Goal: Task Accomplishment & Management: Manage account settings

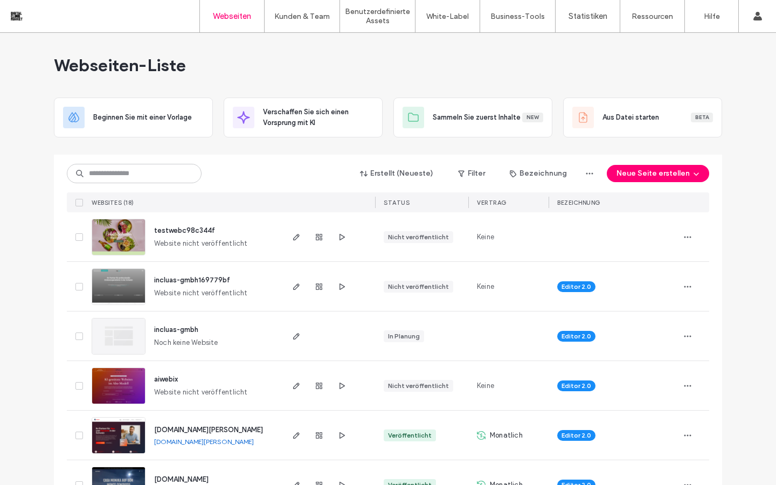
click at [131, 290] on img at bounding box center [118, 305] width 53 height 73
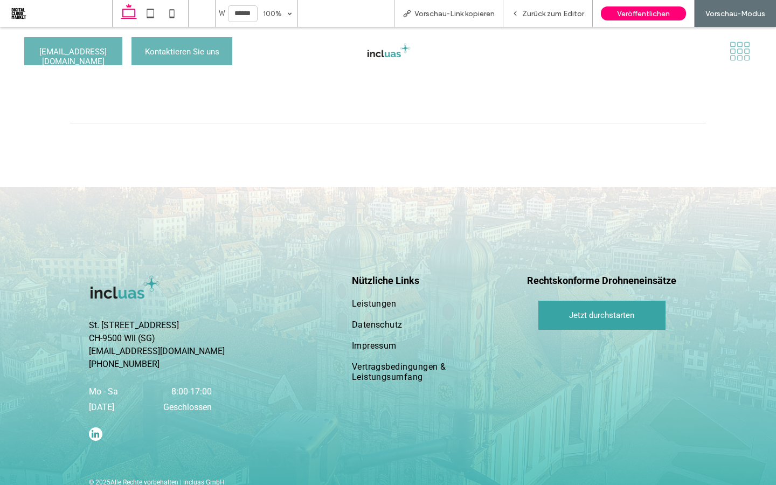
scroll to position [2879, 0]
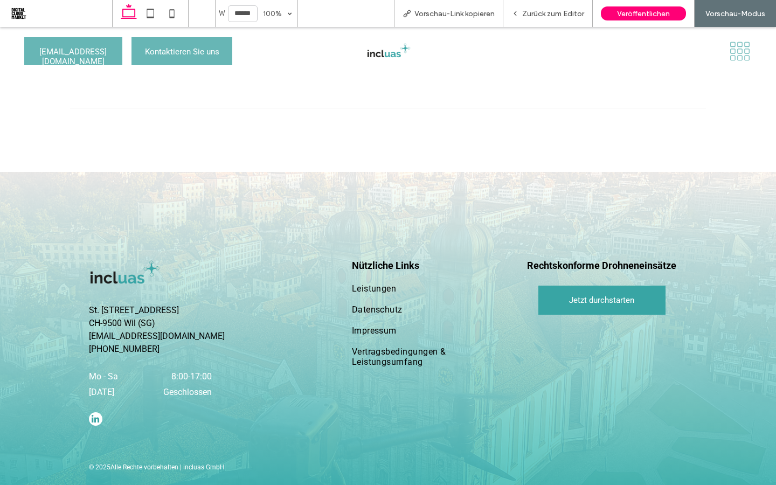
click at [734, 64] on div at bounding box center [636, 51] width 248 height 38
click at [735, 61] on div at bounding box center [636, 51] width 248 height 38
click at [735, 53] on icon at bounding box center [740, 51] width 24 height 20
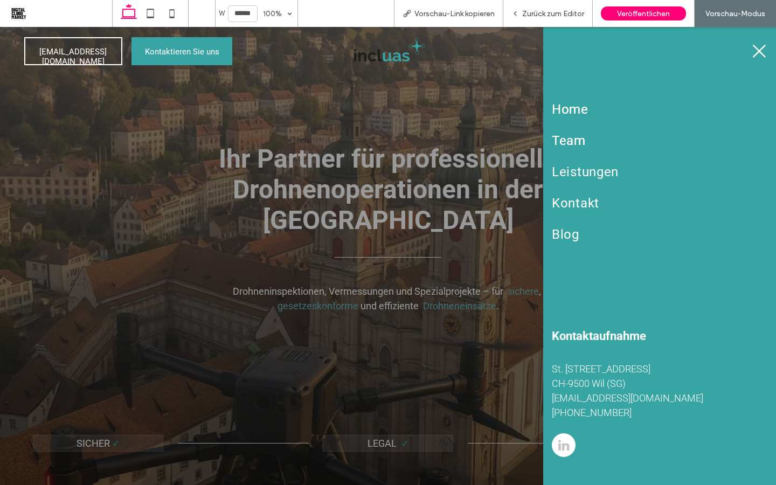
click at [575, 141] on span "Team" at bounding box center [569, 140] width 34 height 15
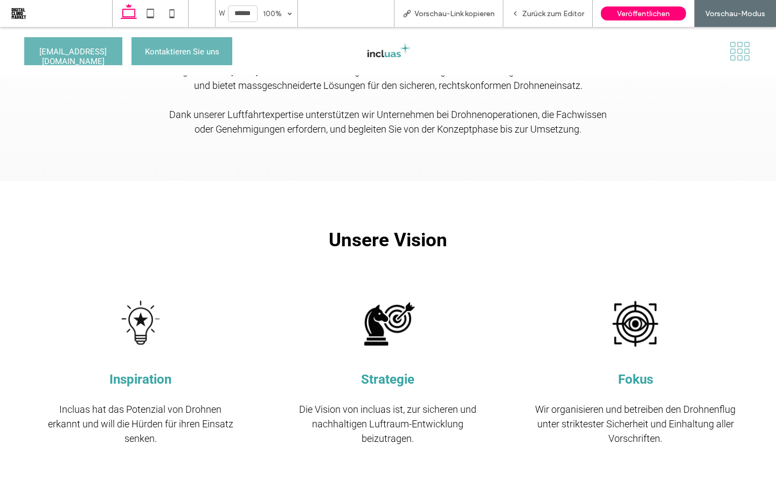
scroll to position [1236, 0]
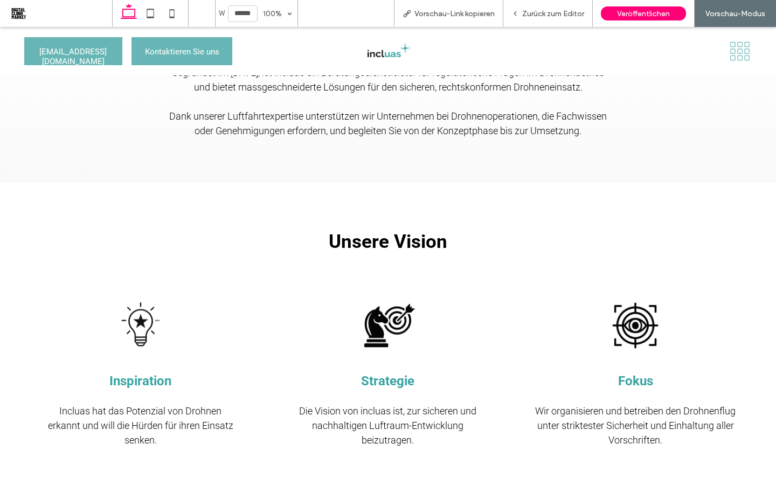
click at [729, 53] on icon at bounding box center [740, 51] width 24 height 20
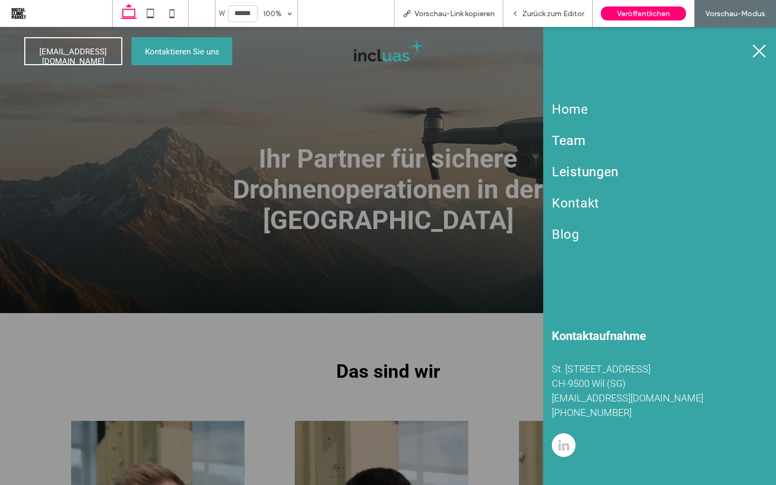
click at [595, 176] on span "Leistungen" at bounding box center [585, 171] width 67 height 15
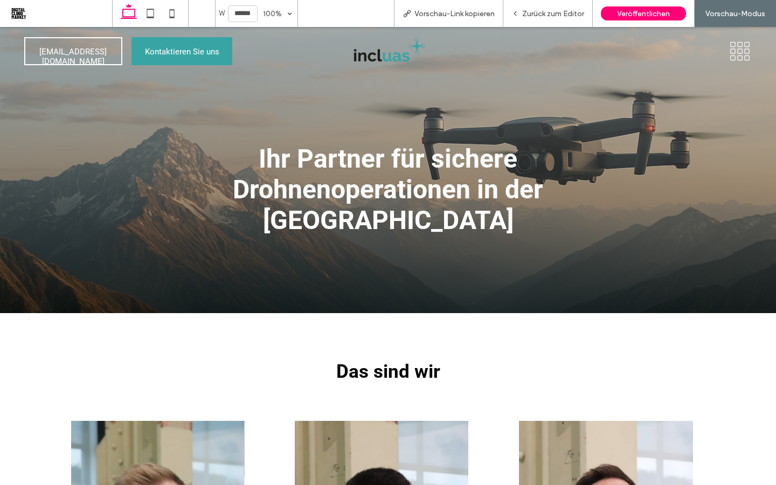
scroll to position [1236, 0]
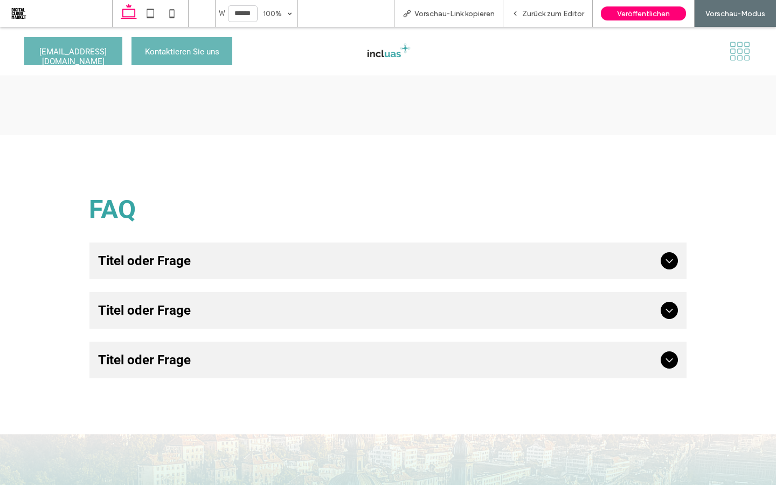
scroll to position [933, 0]
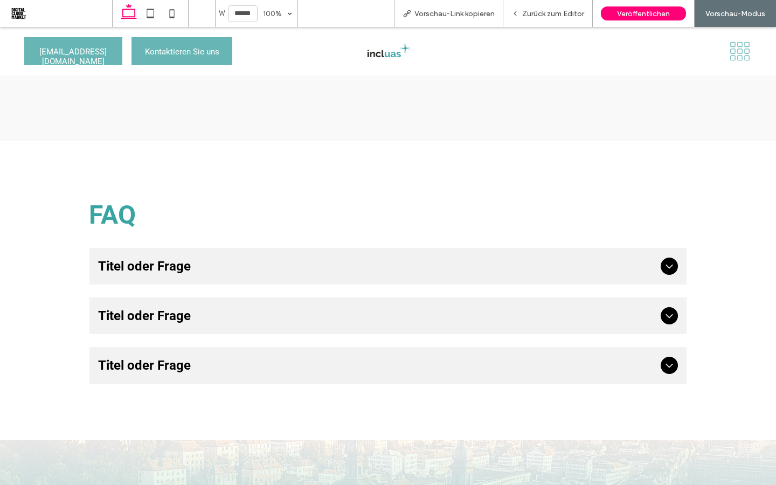
click at [730, 56] on icon at bounding box center [740, 51] width 24 height 20
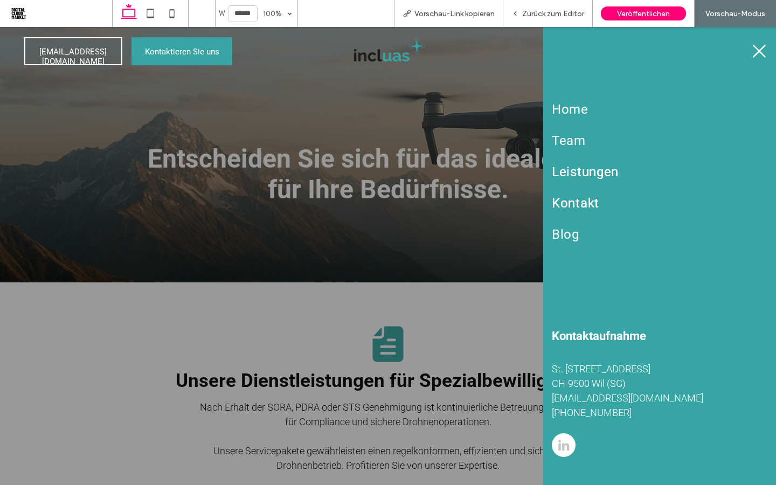
click at [580, 202] on span "Kontakt" at bounding box center [575, 203] width 47 height 15
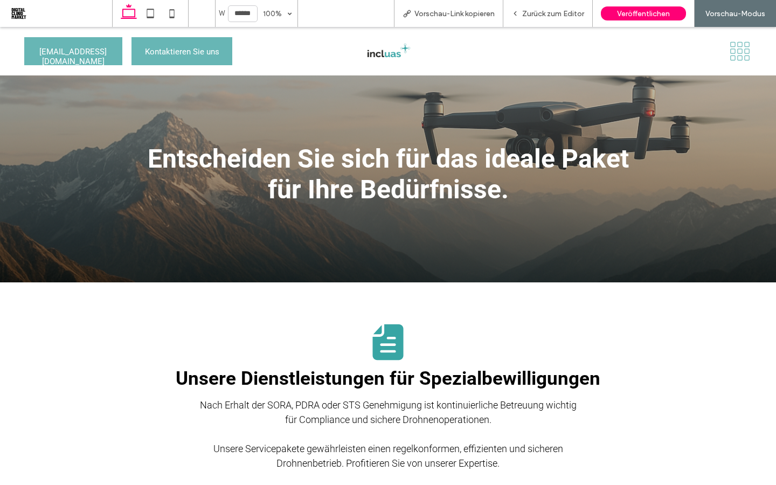
scroll to position [933, 0]
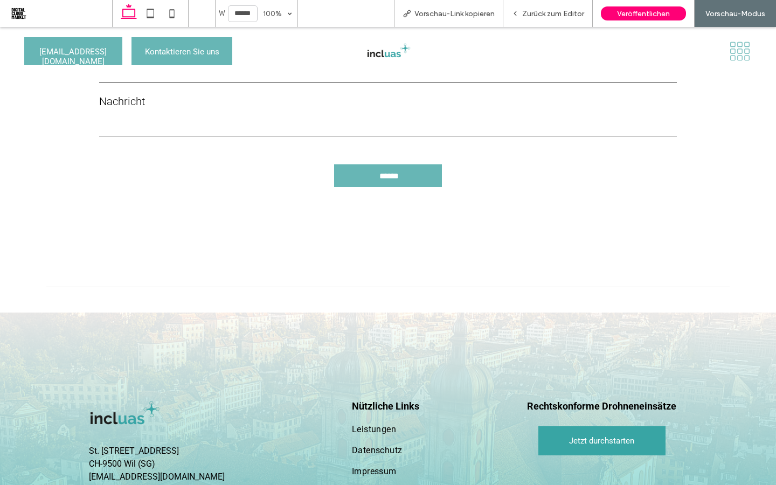
scroll to position [663, 0]
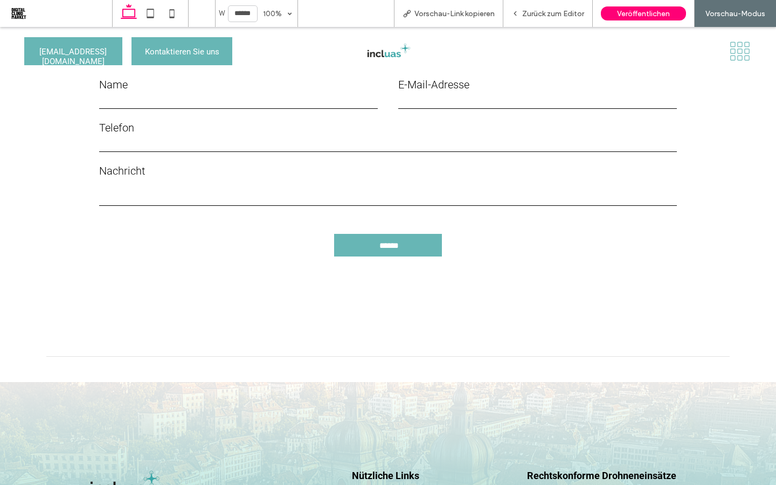
click at [734, 60] on icon at bounding box center [732, 57] width 5 height 5
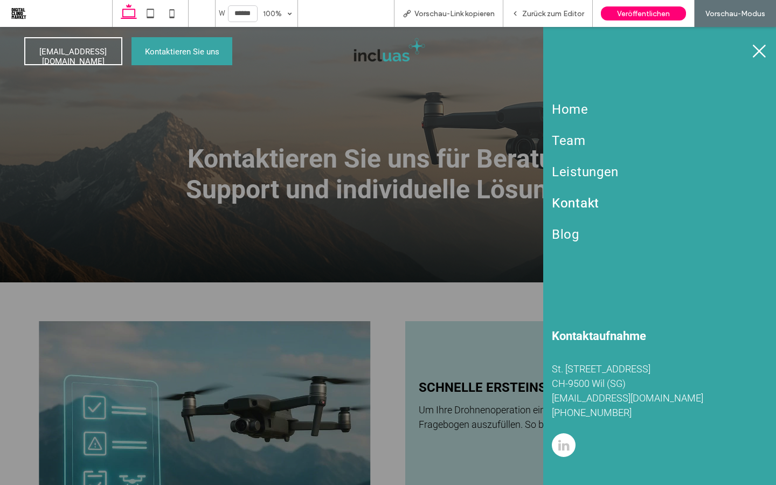
scroll to position [0, 0]
click at [579, 239] on link "Blog" at bounding box center [659, 234] width 215 height 31
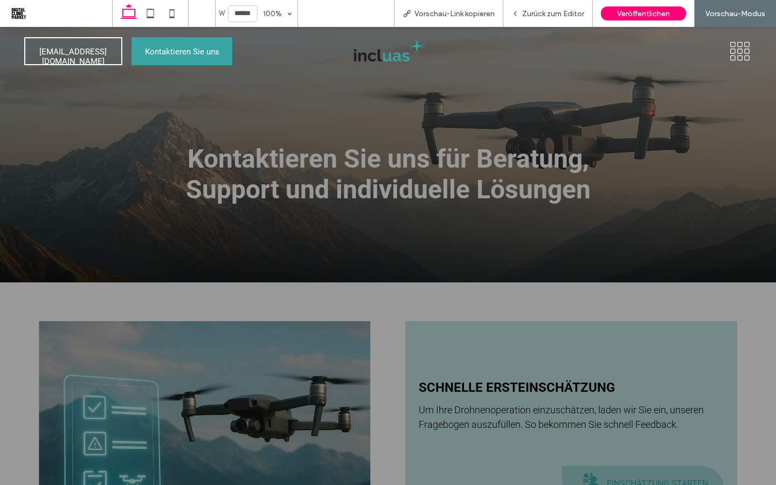
scroll to position [663, 0]
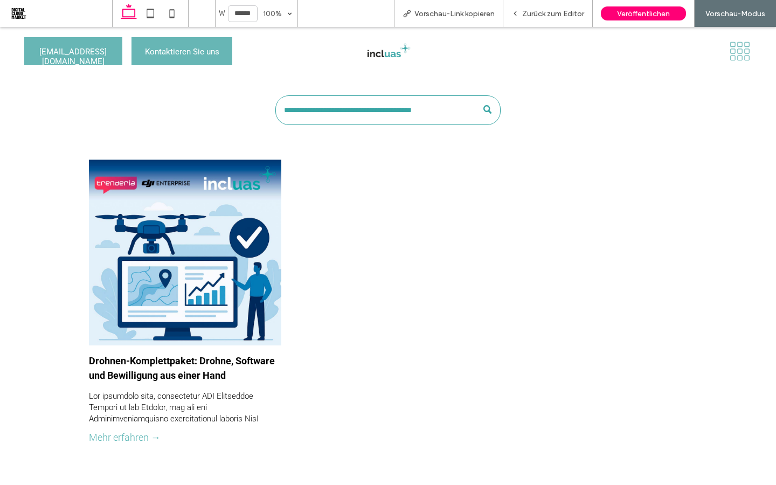
scroll to position [187, 0]
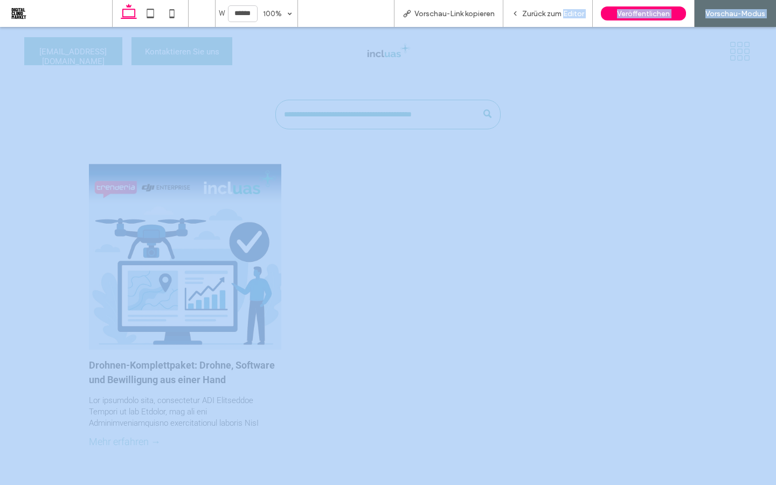
drag, startPoint x: 561, startPoint y: 12, endPoint x: 561, endPoint y: 426, distance: 413.7
click at [561, 12] on span "Zurück zum Editor" at bounding box center [553, 13] width 62 height 9
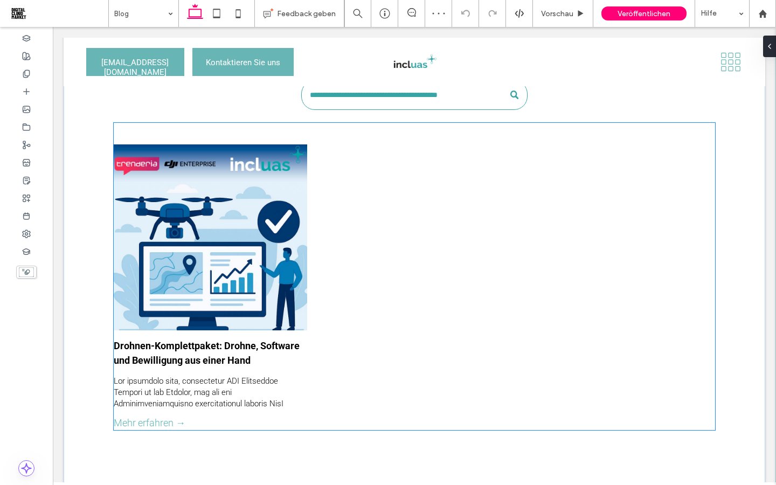
click at [153, 401] on div at bounding box center [210, 391] width 193 height 33
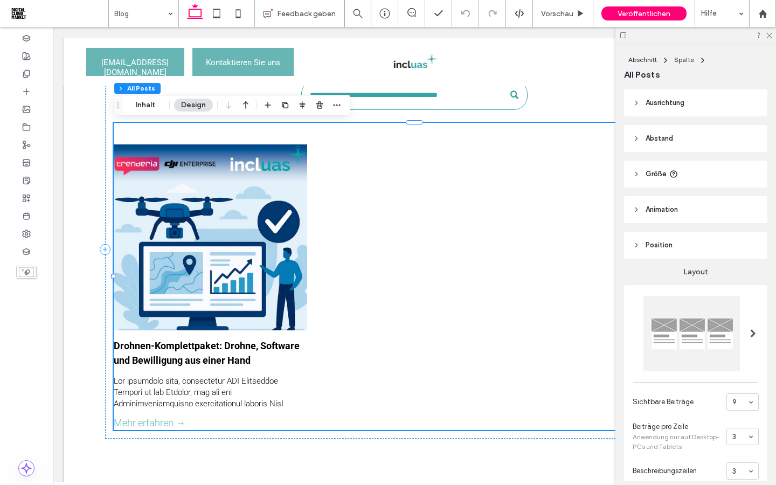
click at [158, 421] on link "Mehr erfahren →" at bounding box center [150, 422] width 72 height 11
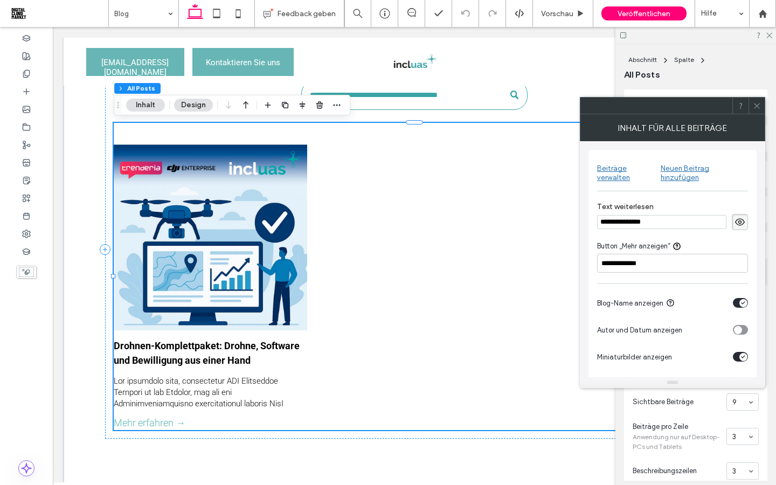
click at [746, 214] on span at bounding box center [740, 222] width 16 height 16
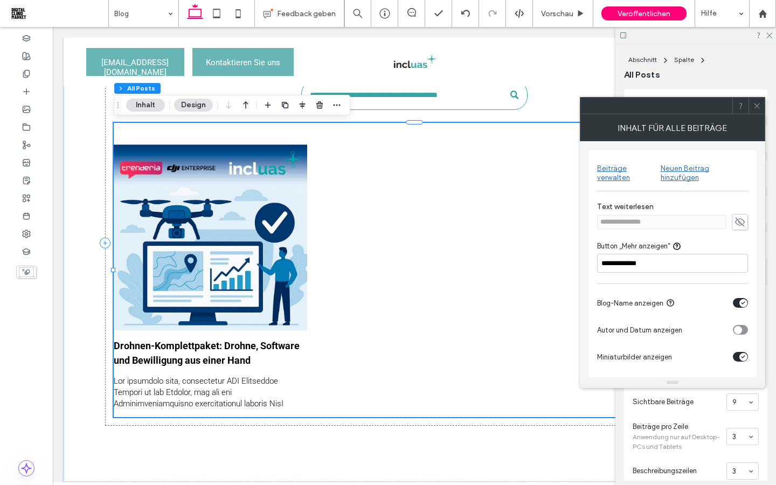
click at [714, 169] on div "Neuen Beitrag hinzufügen" at bounding box center [703, 173] width 87 height 18
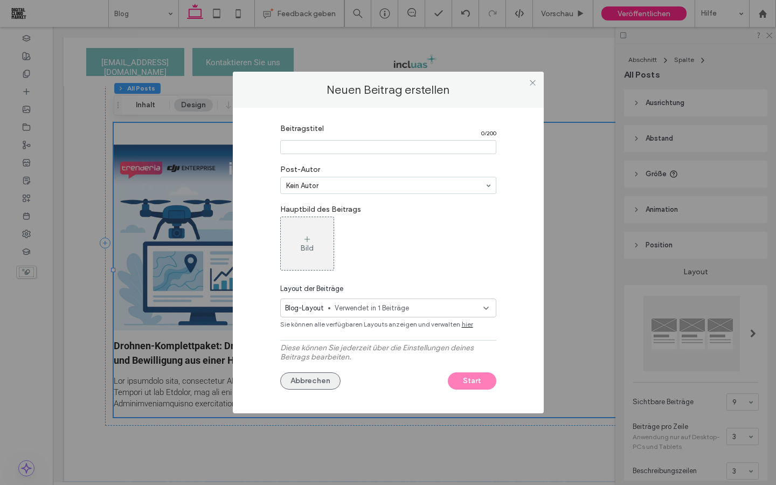
click at [312, 378] on button "Abbrechen" at bounding box center [310, 380] width 60 height 17
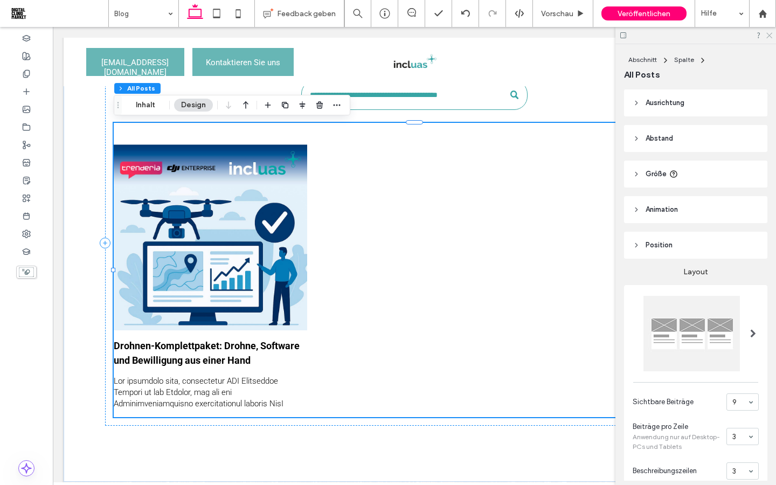
click at [768, 31] on icon at bounding box center [768, 34] width 7 height 7
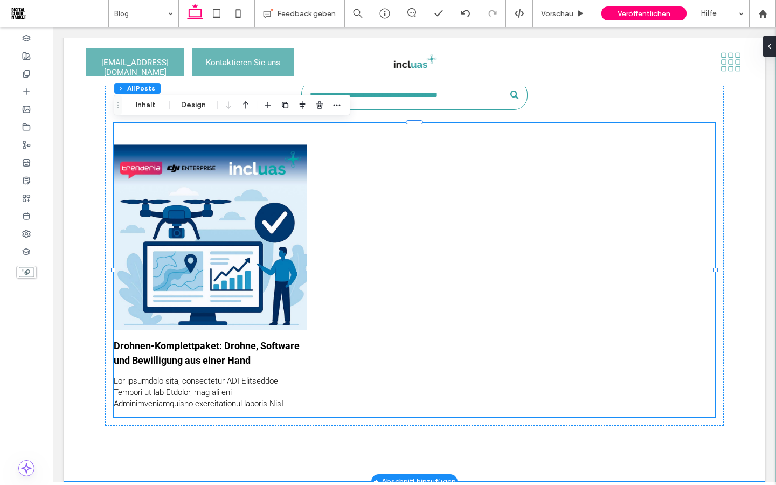
click at [198, 422] on div "Drohnen-Komplettpaket: Drohne, Software und Bewilligung aus einer Hand 15. Sept…" at bounding box center [414, 243] width 618 height 365
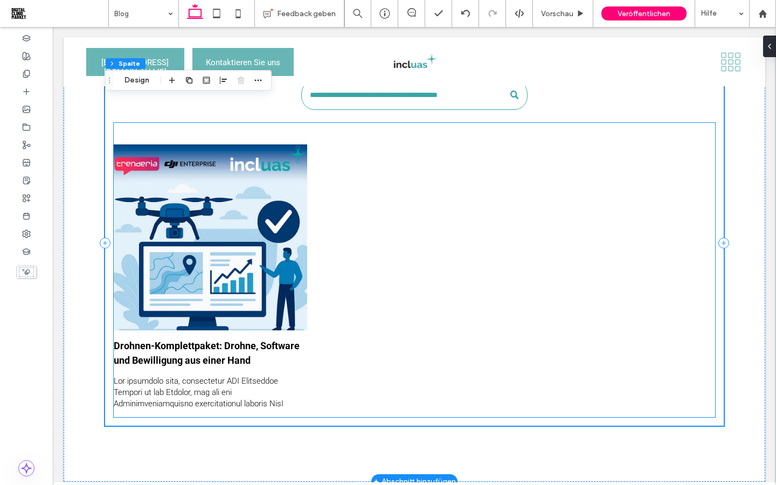
click at [231, 367] on link "Drohnen-Komplettpaket: Drohne, Software und Bewilligung aus einer Hand" at bounding box center [210, 352] width 193 height 29
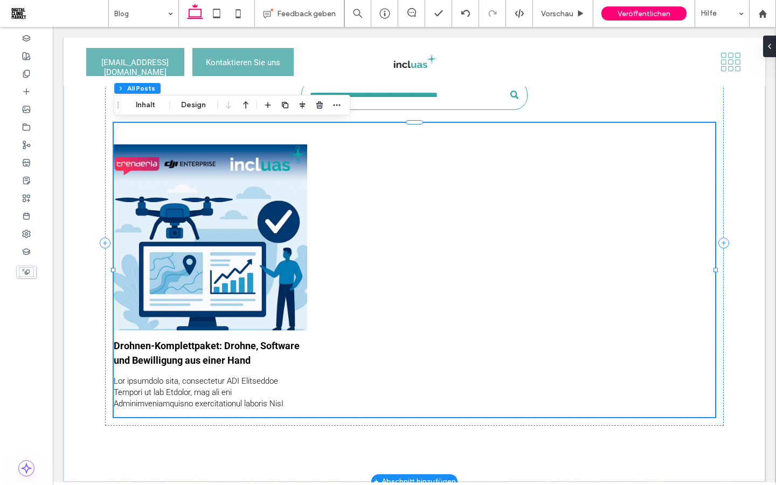
click at [231, 367] on link "Drohnen-Komplettpaket: Drohne, Software und Bewilligung aus einer Hand" at bounding box center [210, 352] width 193 height 29
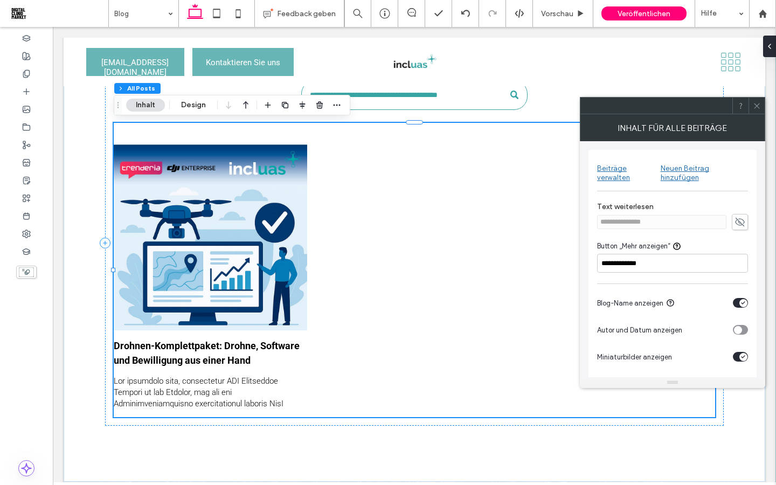
click at [741, 216] on icon at bounding box center [739, 222] width 11 height 12
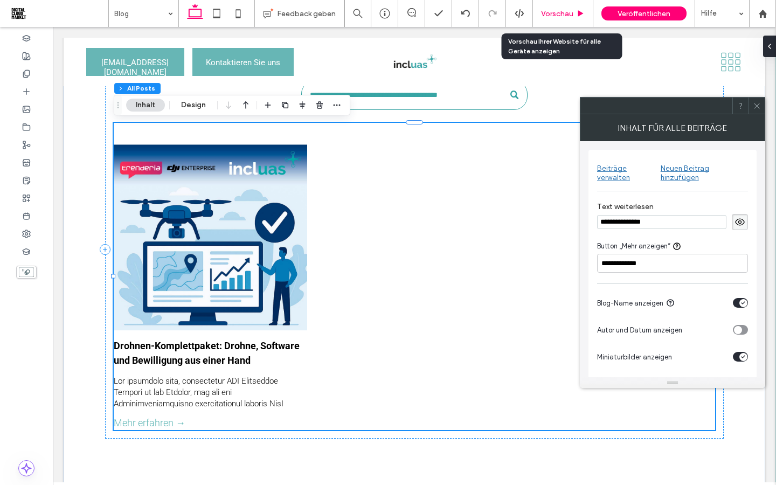
click at [571, 18] on div "Vorschau" at bounding box center [563, 13] width 60 height 27
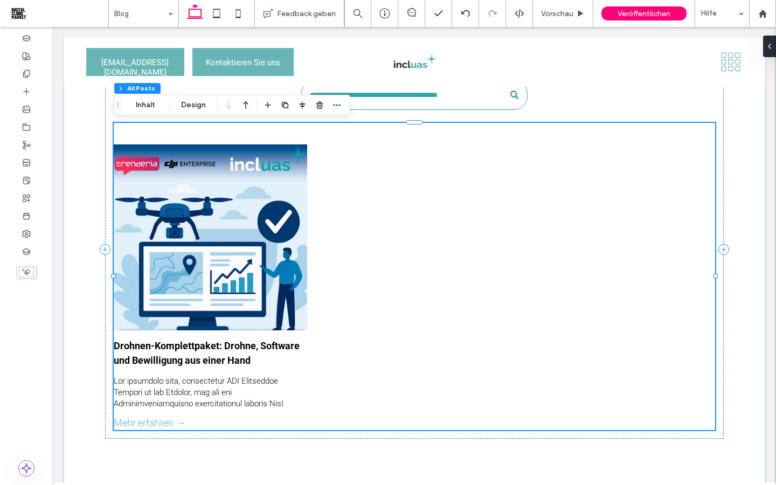
click at [229, 245] on div at bounding box center [210, 237] width 205 height 197
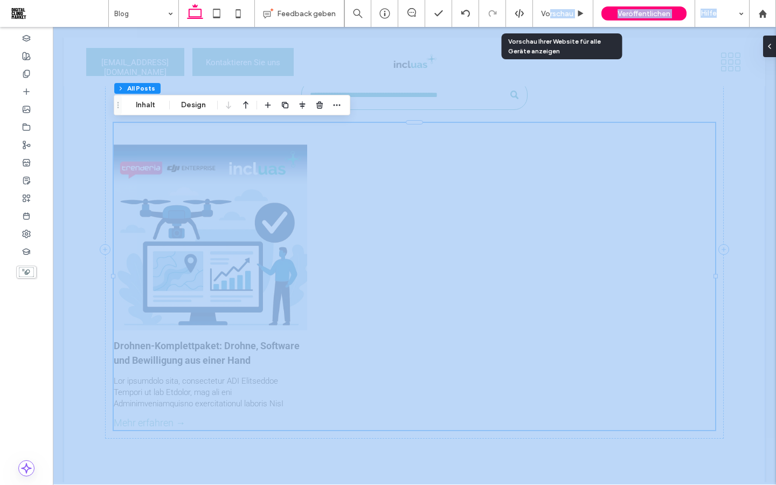
click at [548, 11] on span "Vorschau" at bounding box center [557, 13] width 32 height 9
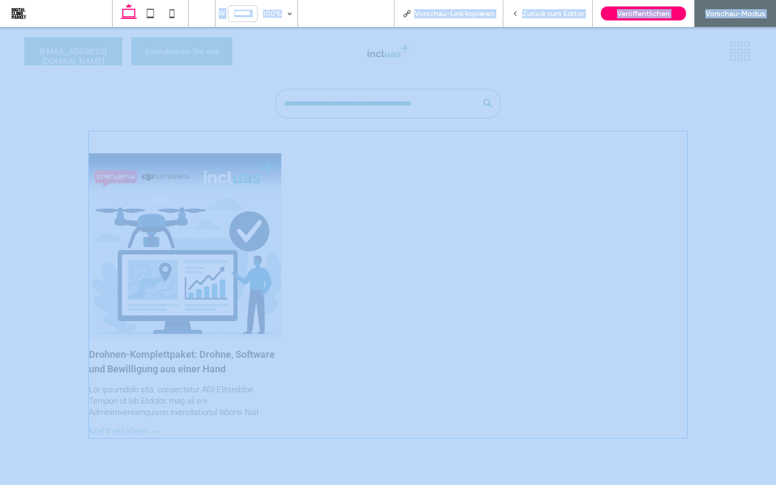
scroll to position [187, 0]
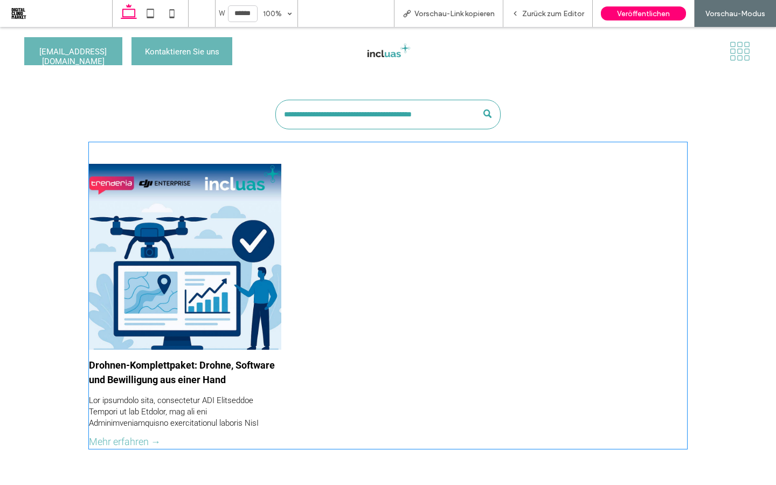
click at [178, 250] on div at bounding box center [185, 256] width 204 height 197
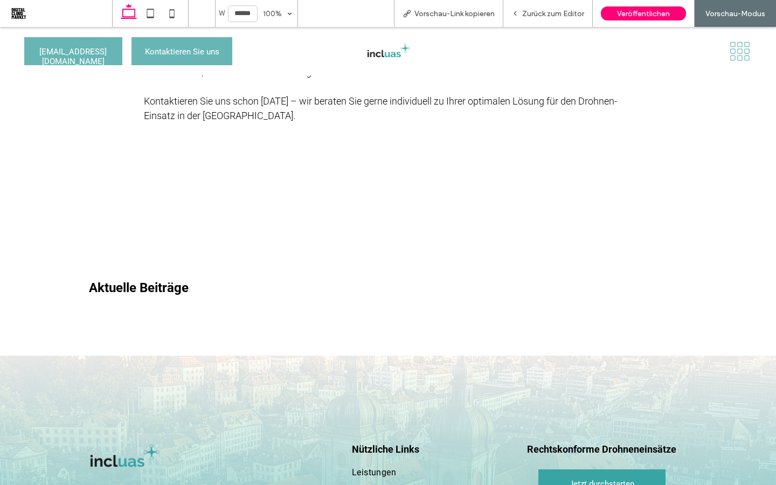
scroll to position [454, 0]
click at [159, 285] on span "Aktuelle Beiträge" at bounding box center [139, 286] width 100 height 15
click at [124, 286] on span "Aktuelle Beiträge" at bounding box center [139, 286] width 100 height 15
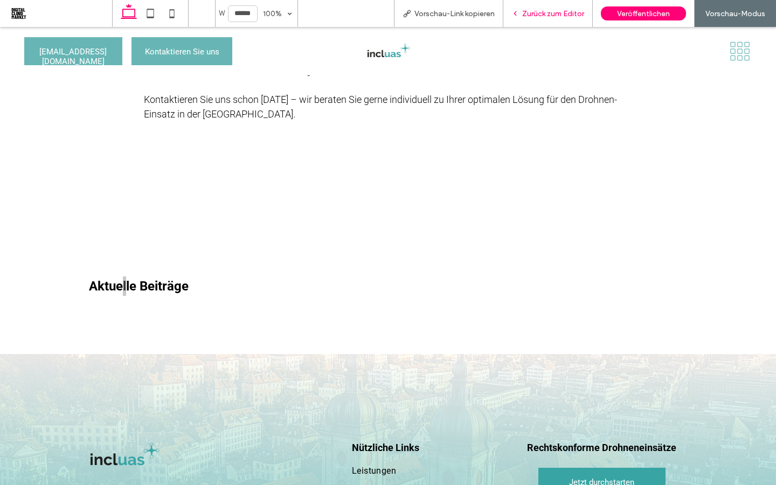
click at [535, 16] on span "Zurück zum Editor" at bounding box center [553, 13] width 62 height 9
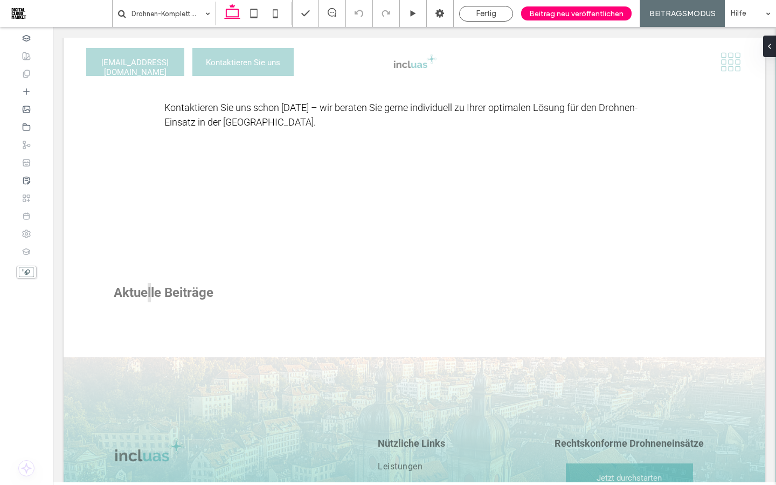
scroll to position [462, 0]
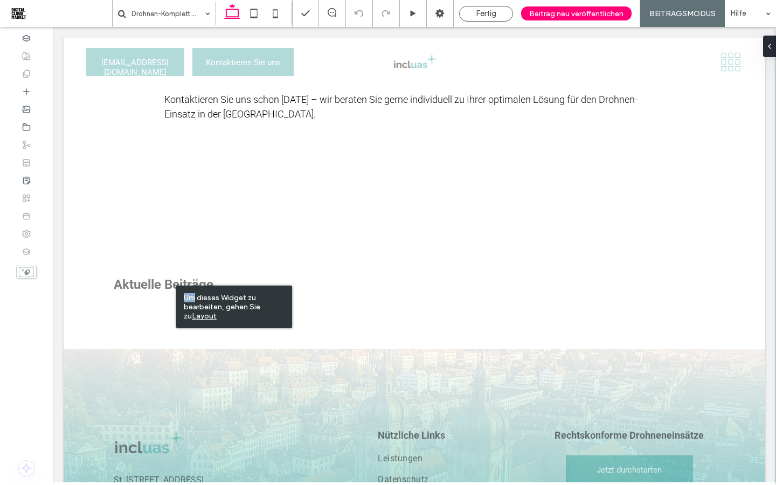
click at [176, 286] on div "Um dieses Widget zu bearbeiten, gehen Sie zu Layout" at bounding box center [234, 307] width 116 height 43
click at [192, 315] on u "Layout" at bounding box center [204, 315] width 25 height 9
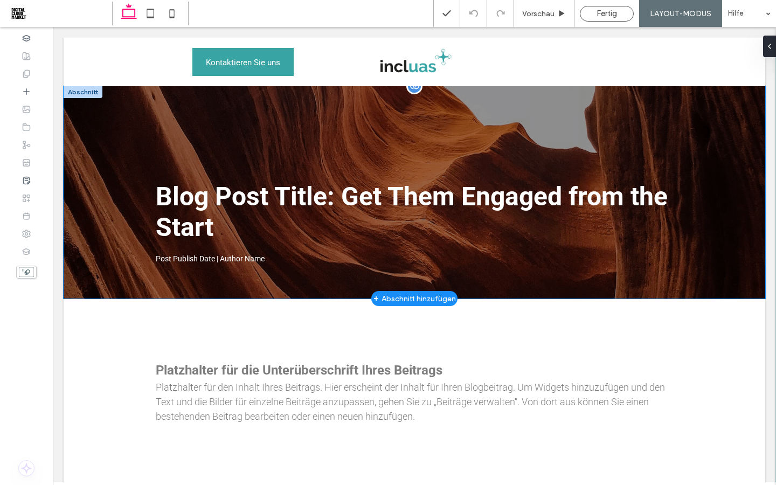
click at [101, 226] on div "Blog Post Title: Get Them Engaged from the Start Post Publish Date | Author Name" at bounding box center [414, 192] width 646 height 212
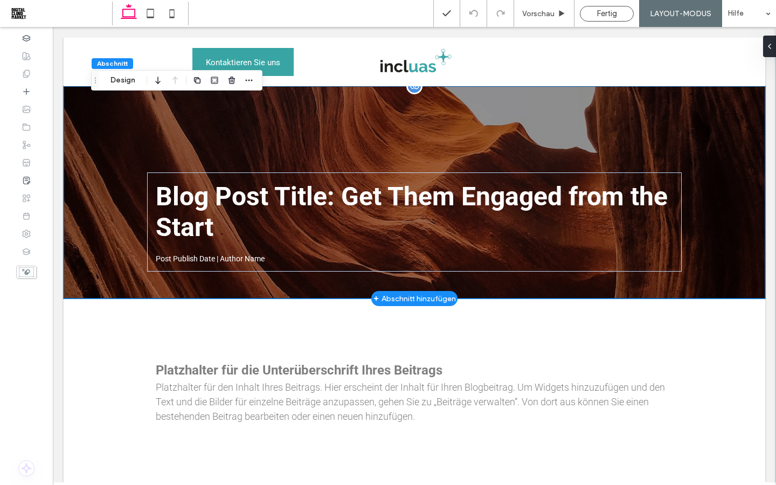
click at [101, 226] on div "Blog Post Title: Get Them Engaged from the Start Post Publish Date | Author Name" at bounding box center [414, 192] width 646 height 212
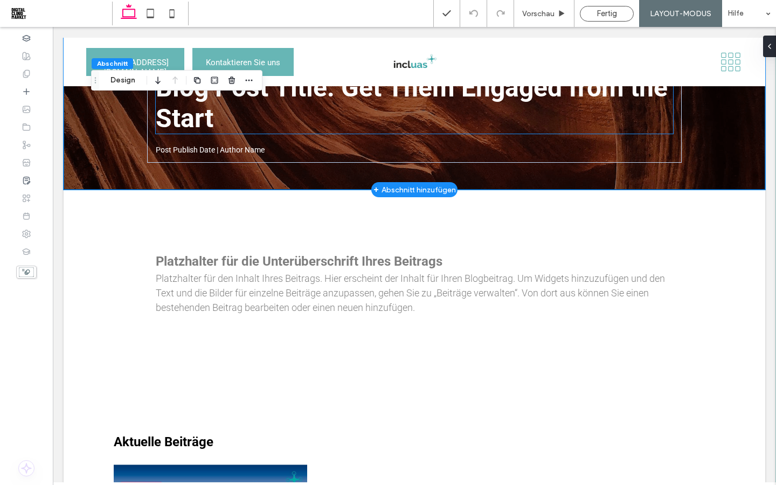
scroll to position [122, 0]
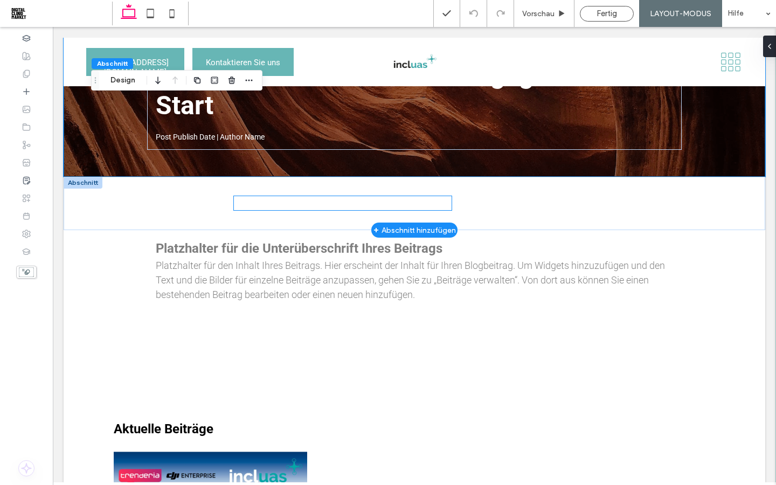
click at [393, 200] on div at bounding box center [343, 203] width 218 height 14
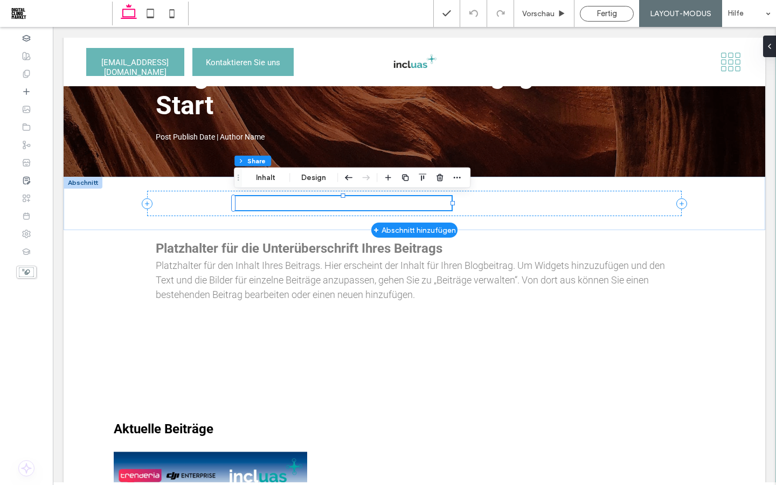
click at [393, 207] on div at bounding box center [343, 203] width 218 height 14
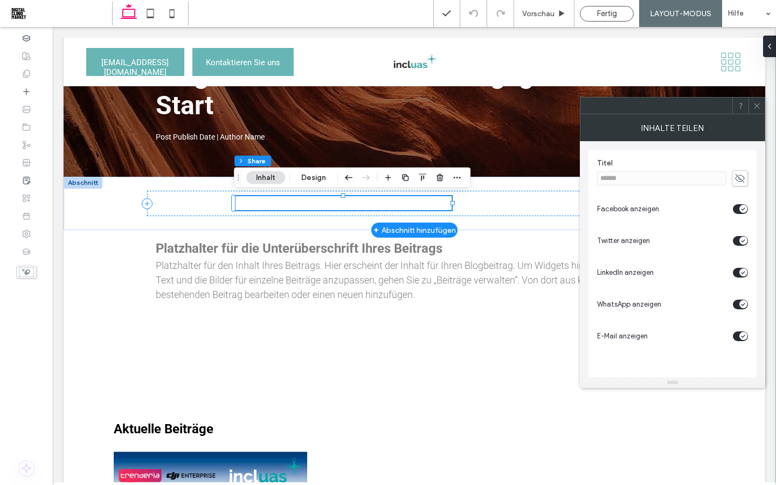
click at [420, 203] on div at bounding box center [343, 203] width 218 height 14
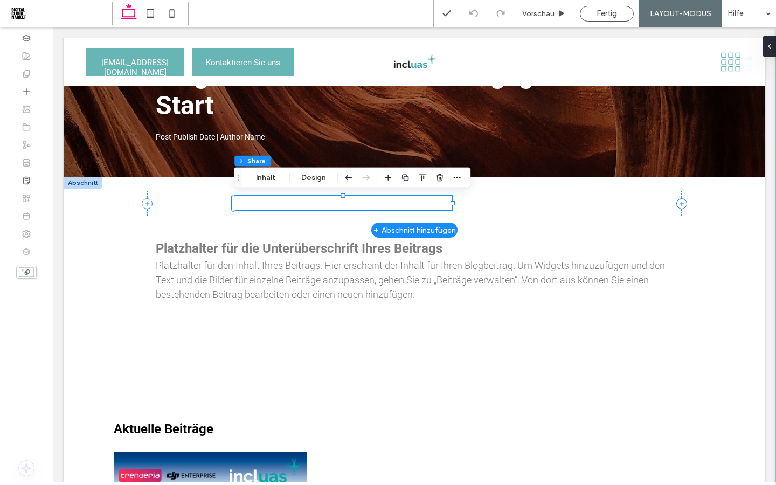
click at [423, 203] on div at bounding box center [343, 203] width 218 height 14
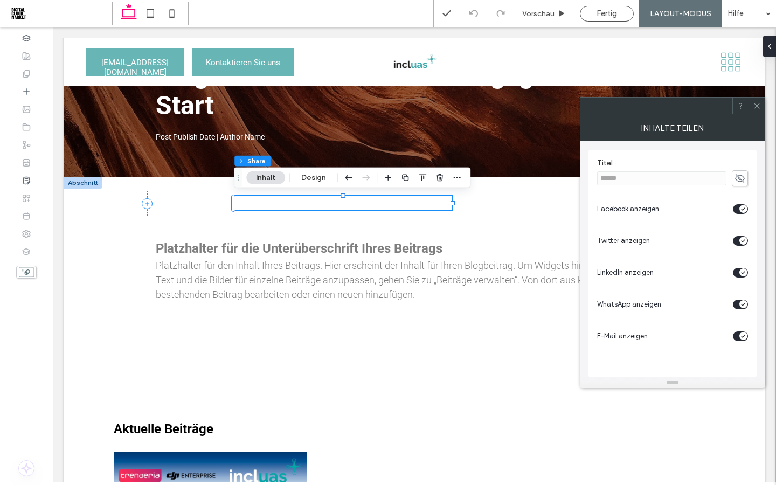
click at [738, 179] on icon at bounding box center [739, 178] width 11 height 12
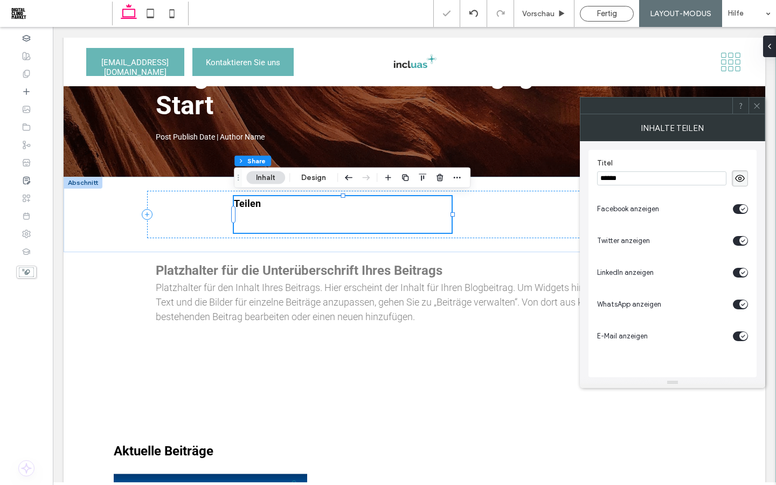
click at [738, 179] on use at bounding box center [740, 178] width 10 height 7
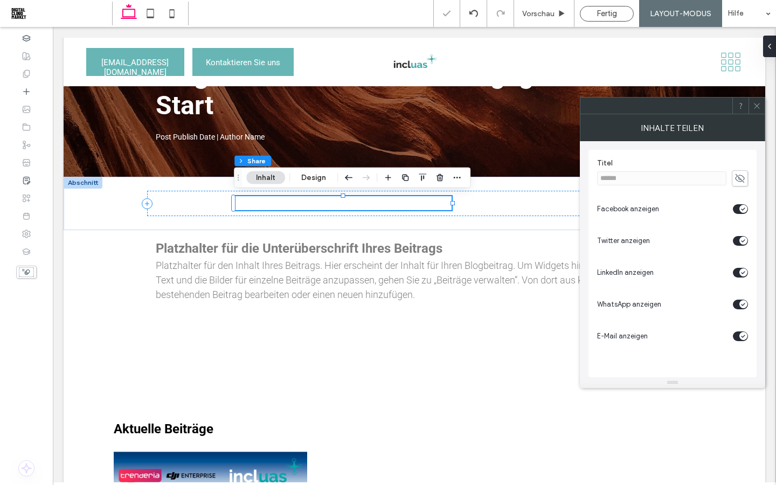
click at [738, 179] on use at bounding box center [740, 178] width 10 height 9
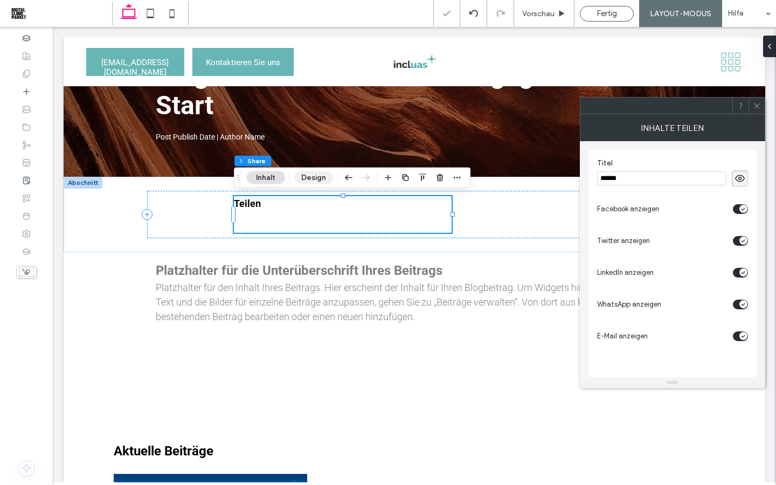
click at [311, 176] on button "Design" at bounding box center [313, 177] width 39 height 13
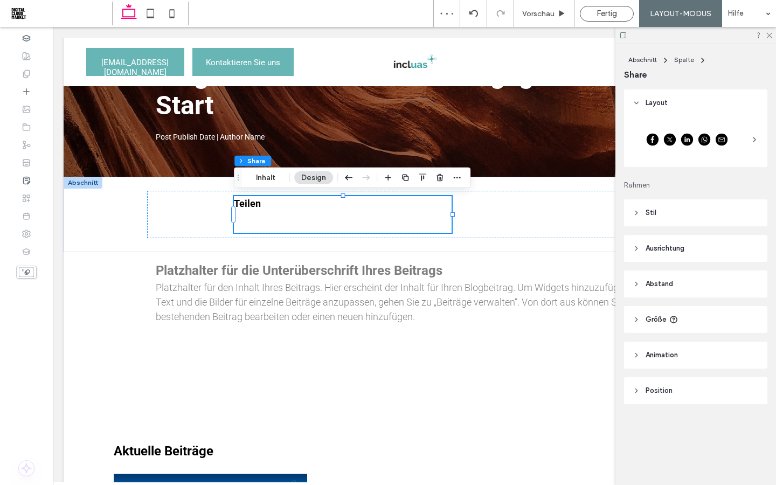
click at [748, 140] on div at bounding box center [695, 140] width 126 height 38
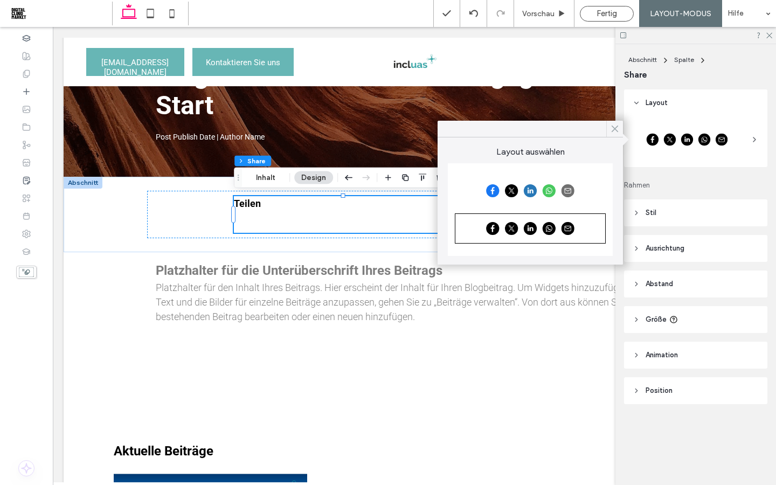
click at [614, 124] on icon at bounding box center [615, 129] width 10 height 10
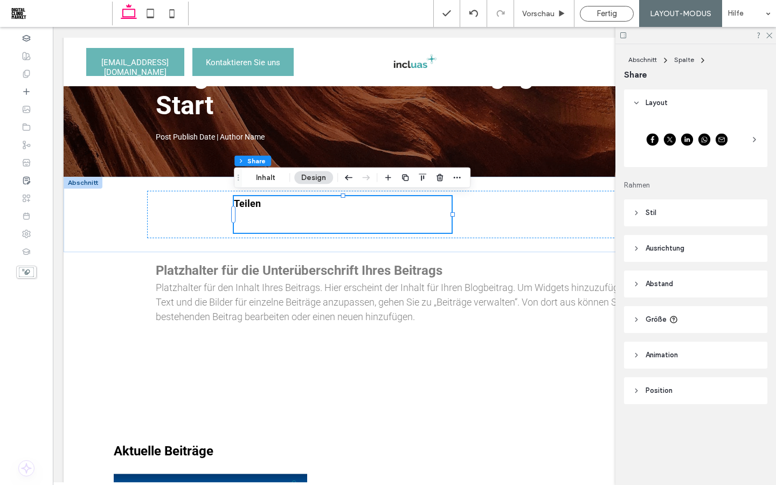
click at [758, 155] on span at bounding box center [754, 140] width 9 height 38
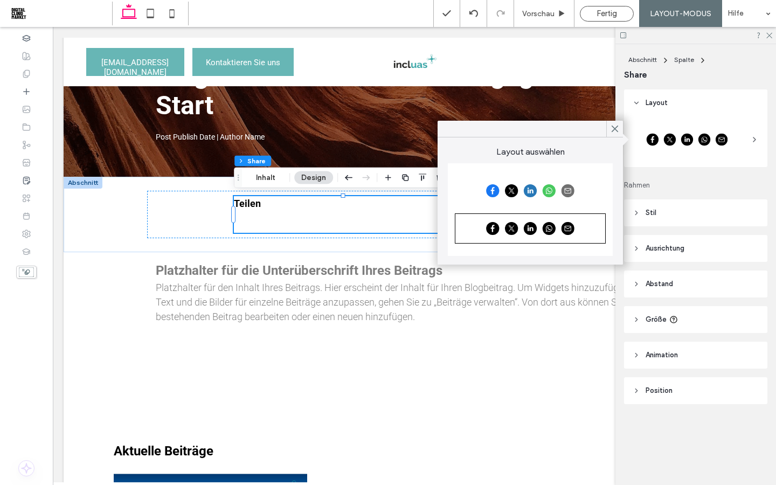
click at [695, 144] on div at bounding box center [686, 139] width 109 height 27
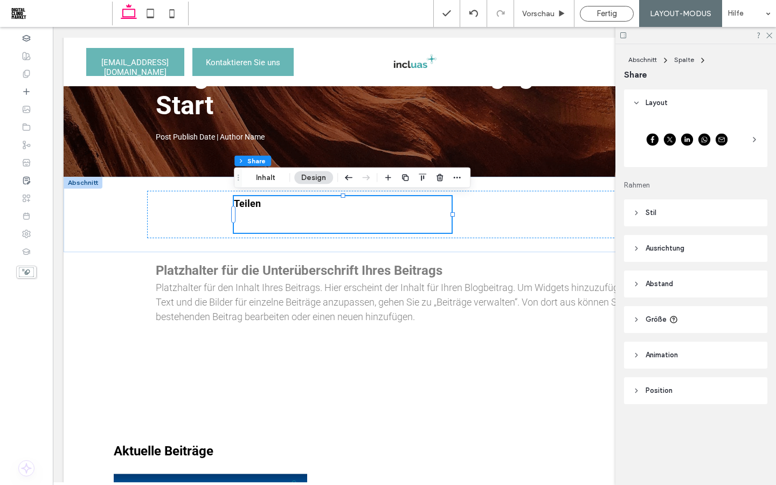
click at [633, 104] on icon at bounding box center [636, 103] width 8 height 8
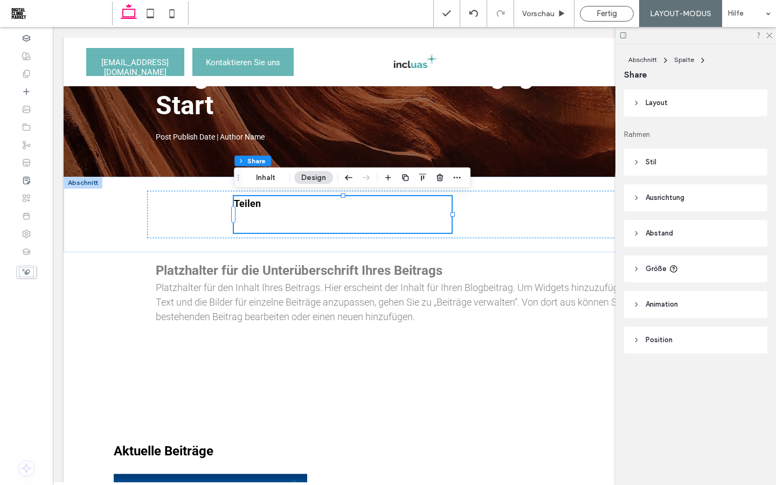
click at [644, 173] on header "Stil" at bounding box center [695, 162] width 143 height 27
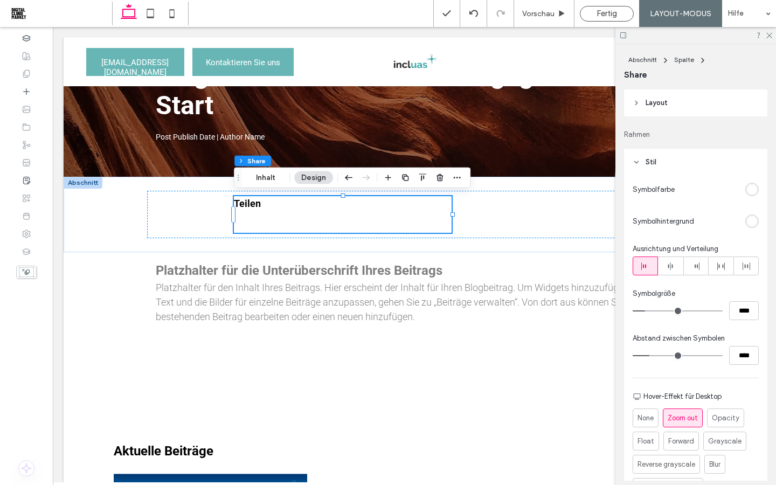
click at [644, 171] on header "Stil" at bounding box center [695, 162] width 143 height 27
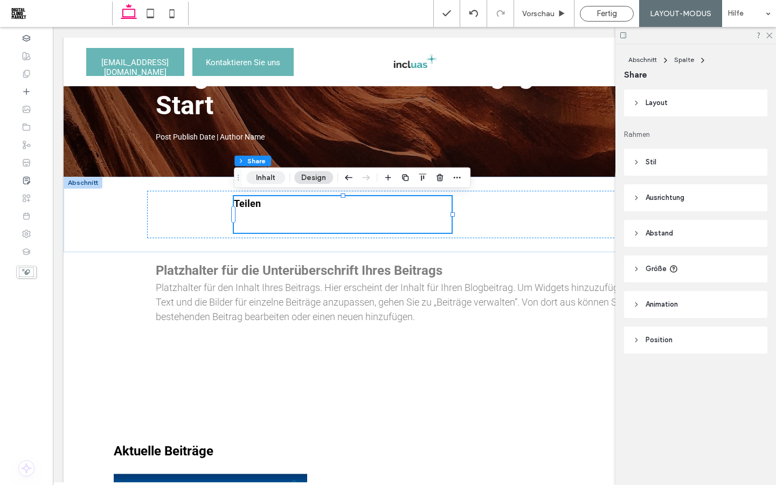
click at [275, 177] on button "Inhalt" at bounding box center [265, 177] width 39 height 13
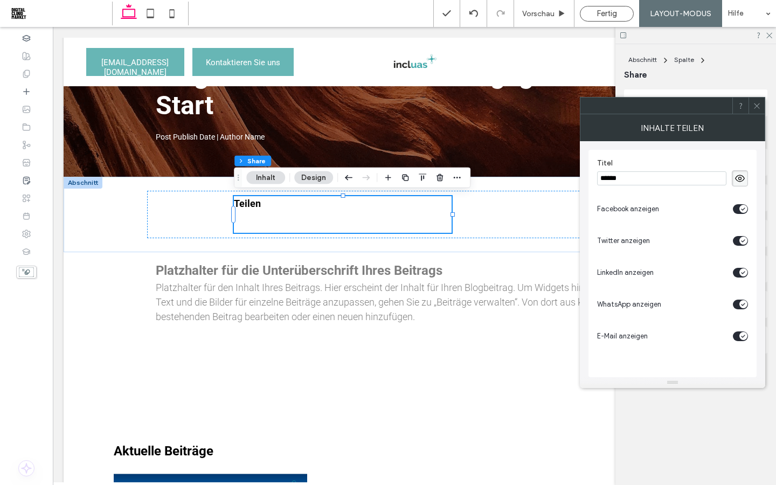
click at [742, 241] on icon "toggle" at bounding box center [743, 240] width 4 height 3
click at [741, 210] on icon "toggle" at bounding box center [743, 208] width 4 height 3
click at [756, 110] on span at bounding box center [757, 106] width 8 height 16
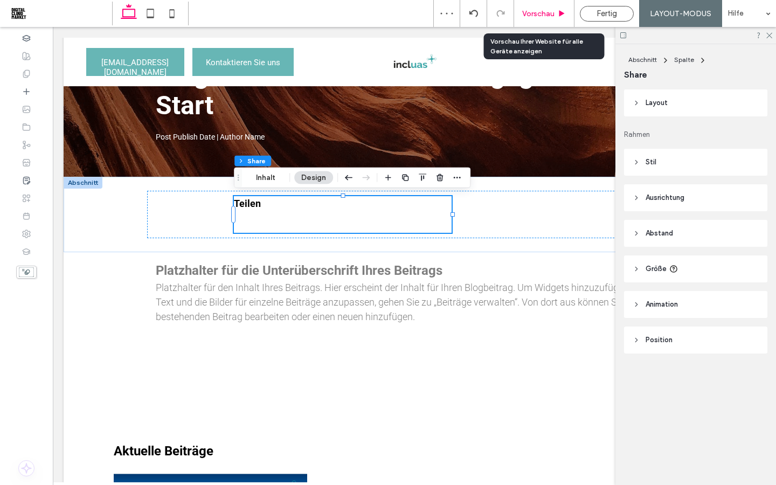
click at [550, 18] on div "Vorschau" at bounding box center [544, 13] width 60 height 27
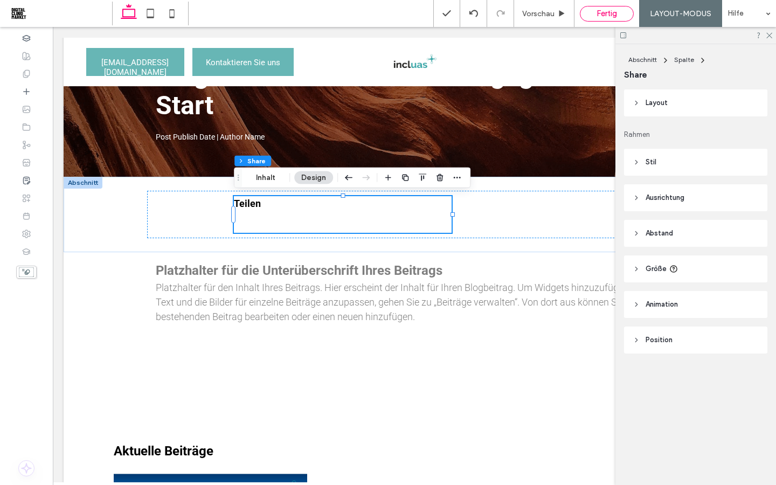
click at [587, 13] on div "Fertig" at bounding box center [606, 14] width 53 height 10
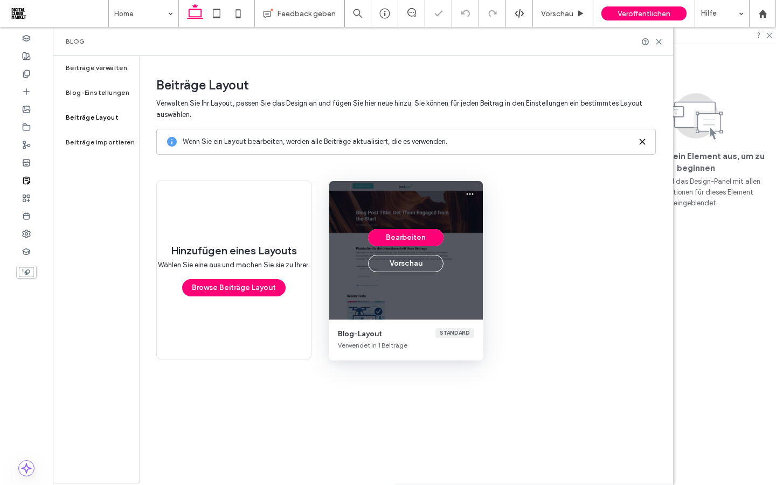
click at [375, 304] on div "Bearbeiten Vorschau" at bounding box center [406, 250] width 154 height 138
click at [409, 259] on button "Vorschau" at bounding box center [405, 263] width 75 height 17
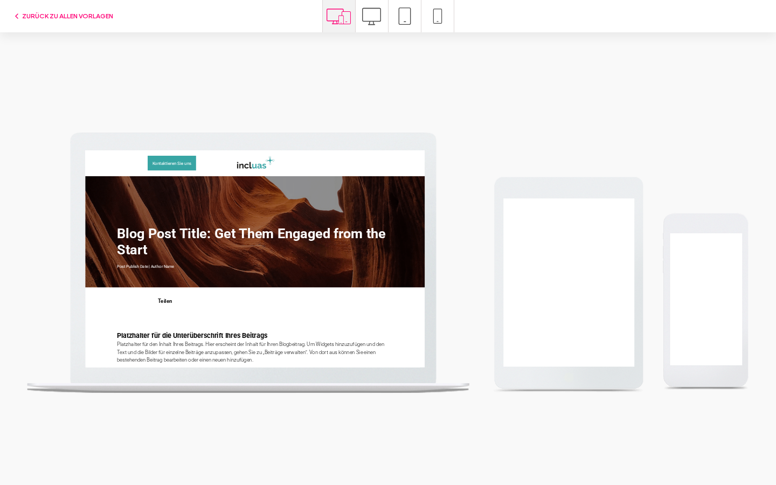
click at [370, 20] on icon at bounding box center [371, 16] width 19 height 19
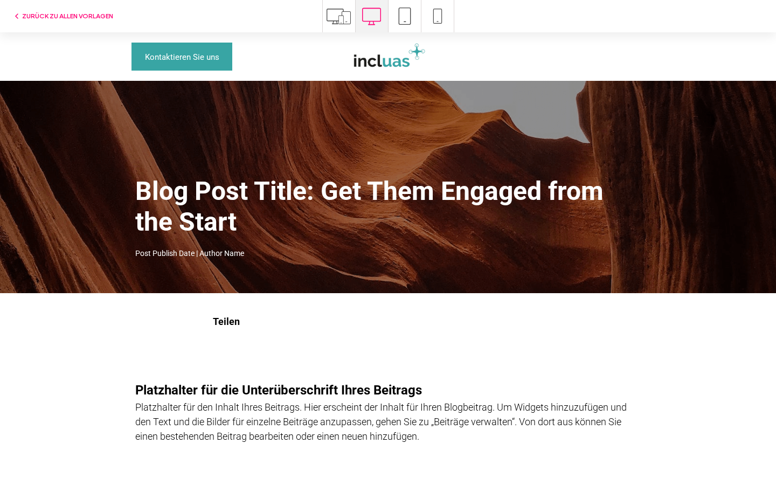
click at [373, 65] on img at bounding box center [388, 56] width 78 height 31
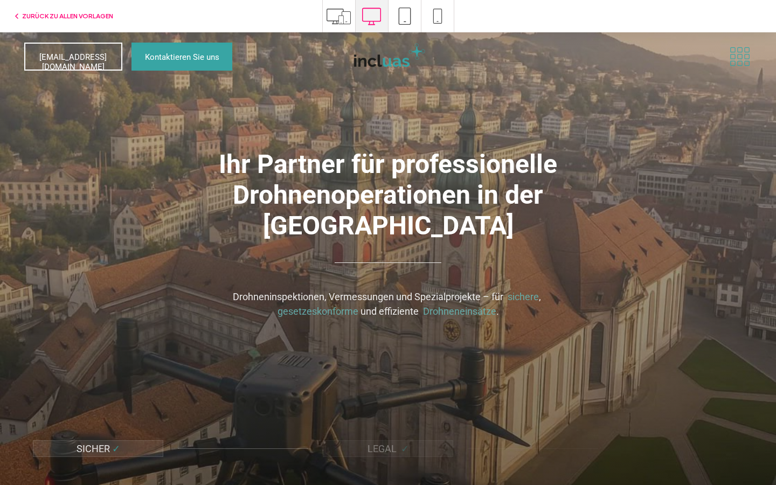
click at [743, 62] on icon at bounding box center [740, 56] width 24 height 20
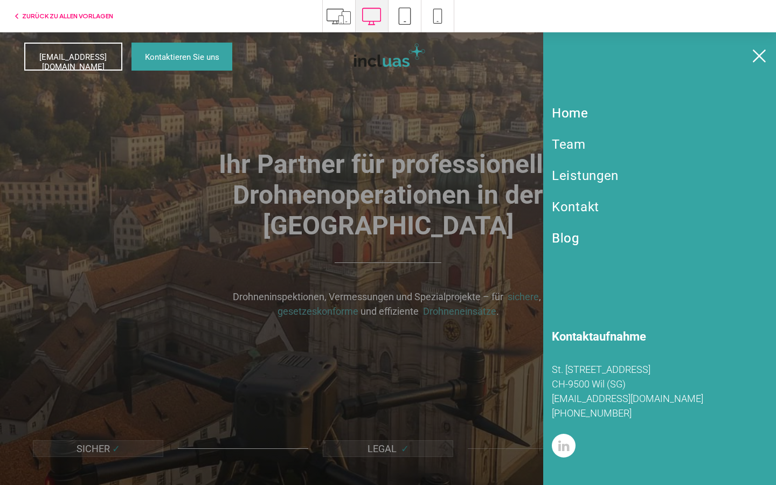
click at [575, 240] on span "Blog" at bounding box center [565, 238] width 27 height 15
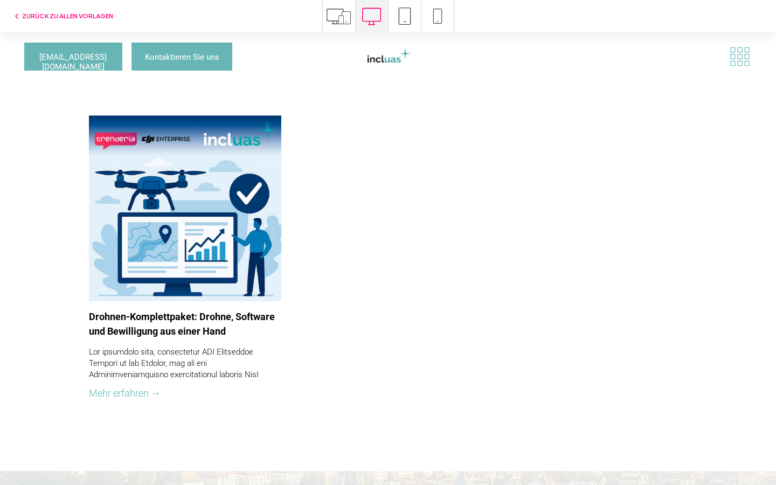
scroll to position [243, 0]
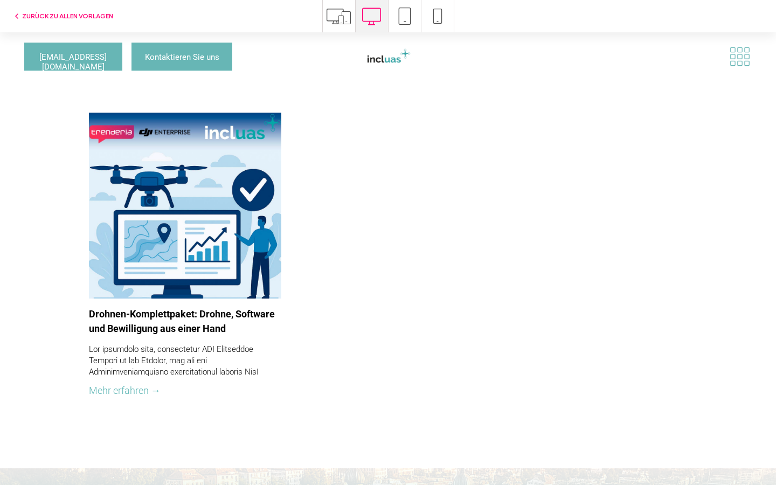
click at [145, 385] on link "Mehr erfahren →" at bounding box center [125, 390] width 72 height 11
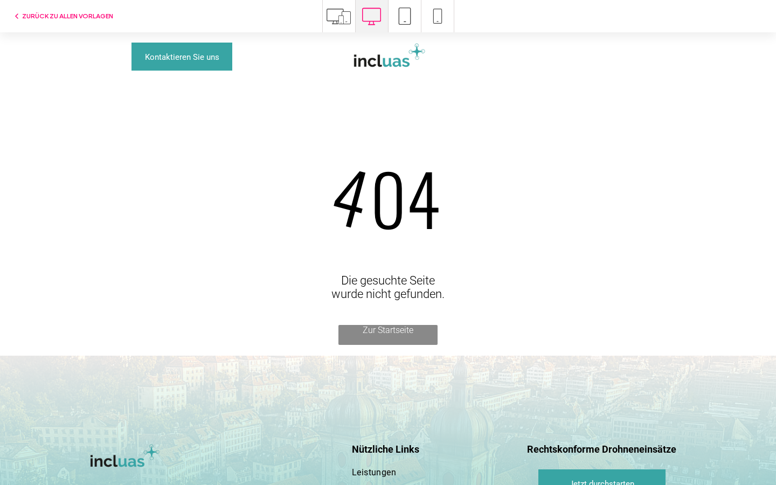
scroll to position [0, 0]
click at [85, 16] on button "ZURÜCK ZU ALLEN VORLAGEN" at bounding box center [62, 16] width 101 height 13
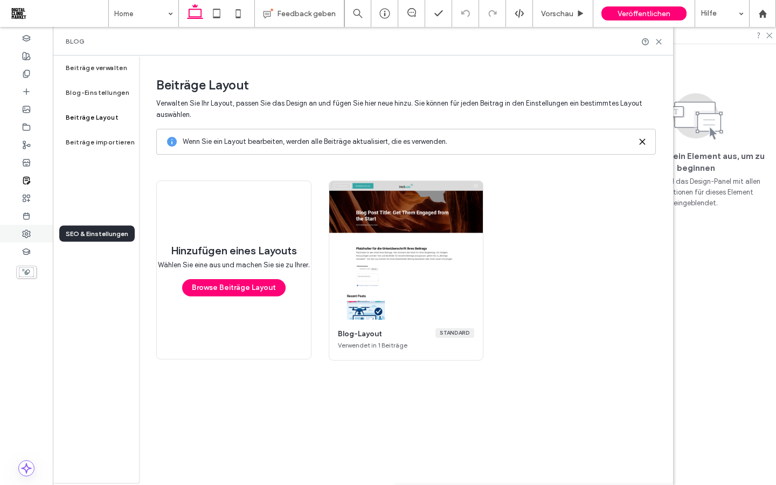
click at [23, 230] on icon at bounding box center [26, 233] width 9 height 9
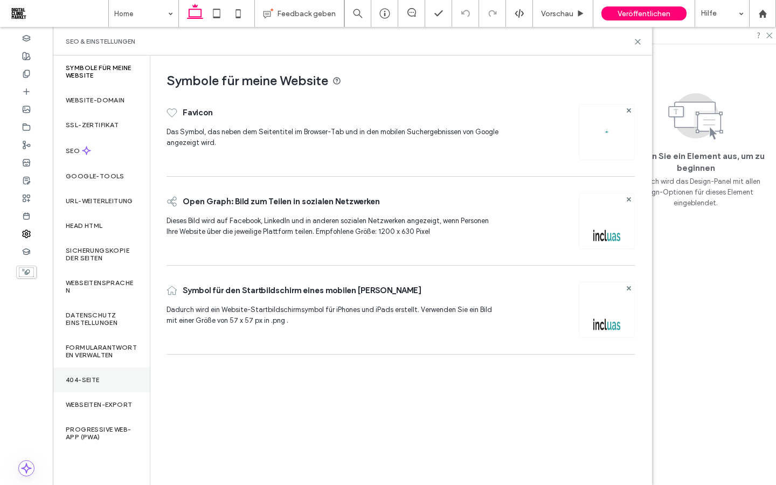
click at [110, 391] on div "404-Seite" at bounding box center [101, 379] width 97 height 25
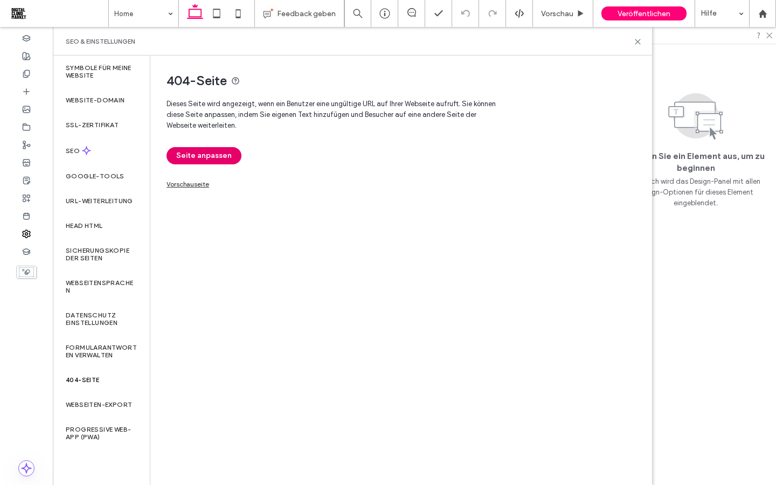
click at [220, 157] on button "Seite anpassen" at bounding box center [203, 155] width 75 height 17
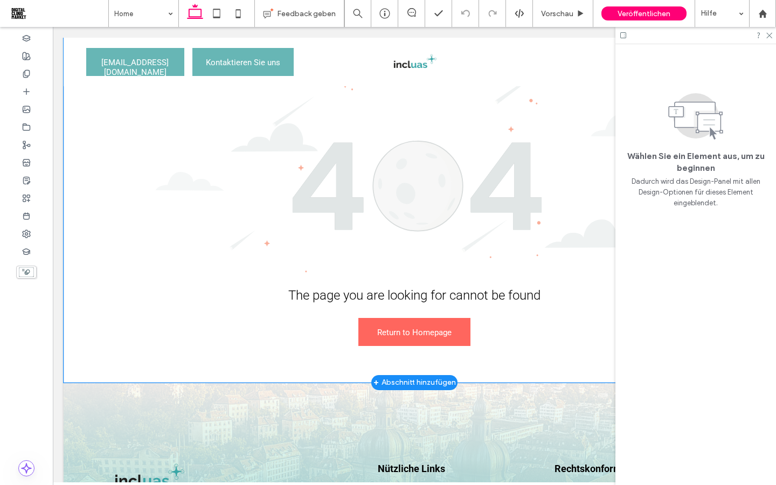
scroll to position [60, 0]
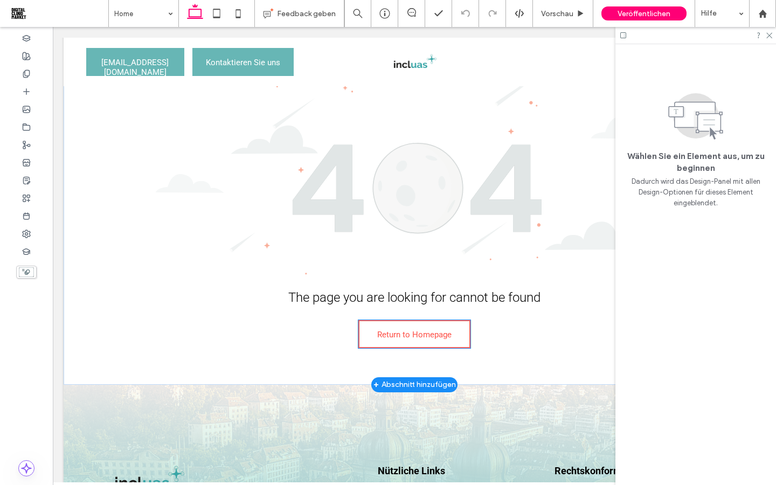
click at [456, 334] on link "Return to Homepage" at bounding box center [414, 334] width 112 height 28
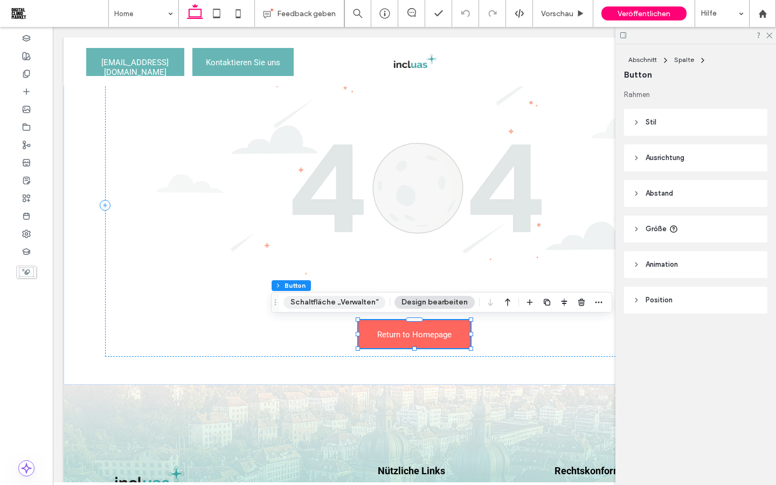
click at [352, 302] on button "Schaltfläche „Verwalten“" at bounding box center [334, 302] width 102 height 13
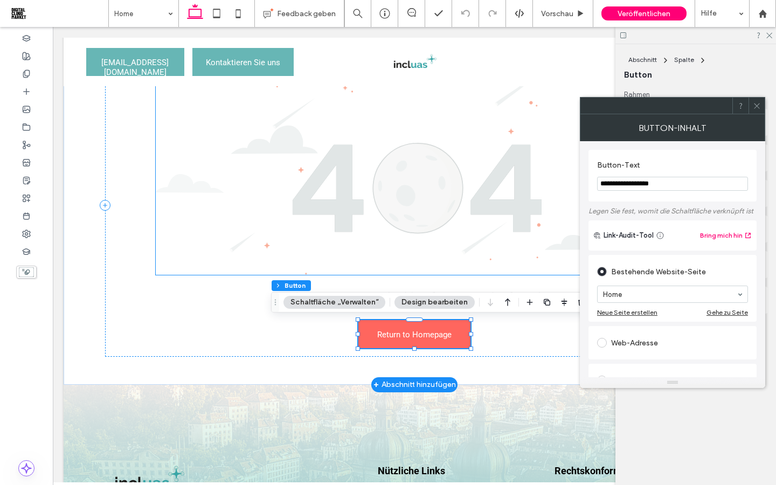
drag, startPoint x: 734, startPoint y: 214, endPoint x: 572, endPoint y: 182, distance: 165.3
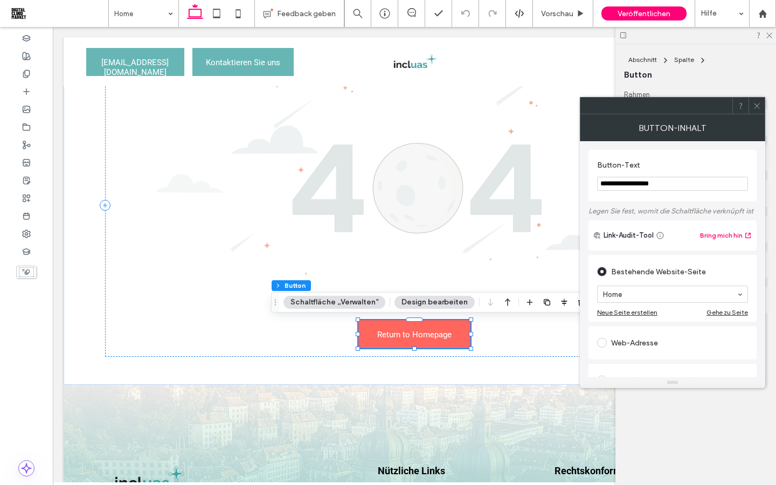
scroll to position [60, 0]
paste input "***"
type input "**********"
click at [755, 110] on span at bounding box center [757, 106] width 8 height 16
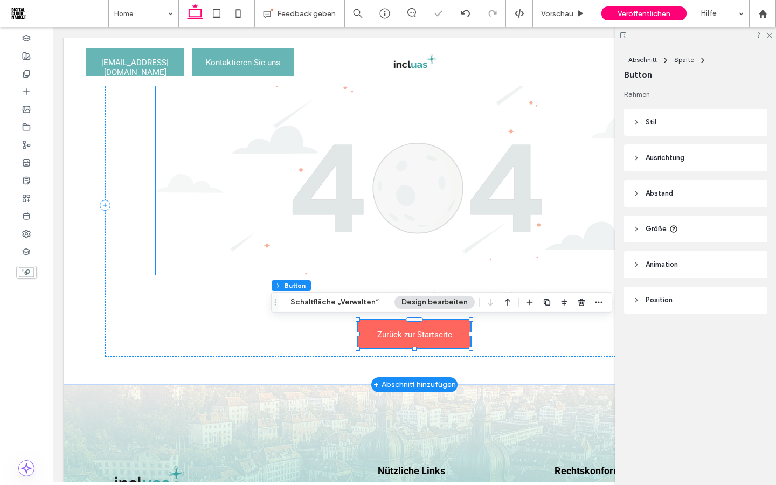
click at [474, 191] on img at bounding box center [414, 168] width 517 height 212
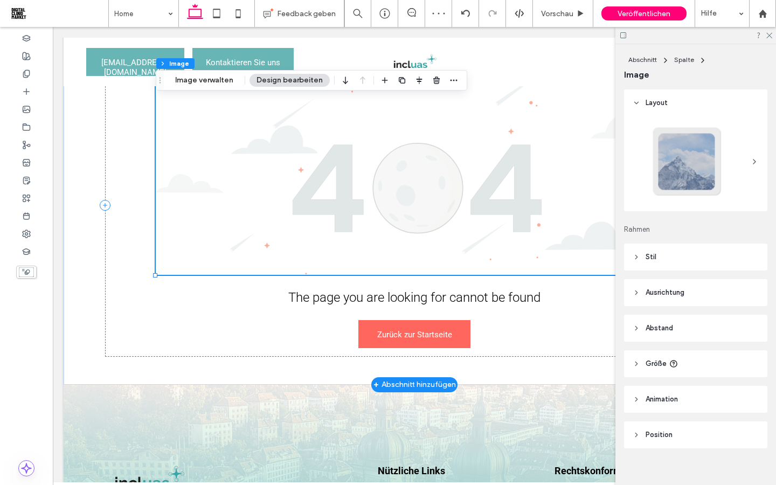
click at [463, 217] on img at bounding box center [414, 168] width 517 height 212
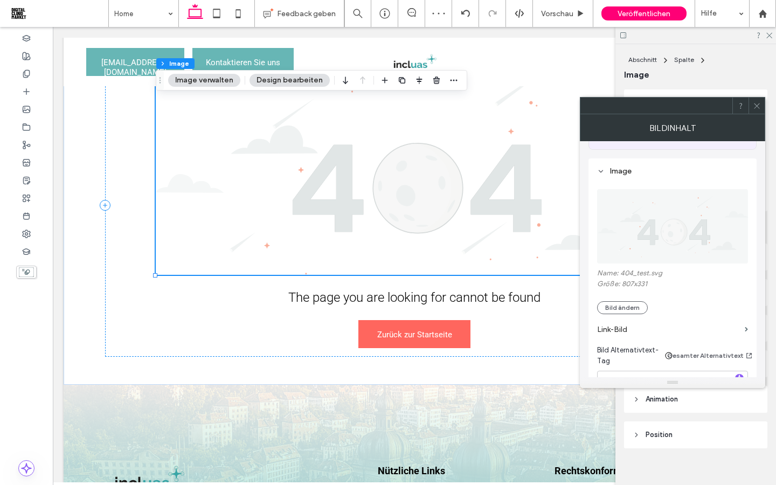
scroll to position [97, 0]
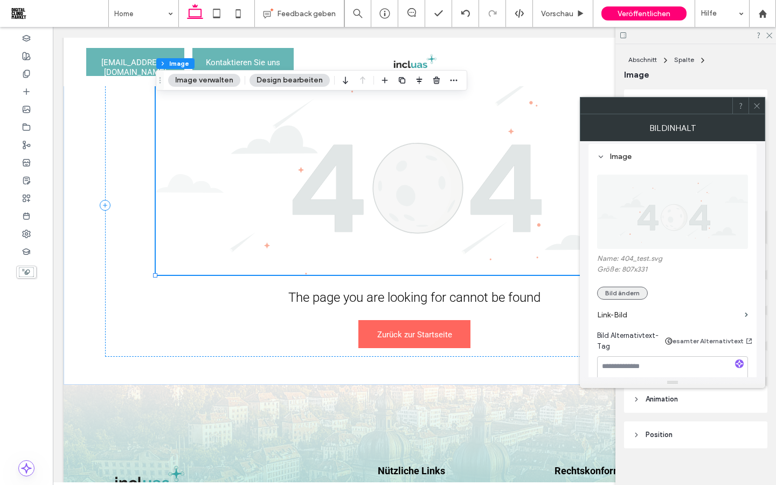
click at [621, 293] on button "Bild ändern" at bounding box center [622, 293] width 51 height 13
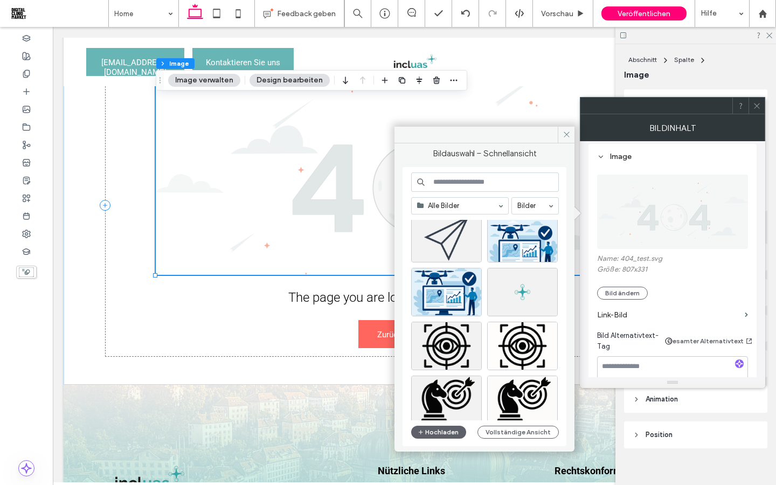
scroll to position [89, 0]
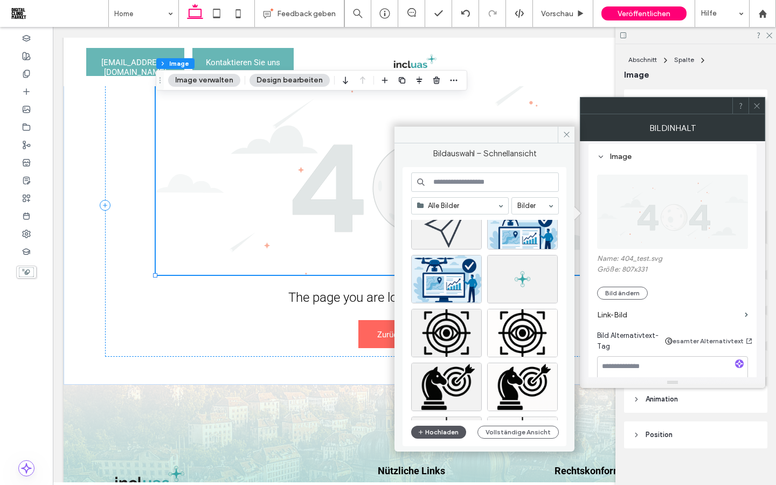
click at [434, 433] on button "Hochladen" at bounding box center [438, 432] width 55 height 13
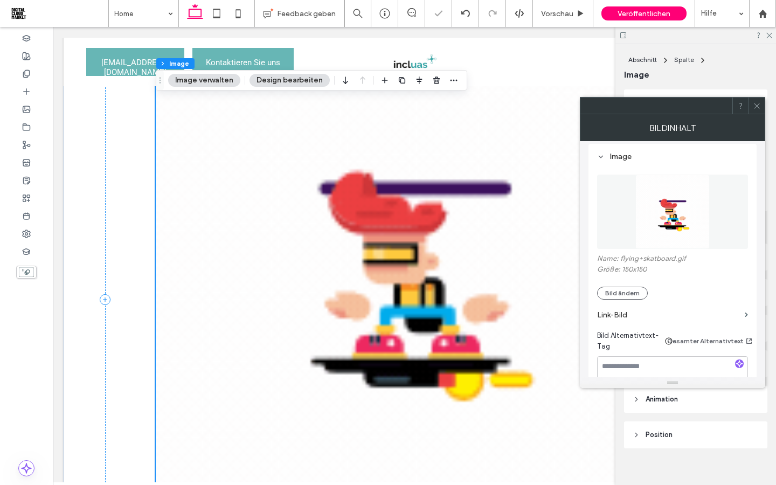
scroll to position [144, 0]
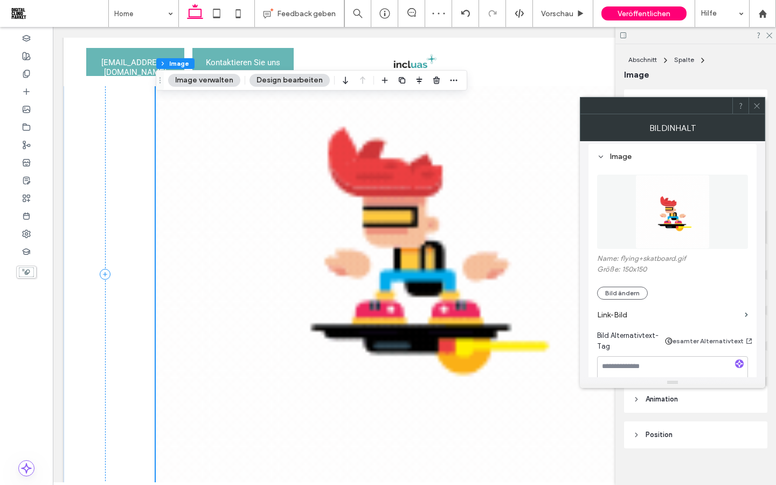
click at [472, 371] on img at bounding box center [414, 237] width 517 height 517
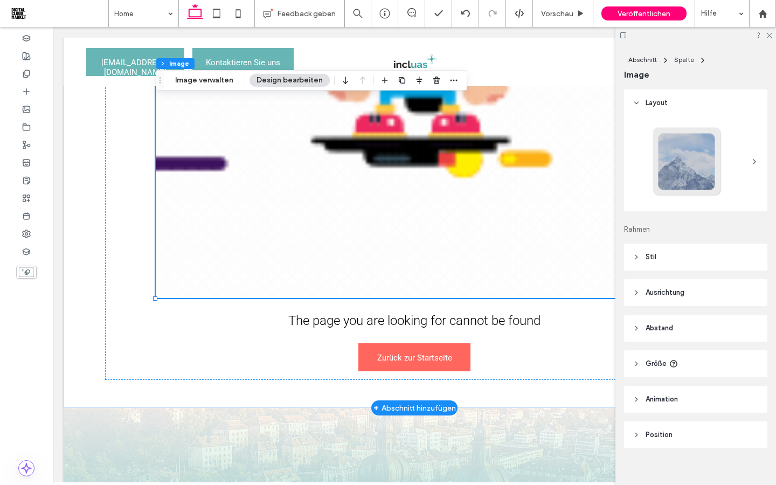
scroll to position [0, 0]
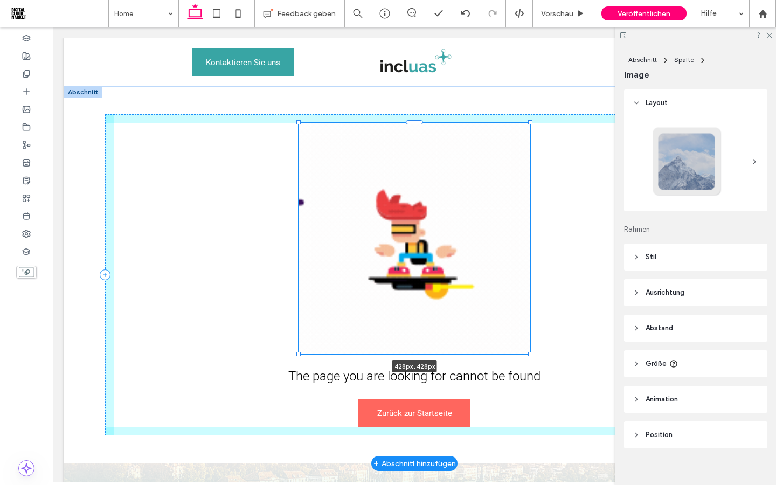
drag, startPoint x: 155, startPoint y: 299, endPoint x: 357, endPoint y: 208, distance: 221.8
click at [357, 208] on div "428px , 428px The page you are looking for cannot be found Zurück zur Startseite" at bounding box center [414, 274] width 646 height 377
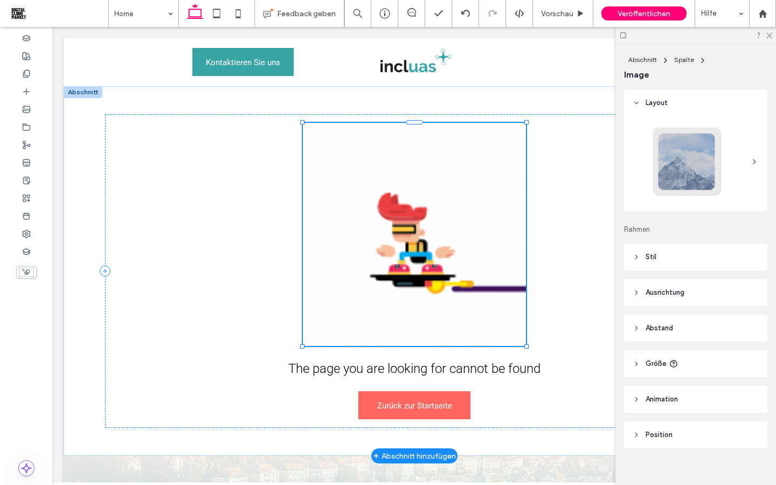
type input "***"
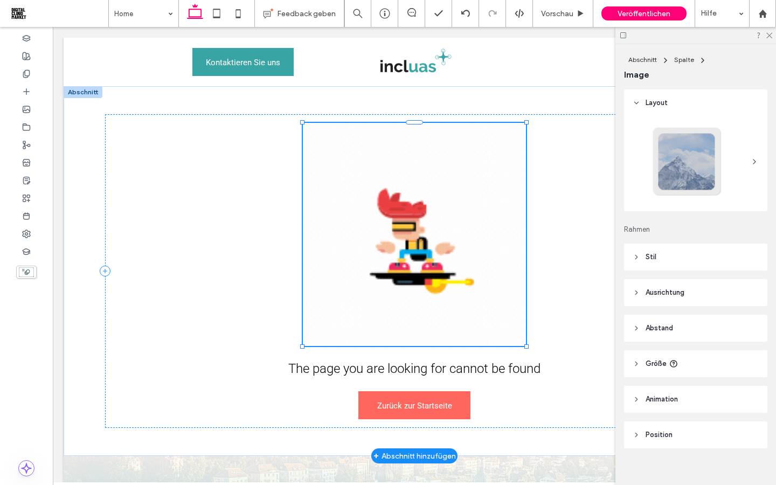
type input "***"
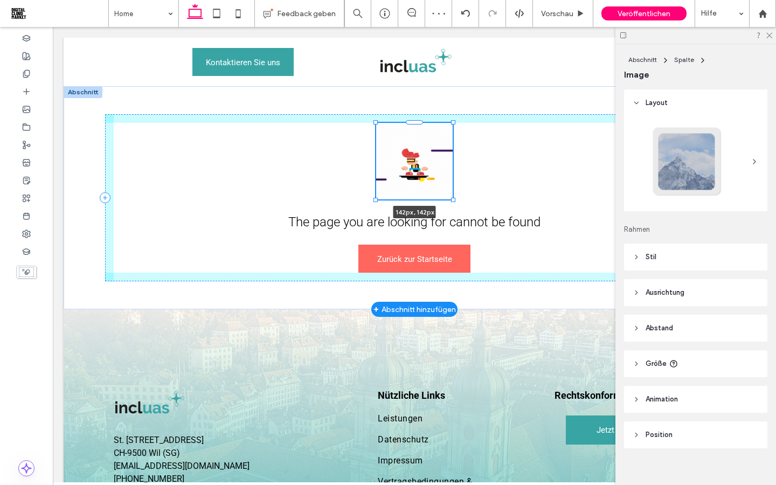
drag, startPoint x: 303, startPoint y: 345, endPoint x: 389, endPoint y: 284, distance: 105.5
click at [389, 284] on div "142px , 142px The page you are looking for cannot be found Zurück zur Startseite" at bounding box center [414, 197] width 646 height 223
type input "***"
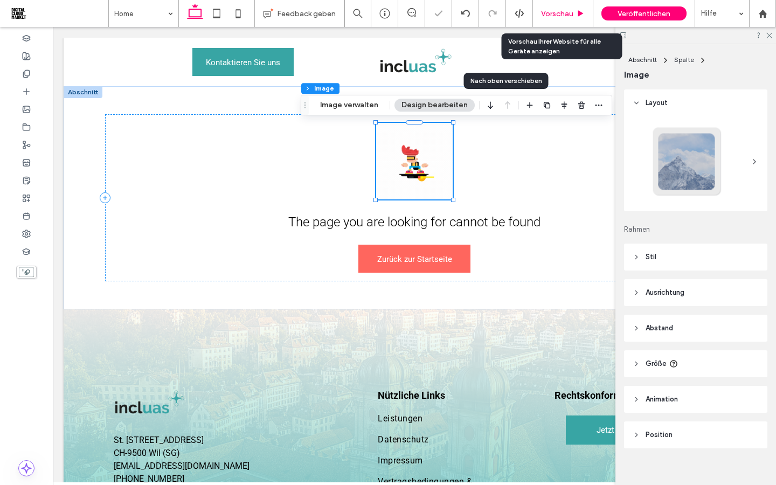
click at [556, 14] on span "Vorschau" at bounding box center [557, 13] width 32 height 9
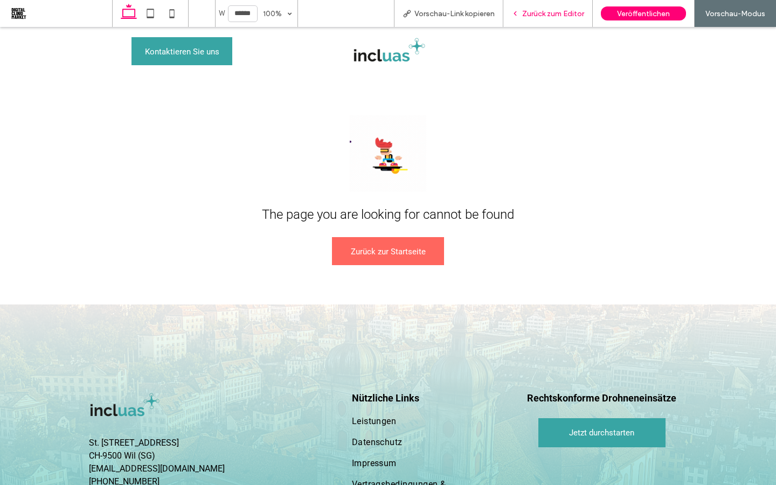
click at [539, 13] on span "Zurück zum Editor" at bounding box center [553, 13] width 62 height 9
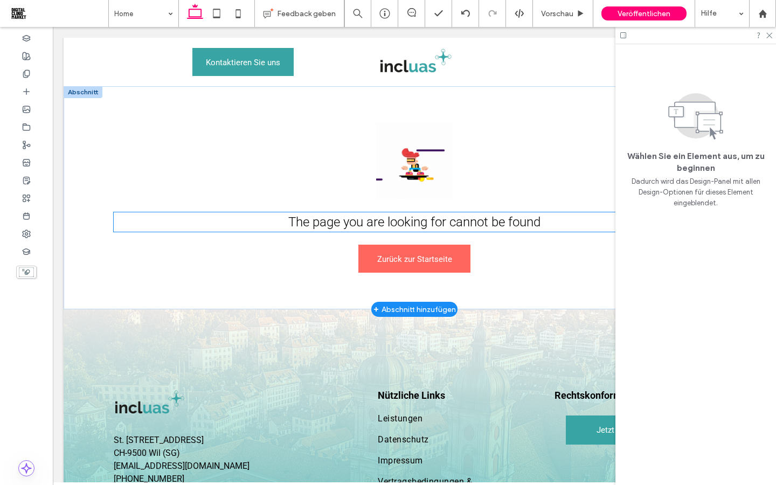
click at [516, 225] on span "The page you are looking for cannot be found" at bounding box center [414, 221] width 252 height 15
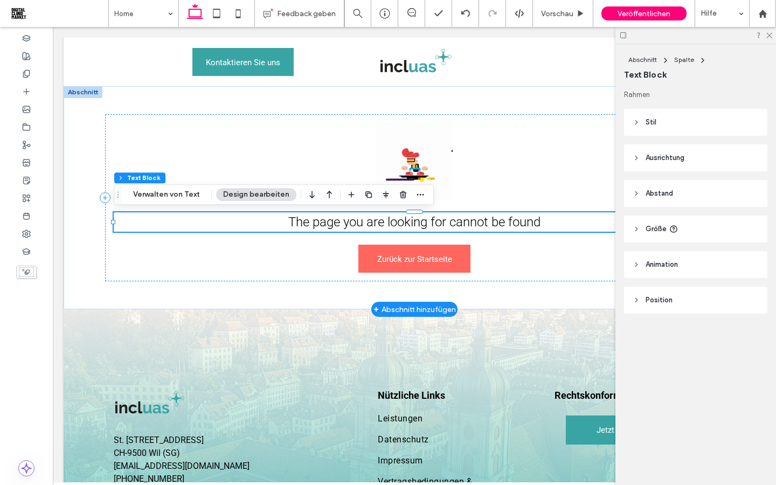
click at [516, 225] on span "The page you are looking for cannot be found" at bounding box center [414, 221] width 252 height 15
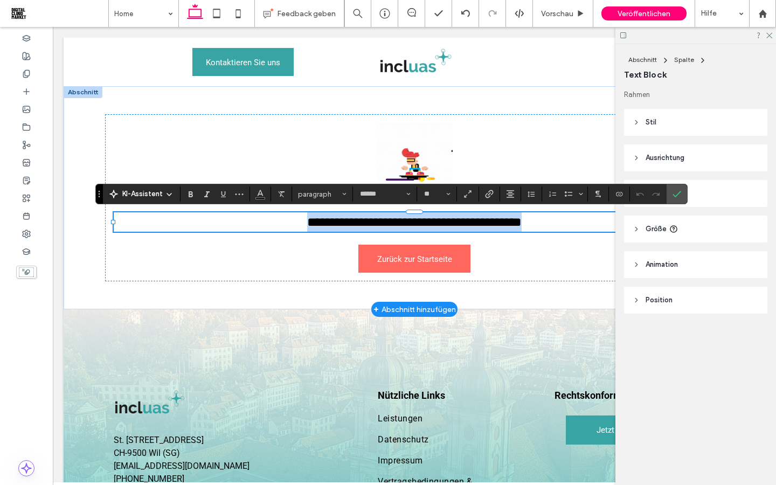
click at [516, 225] on span "**********" at bounding box center [414, 221] width 214 height 13
drag, startPoint x: 547, startPoint y: 222, endPoint x: 288, endPoint y: 226, distance: 259.1
click at [288, 226] on p "**********" at bounding box center [414, 221] width 601 height 19
copy span "**********"
type input "**"
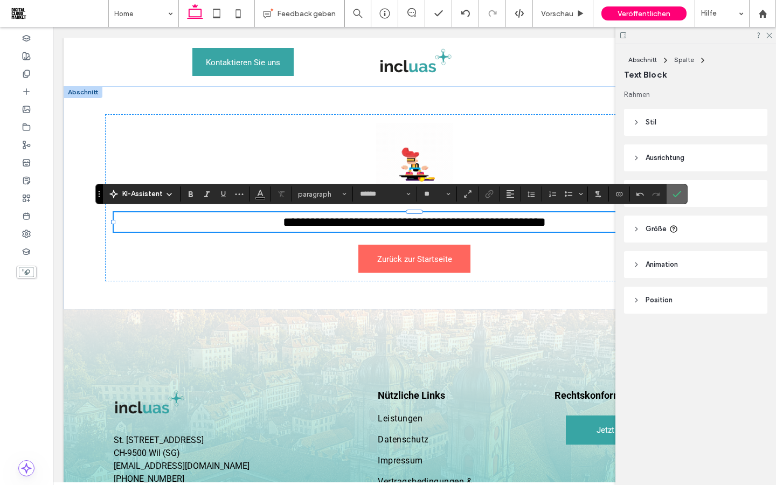
click at [682, 196] on label "Bestätigen" at bounding box center [677, 193] width 16 height 19
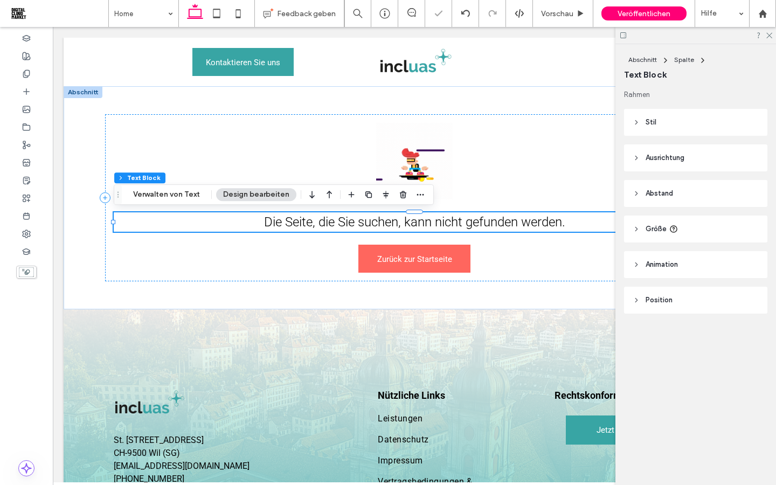
click at [770, 38] on div at bounding box center [695, 35] width 161 height 17
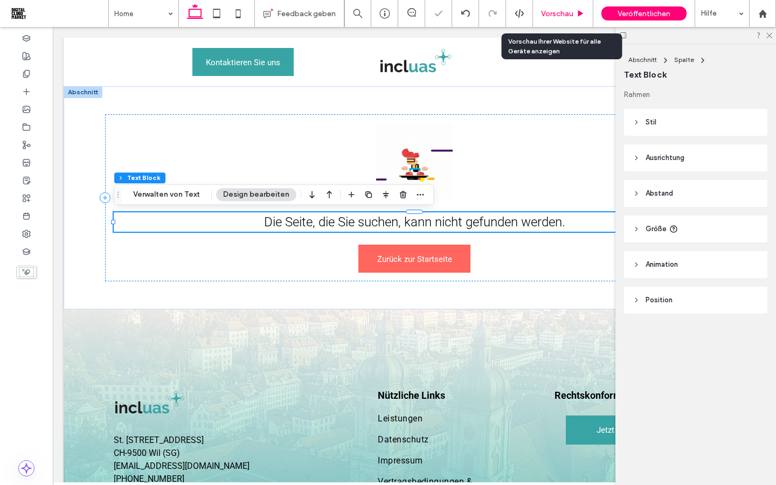
click at [567, 16] on span "Vorschau" at bounding box center [557, 13] width 32 height 9
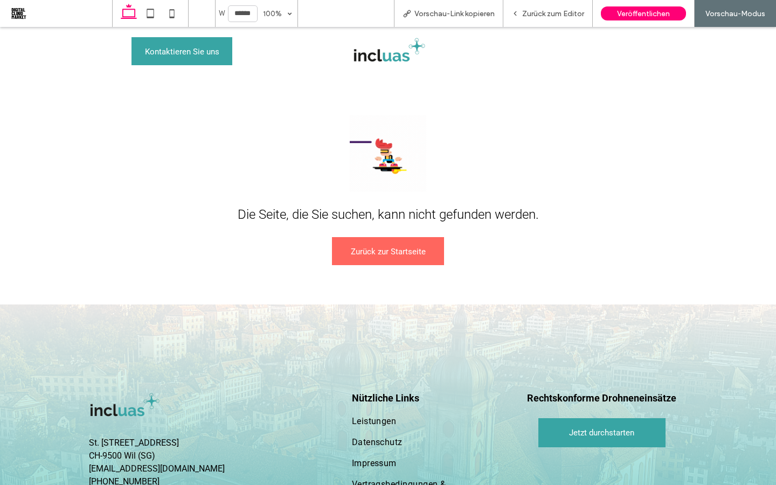
click at [387, 59] on img at bounding box center [388, 51] width 78 height 31
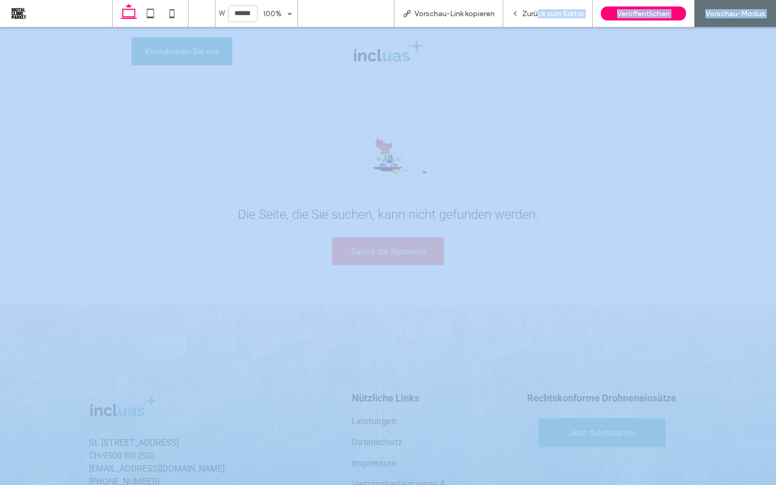
drag, startPoint x: 533, startPoint y: 12, endPoint x: 533, endPoint y: 426, distance: 413.7
click at [533, 12] on span "Zurück zum Editor" at bounding box center [553, 13] width 62 height 9
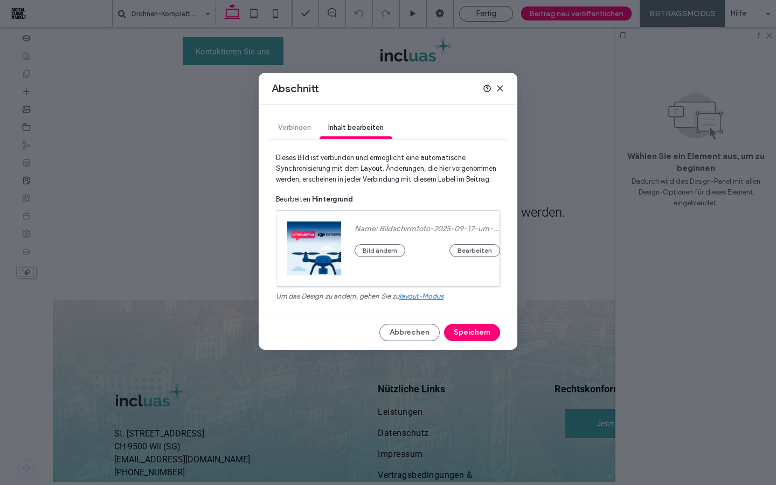
click at [105, 245] on div "Abschnitt Verbinden Inhalt bearbeiten Dieses Bild ist verbunden und ermöglicht …" at bounding box center [388, 242] width 776 height 485
click at [378, 259] on button "Bild ändern" at bounding box center [379, 259] width 51 height 13
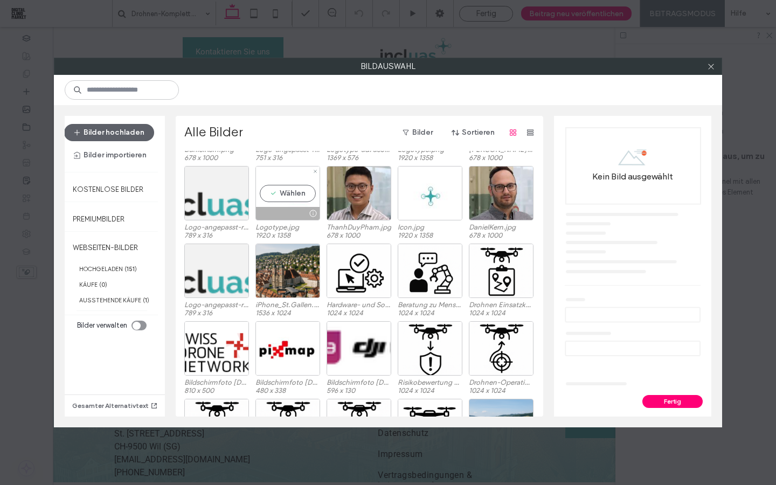
scroll to position [437, 0]
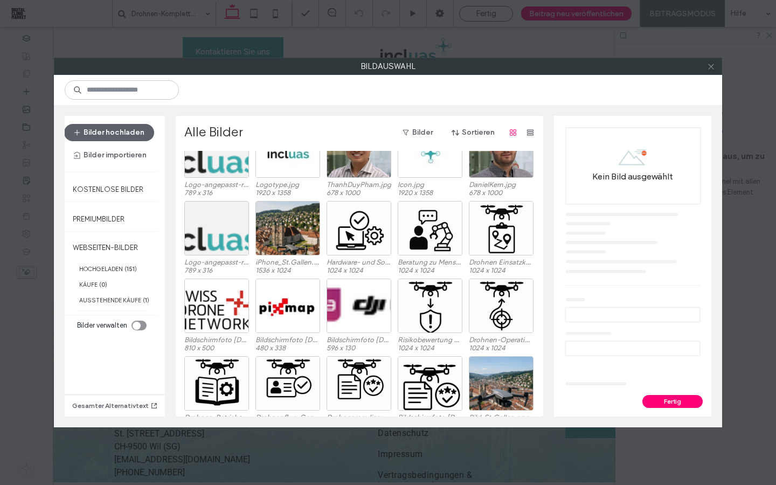
click at [713, 67] on icon at bounding box center [711, 66] width 8 height 8
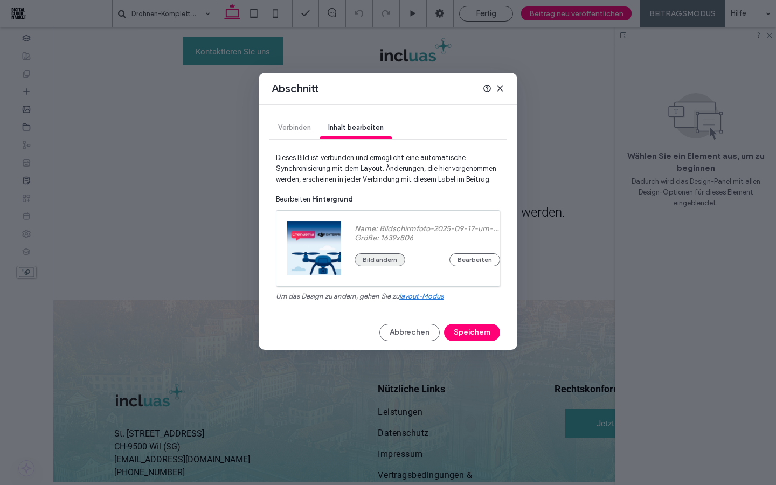
click at [386, 258] on button "Bild ändern" at bounding box center [379, 259] width 51 height 13
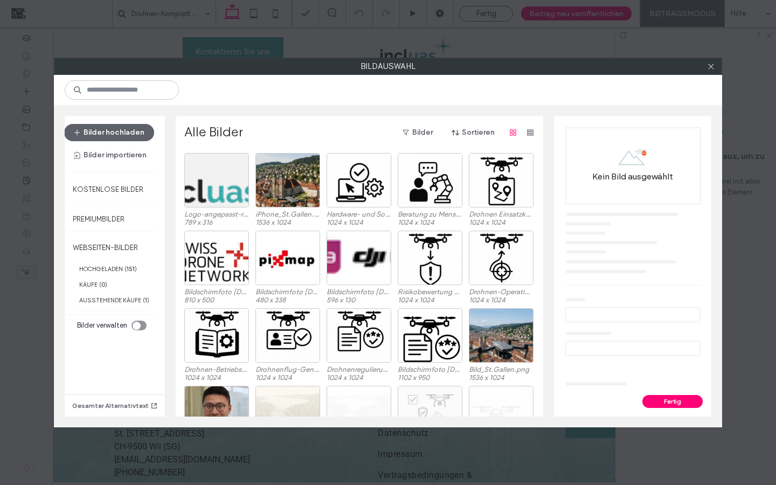
scroll to position [483, 0]
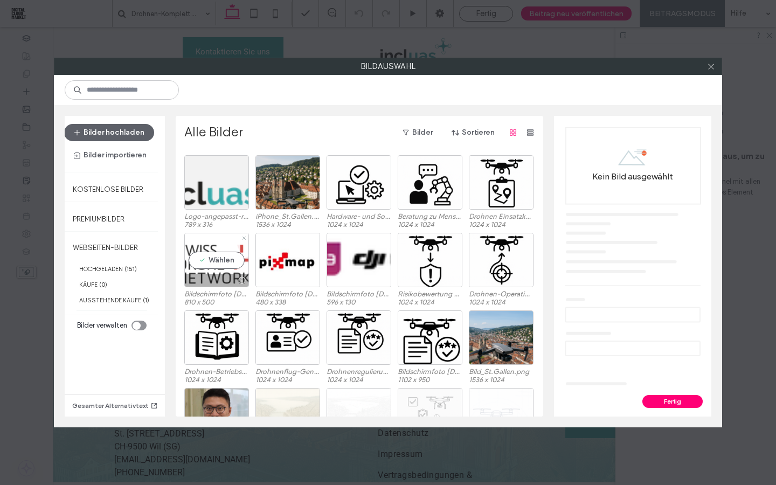
click at [210, 265] on div "Wählen" at bounding box center [216, 260] width 65 height 54
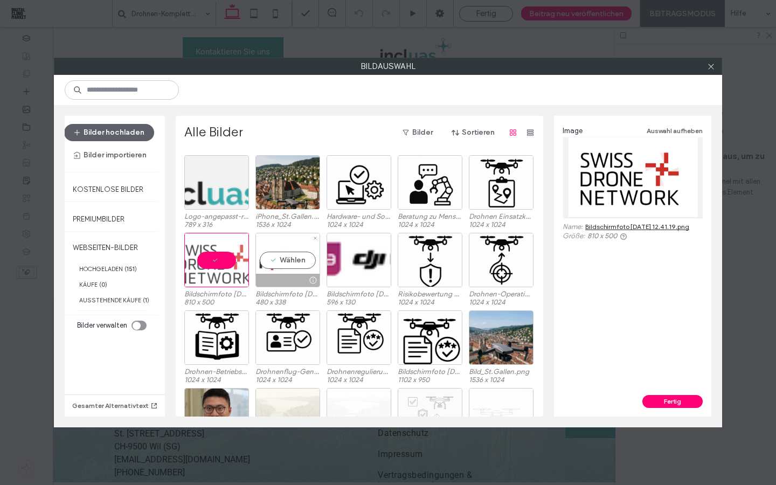
click at [272, 272] on div "Wählen" at bounding box center [287, 260] width 65 height 54
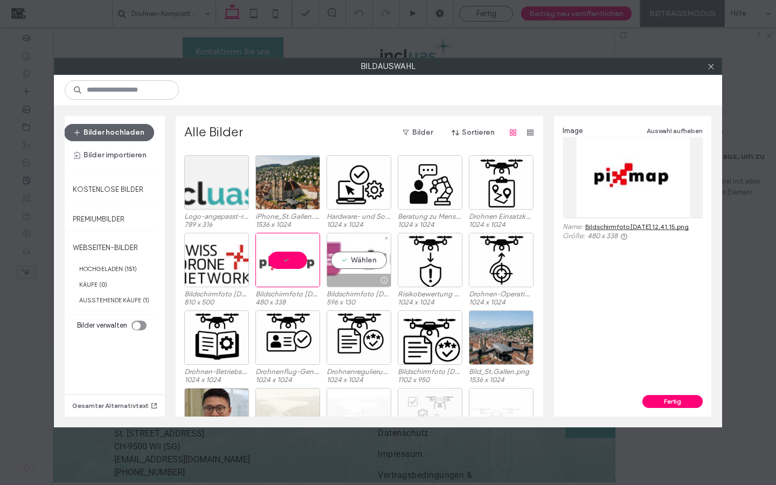
click at [334, 269] on div "Wählen" at bounding box center [358, 260] width 65 height 54
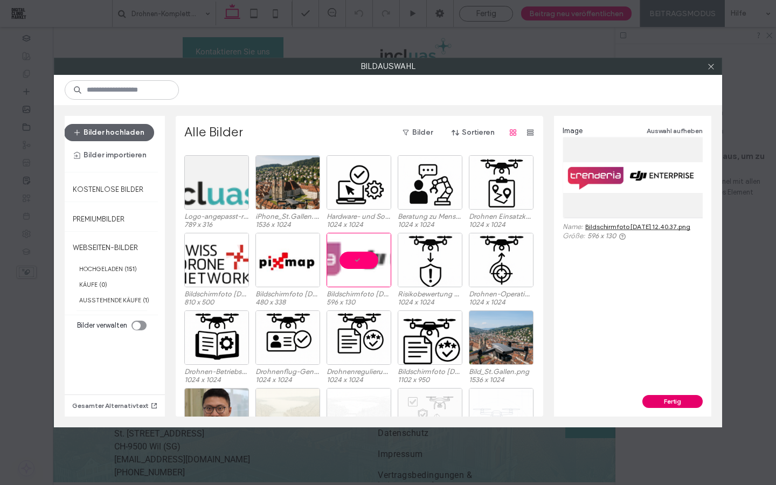
click at [670, 403] on button "Fertig" at bounding box center [672, 401] width 60 height 13
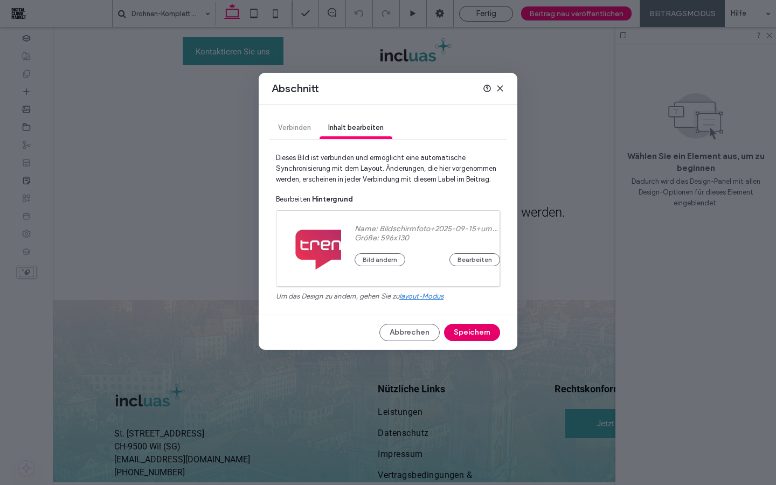
click at [484, 336] on button "Speichern" at bounding box center [472, 332] width 56 height 17
click at [434, 300] on span "layout-modus" at bounding box center [421, 296] width 44 height 8
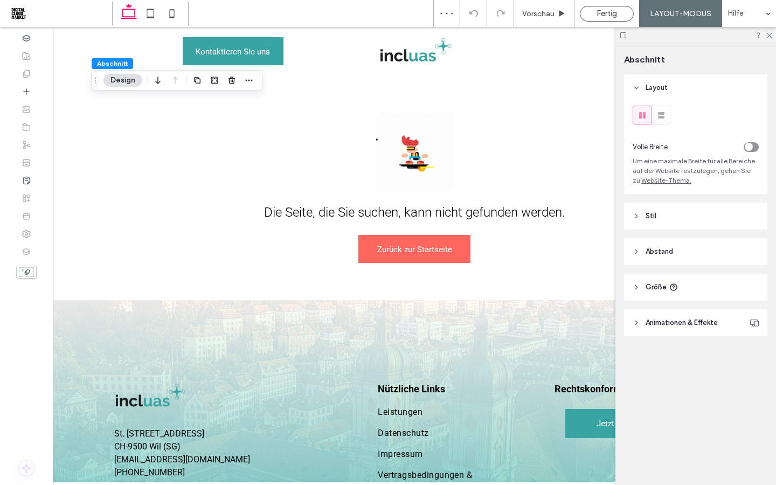
click at [642, 220] on header "Stil" at bounding box center [695, 216] width 143 height 27
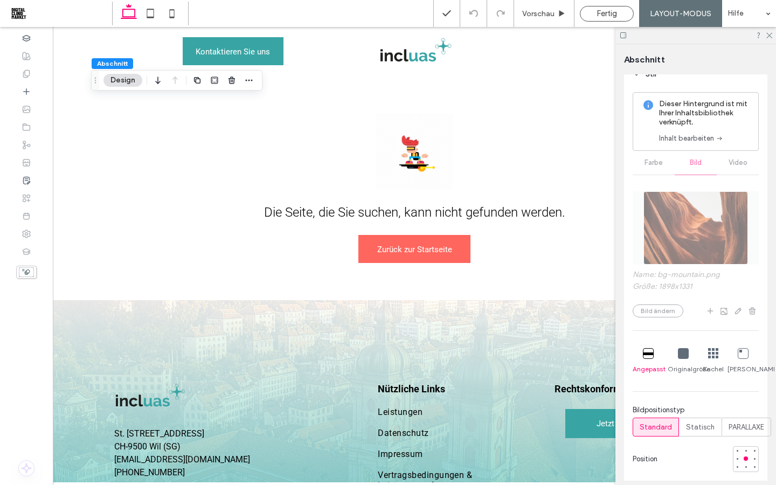
scroll to position [160, 0]
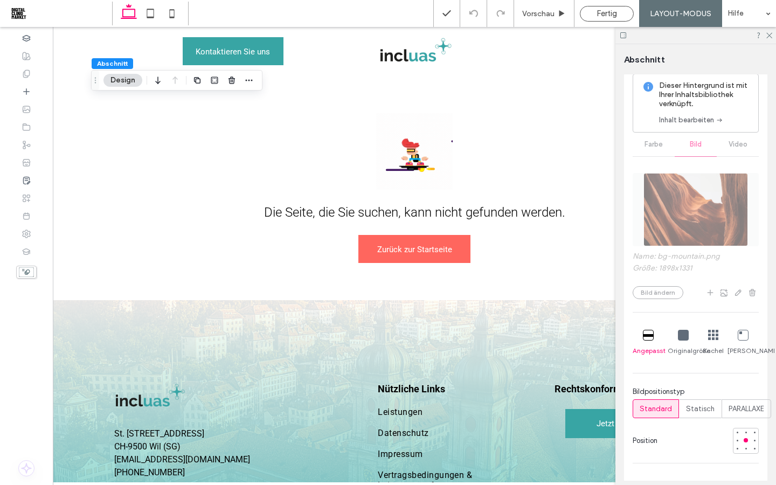
click at [683, 336] on icon at bounding box center [683, 335] width 11 height 11
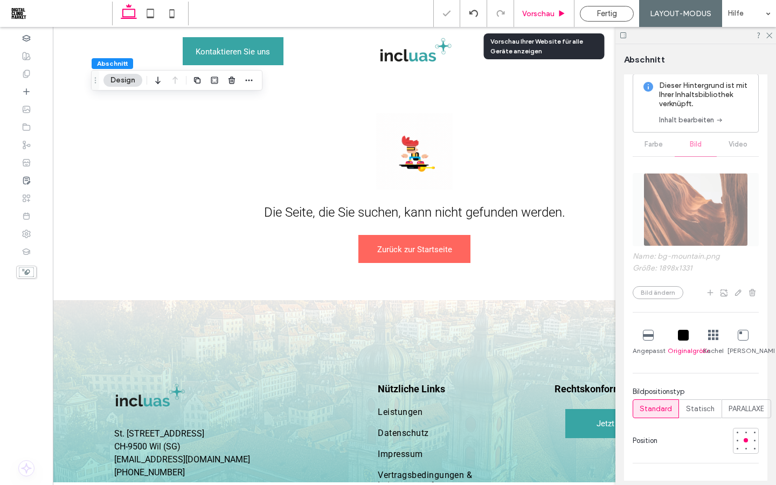
click at [546, 18] on span "Vorschau" at bounding box center [538, 13] width 32 height 9
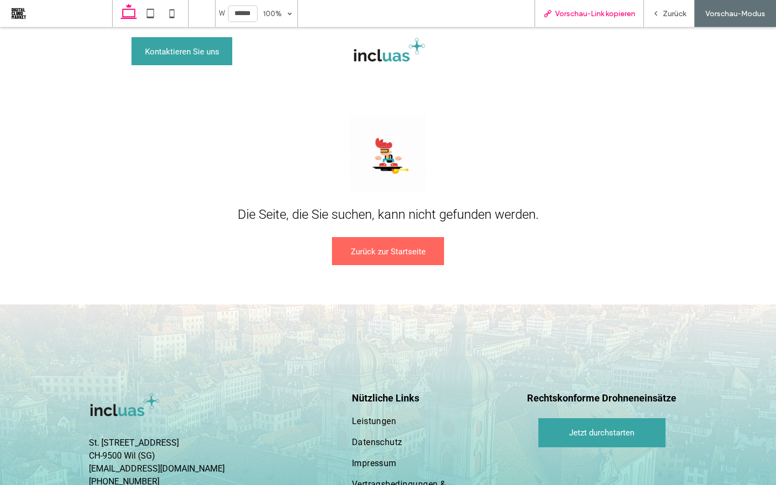
click at [594, 16] on span "Vorschau-Link kopieren" at bounding box center [595, 13] width 80 height 9
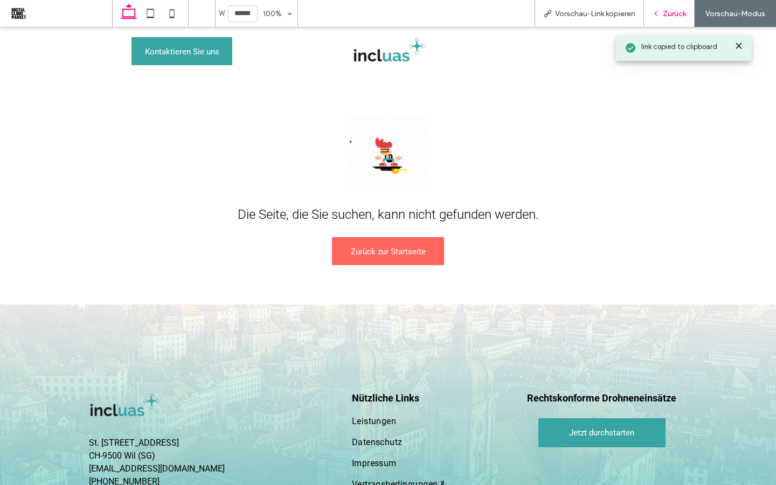
click at [657, 14] on icon at bounding box center [656, 14] width 8 height 8
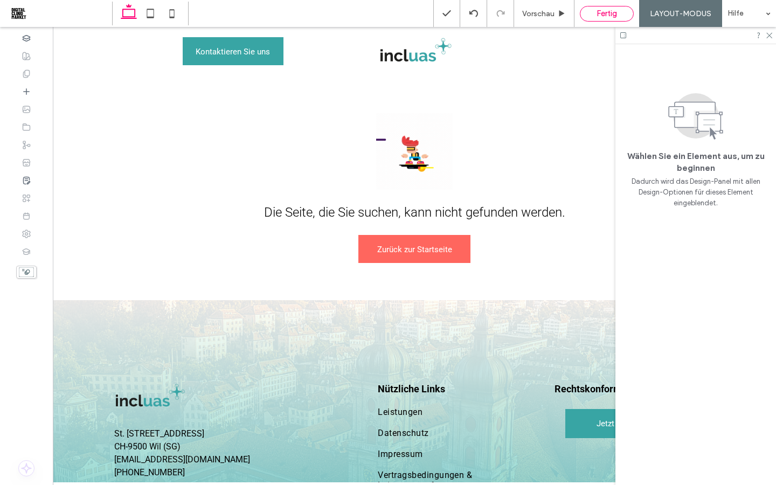
click at [599, 14] on span "Fertig" at bounding box center [606, 14] width 20 height 10
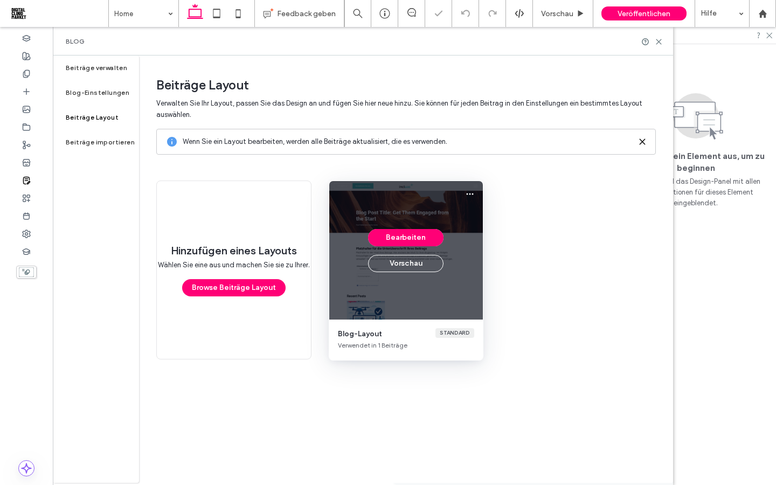
click at [389, 289] on div "Bearbeiten Vorschau" at bounding box center [406, 250] width 154 height 138
click at [399, 264] on button "Vorschau" at bounding box center [405, 263] width 75 height 17
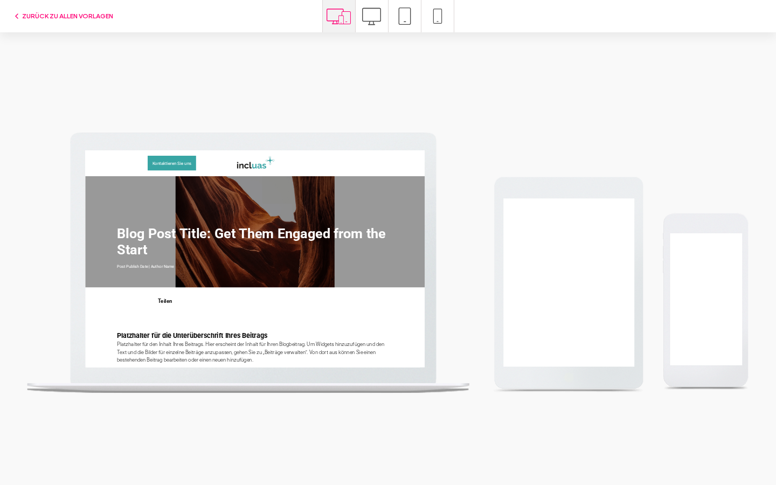
click at [373, 16] on icon at bounding box center [371, 16] width 19 height 19
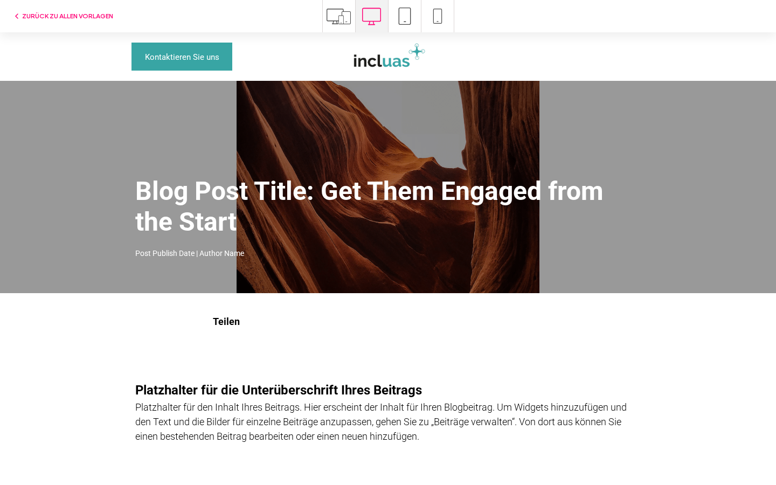
click at [393, 60] on img at bounding box center [388, 56] width 78 height 31
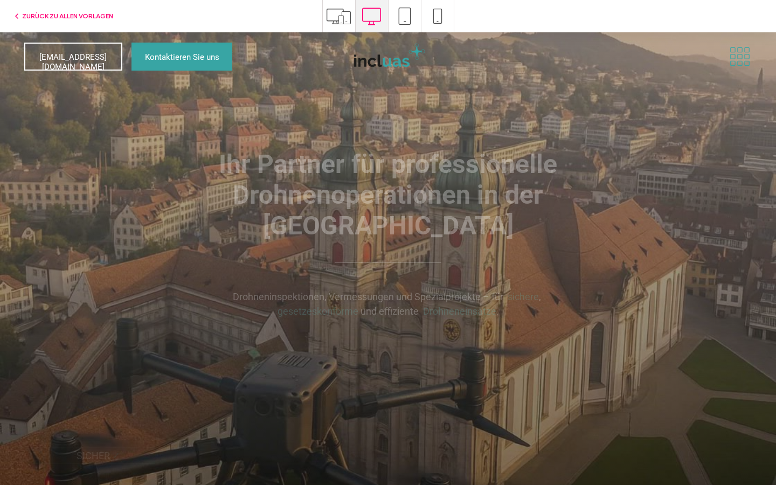
click at [740, 58] on icon at bounding box center [740, 56] width 24 height 20
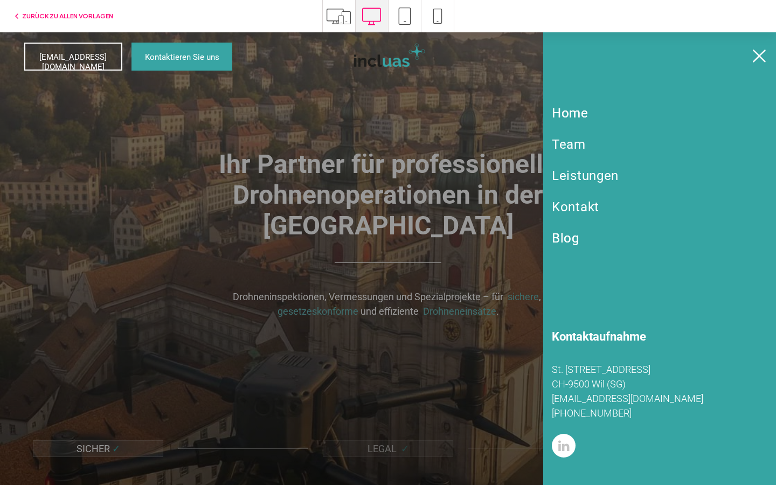
click at [568, 240] on span "Blog" at bounding box center [565, 238] width 27 height 15
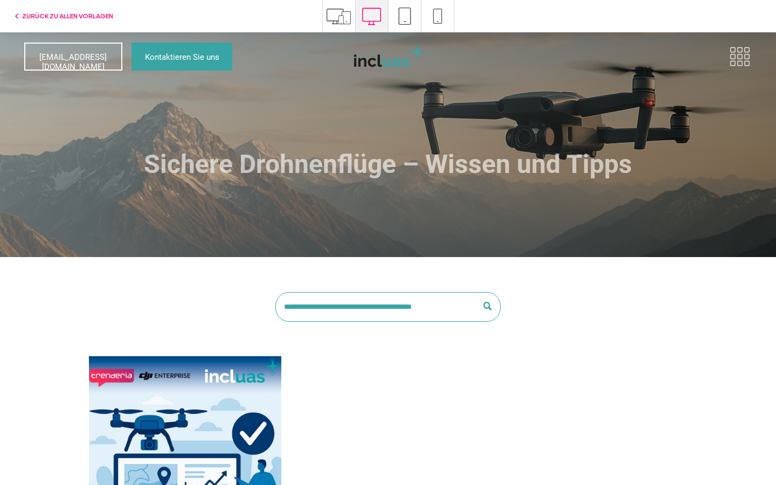
click at [200, 461] on div at bounding box center [185, 448] width 204 height 197
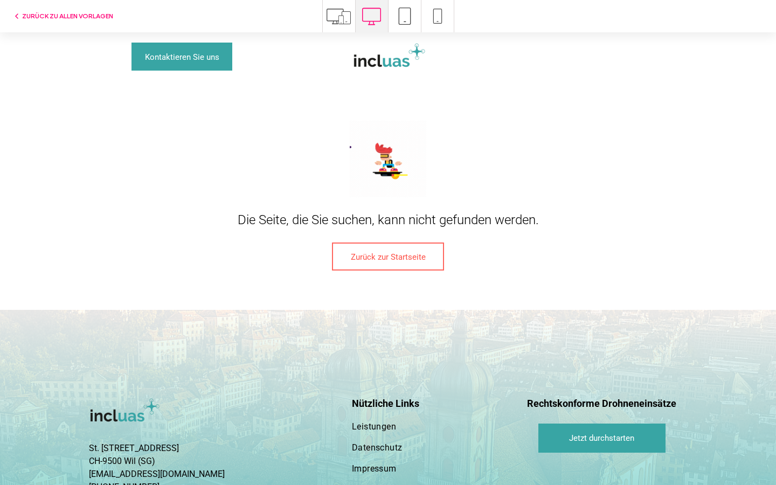
click at [388, 262] on span "Zurück zur Startseite" at bounding box center [388, 256] width 75 height 27
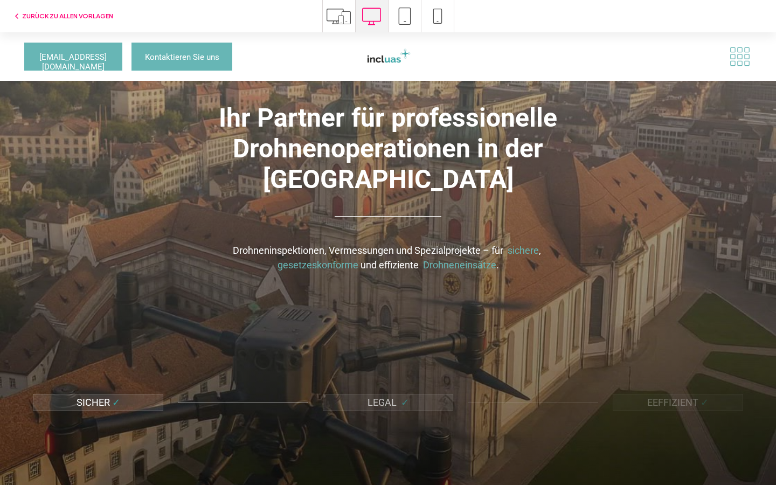
scroll to position [51, 0]
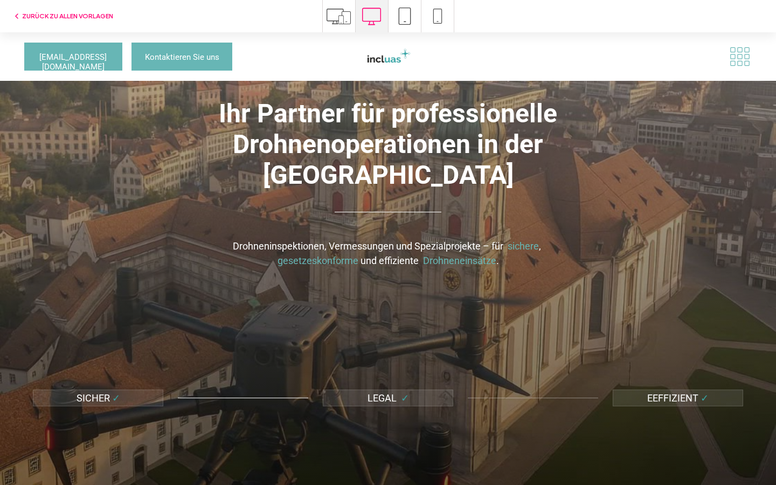
click at [731, 56] on icon at bounding box center [740, 56] width 24 height 20
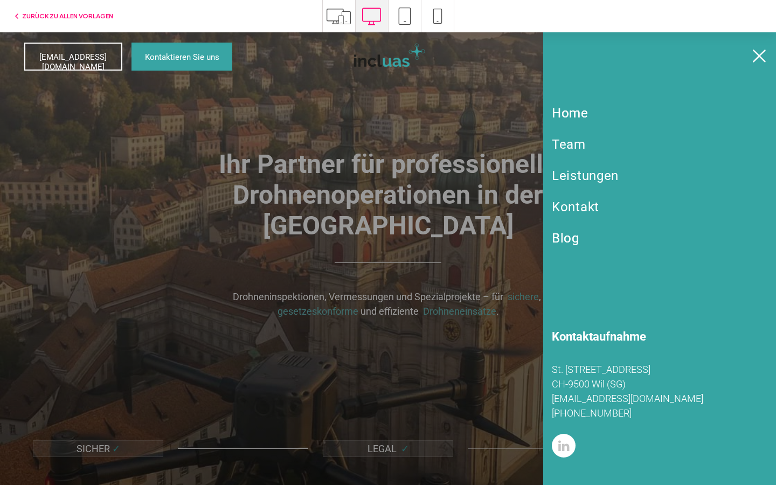
click at [573, 235] on span "Blog" at bounding box center [565, 238] width 27 height 15
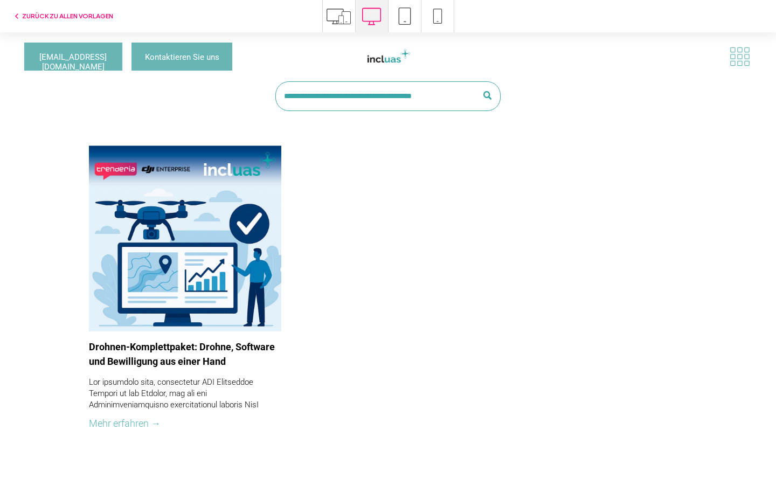
scroll to position [305, 0]
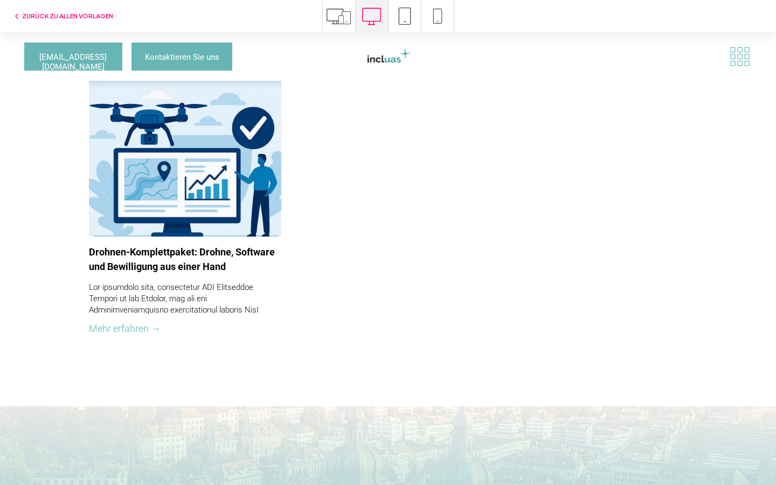
click at [201, 213] on div at bounding box center [185, 143] width 204 height 197
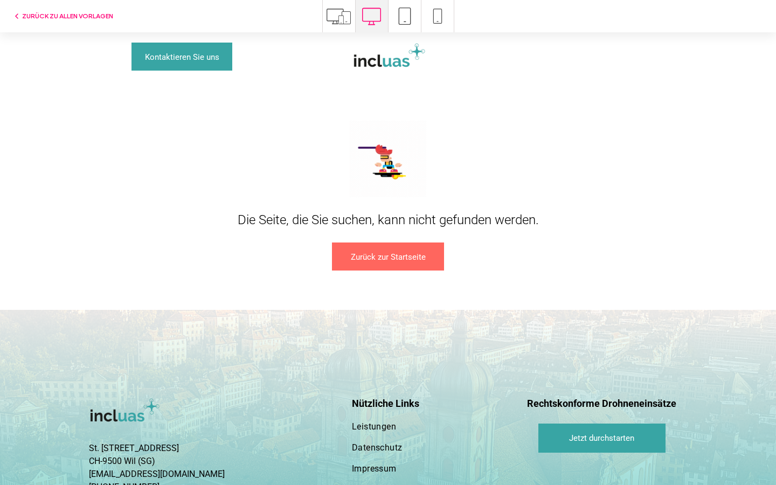
scroll to position [0, 0]
click at [426, 251] on link "Zurück zur Startseite" at bounding box center [388, 256] width 112 height 28
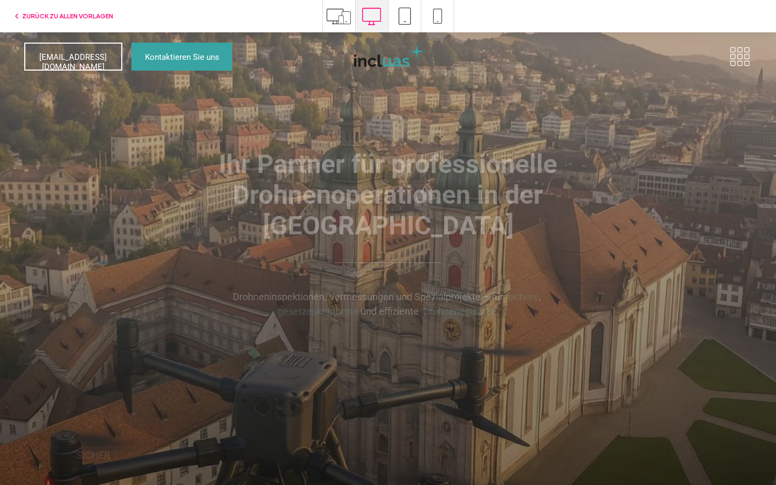
scroll to position [1, 0]
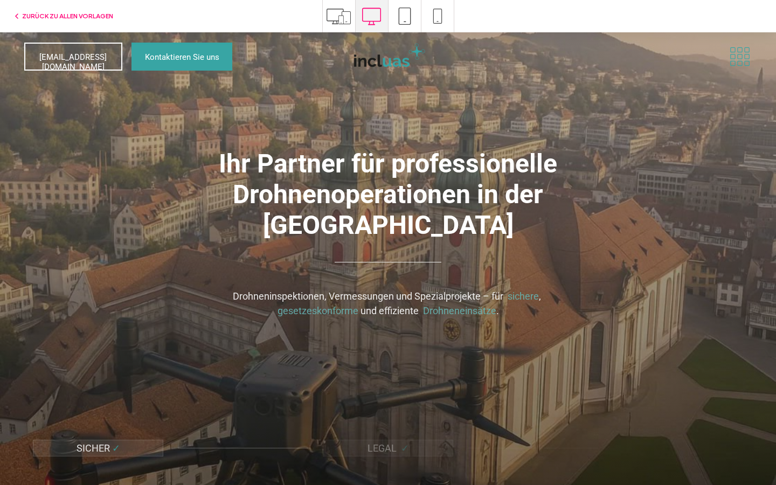
click at [736, 59] on icon at bounding box center [740, 56] width 24 height 20
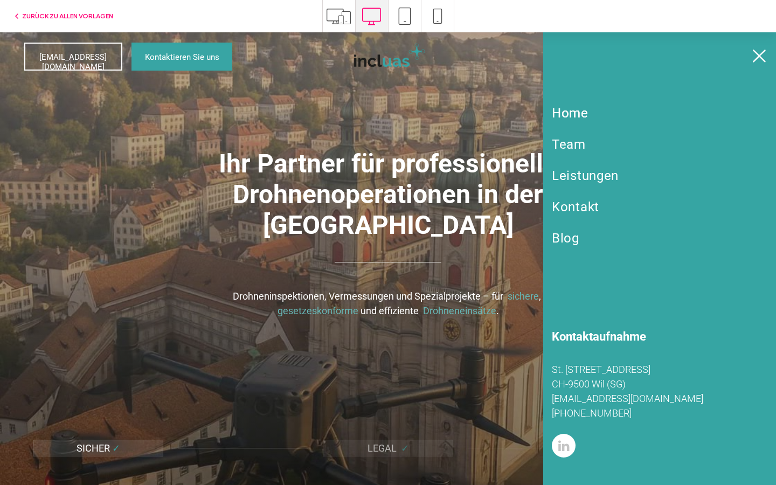
scroll to position [0, 0]
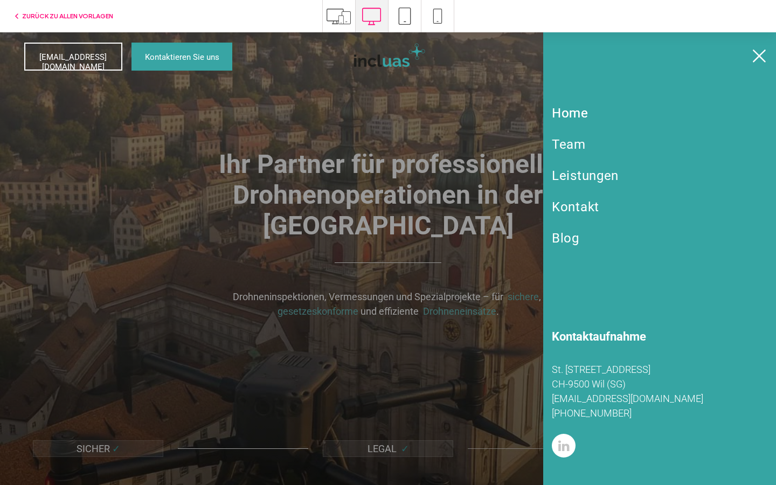
click at [753, 58] on icon at bounding box center [759, 56] width 16 height 16
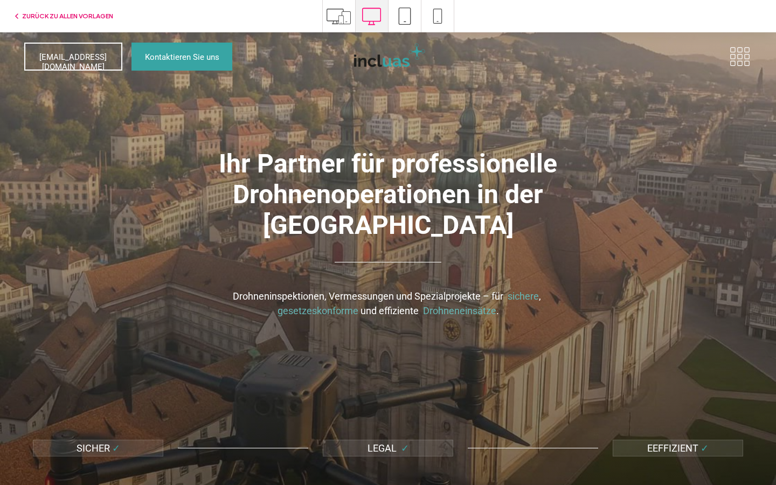
click at [92, 18] on button "ZURÜCK ZU ALLEN VORLAGEN" at bounding box center [62, 16] width 101 height 13
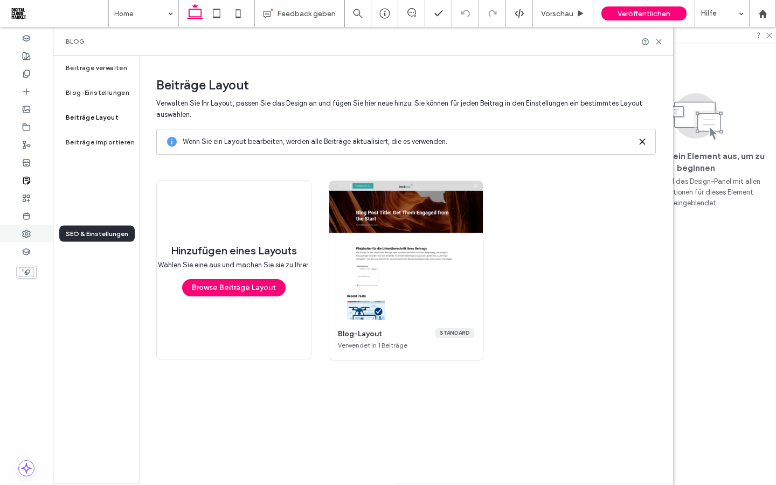
click at [26, 231] on icon at bounding box center [26, 233] width 9 height 9
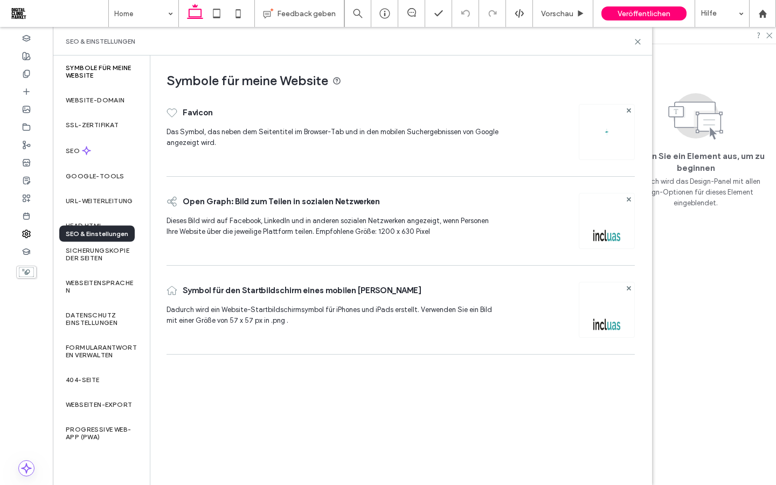
click at [32, 227] on div at bounding box center [26, 234] width 53 height 18
click at [33, 179] on div at bounding box center [26, 180] width 53 height 18
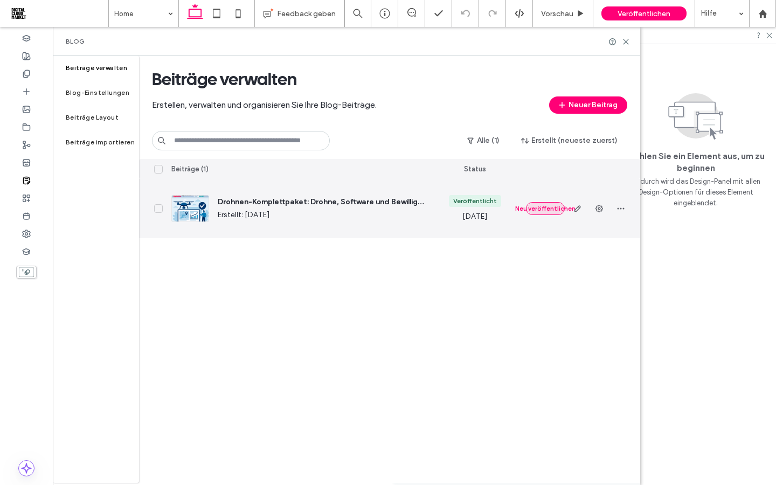
click at [540, 207] on button "Neu veröffentlichen" at bounding box center [545, 208] width 39 height 13
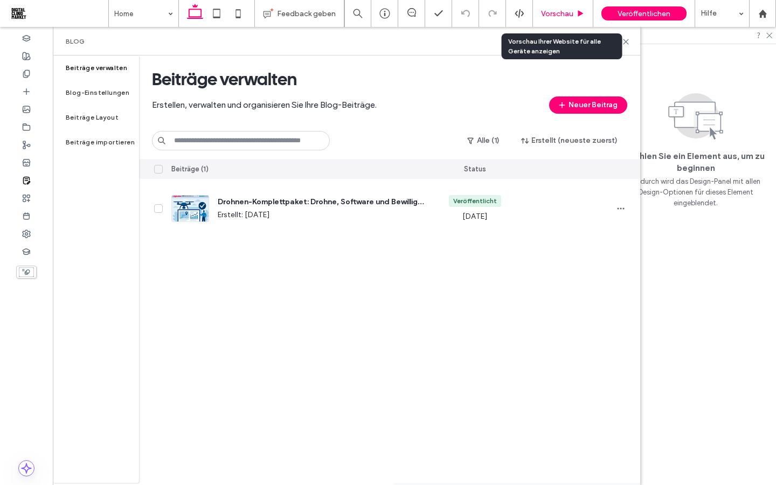
click at [568, 13] on span "Vorschau" at bounding box center [557, 13] width 32 height 9
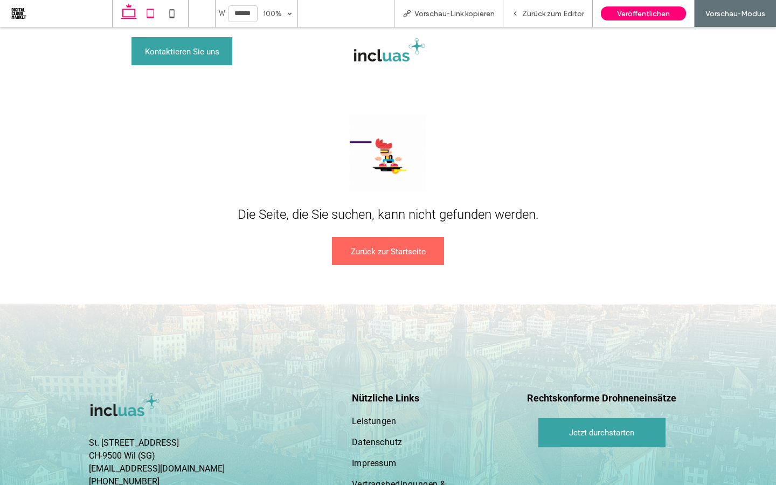
click at [156, 12] on icon at bounding box center [151, 14] width 22 height 22
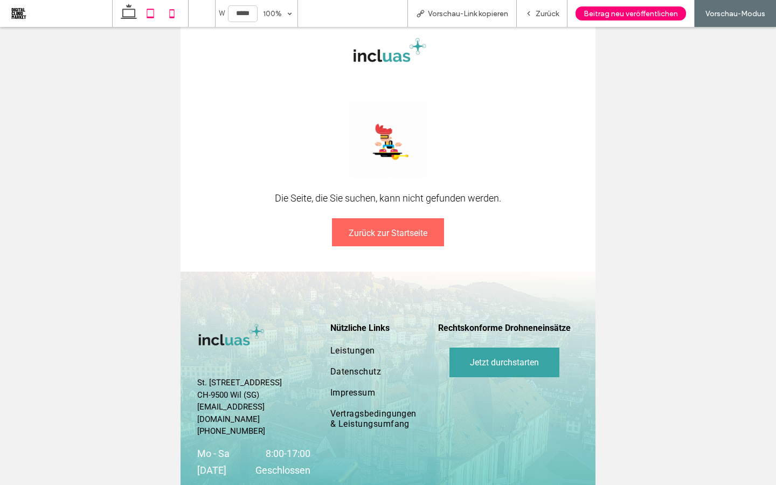
click at [169, 14] on icon at bounding box center [172, 14] width 22 height 22
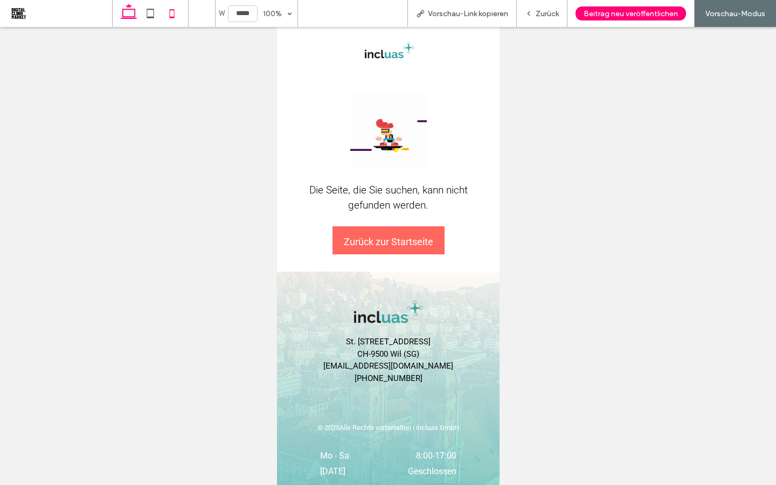
click at [136, 18] on use at bounding box center [129, 11] width 16 height 15
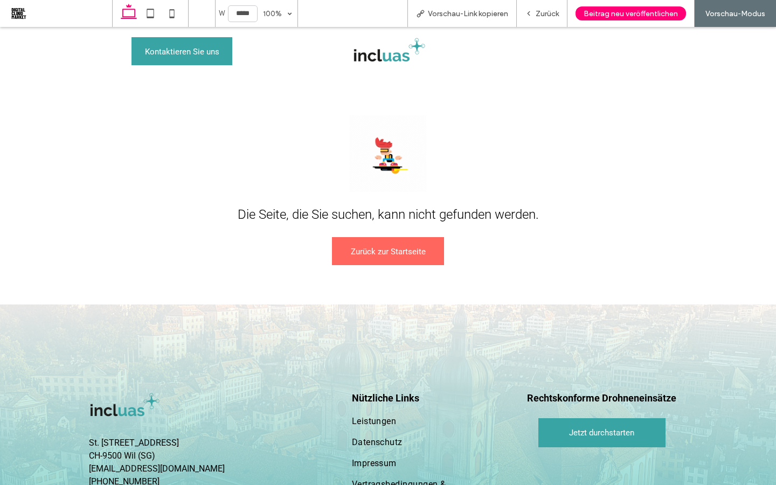
type input "******"
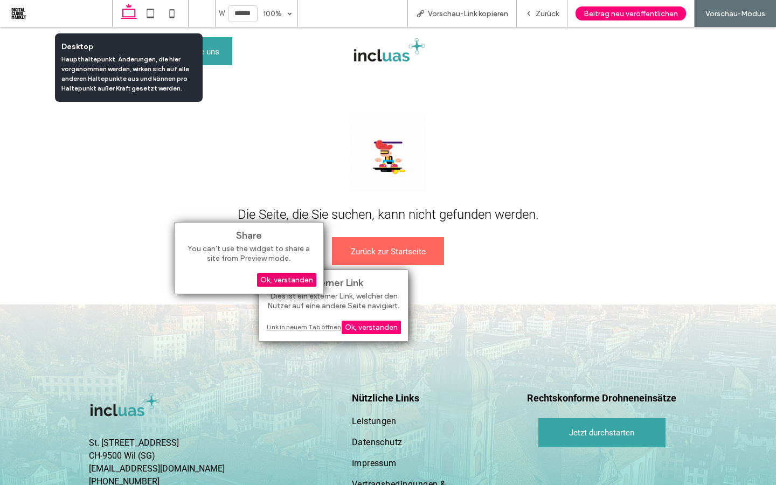
click at [283, 280] on div "Ok, verstanden" at bounding box center [286, 279] width 59 height 13
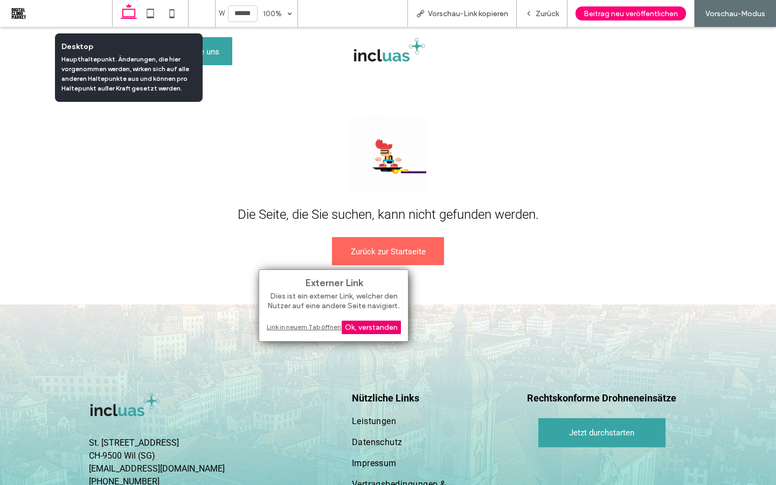
click at [357, 329] on div "Ok, verstanden" at bounding box center [371, 327] width 59 height 13
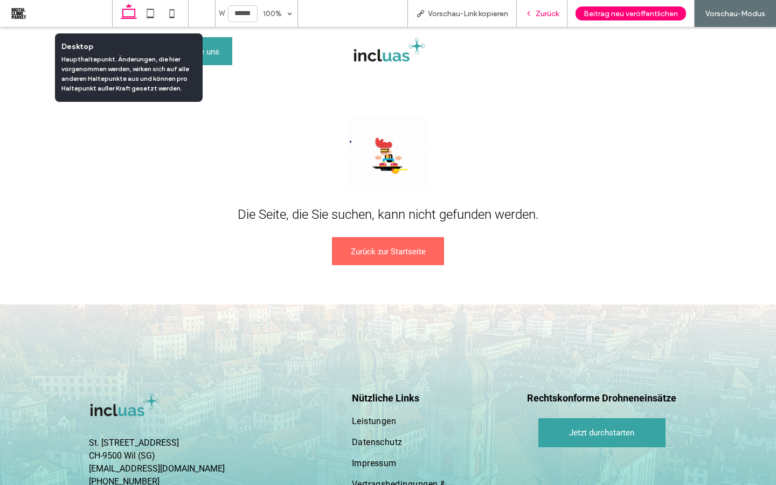
click at [546, 17] on span "Zurück" at bounding box center [546, 13] width 23 height 9
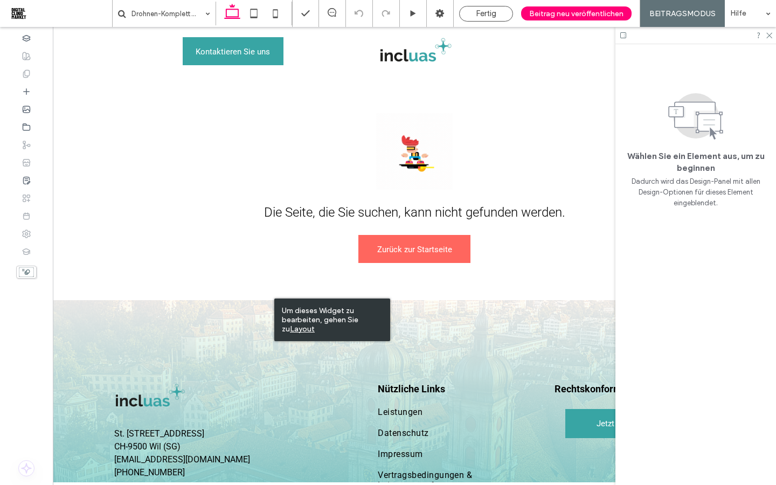
click at [294, 334] on div "Um dieses Widget zu bearbeiten, gehen Sie zu Layout" at bounding box center [332, 319] width 116 height 43
click at [294, 330] on u "Layout" at bounding box center [302, 328] width 25 height 9
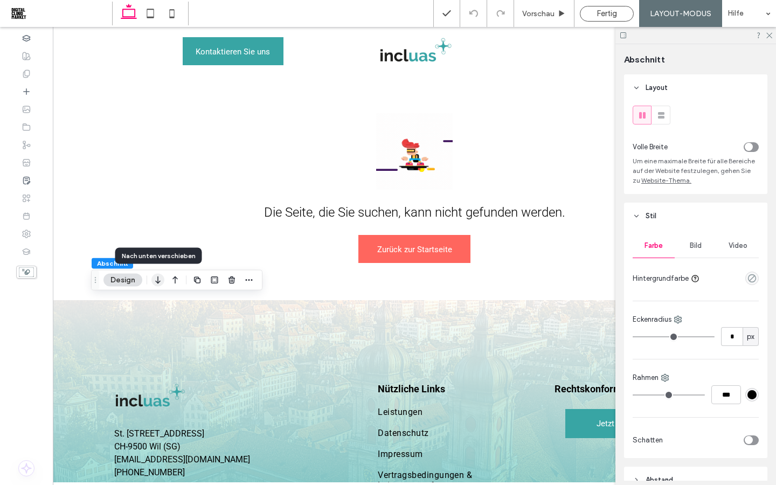
click at [158, 281] on icon "button" at bounding box center [157, 279] width 13 height 19
click at [172, 289] on icon "button" at bounding box center [175, 288] width 13 height 19
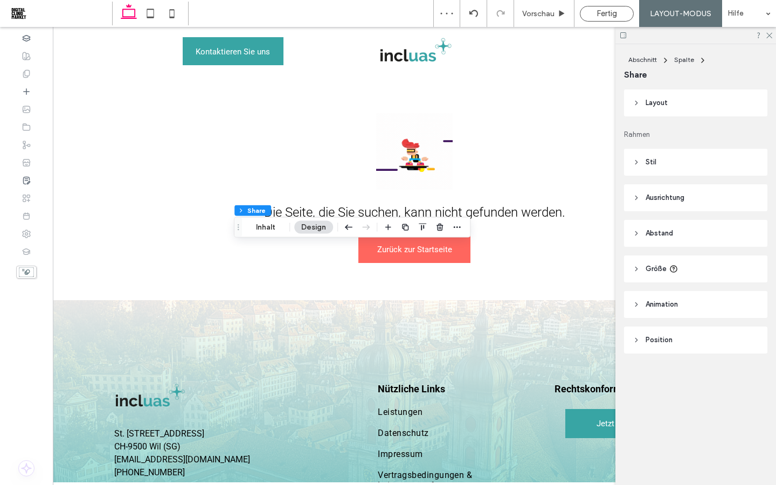
type input "**"
type input "****"
type input "**"
type input "****"
click at [643, 163] on header "Stil" at bounding box center [695, 162] width 143 height 27
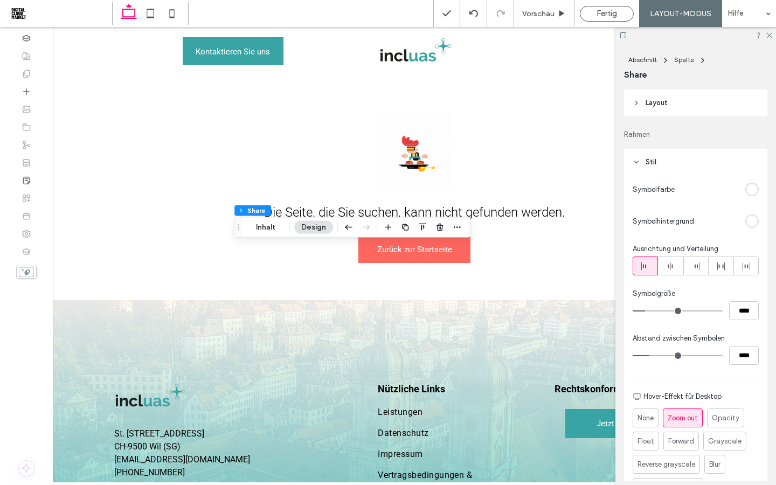
click at [749, 191] on div "rgb(255, 255, 255)" at bounding box center [751, 189] width 9 height 9
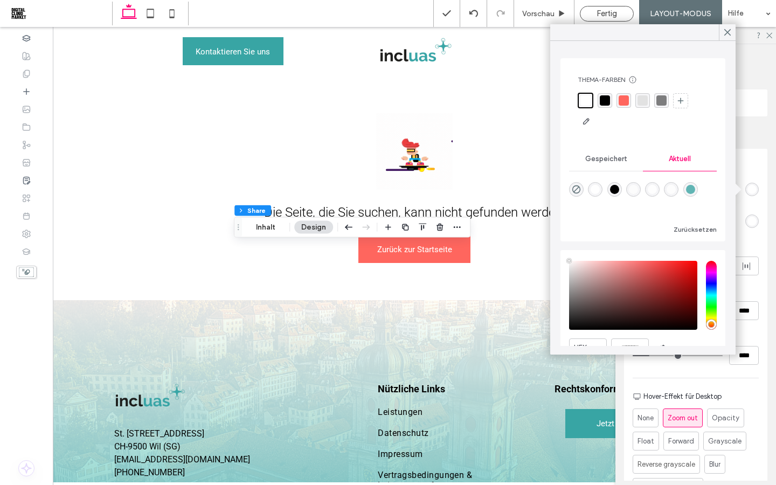
click at [635, 189] on div "rgba(252, 252, 252, 1)" at bounding box center [633, 189] width 9 height 9
click at [687, 192] on div "rgba(97, 181, 180, 1)" at bounding box center [690, 188] width 9 height 9
type input "*******"
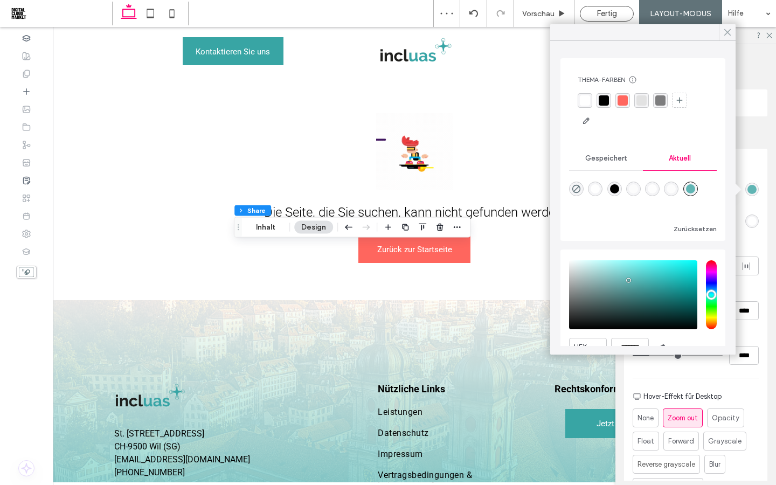
click at [726, 33] on icon at bounding box center [727, 32] width 10 height 10
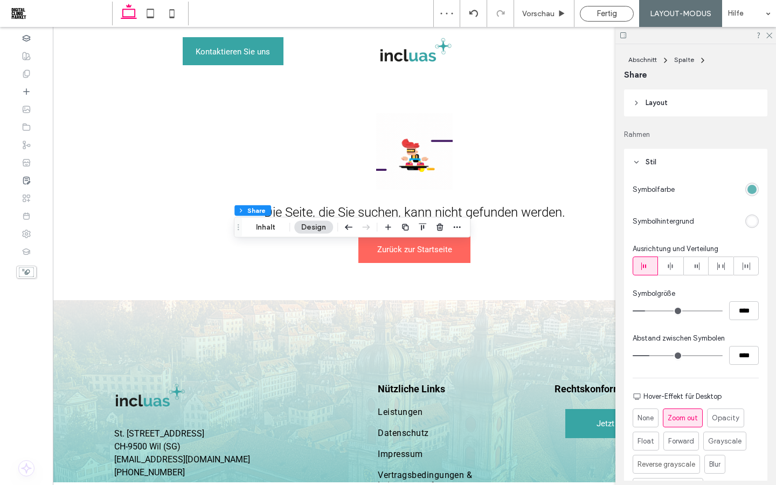
click at [744, 107] on header "Layout" at bounding box center [695, 102] width 143 height 27
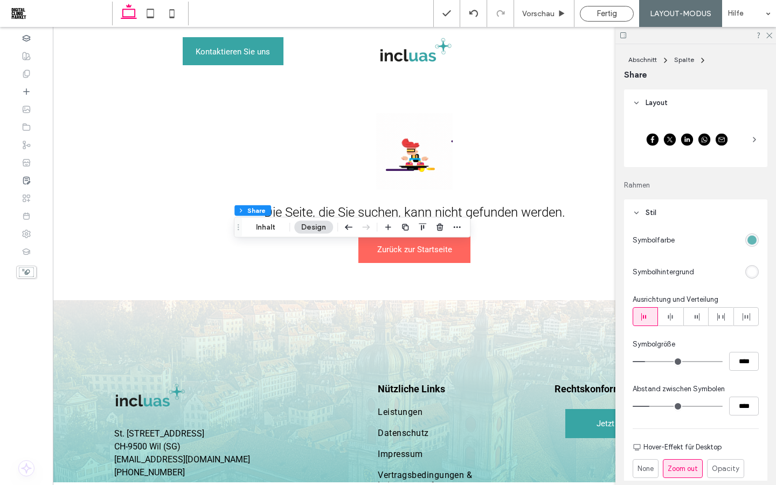
click at [743, 142] on div at bounding box center [695, 140] width 126 height 38
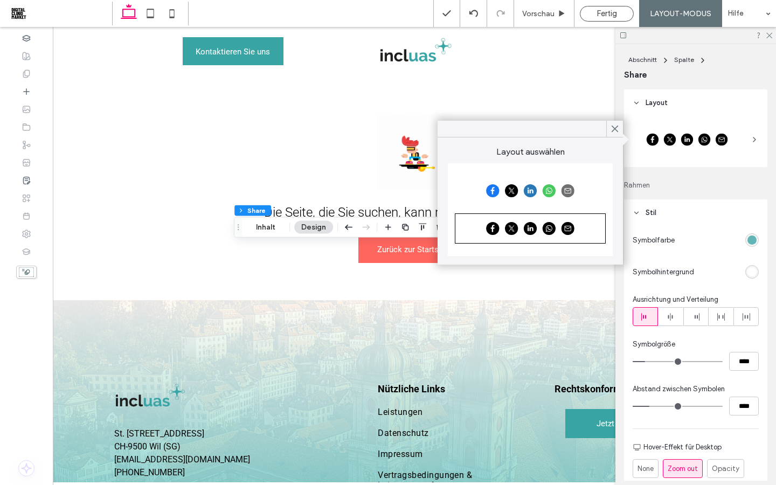
click at [569, 200] on div at bounding box center [530, 190] width 148 height 27
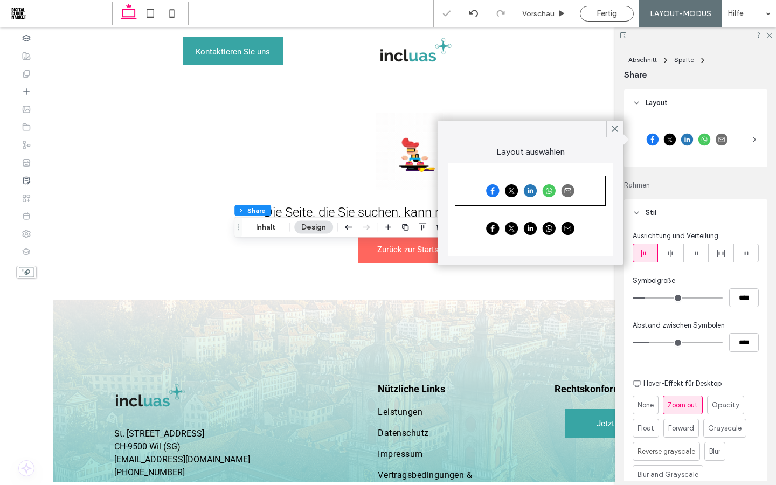
click at [571, 237] on div at bounding box center [530, 228] width 148 height 27
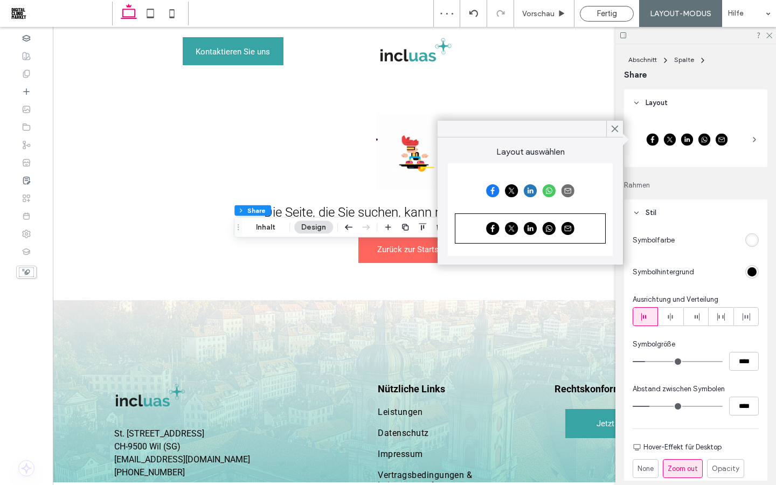
click at [591, 203] on div at bounding box center [530, 190] width 148 height 27
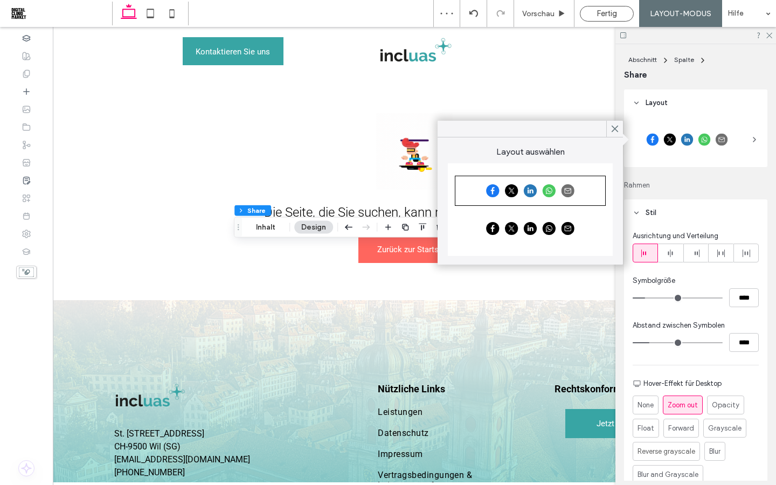
click at [581, 231] on div at bounding box center [530, 228] width 148 height 27
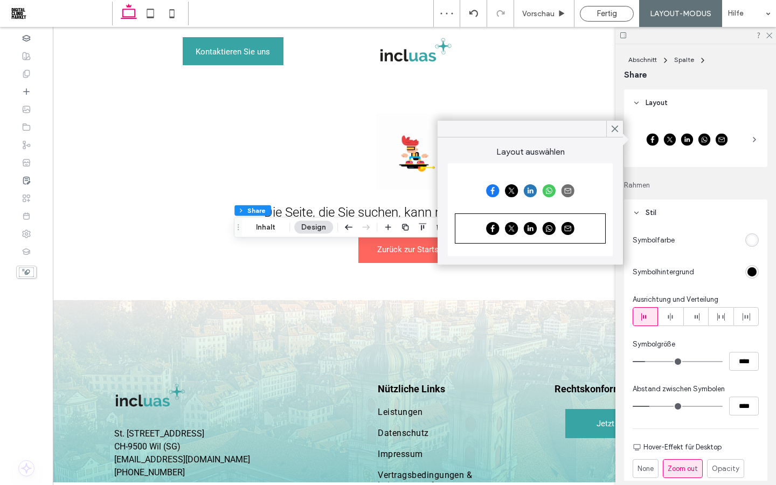
click at [751, 272] on div "rgb(0, 0, 0)" at bounding box center [751, 271] width 9 height 9
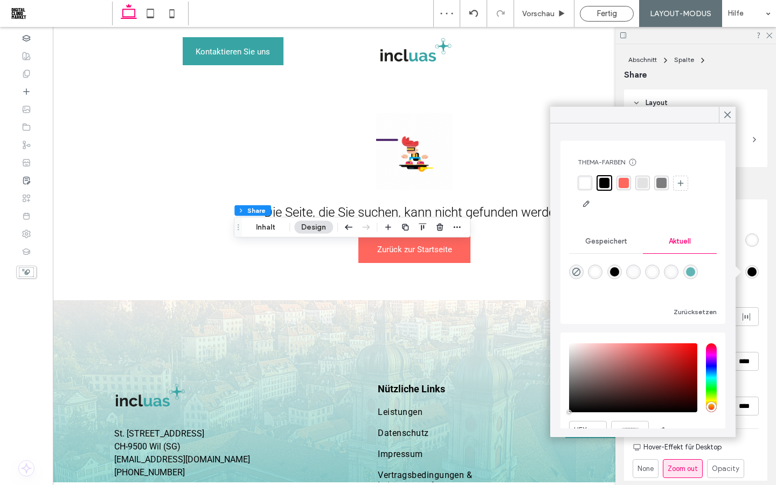
click at [687, 270] on div "rgba(97, 181, 180, 1)" at bounding box center [690, 271] width 9 height 9
type input "*******"
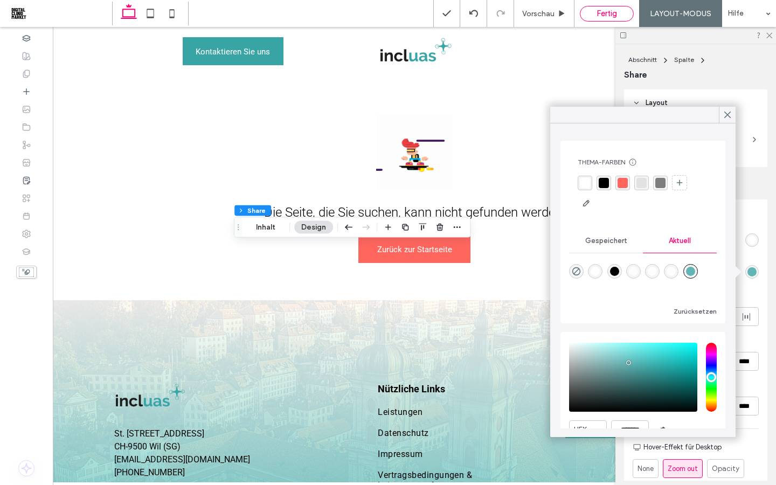
click at [604, 17] on span "Fertig" at bounding box center [606, 14] width 20 height 10
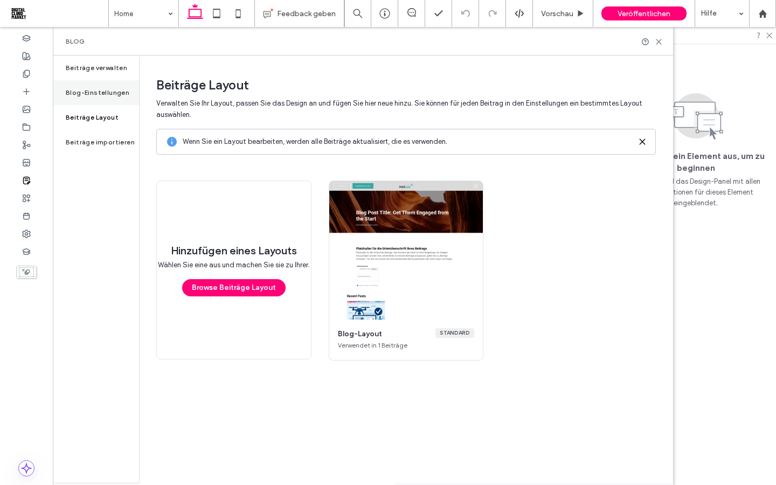
click at [121, 96] on div "Blog-Einstellungen" at bounding box center [96, 92] width 86 height 25
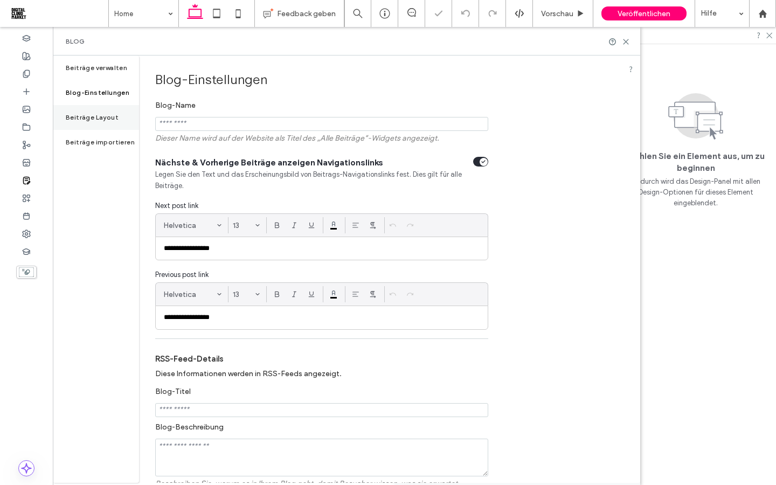
click at [112, 122] on div "Beiträge Layout" at bounding box center [96, 117] width 86 height 25
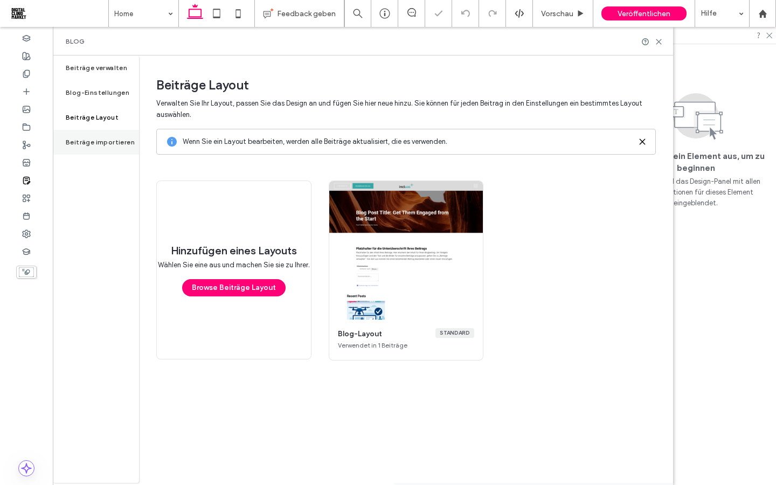
click at [109, 150] on div "Beiträge importieren" at bounding box center [96, 142] width 86 height 25
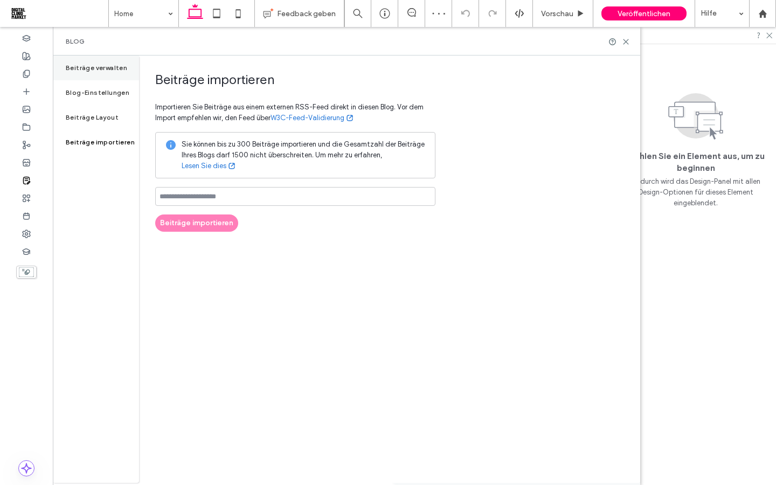
click at [109, 69] on label "Beiträge verwalten" at bounding box center [96, 68] width 61 height 8
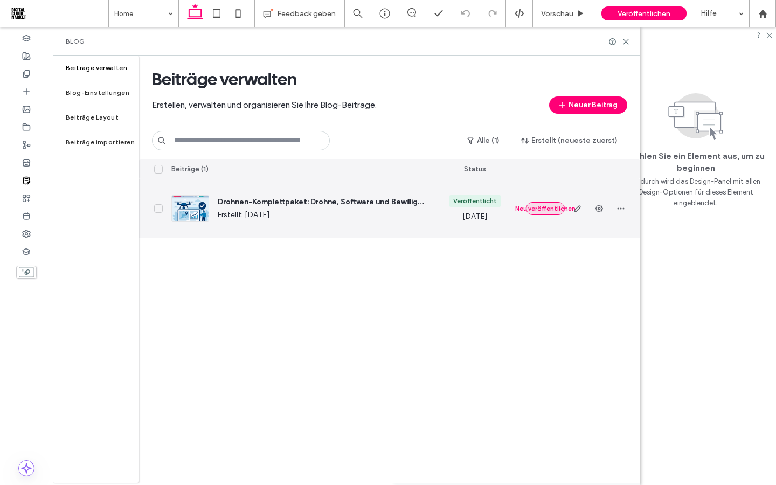
click at [551, 210] on button "Neu veröffentlichen" at bounding box center [545, 208] width 39 height 13
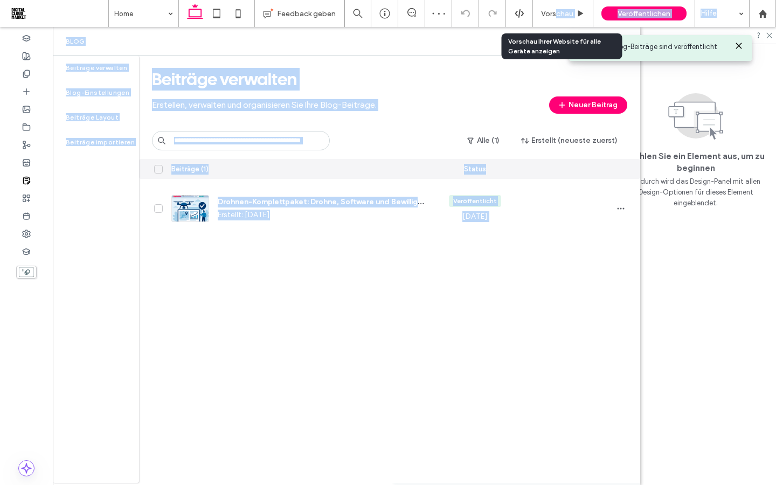
drag, startPoint x: 555, startPoint y: 10, endPoint x: 555, endPoint y: 424, distance: 413.7
click at [555, 10] on span "Vorschau" at bounding box center [557, 13] width 32 height 9
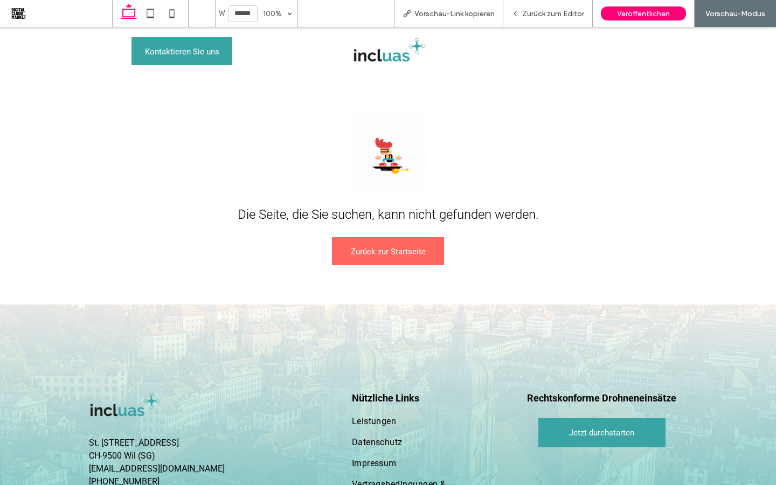
click at [532, 12] on span "Zurück zum Editor" at bounding box center [553, 13] width 62 height 9
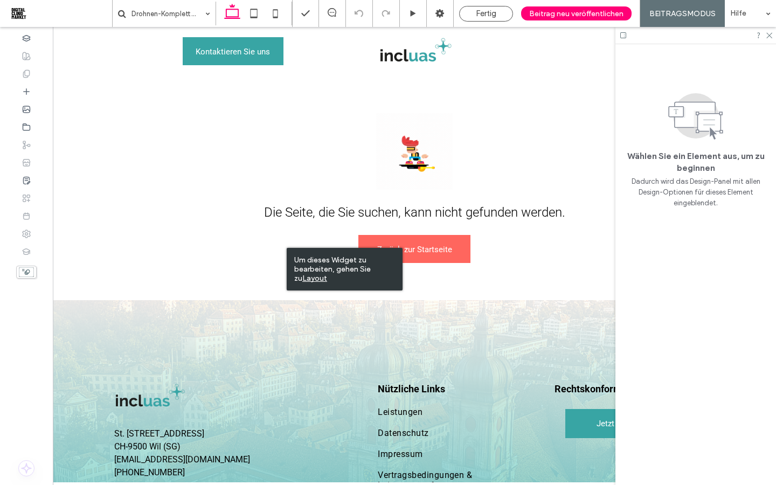
click at [303, 277] on u "Layout" at bounding box center [314, 278] width 25 height 9
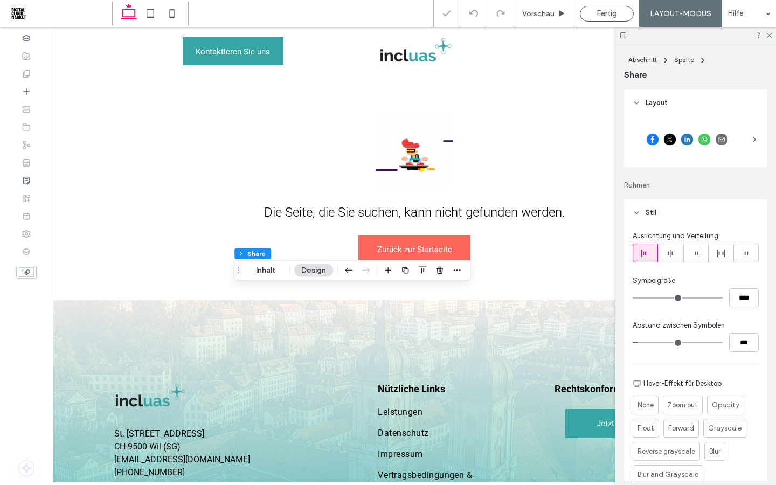
type input "**"
type input "****"
type input "**"
type input "****"
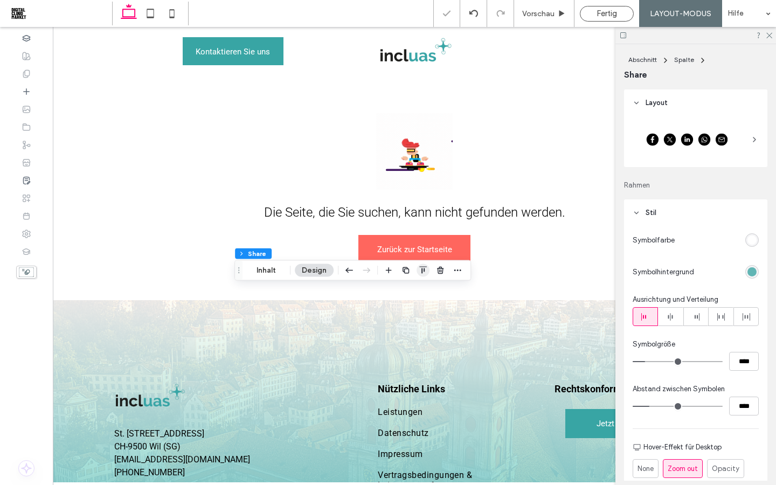
click at [426, 275] on span "button" at bounding box center [422, 270] width 13 height 13
click at [410, 293] on icon "center" at bounding box center [412, 291] width 9 height 9
click at [395, 291] on use "flex-start" at bounding box center [395, 291] width 8 height 7
click at [427, 290] on icon "flex-end" at bounding box center [429, 291] width 9 height 9
click at [414, 290] on icon "center" at bounding box center [412, 291] width 9 height 9
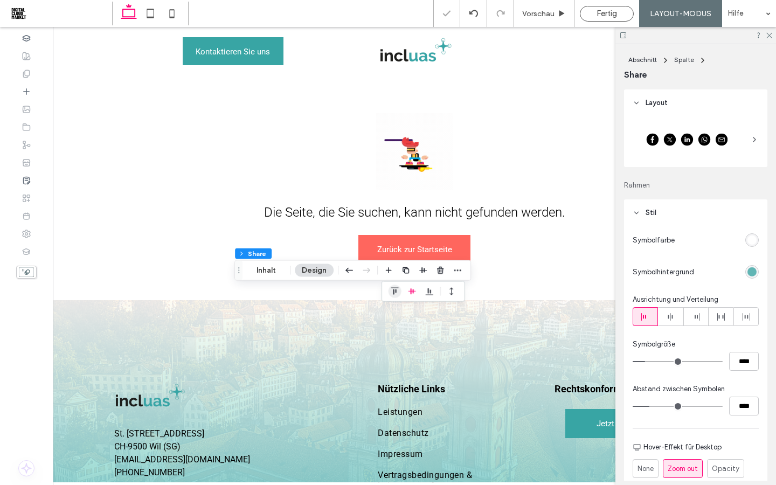
click at [400, 290] on span "flex-start" at bounding box center [394, 291] width 13 height 13
click at [637, 218] on header "Stil" at bounding box center [695, 212] width 143 height 27
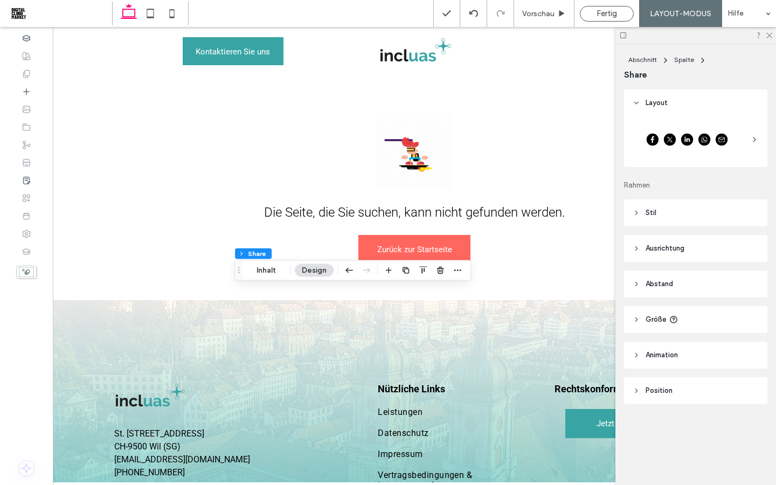
click at [637, 213] on use at bounding box center [636, 213] width 2 height 4
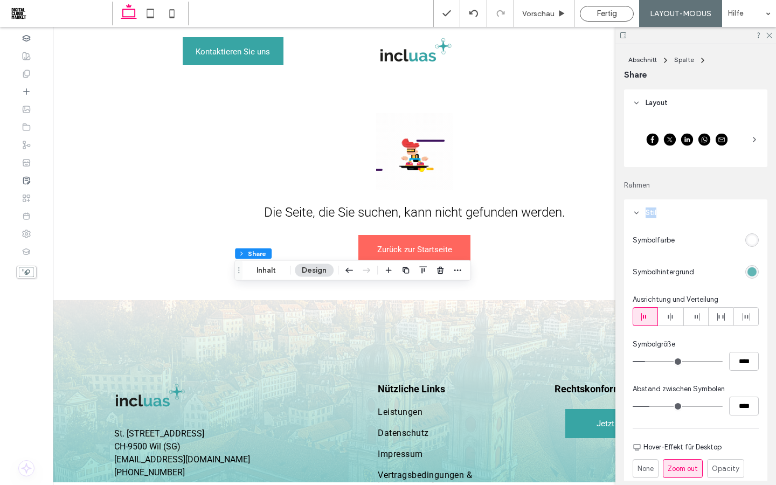
click at [637, 213] on use at bounding box center [637, 213] width 4 height 2
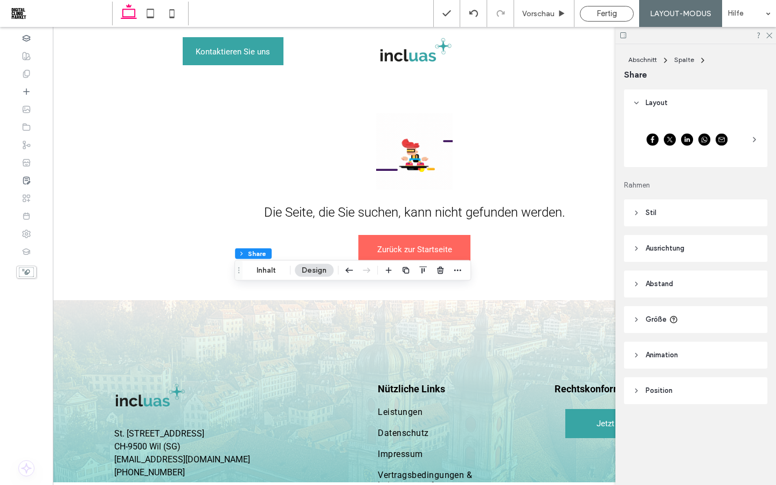
click at [636, 287] on icon at bounding box center [636, 284] width 8 height 8
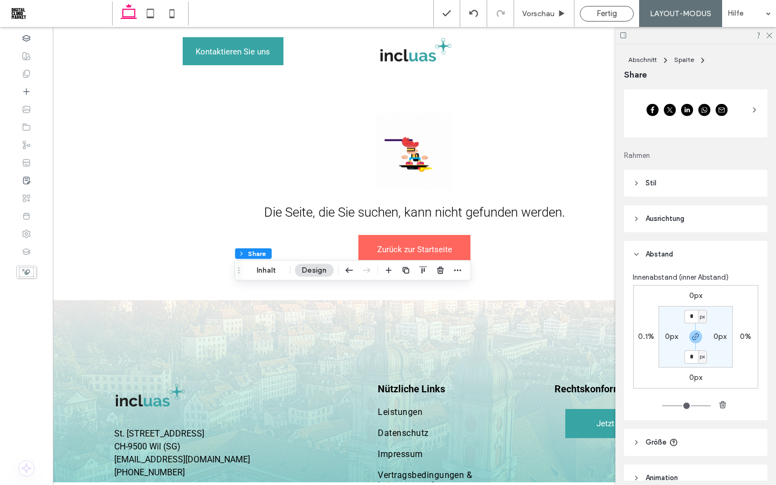
scroll to position [31, 0]
click at [639, 343] on div "0px 0% 0px 0.1% * px 0px * px 0px" at bounding box center [695, 334] width 125 height 103
click at [639, 338] on label "0.1%" at bounding box center [646, 334] width 16 height 9
type input "*"
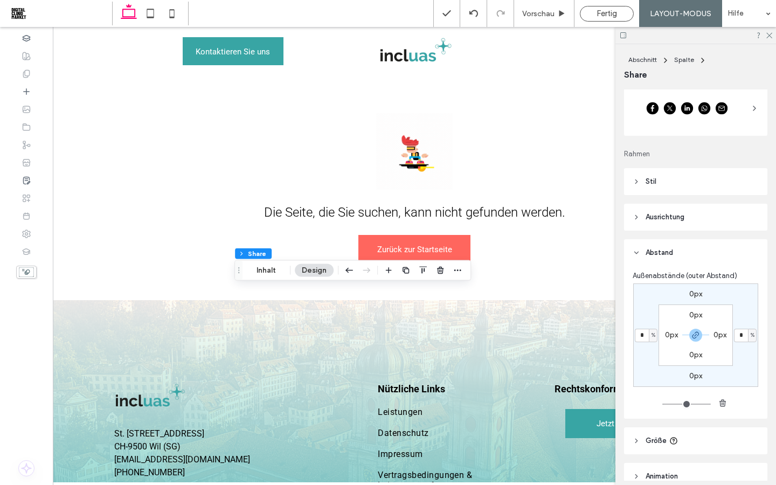
type input "*"
click at [649, 364] on div "0px * % 0px * % 0px 0px 0px 0px" at bounding box center [695, 334] width 125 height 103
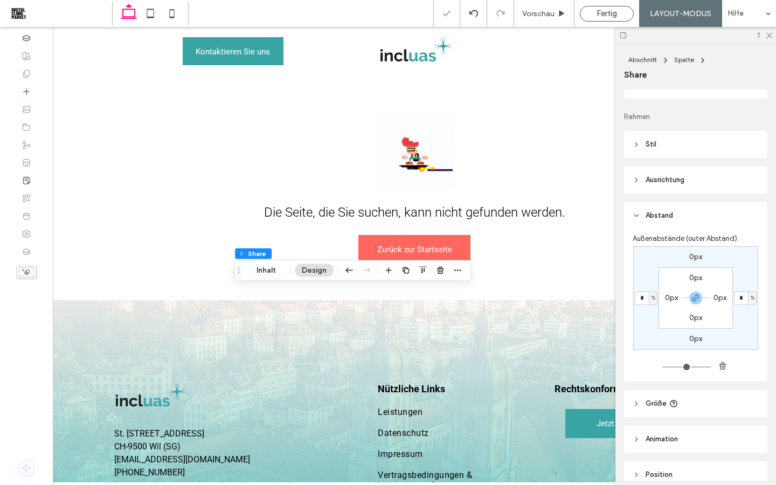
scroll to position [119, 0]
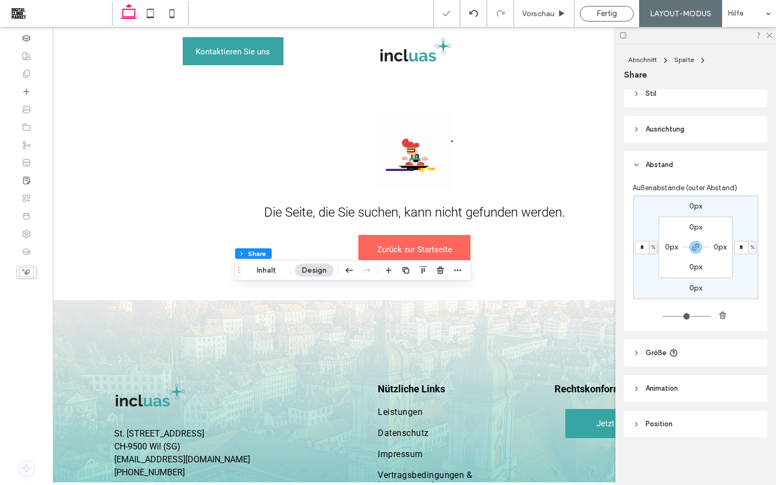
click at [652, 387] on span "Animation" at bounding box center [661, 388] width 32 height 11
click at [655, 351] on span "Größe" at bounding box center [655, 352] width 21 height 11
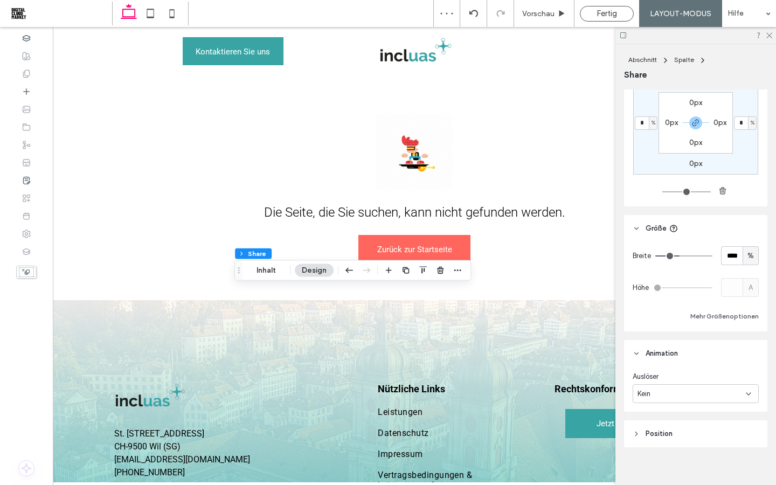
scroll to position [253, 0]
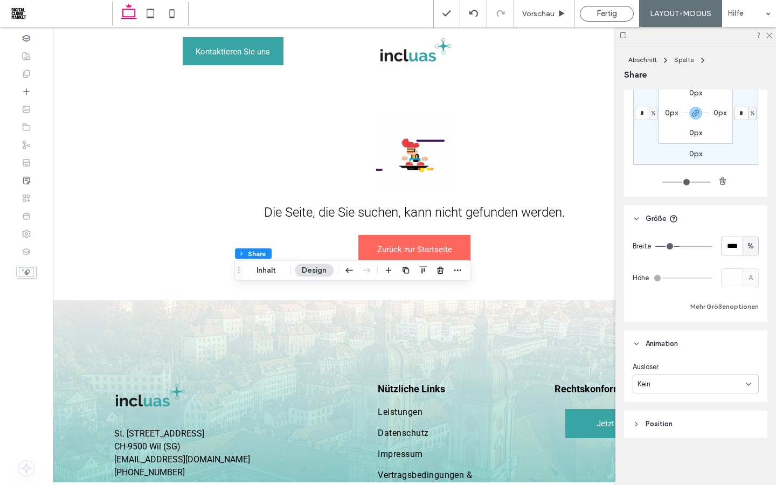
type input "**"
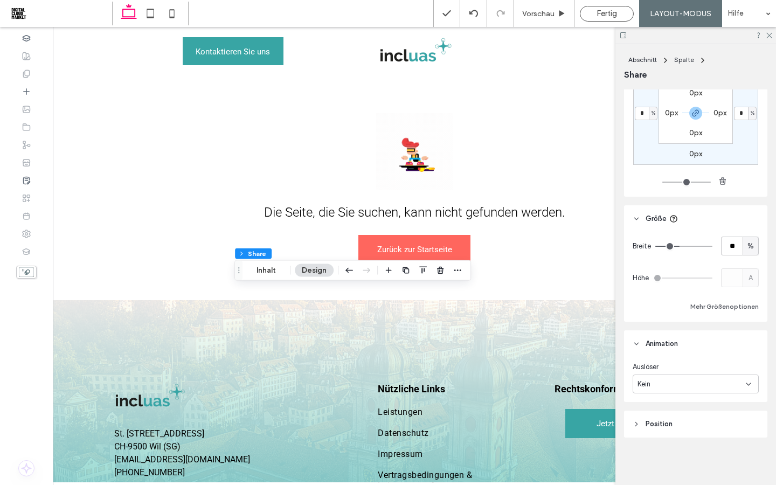
type input "**"
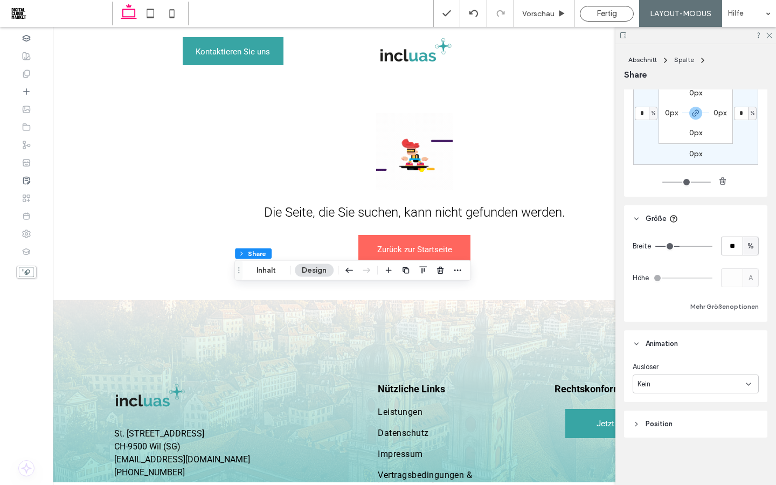
type input "**"
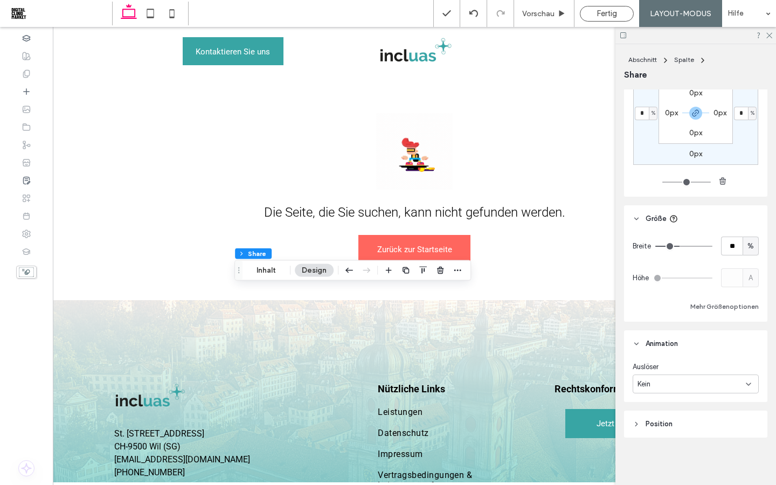
type input "**"
click at [676, 246] on input "range" at bounding box center [683, 246] width 57 height 1
type input "**"
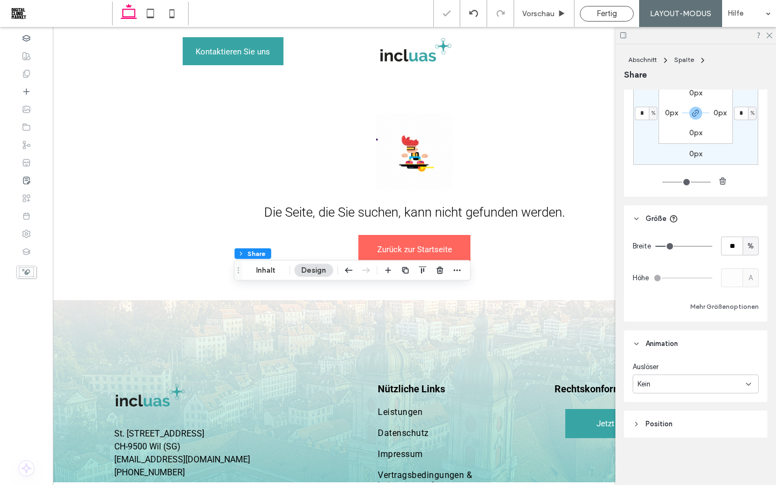
type input "**"
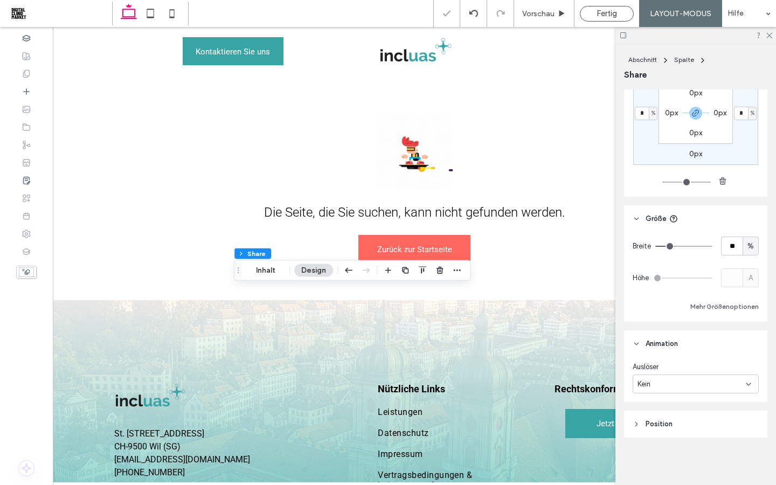
type input "**"
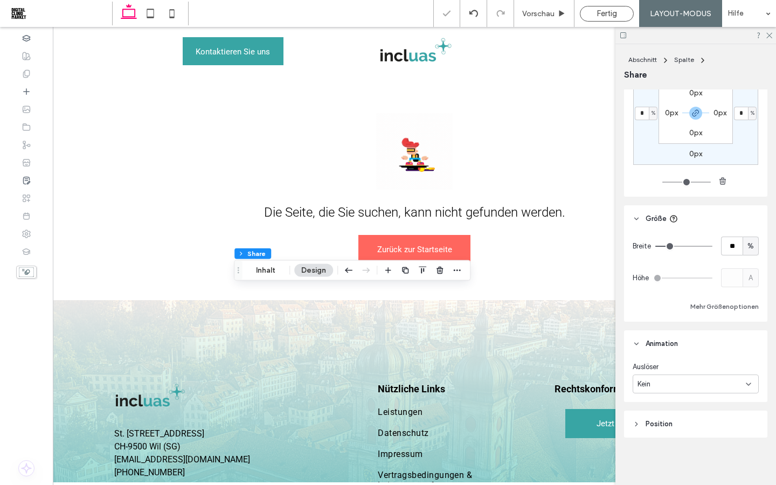
type input "**"
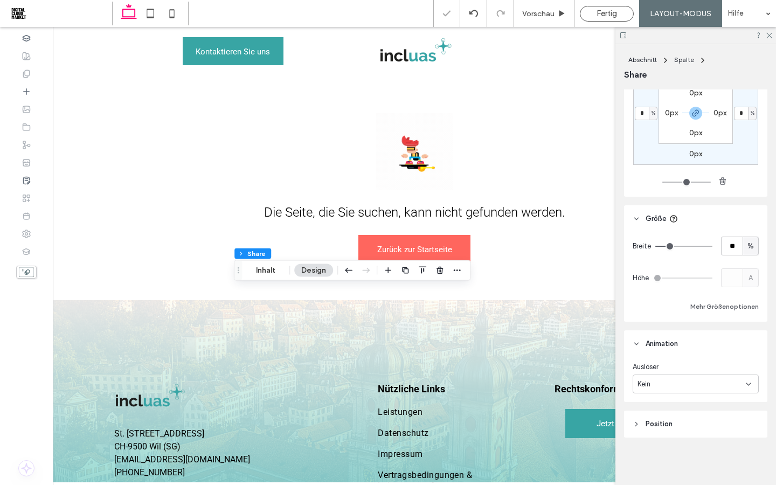
drag, startPoint x: 676, startPoint y: 245, endPoint x: 668, endPoint y: 245, distance: 7.5
click at [668, 246] on input "range" at bounding box center [683, 246] width 57 height 1
type input "**"
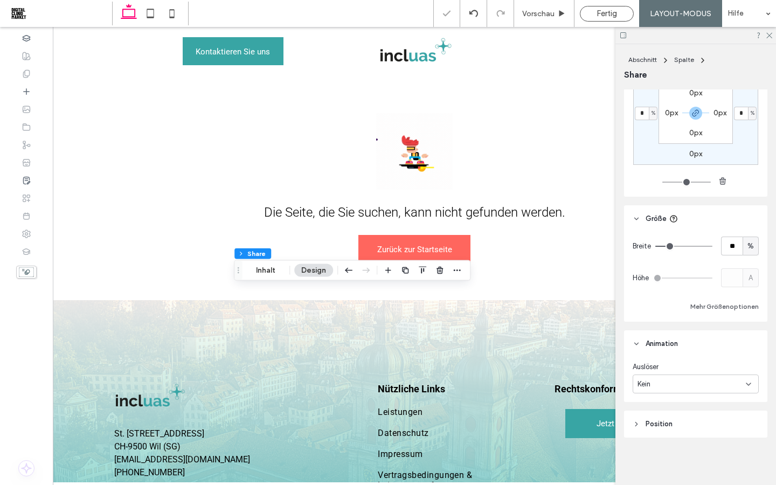
type input "**"
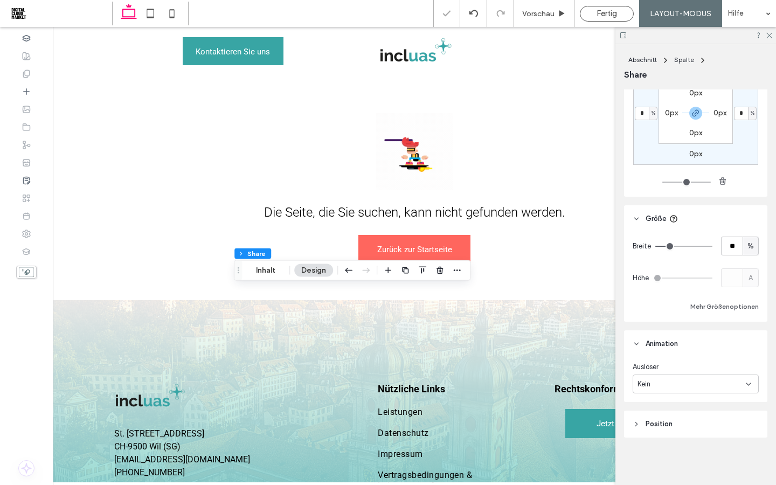
type input "**"
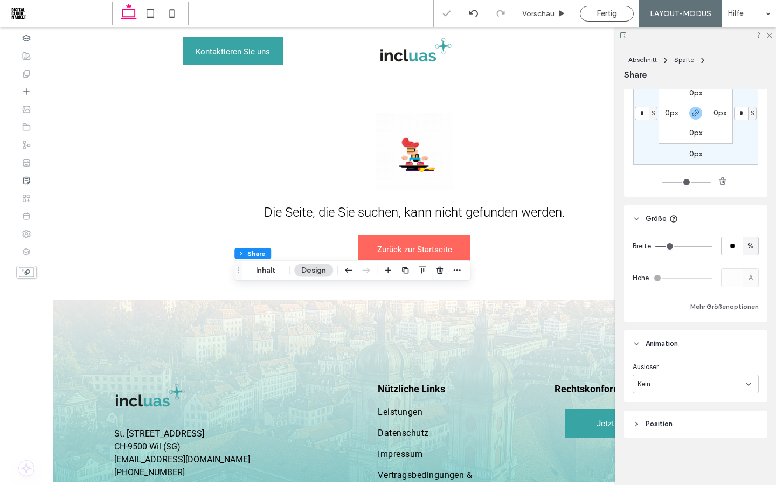
type input "**"
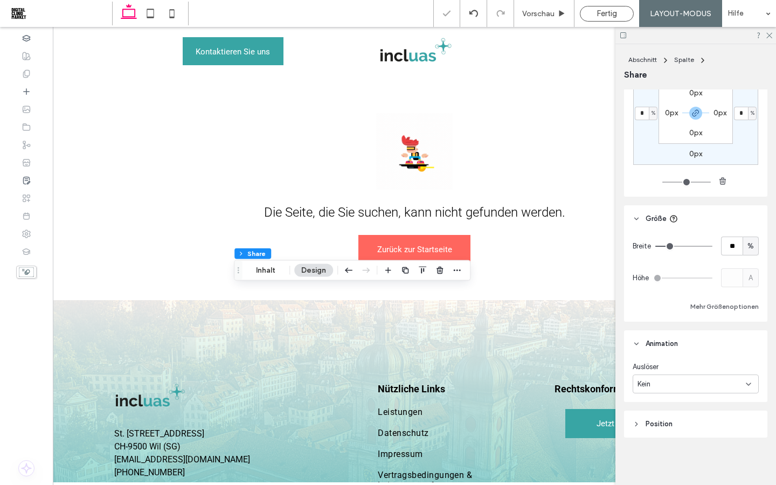
type input "**"
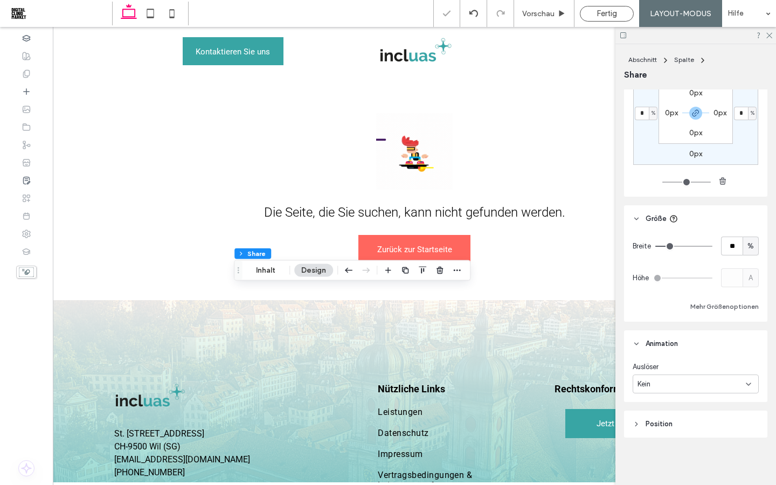
type input "**"
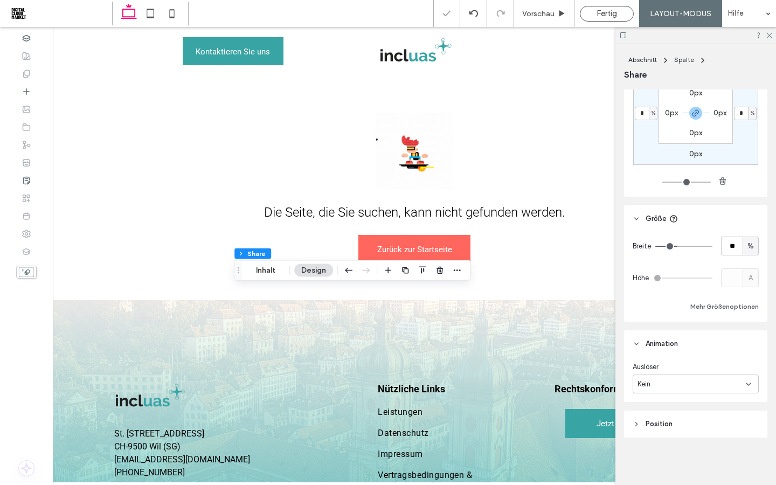
type input "**"
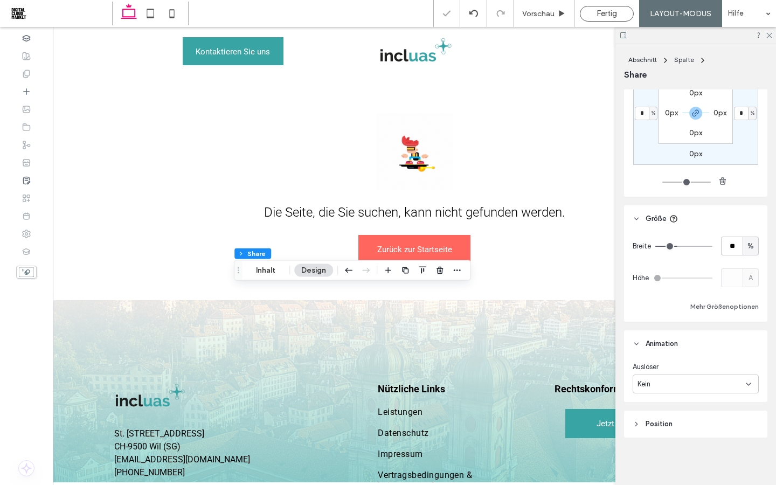
type input "**"
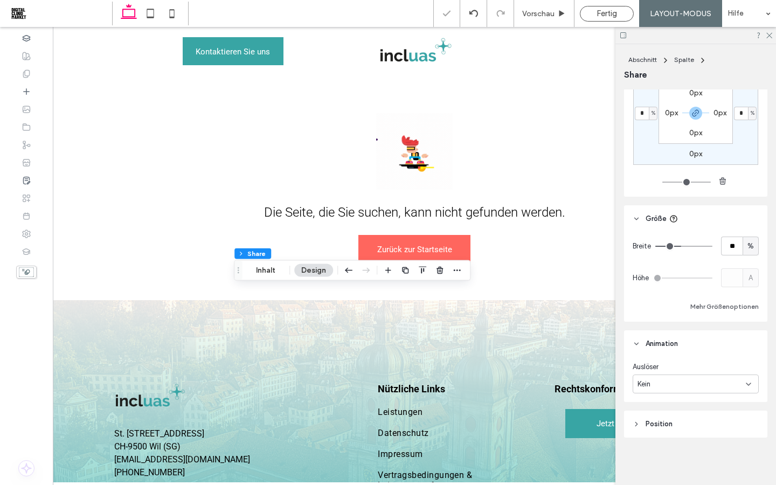
drag, startPoint x: 668, startPoint y: 245, endPoint x: 681, endPoint y: 245, distance: 12.9
type input "**"
click at [681, 246] on input "range" at bounding box center [683, 246] width 57 height 1
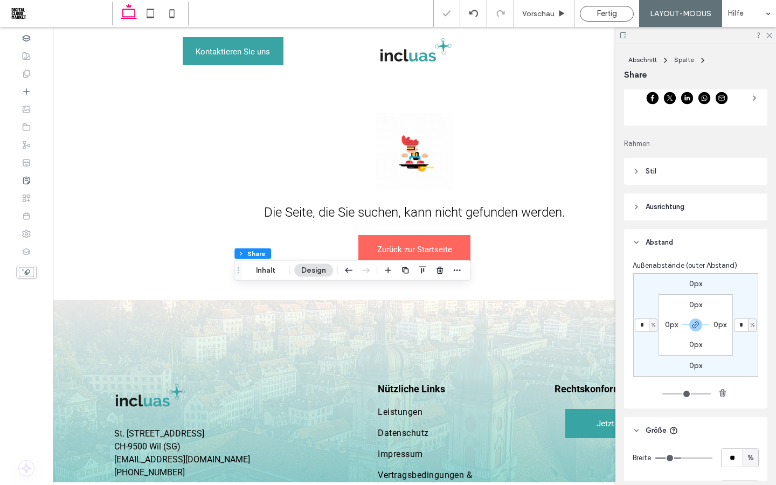
scroll to position [16, 0]
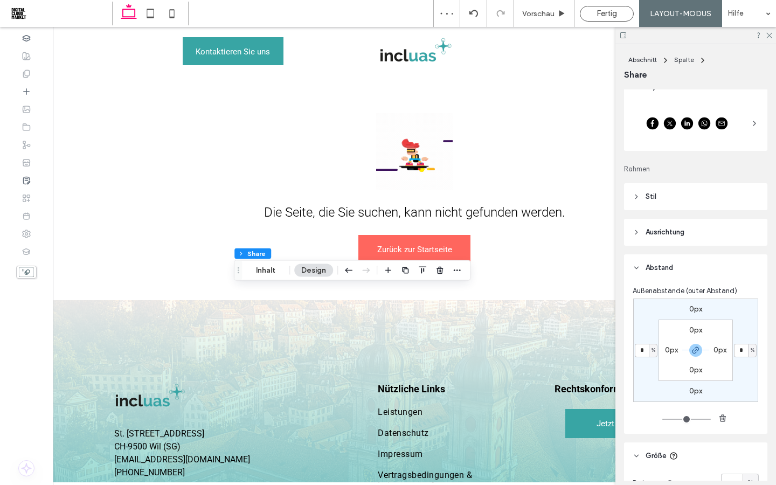
click at [680, 213] on div "Layout Rahmen Stil Symbolfarbe Symbolhintergrund Ausrichtung und Verteilung Sym…" at bounding box center [699, 284] width 150 height 391
click at [677, 232] on span "Ausrichtung" at bounding box center [664, 232] width 39 height 11
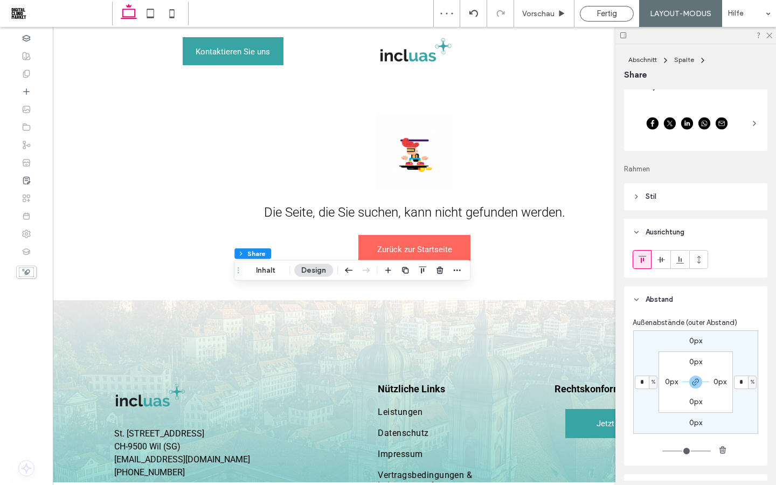
click at [685, 200] on header "Stil" at bounding box center [695, 196] width 143 height 27
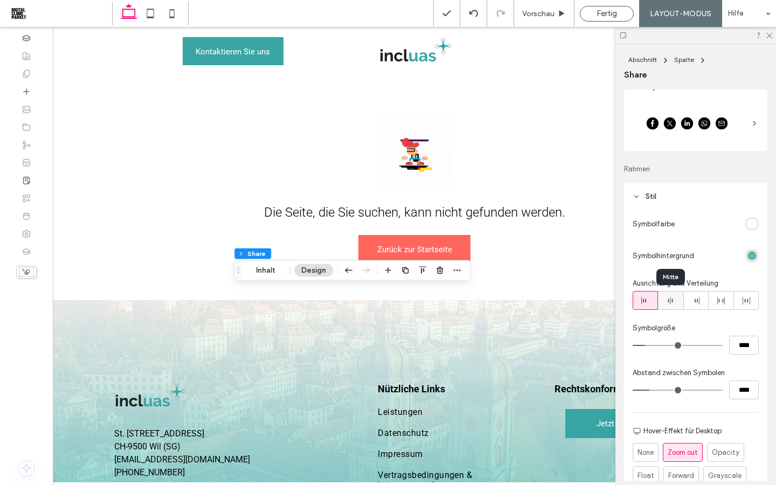
click at [672, 303] on icon at bounding box center [670, 300] width 9 height 9
click at [648, 301] on icon at bounding box center [645, 300] width 9 height 9
click at [699, 304] on icon at bounding box center [695, 300] width 9 height 9
click at [672, 301] on use at bounding box center [670, 301] width 5 height 8
click at [644, 301] on icon at bounding box center [645, 300] width 9 height 9
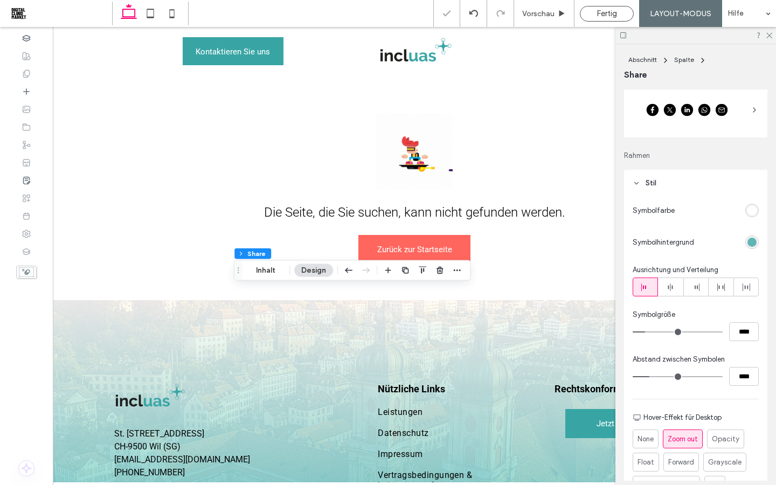
scroll to position [33, 0]
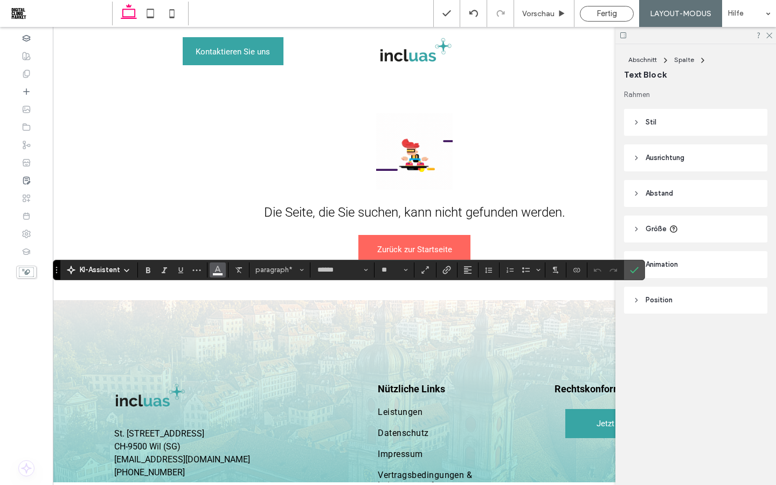
click at [218, 274] on span "Farbe" at bounding box center [217, 269] width 9 height 14
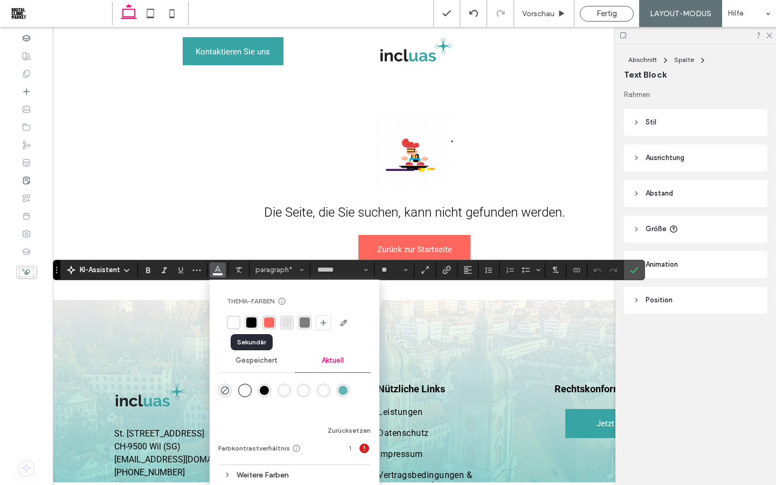
click at [254, 326] on div "rgba(0, 0, 0, 1)" at bounding box center [251, 322] width 10 height 10
click at [341, 388] on div "rgba(97, 181, 180, 1)" at bounding box center [342, 390] width 9 height 9
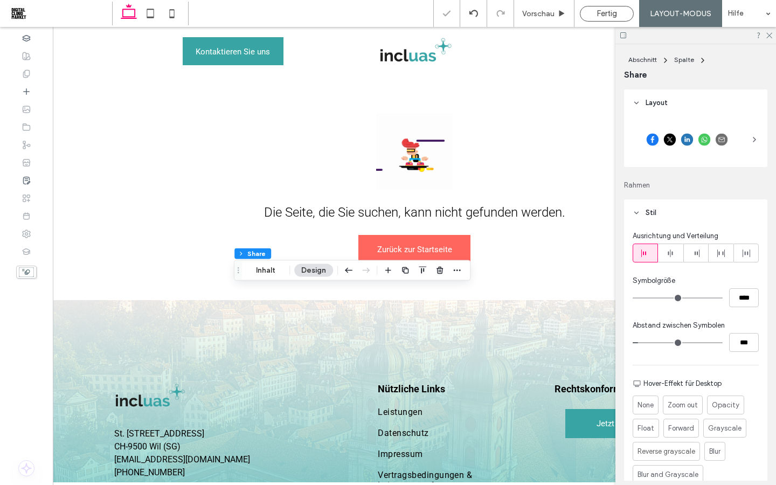
type input "**"
type input "****"
type input "**"
type input "****"
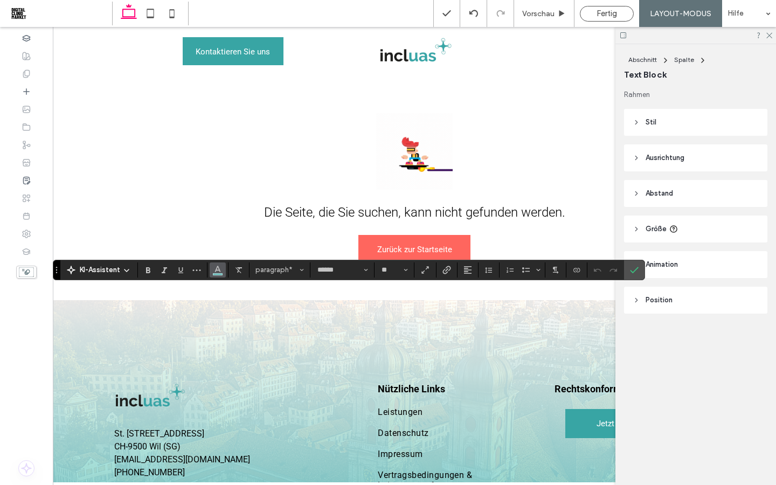
type input "**"
type input "***"
type input "**"
click at [219, 270] on use "Farbe" at bounding box center [218, 269] width 6 height 6
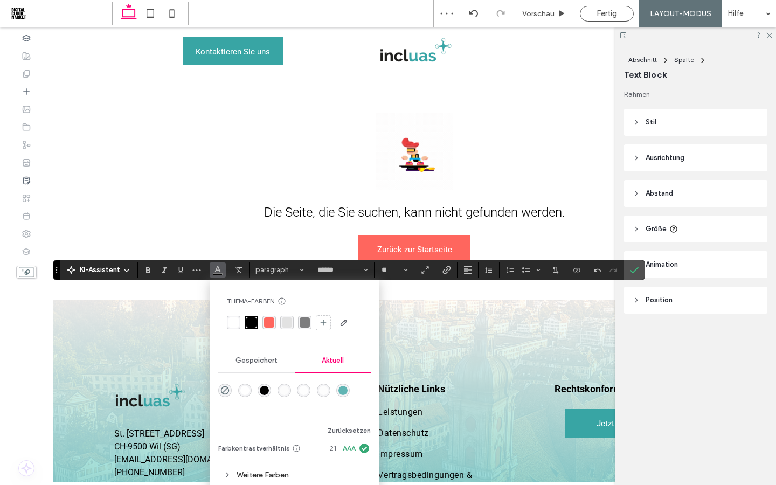
click at [344, 391] on div "rgba(97, 181, 180, 1)" at bounding box center [342, 390] width 9 height 9
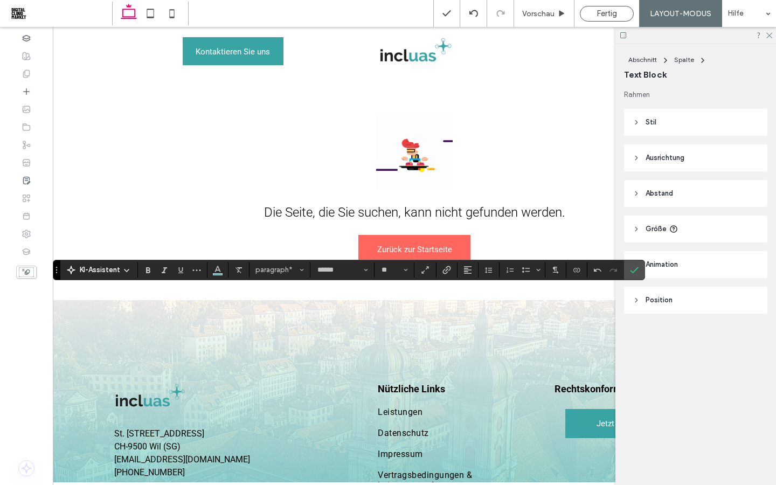
type input "***"
click at [639, 274] on label "Bestätigen" at bounding box center [634, 269] width 16 height 19
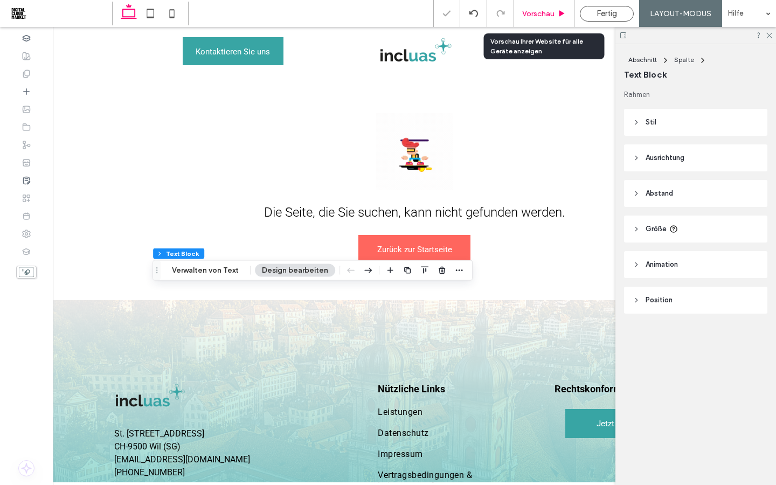
click at [542, 15] on span "Vorschau" at bounding box center [538, 13] width 32 height 9
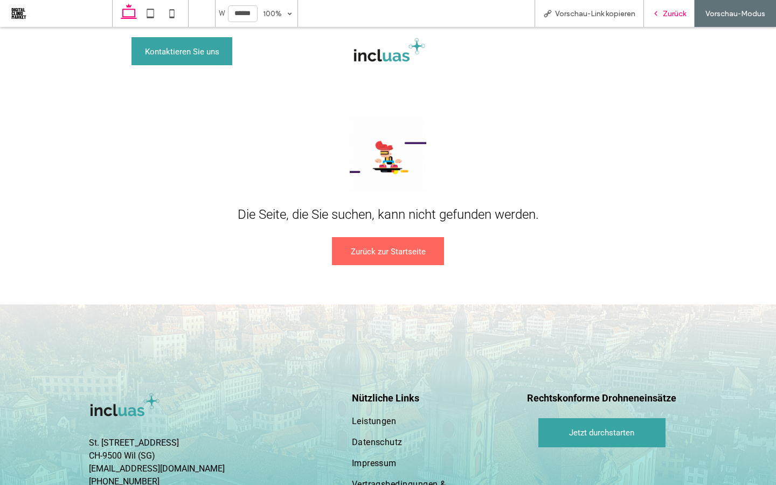
click at [658, 16] on div "Zurück" at bounding box center [669, 13] width 50 height 9
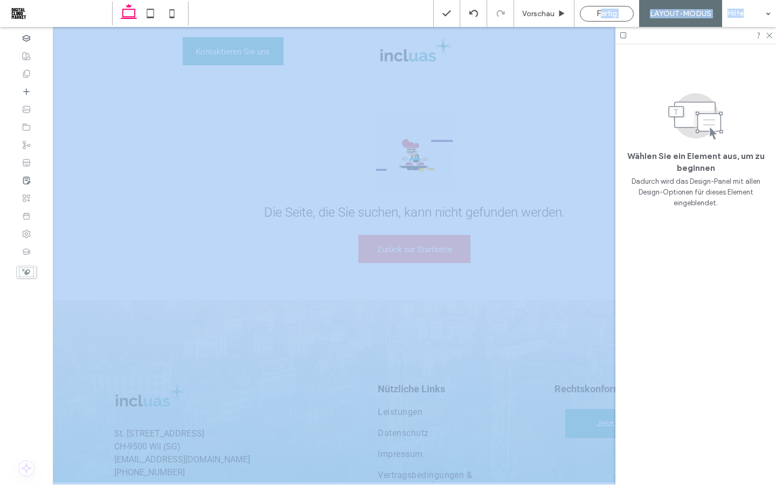
drag, startPoint x: 598, startPoint y: 11, endPoint x: 598, endPoint y: 424, distance: 413.7
click at [598, 11] on span "Fertig" at bounding box center [606, 14] width 20 height 10
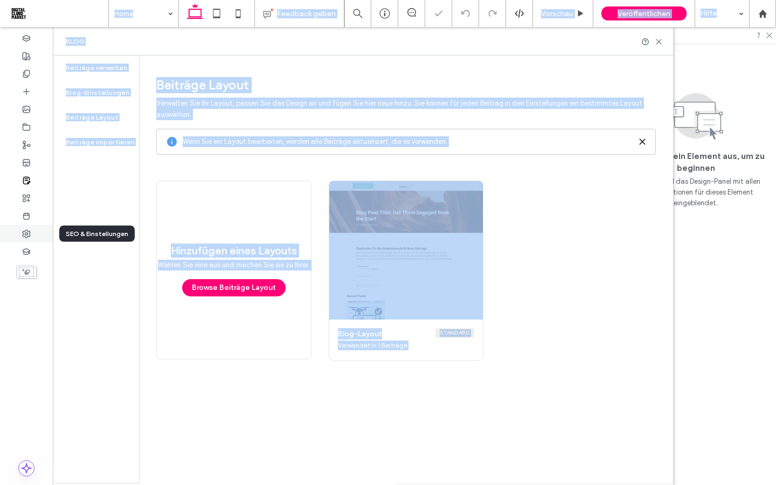
click at [27, 234] on use at bounding box center [27, 234] width 8 height 8
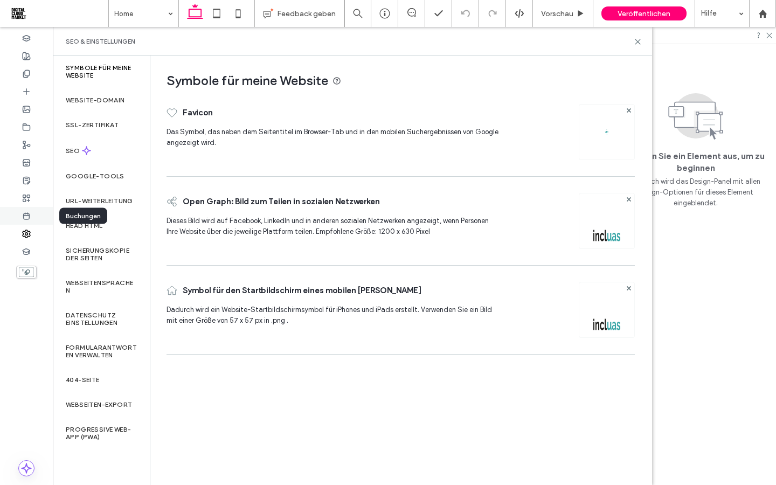
click at [30, 215] on icon at bounding box center [26, 216] width 9 height 9
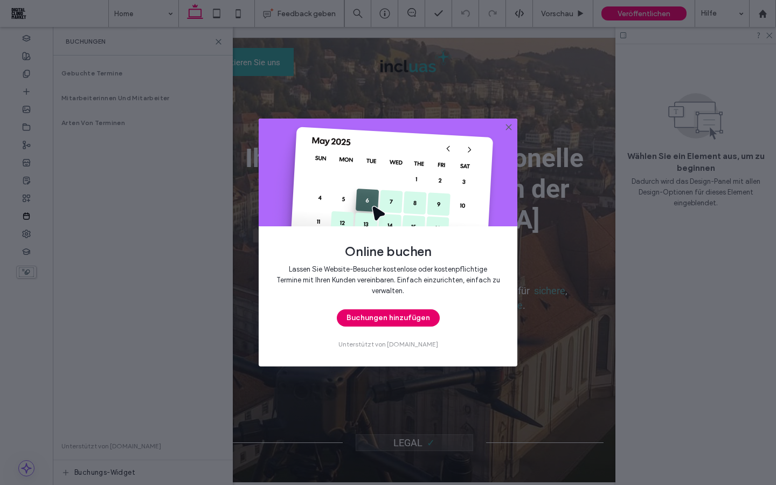
click at [385, 322] on button "Buchungen hinzufügen" at bounding box center [388, 317] width 103 height 17
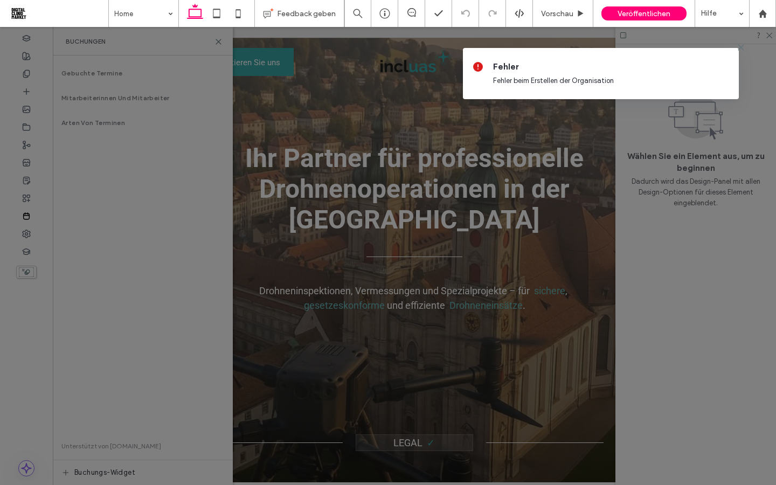
click at [120, 75] on div at bounding box center [388, 242] width 776 height 485
click at [582, 76] on div "Fehler Fehler beim Erstellen der Organisation" at bounding box center [611, 73] width 237 height 25
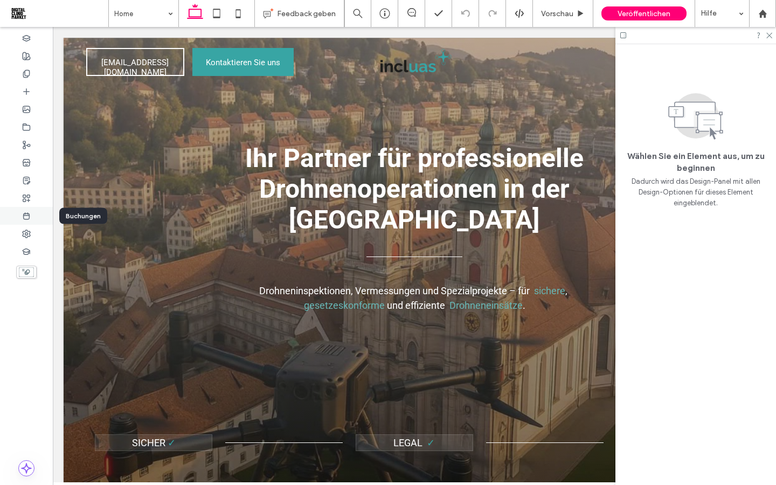
click at [30, 218] on icon at bounding box center [26, 216] width 9 height 9
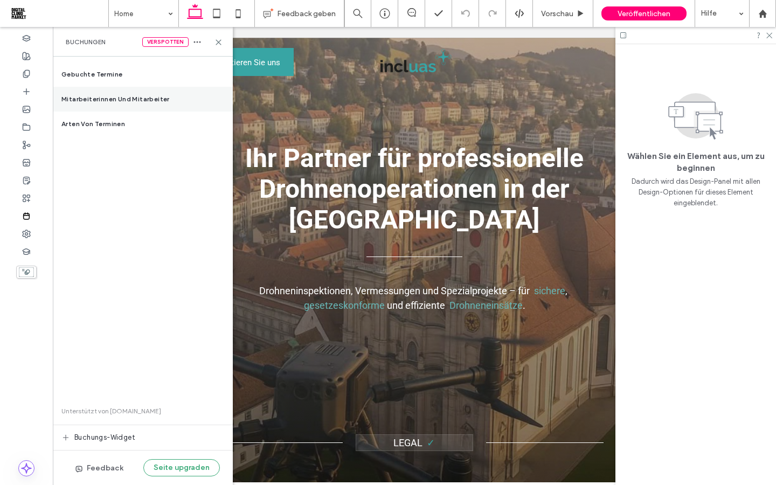
click at [130, 97] on span "Mitarbeiterinnen und Mitarbeiter" at bounding box center [115, 99] width 108 height 10
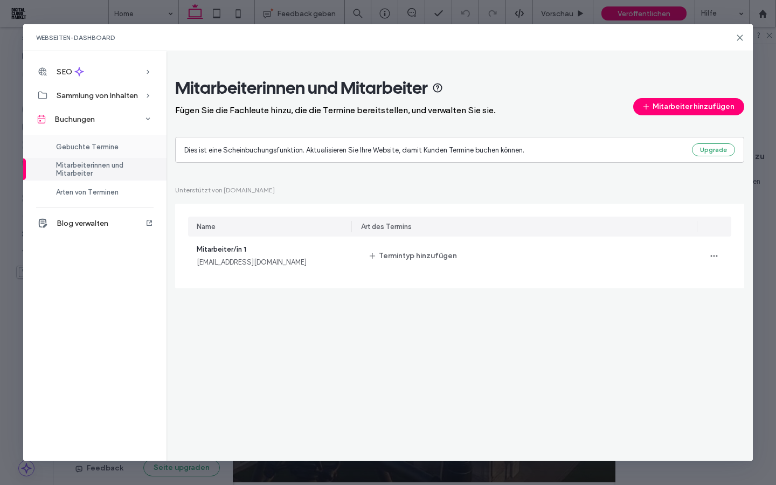
click at [108, 144] on span "Gebuchte Termine" at bounding box center [87, 147] width 62 height 8
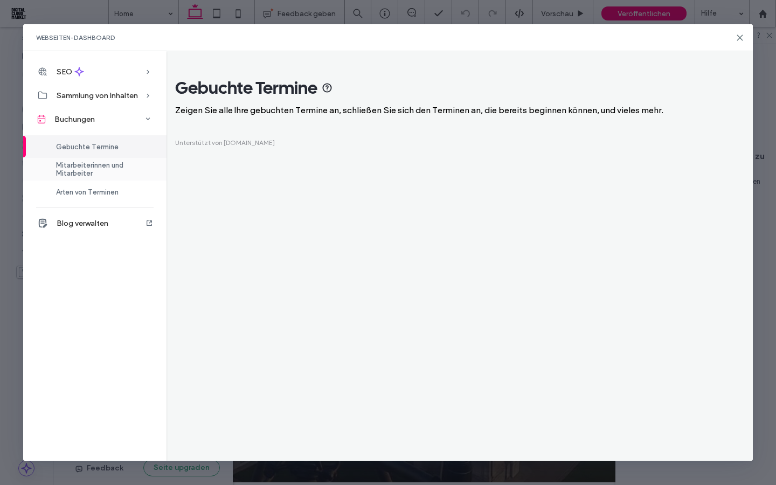
click at [109, 162] on span "Mitarbeiterinnen und Mitarbeiter" at bounding box center [105, 169] width 98 height 16
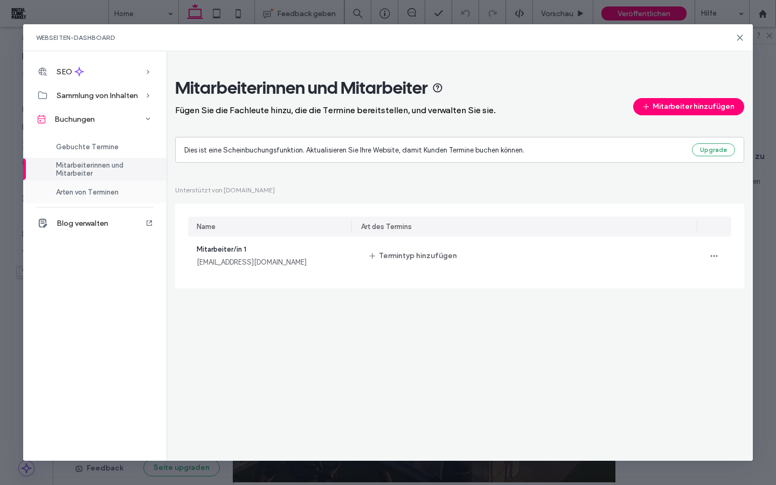
click at [111, 193] on span "Arten von Terminen" at bounding box center [87, 192] width 62 height 8
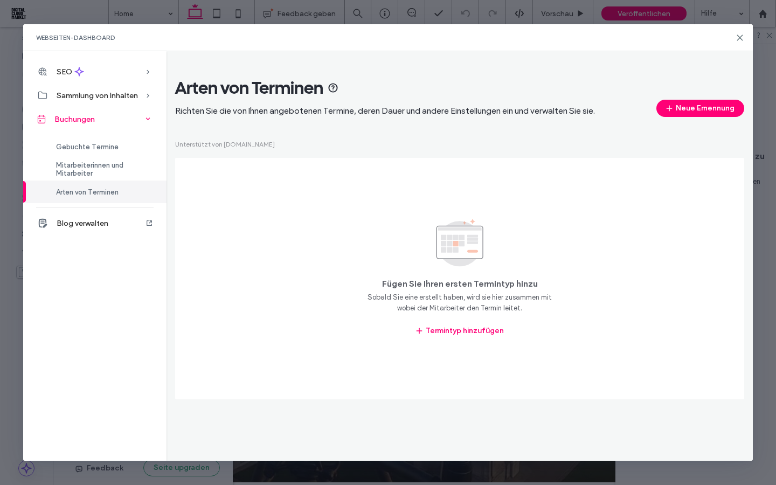
click at [151, 119] on icon at bounding box center [148, 119] width 11 height 11
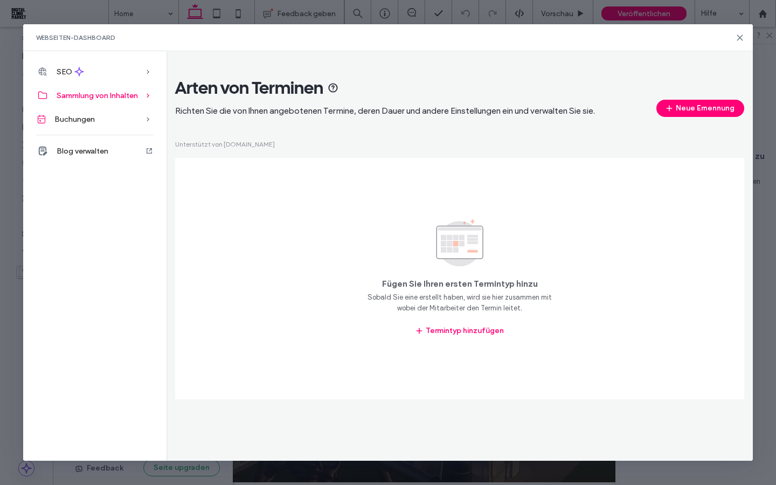
click at [150, 96] on icon at bounding box center [148, 95] width 11 height 11
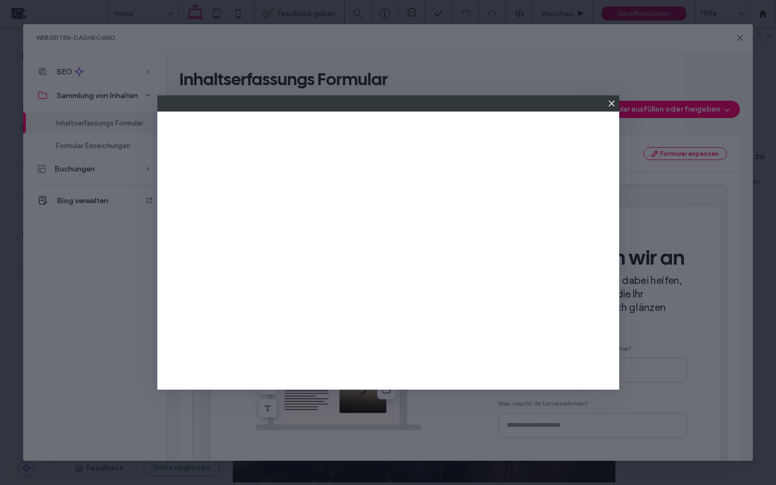
click at [611, 106] on icon at bounding box center [611, 103] width 9 height 9
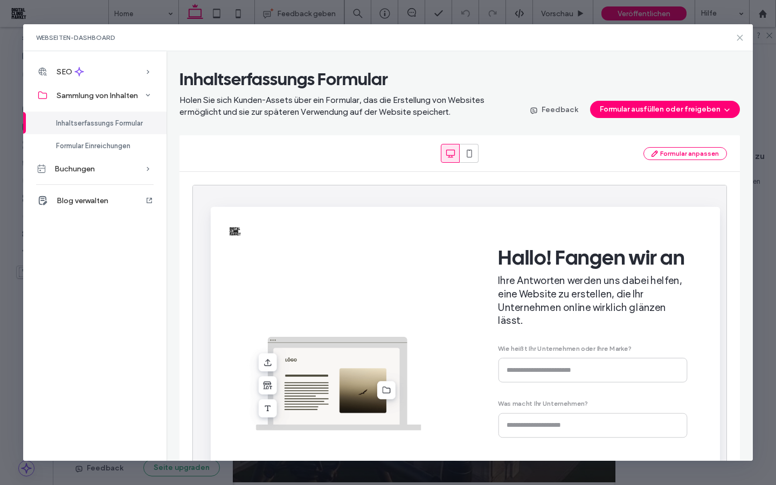
click at [742, 37] on icon at bounding box center [739, 37] width 9 height 9
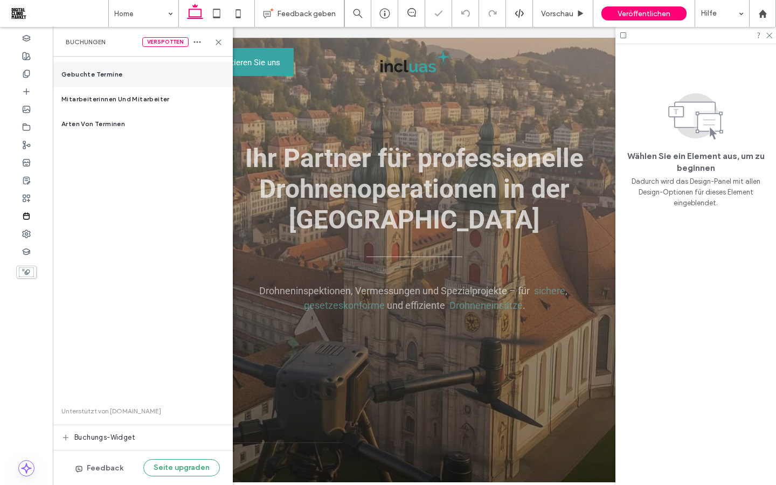
click at [110, 77] on span "Gebuchte Termine" at bounding box center [91, 74] width 61 height 10
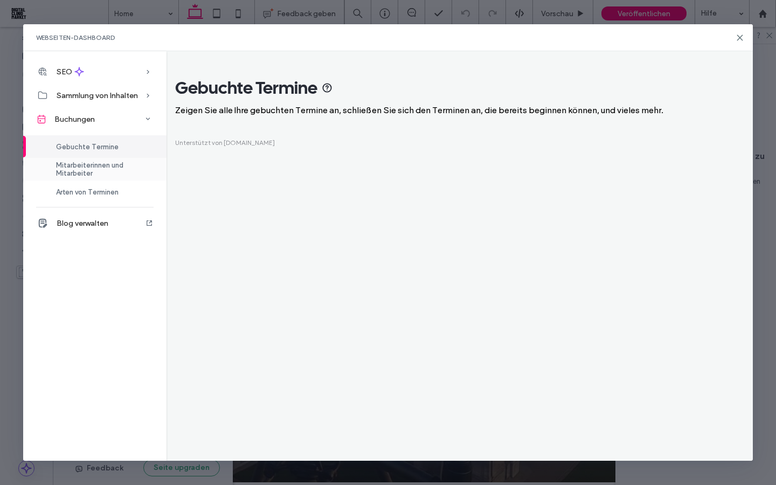
click at [115, 167] on span "Mitarbeiterinnen und Mitarbeiter" at bounding box center [105, 169] width 98 height 16
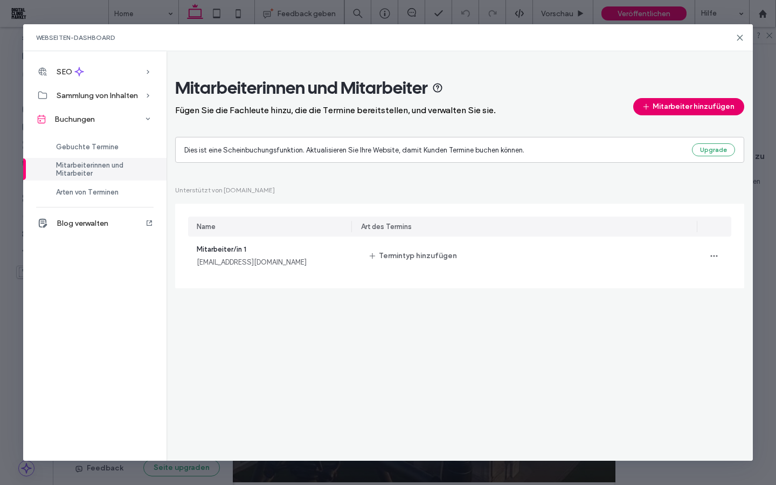
click at [700, 100] on button "Mitarbeiter hinzufügen" at bounding box center [688, 106] width 111 height 17
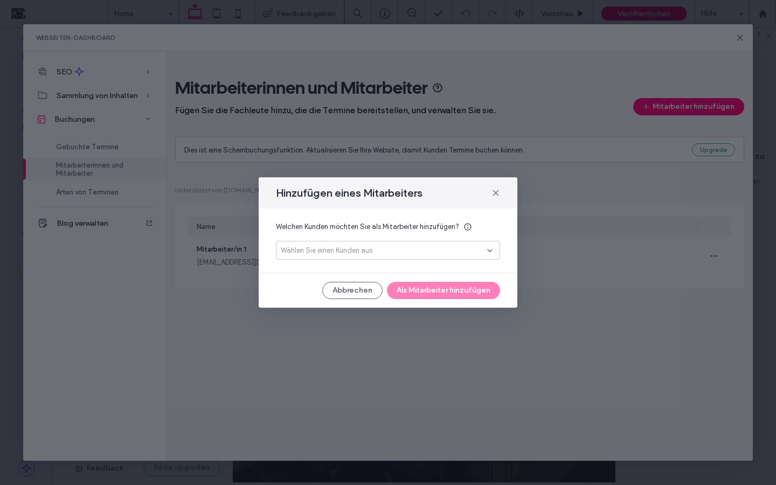
click at [489, 249] on icon at bounding box center [489, 250] width 9 height 9
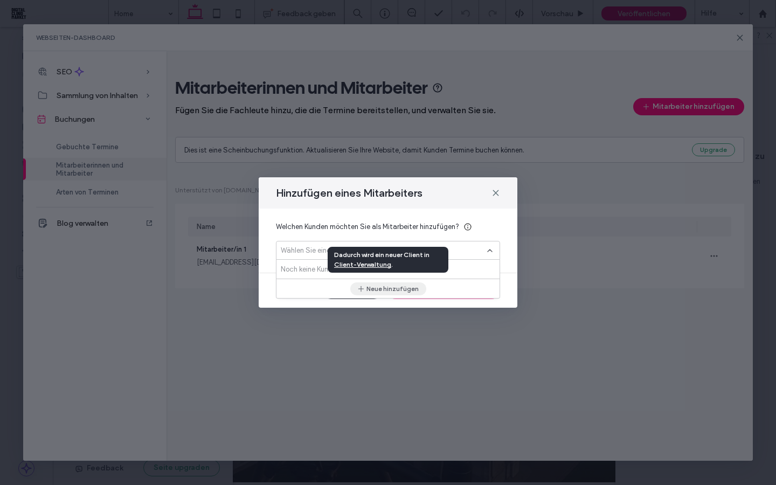
click at [408, 291] on button "Neue hinzufügen" at bounding box center [388, 288] width 76 height 13
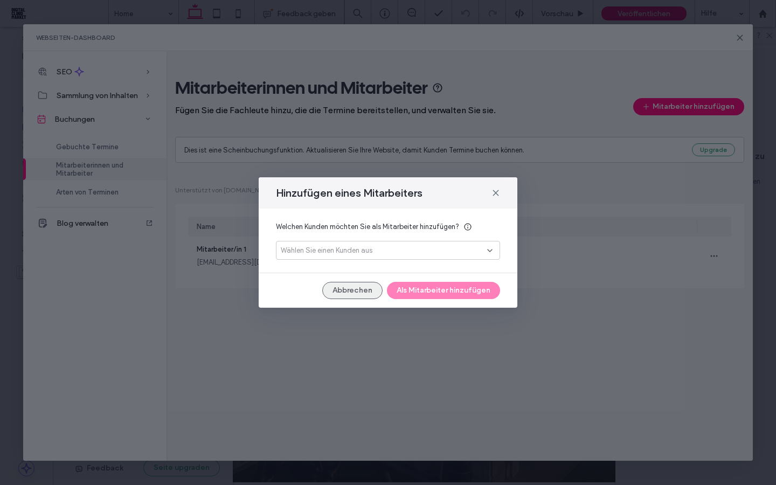
click at [346, 291] on button "Abbrechen" at bounding box center [352, 290] width 60 height 17
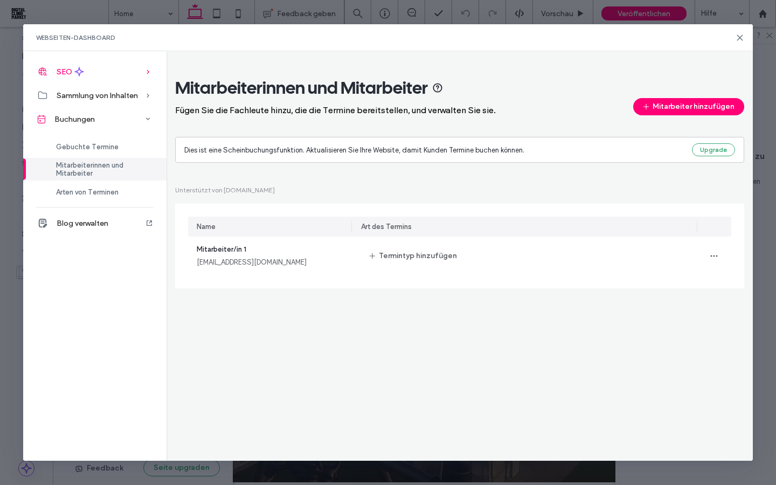
click at [145, 74] on icon at bounding box center [148, 71] width 11 height 11
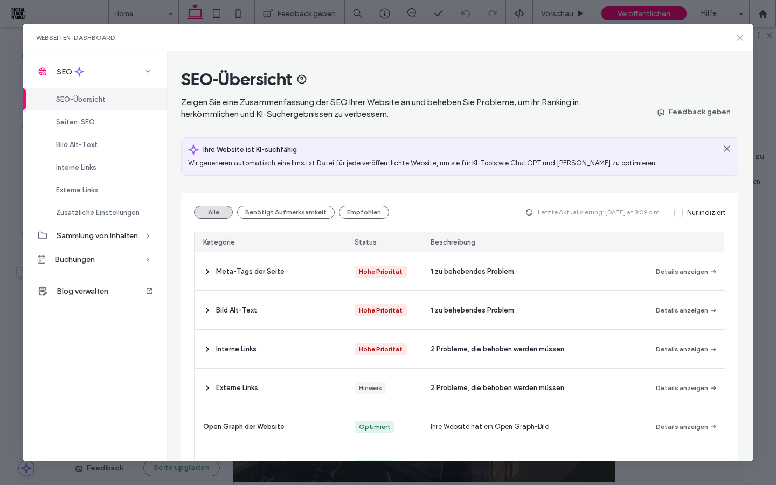
click at [742, 36] on icon at bounding box center [739, 37] width 9 height 9
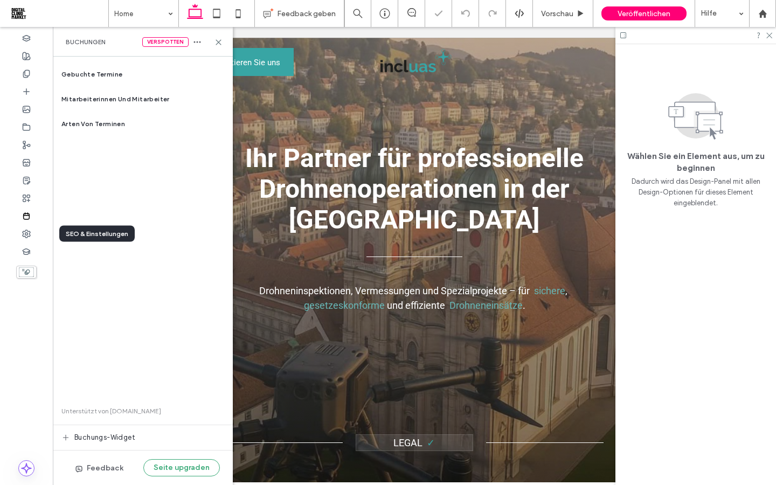
click at [29, 213] on icon at bounding box center [26, 216] width 9 height 9
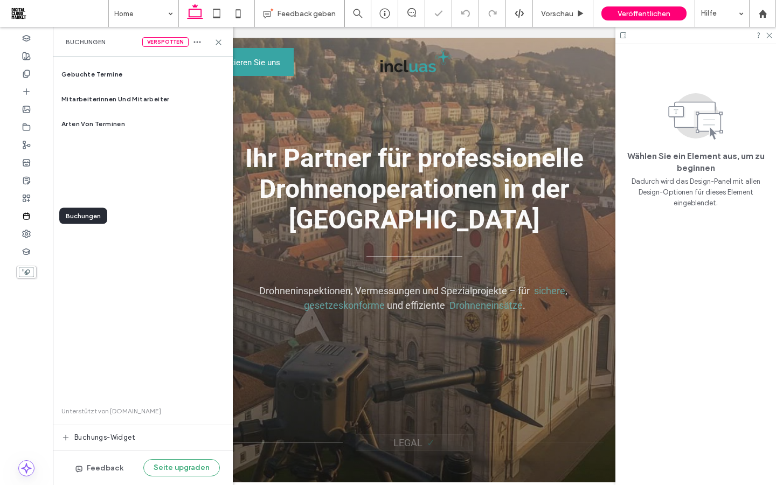
click at [30, 216] on icon at bounding box center [26, 216] width 9 height 9
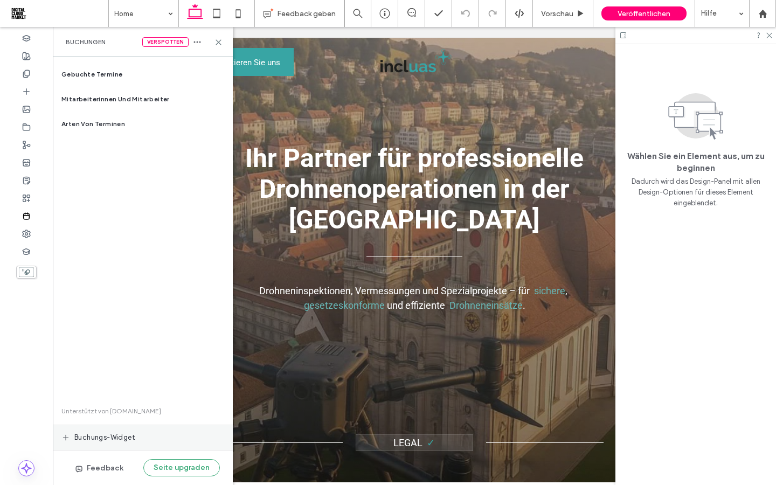
click at [115, 440] on span "Buchungs-Widget" at bounding box center [104, 437] width 61 height 11
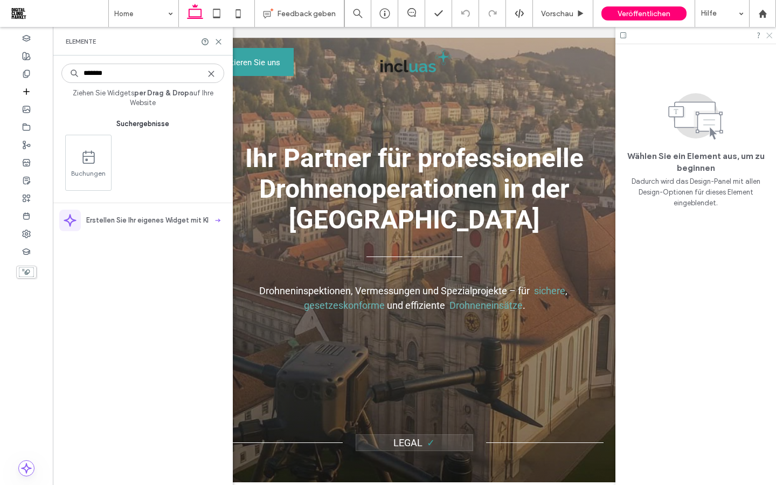
click at [770, 33] on use at bounding box center [769, 36] width 6 height 6
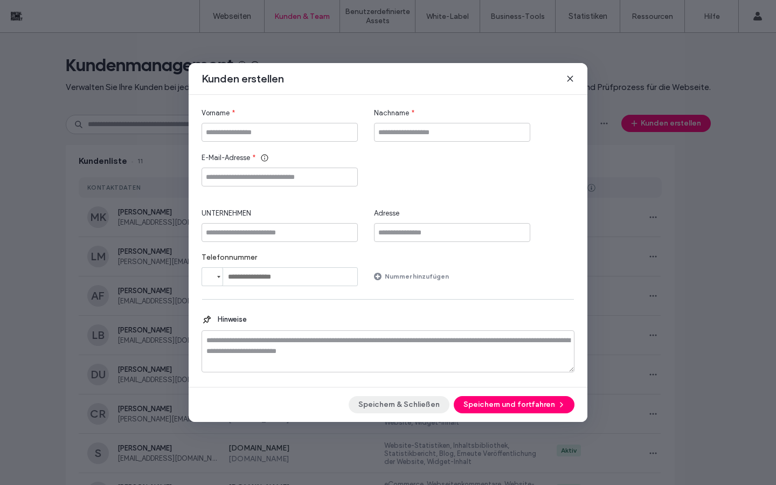
click at [408, 407] on button "Speichern & Schließen" at bounding box center [399, 404] width 101 height 17
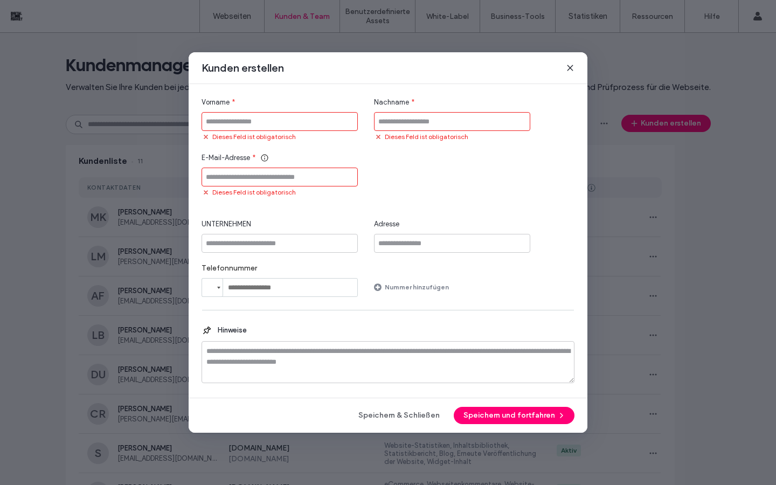
click at [570, 64] on icon at bounding box center [570, 68] width 9 height 9
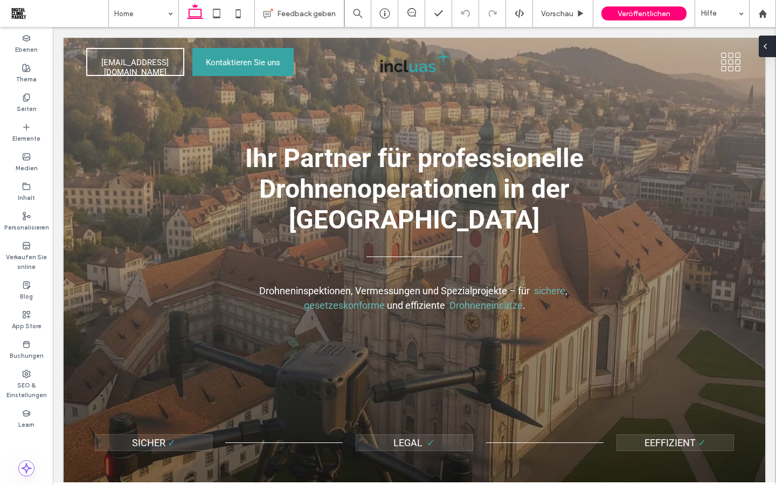
click at [770, 47] on div at bounding box center [766, 47] width 17 height 22
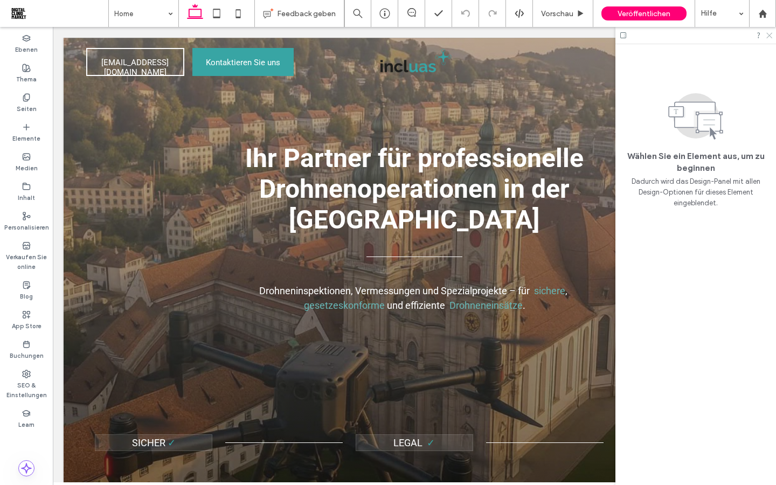
click at [769, 35] on use at bounding box center [769, 36] width 6 height 6
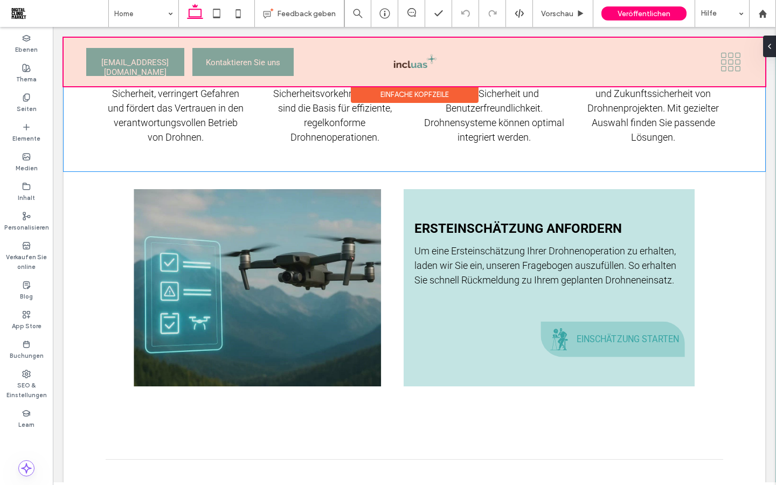
scroll to position [1198, 0]
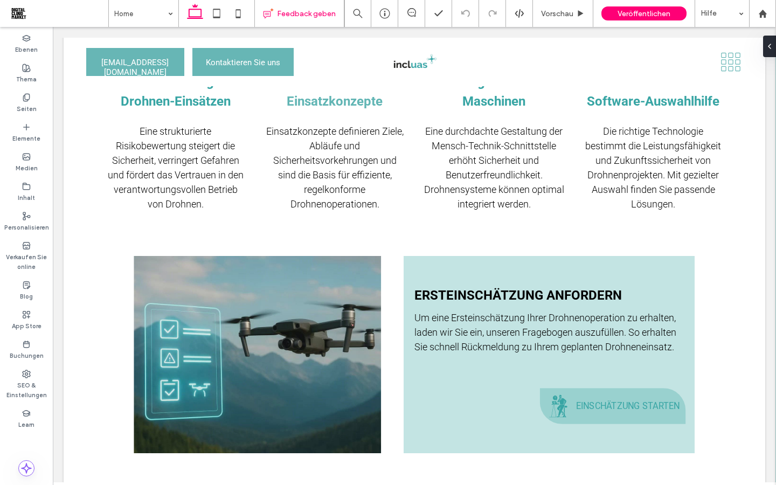
click at [301, 16] on span "Feedback geben" at bounding box center [306, 13] width 59 height 9
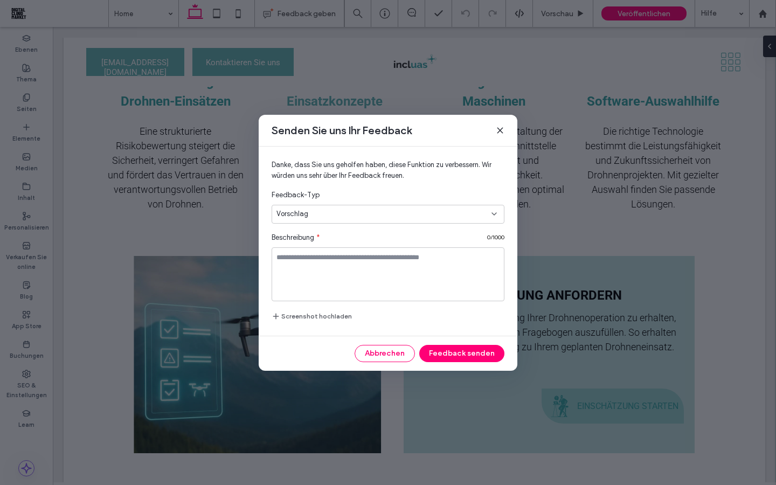
click at [499, 131] on use at bounding box center [499, 130] width 5 height 5
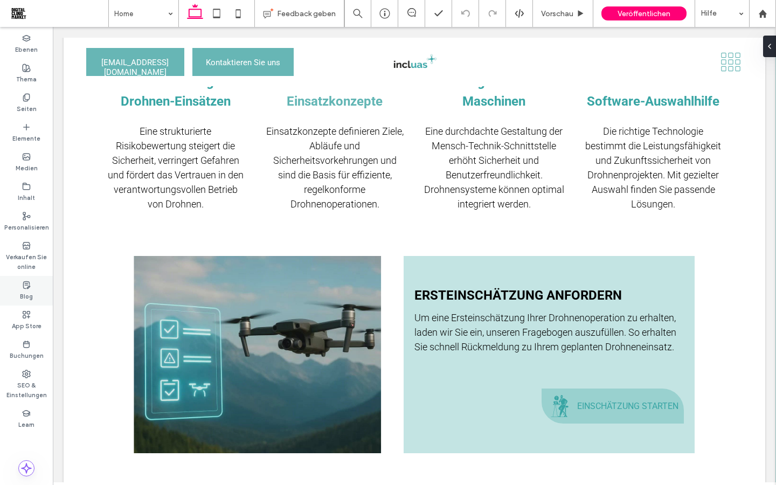
click at [26, 298] on label "Blog" at bounding box center [26, 295] width 13 height 12
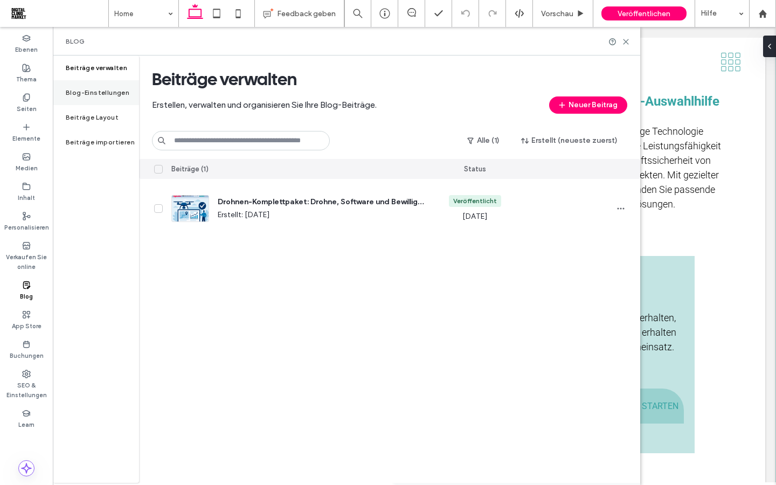
click at [114, 95] on label "Blog-Einstellungen" at bounding box center [98, 93] width 64 height 8
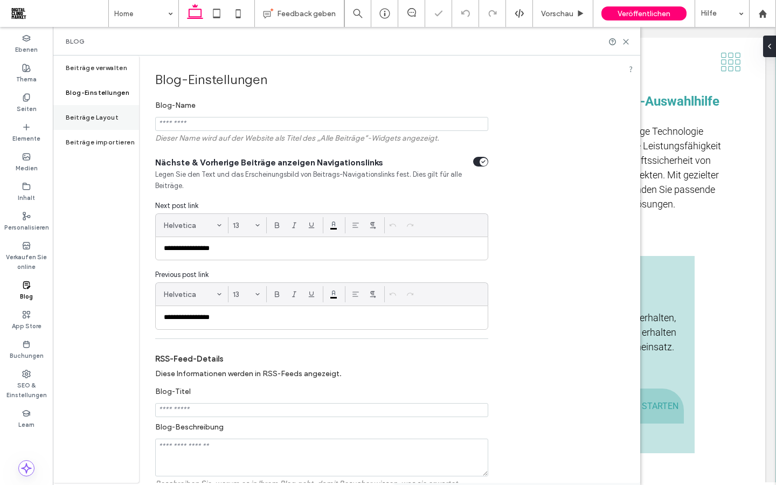
click at [116, 112] on div "Beiträge Layout" at bounding box center [96, 117] width 86 height 25
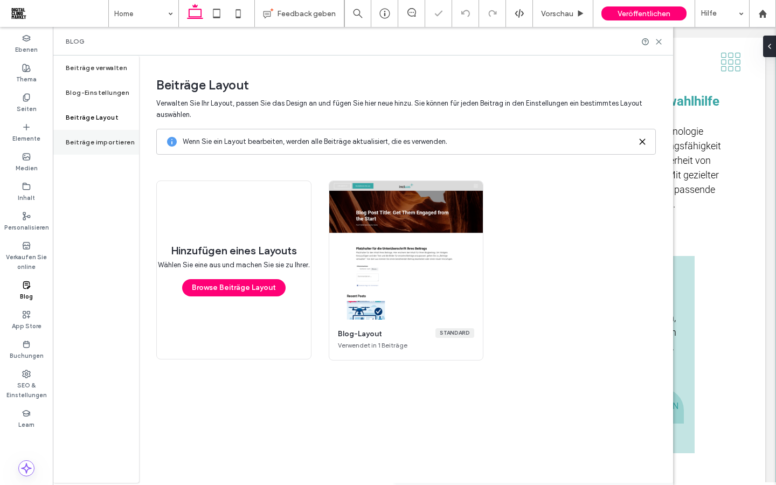
click at [115, 140] on label "Beiträge importieren" at bounding box center [100, 142] width 69 height 8
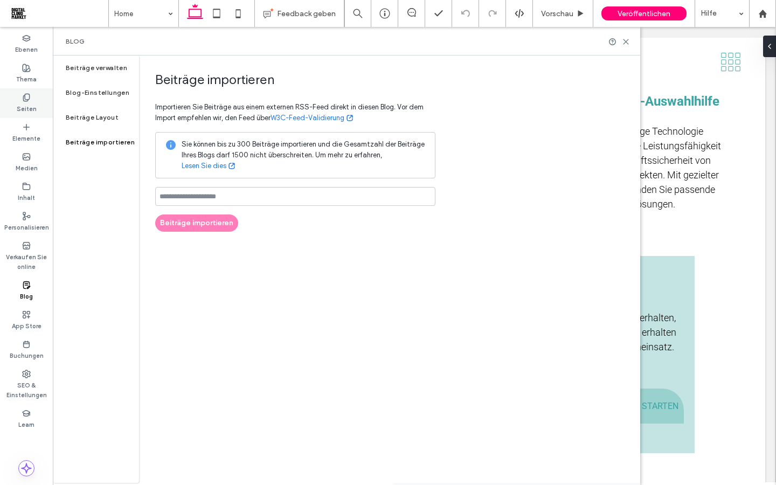
click at [31, 107] on label "Seiten" at bounding box center [27, 108] width 20 height 12
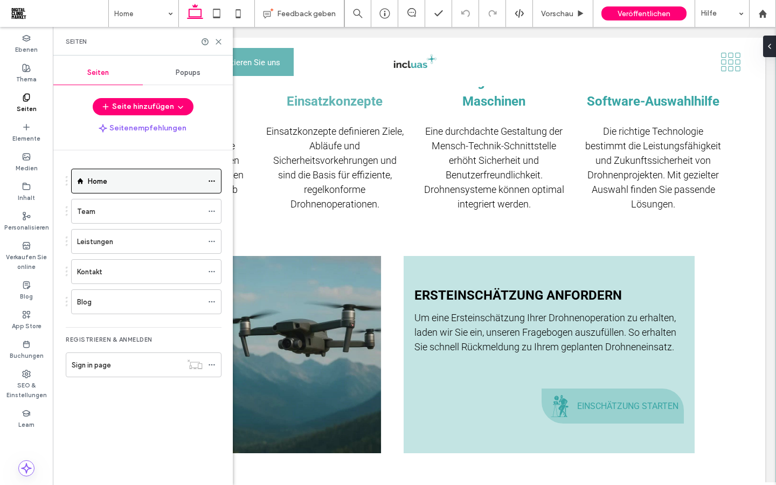
click at [169, 184] on div "Home" at bounding box center [145, 181] width 115 height 11
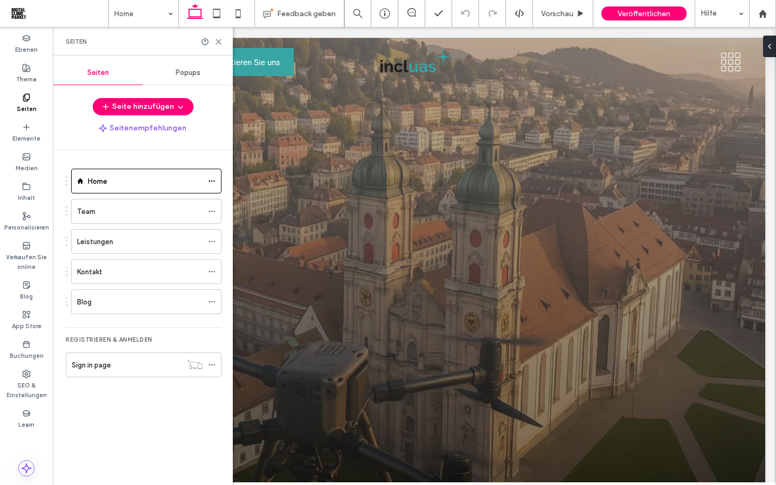
scroll to position [0, 0]
click at [220, 43] on use at bounding box center [218, 41] width 5 height 5
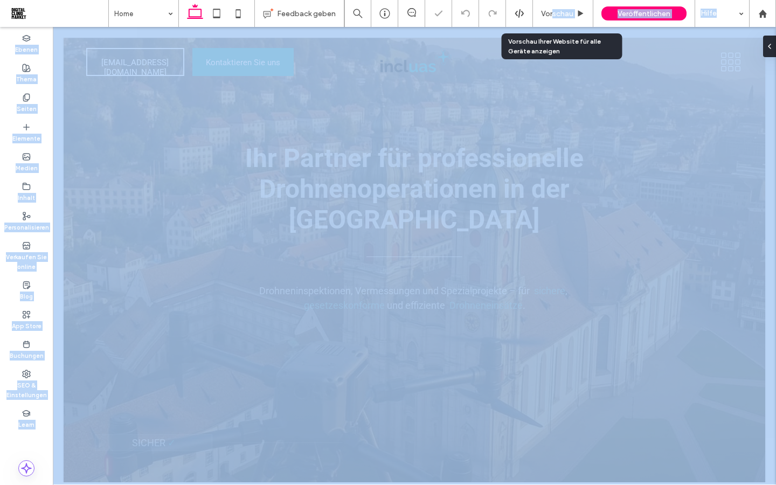
click at [552, 9] on span "Vorschau" at bounding box center [557, 13] width 32 height 9
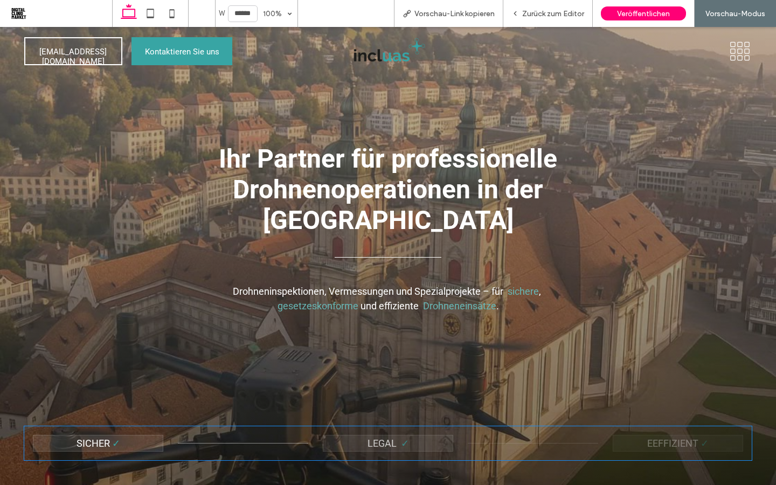
click at [757, 50] on div at bounding box center [636, 51] width 248 height 38
click at [735, 53] on icon at bounding box center [740, 51] width 24 height 20
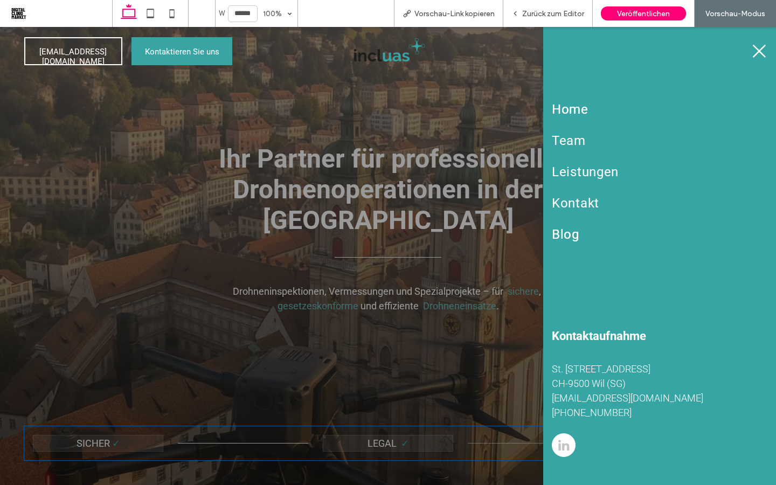
click at [569, 230] on span "Blog" at bounding box center [565, 234] width 27 height 15
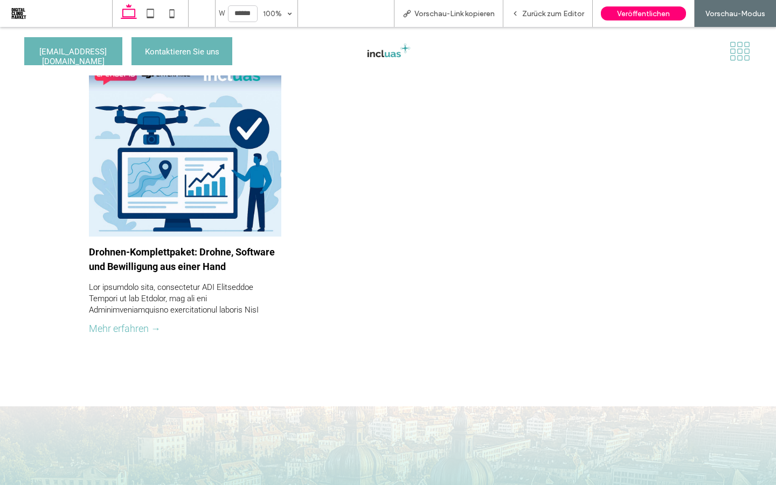
scroll to position [362, 0]
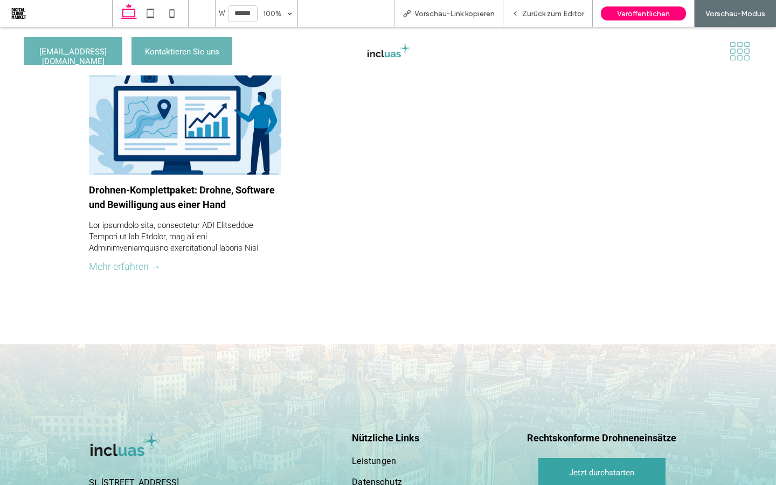
click at [133, 267] on link "Mehr erfahren →" at bounding box center [125, 266] width 72 height 11
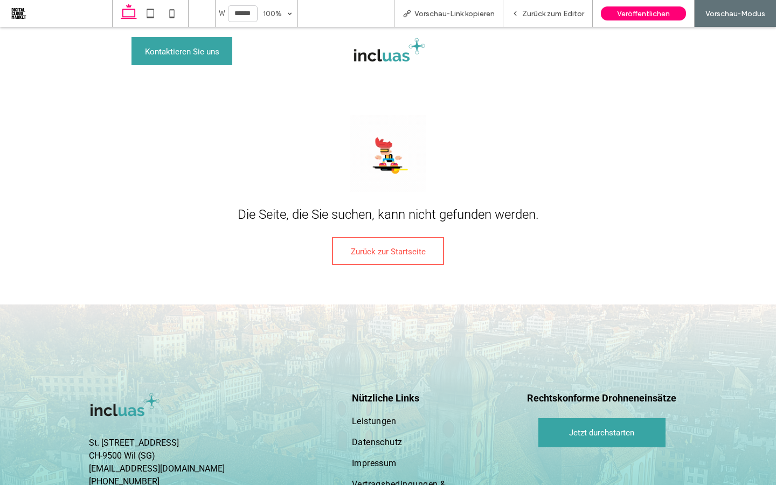
click at [406, 257] on span "Zurück zur Startseite" at bounding box center [388, 251] width 75 height 27
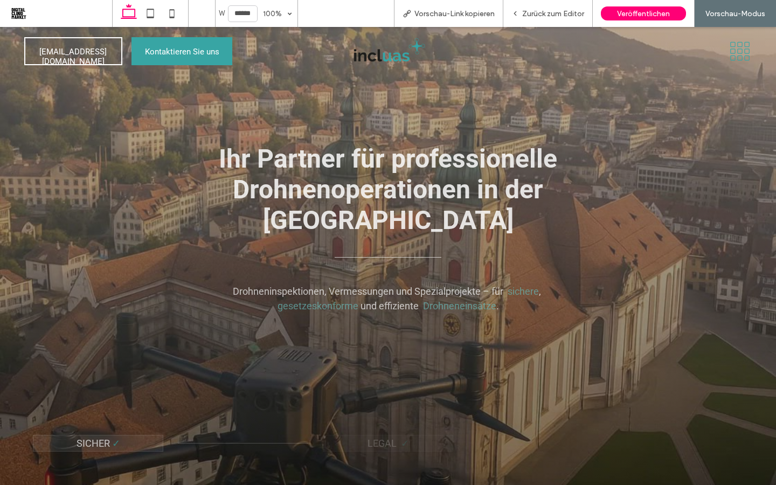
click at [735, 49] on icon at bounding box center [740, 51] width 24 height 20
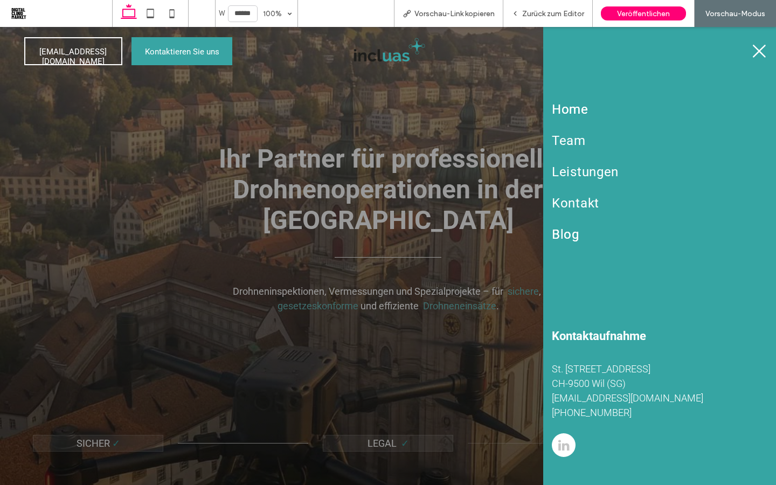
click at [564, 234] on span "Blog" at bounding box center [565, 234] width 27 height 15
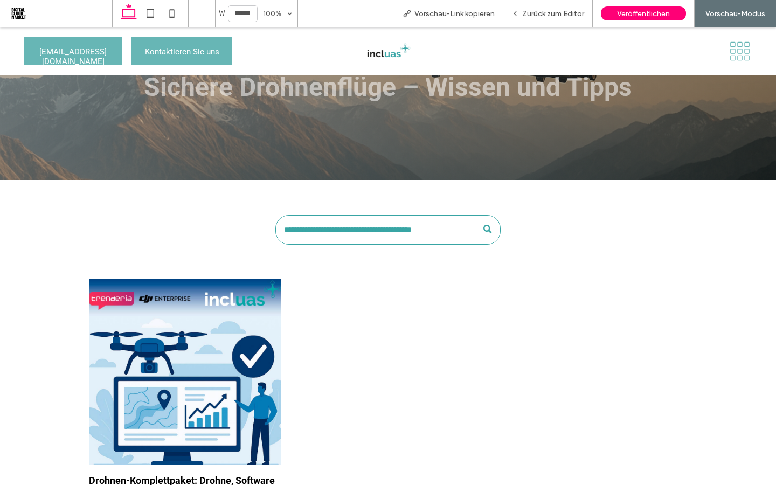
scroll to position [183, 0]
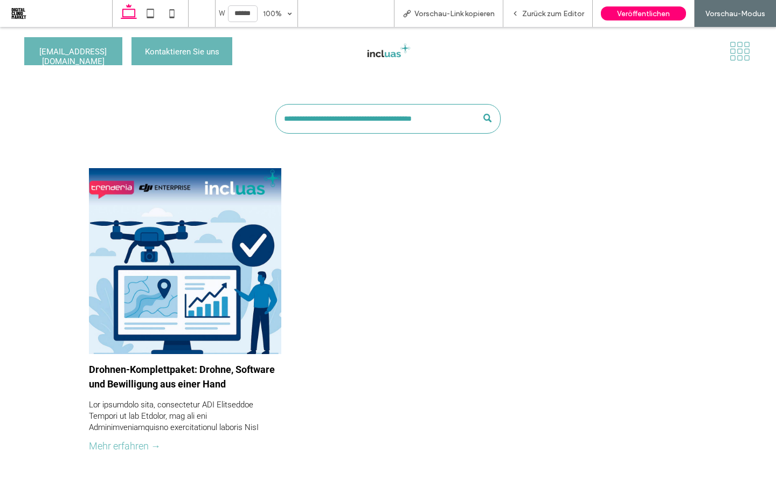
click at [212, 290] on div at bounding box center [185, 260] width 204 height 197
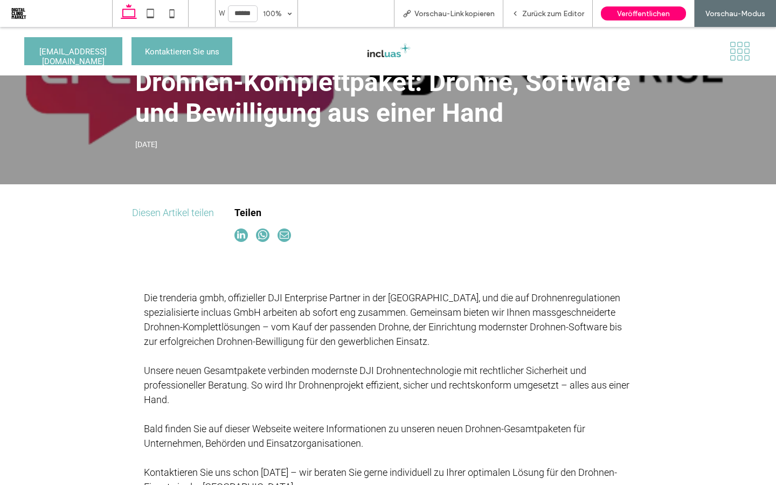
scroll to position [102, 0]
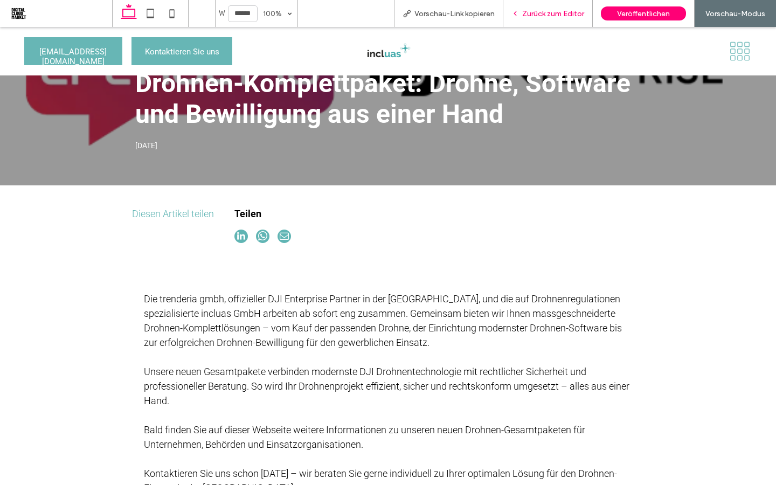
click at [539, 17] on span "Zurück zum Editor" at bounding box center [553, 13] width 62 height 9
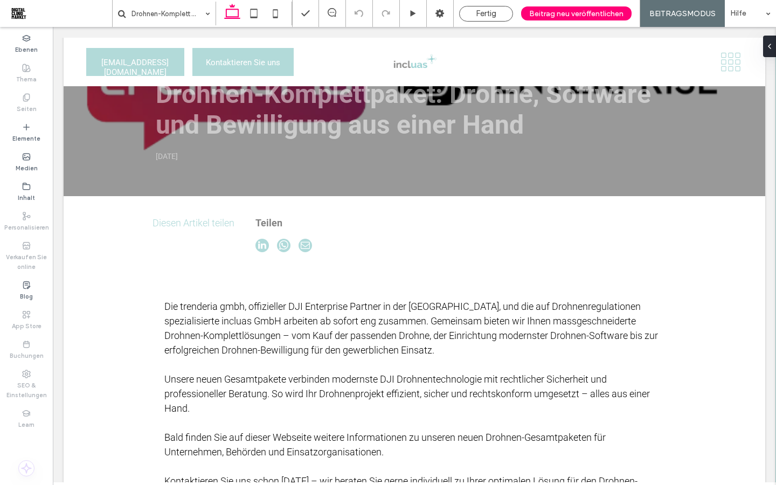
scroll to position [113, 0]
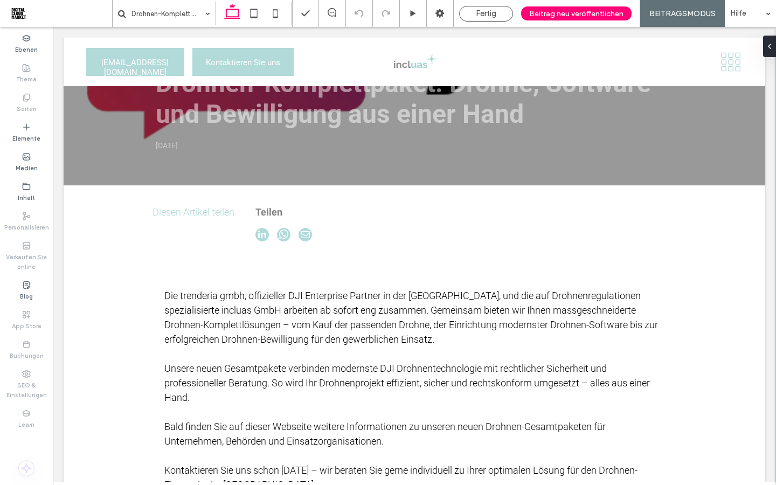
click at [197, 220] on div "Drohnen-Komplettpaket: Drohne, Software und Bewilligung aus einer Hand [DATE] A…" at bounding box center [414, 346] width 701 height 747
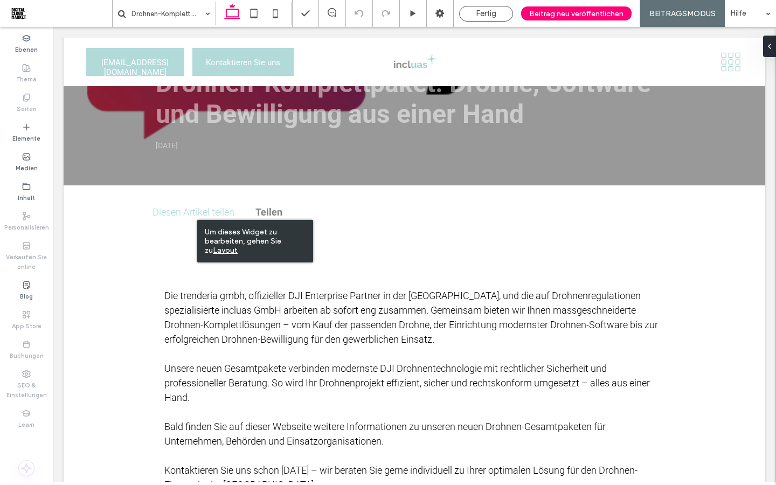
click at [219, 252] on u "Layout" at bounding box center [225, 250] width 25 height 9
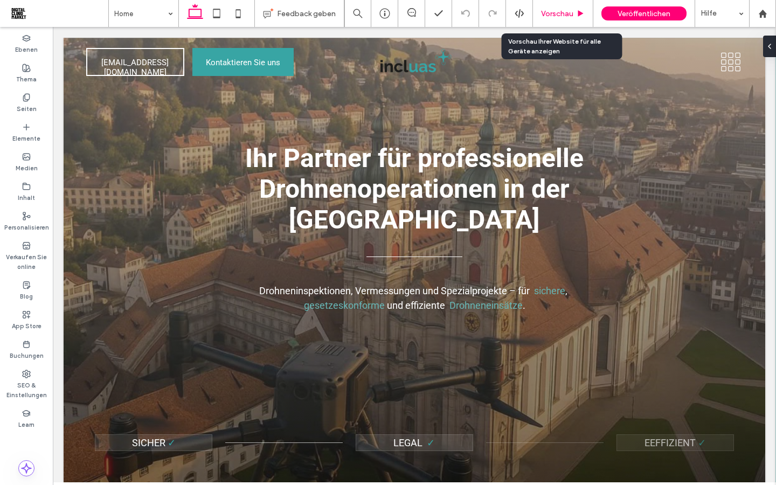
click at [555, 15] on span "Vorschau" at bounding box center [557, 13] width 32 height 9
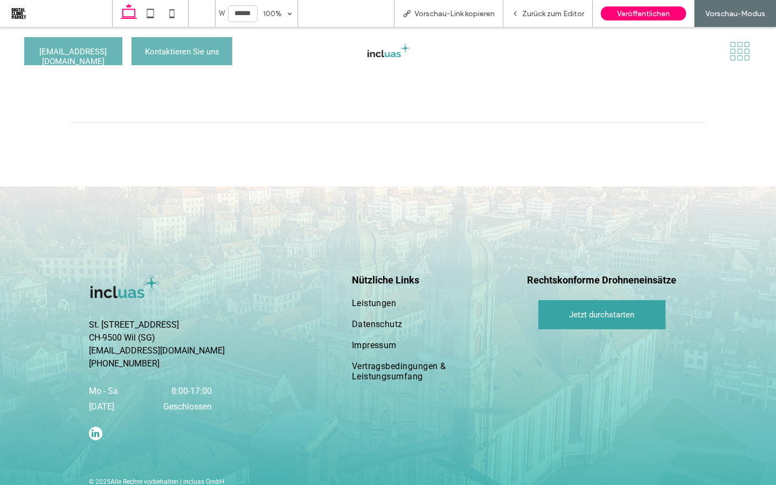
scroll to position [2879, 0]
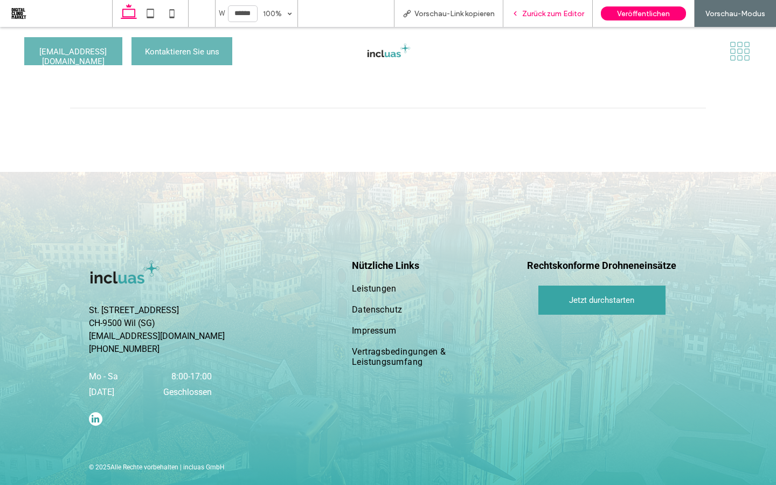
click at [559, 19] on div "Zurück zum Editor" at bounding box center [547, 13] width 89 height 27
click at [567, 14] on span "Zurück zum Editor" at bounding box center [553, 13] width 62 height 9
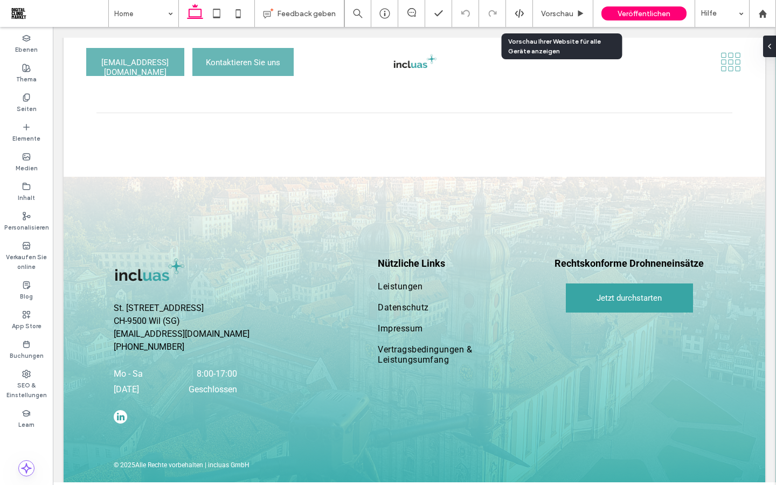
scroll to position [2867, 0]
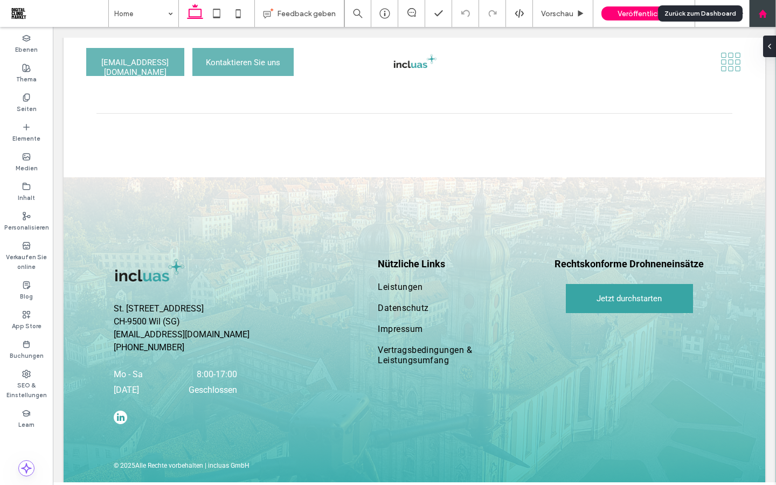
click at [768, 15] on div at bounding box center [762, 13] width 26 height 9
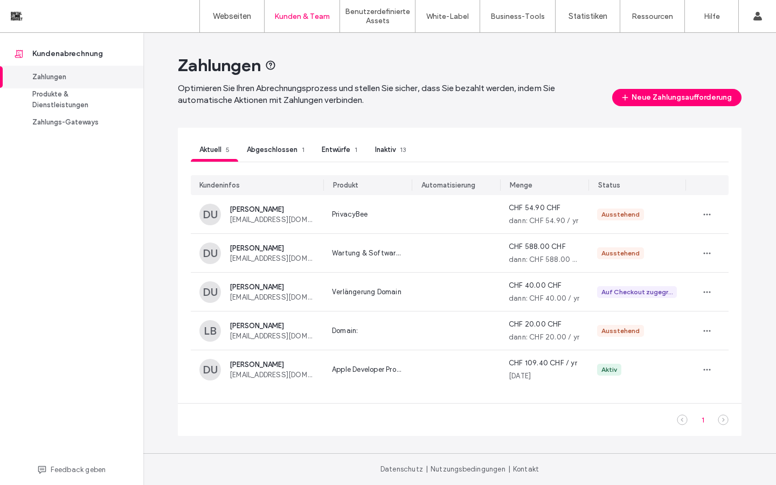
click at [286, 148] on span "Abgeschlossen" at bounding box center [272, 149] width 51 height 8
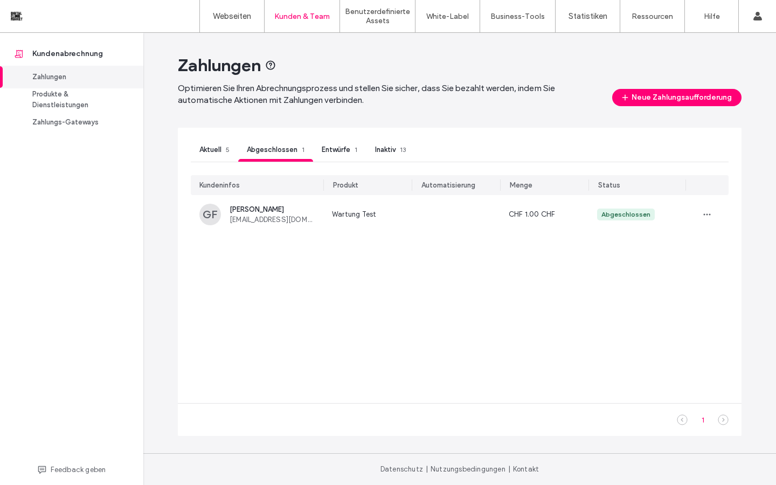
click at [336, 151] on span "Entwürfe" at bounding box center [336, 149] width 29 height 8
click at [285, 151] on span "Abgeschlossen" at bounding box center [272, 149] width 51 height 8
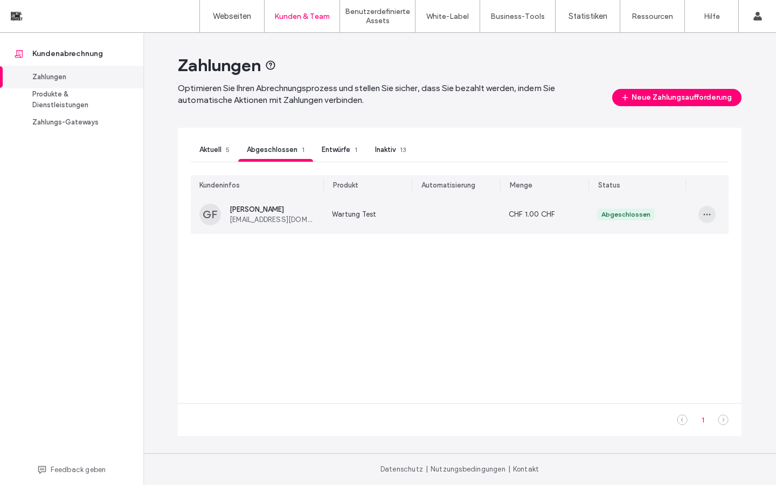
click at [708, 215] on icon "button" at bounding box center [706, 214] width 9 height 9
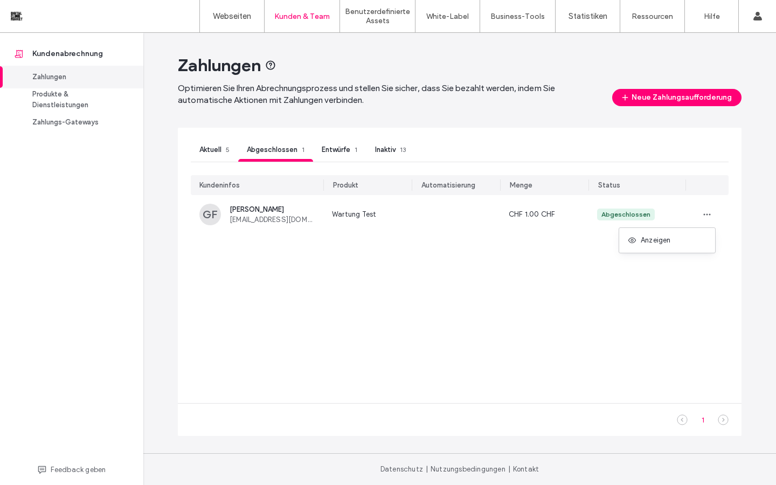
click at [340, 151] on span "Entwürfe" at bounding box center [336, 149] width 29 height 8
click at [388, 148] on span "Inaktiv" at bounding box center [385, 149] width 20 height 8
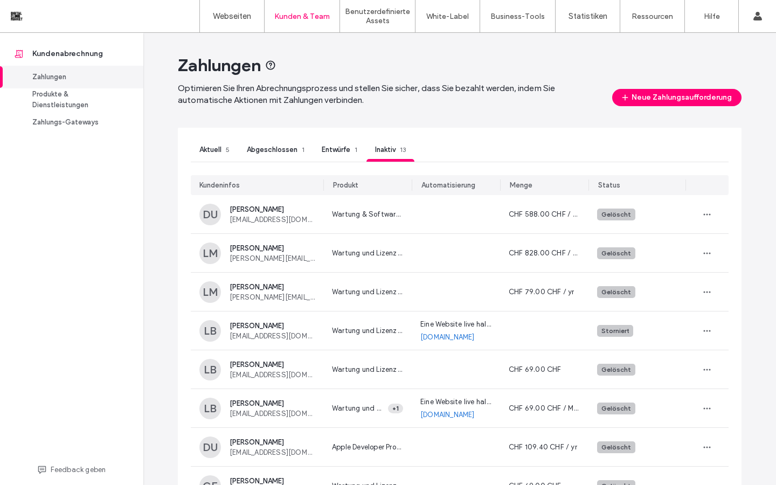
click at [324, 151] on span "Entwürfe" at bounding box center [336, 149] width 29 height 8
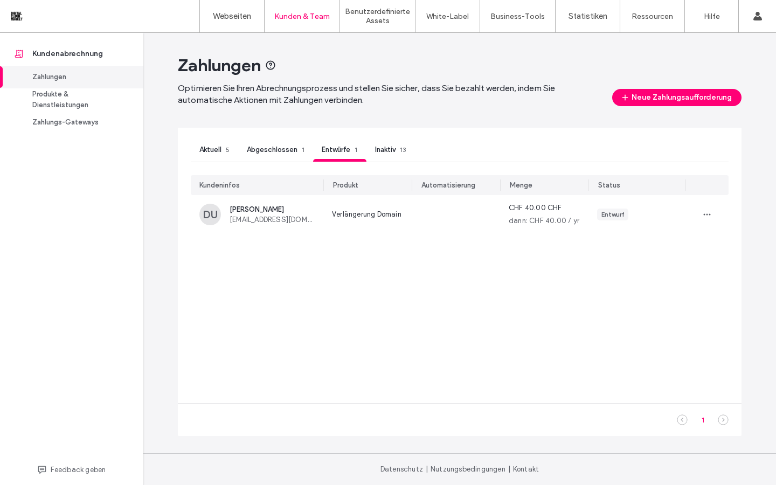
click at [282, 146] on span "Abgeschlossen" at bounding box center [272, 149] width 51 height 8
click at [208, 148] on span "Aktuell" at bounding box center [210, 149] width 22 height 8
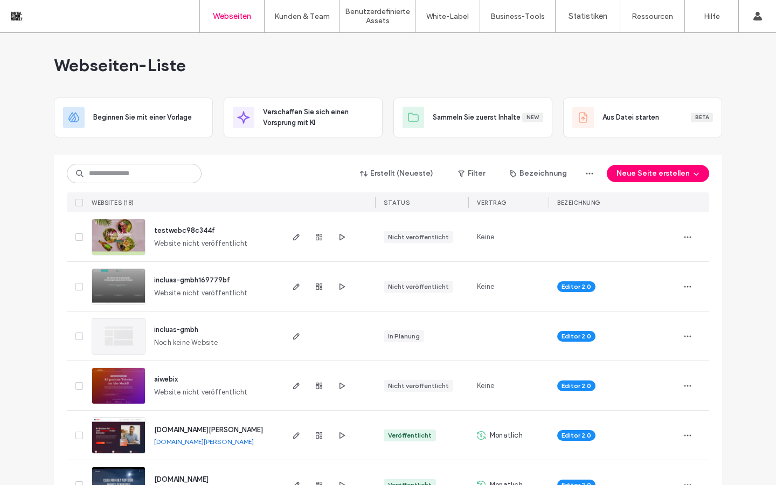
click at [121, 294] on img at bounding box center [118, 305] width 53 height 73
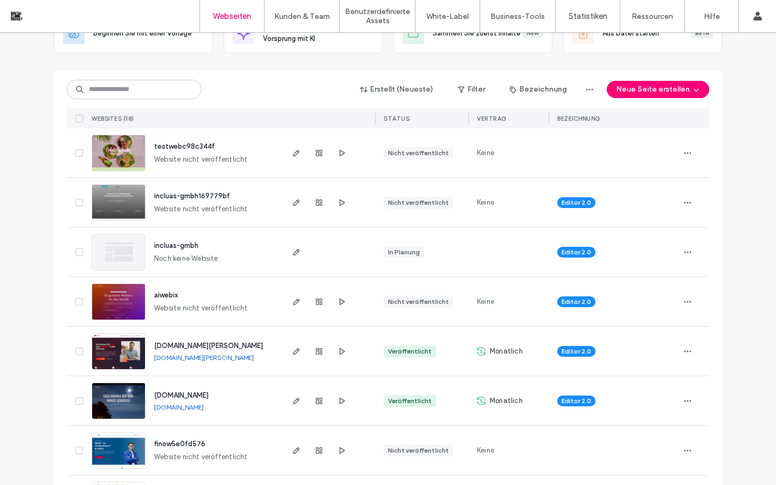
scroll to position [78, 0]
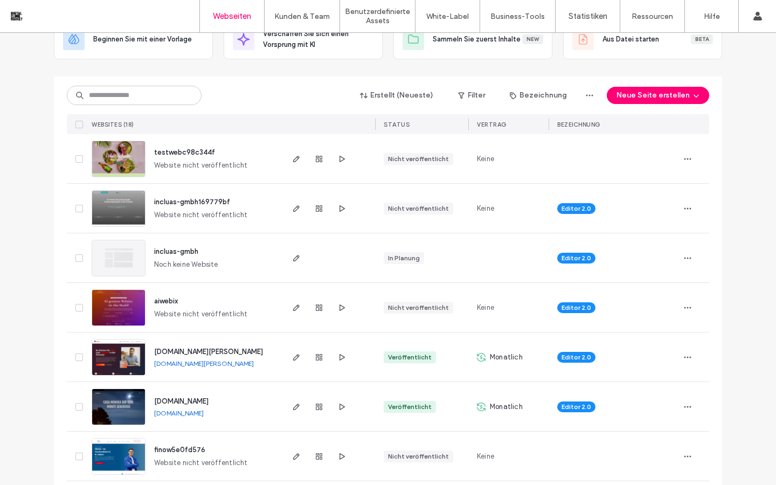
click at [117, 164] on img at bounding box center [118, 177] width 53 height 73
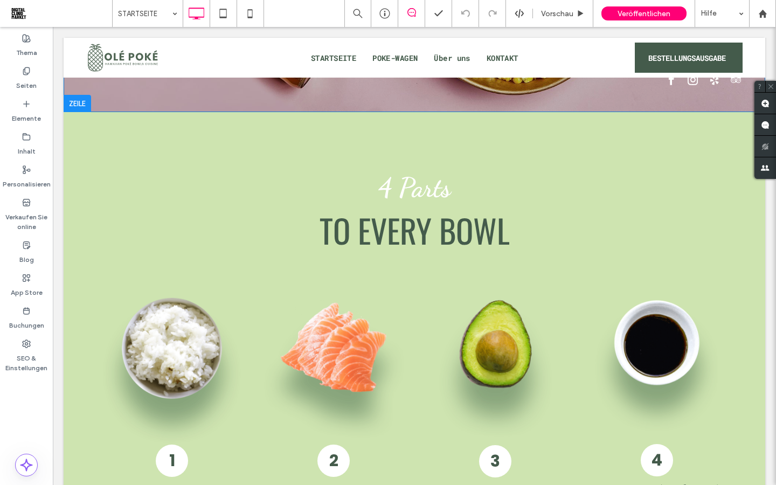
scroll to position [215, 0]
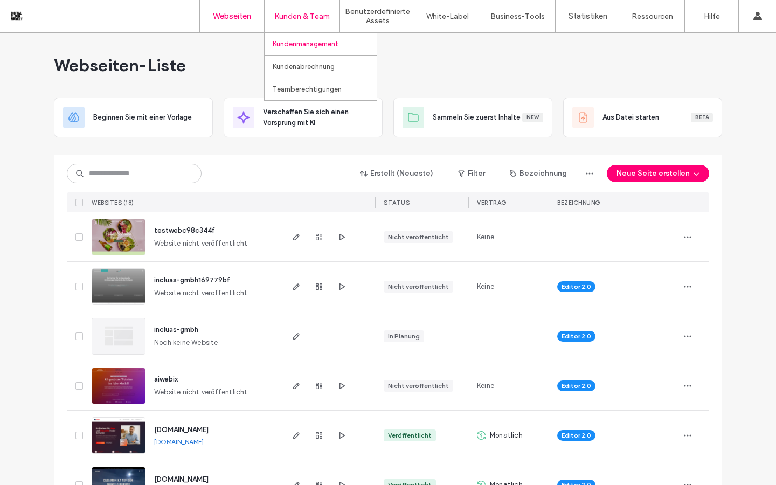
click at [319, 46] on label "Kundenmanagement" at bounding box center [306, 44] width 66 height 8
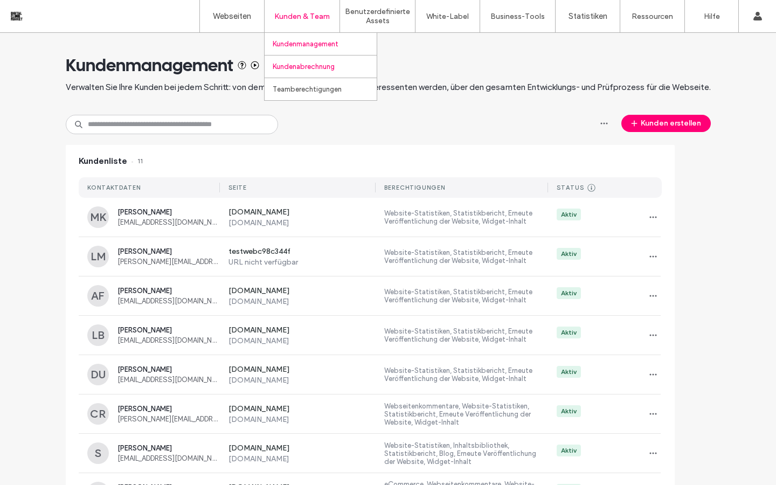
click at [309, 72] on link "Kundenabrechnung" at bounding box center [325, 66] width 104 height 22
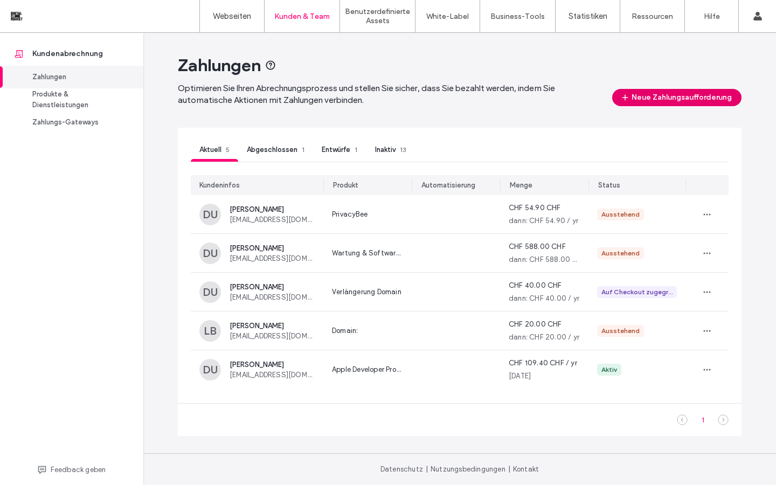
click at [652, 102] on button "Neue Zahlungsaufforderung" at bounding box center [676, 97] width 129 height 17
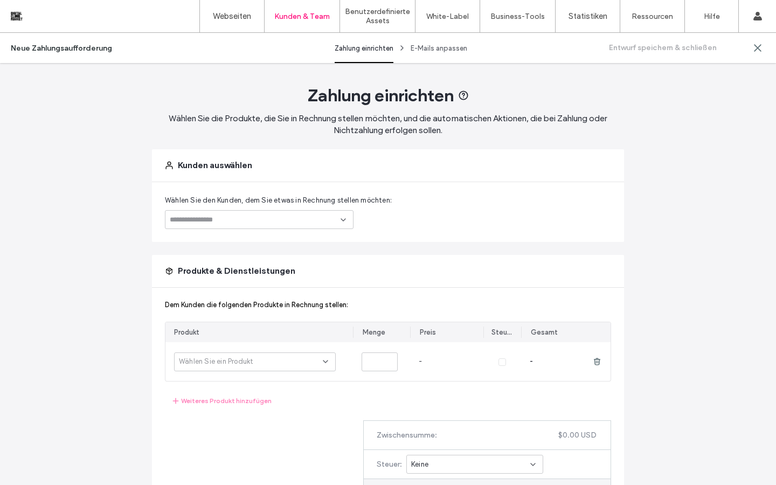
click at [323, 219] on input at bounding box center [255, 219] width 171 height 9
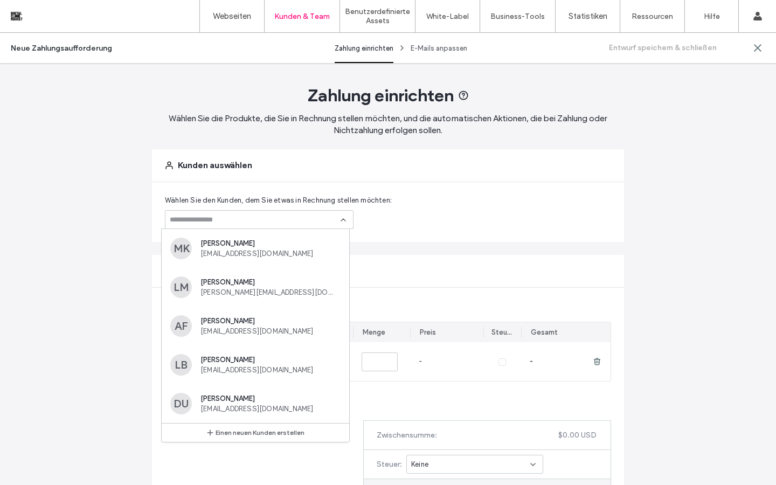
click at [252, 221] on input at bounding box center [255, 219] width 171 height 9
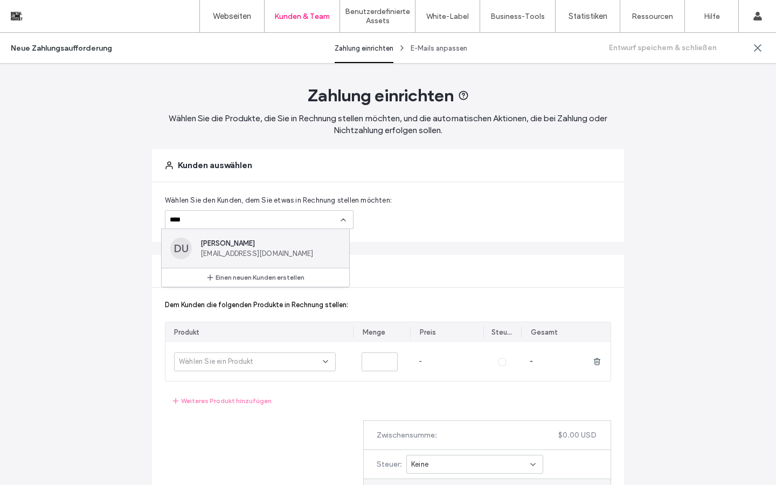
type input "****"
click at [254, 252] on span "[EMAIL_ADDRESS][DOMAIN_NAME]" at bounding box center [268, 253] width 136 height 8
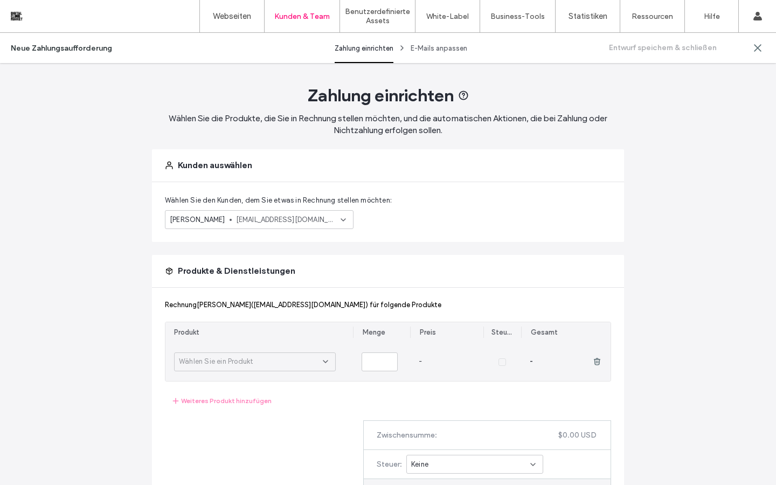
click at [279, 363] on div "Wählen Sie ein Produkt" at bounding box center [251, 361] width 144 height 11
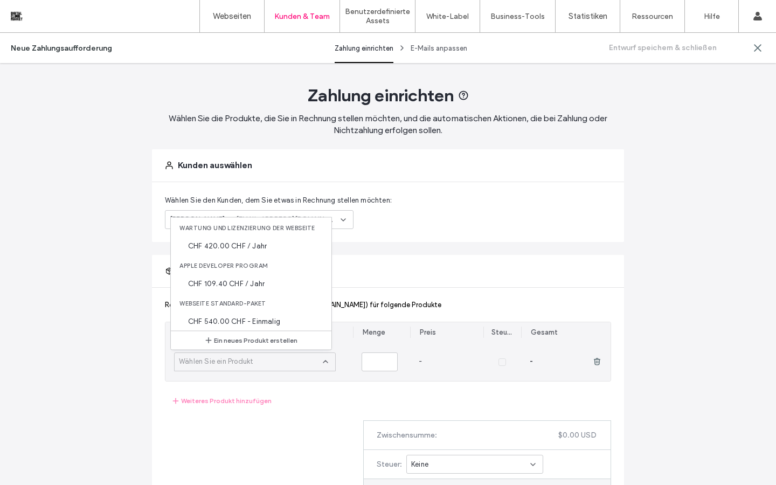
scroll to position [10, 0]
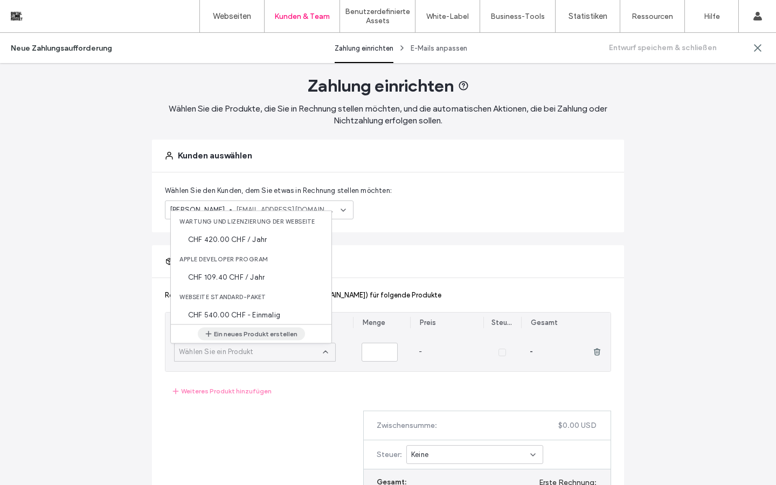
click at [278, 336] on button "Ein neues Produkt erstellen" at bounding box center [251, 334] width 107 height 13
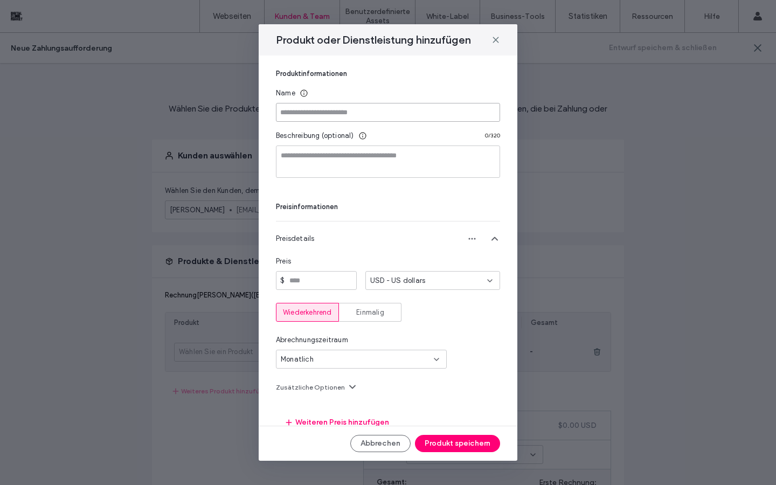
click at [360, 109] on input at bounding box center [388, 112] width 224 height 19
drag, startPoint x: 318, startPoint y: 113, endPoint x: 260, endPoint y: 112, distance: 58.7
click at [259, 113] on div "Produktinformationen Name ********* Beschreibung (optional) 0 / 320 Preisinform…" at bounding box center [388, 240] width 259 height 370
paste input "*"
type input "**********"
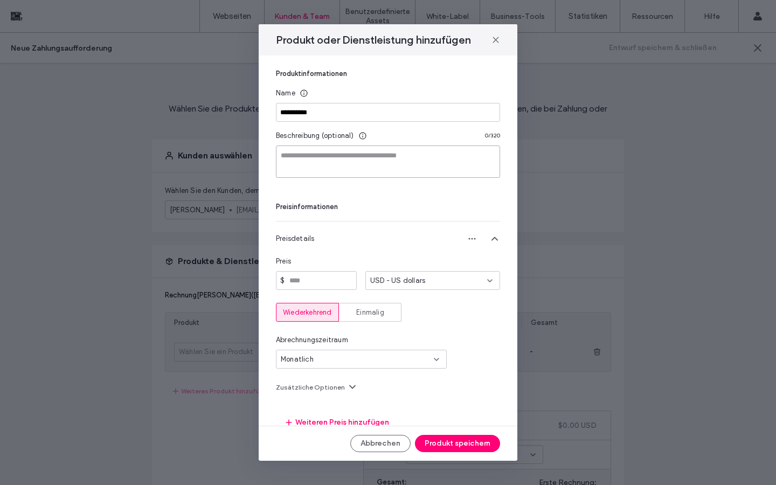
click at [344, 155] on textarea at bounding box center [388, 161] width 224 height 32
paste textarea "**********"
drag, startPoint x: 360, startPoint y: 160, endPoint x: 260, endPoint y: 142, distance: 101.3
click at [260, 142] on div "**********" at bounding box center [388, 240] width 259 height 370
paste textarea "**********"
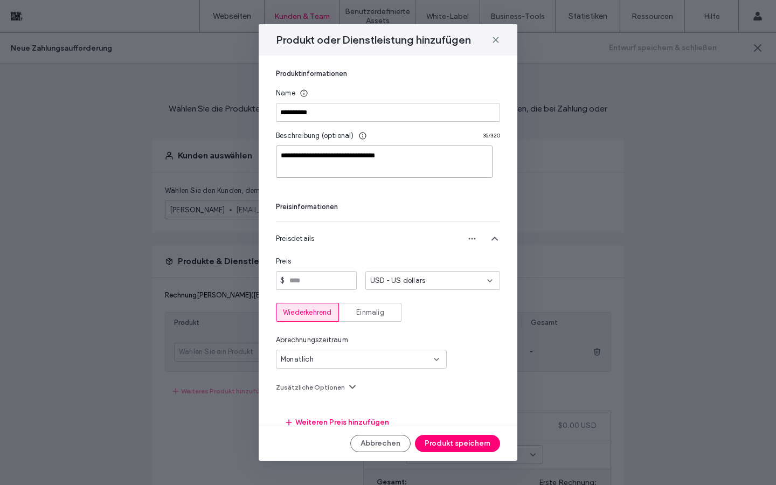
type textarea "**********"
click at [485, 282] on icon at bounding box center [489, 280] width 9 height 9
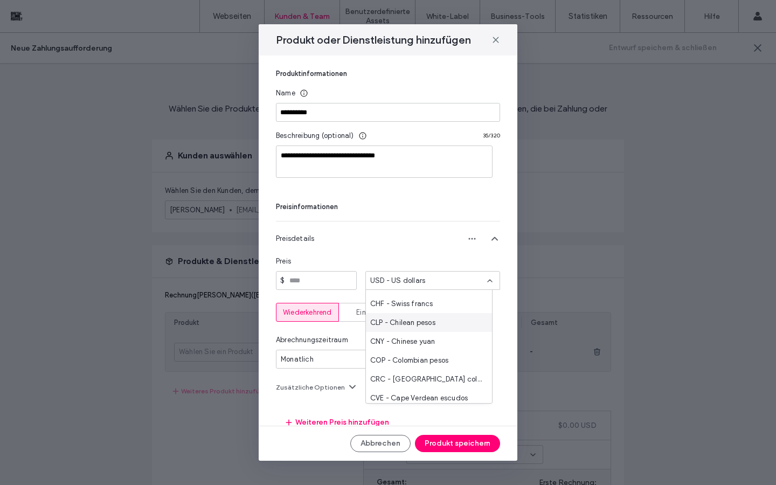
scroll to position [490, 0]
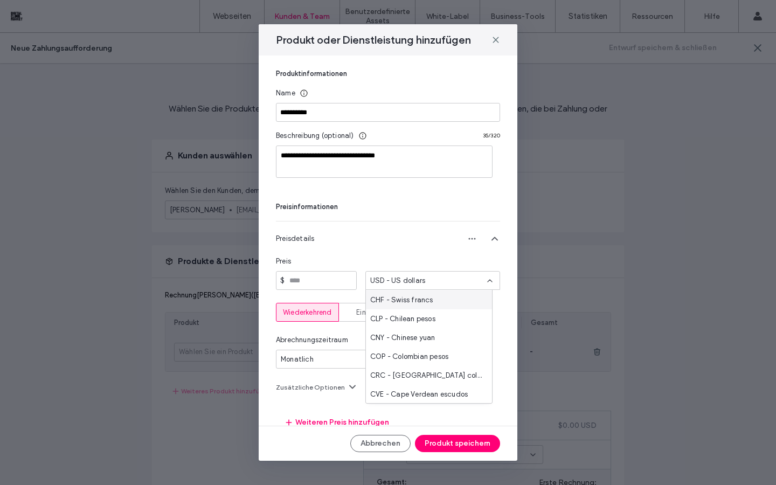
click at [422, 302] on span "CHF - Swiss francs" at bounding box center [401, 300] width 63 height 11
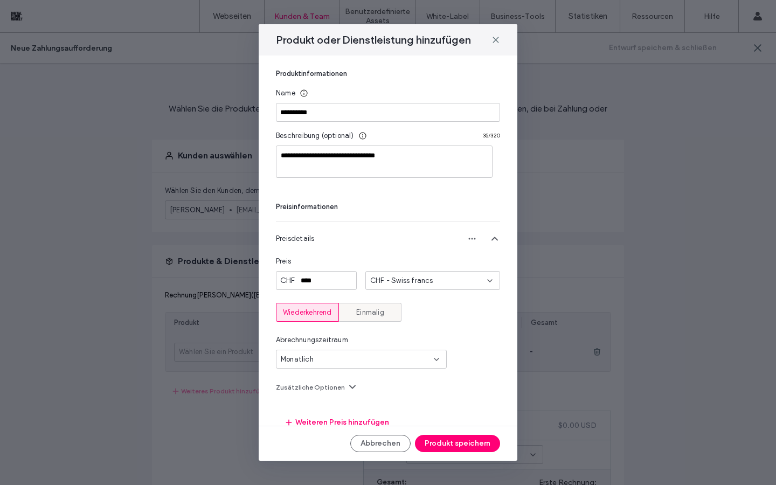
click at [377, 311] on span "Einmalig" at bounding box center [370, 312] width 28 height 11
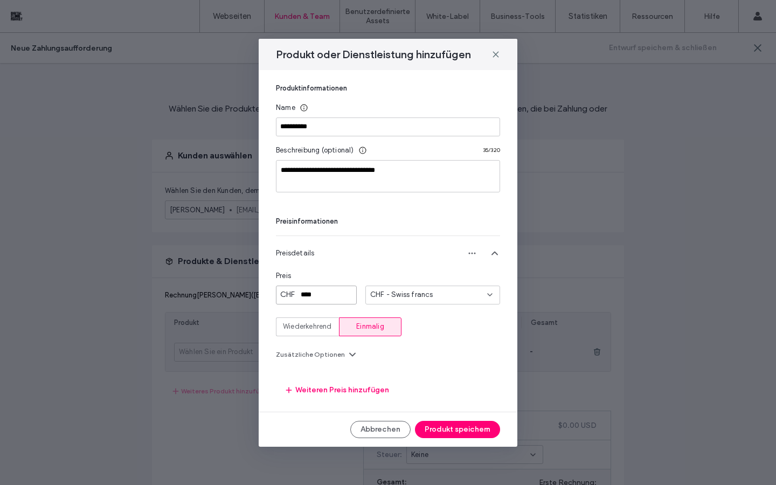
drag, startPoint x: 336, startPoint y: 295, endPoint x: 266, endPoint y: 292, distance: 70.1
click at [266, 292] on div "**********" at bounding box center [388, 241] width 259 height 342
type input "*****"
click at [451, 377] on div "Preisdetails Preis CHF ***** CHF - Swiss francs Wiederkehrend Einmalig Zusätzli…" at bounding box center [388, 316] width 224 height 163
click at [346, 391] on button "Weiteren Preis hinzufügen" at bounding box center [337, 389] width 123 height 17
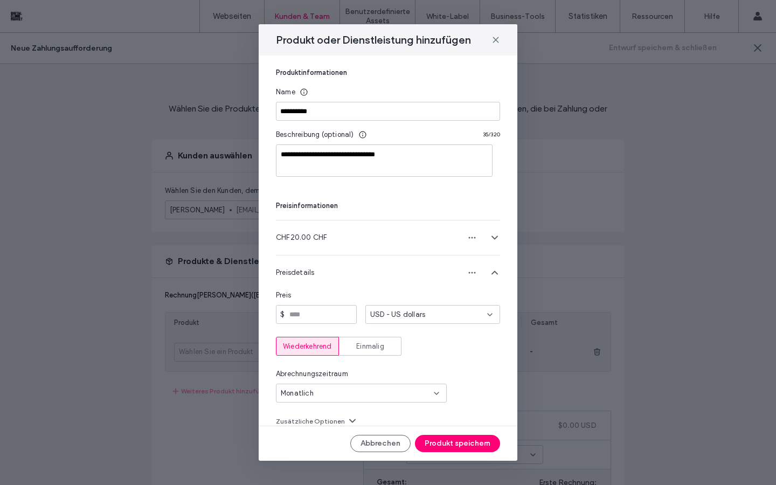
scroll to position [0, 0]
click at [489, 272] on icon at bounding box center [494, 273] width 11 height 11
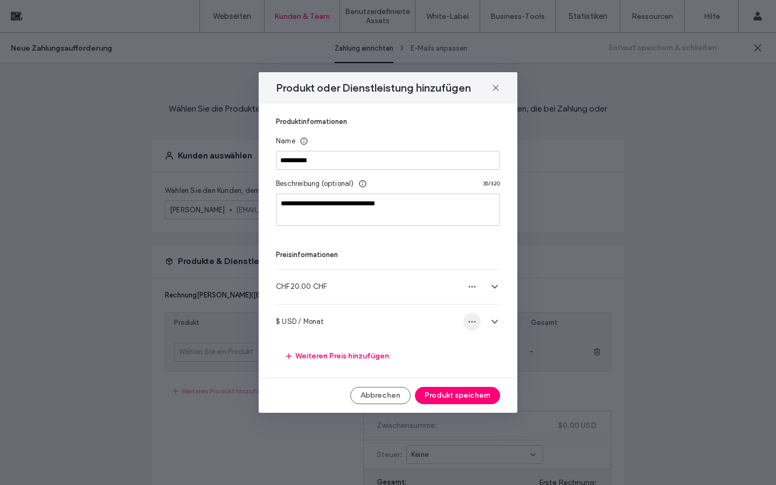
click at [473, 323] on icon "button" at bounding box center [472, 321] width 9 height 9
click at [483, 367] on span "Preis löschen" at bounding box center [493, 368] width 42 height 11
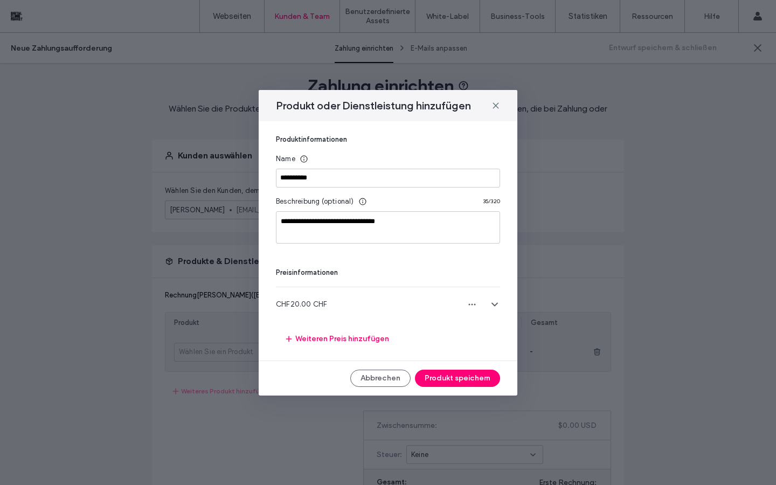
click at [496, 304] on use at bounding box center [494, 304] width 5 height 3
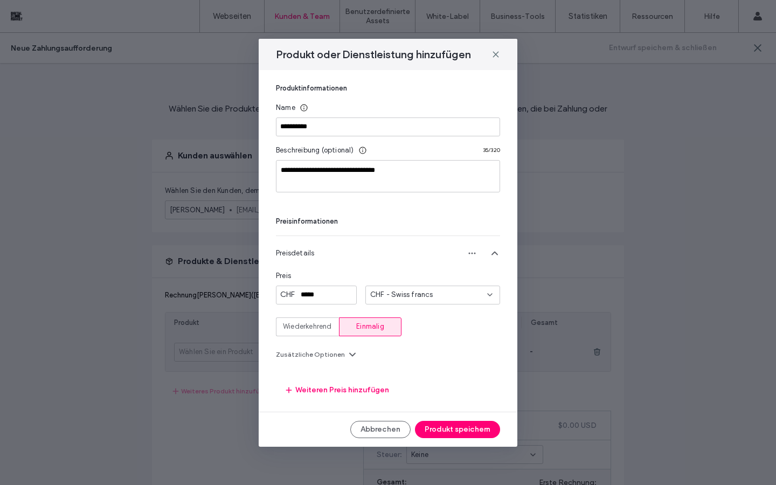
click at [347, 354] on icon at bounding box center [352, 354] width 11 height 11
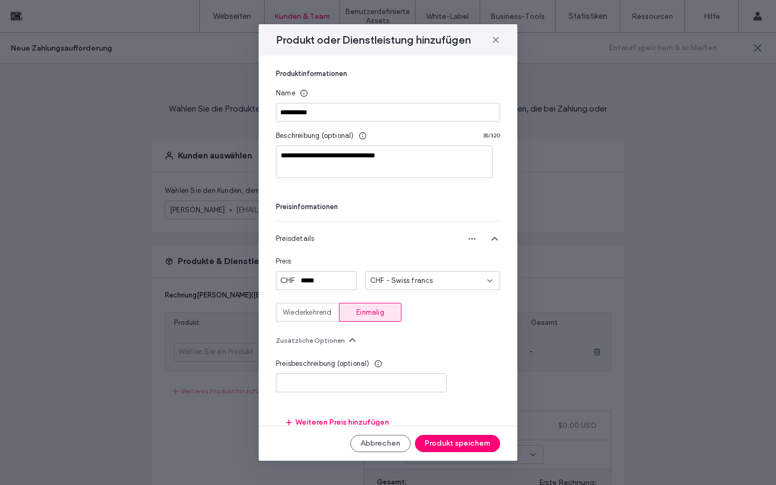
click at [478, 365] on div "Preisbeschreibung (optional)" at bounding box center [388, 363] width 224 height 11
click at [454, 445] on button "Produkt speichern" at bounding box center [457, 443] width 85 height 17
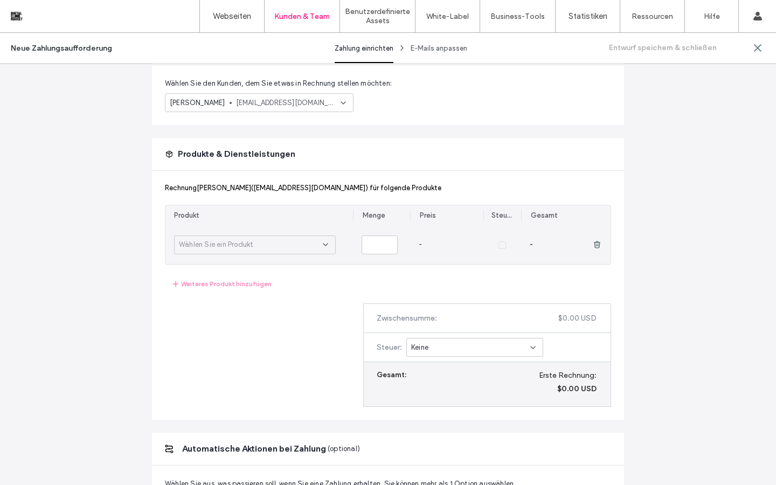
scroll to position [101, 0]
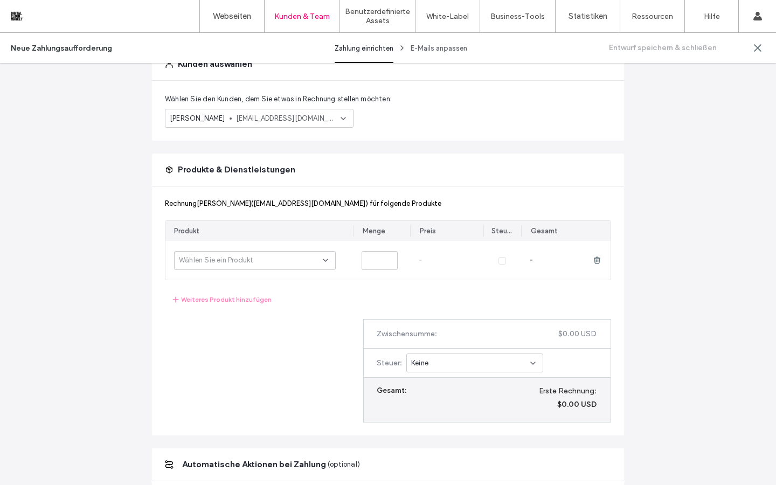
click at [331, 117] on span "info@villaggio-root.ch" at bounding box center [286, 118] width 100 height 11
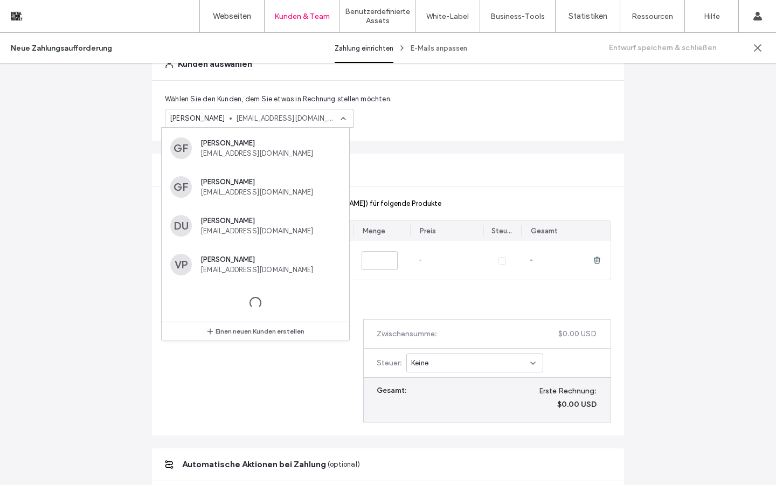
scroll to position [233, 0]
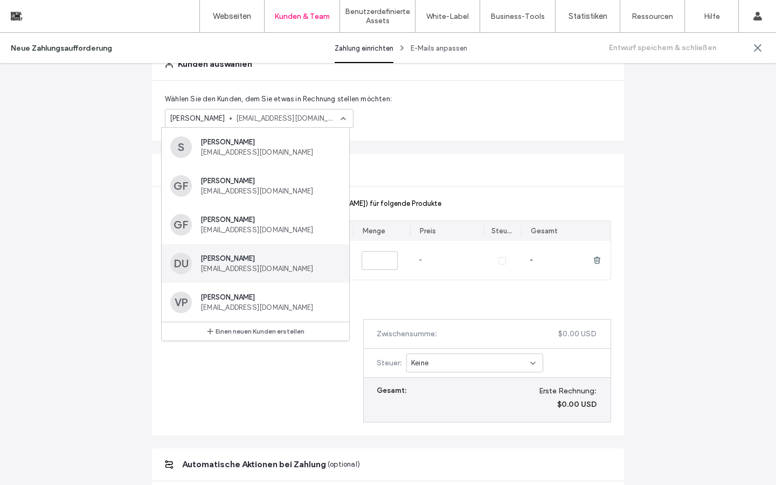
click at [260, 268] on span "info@villaggio-root.ch" at bounding box center [268, 268] width 136 height 8
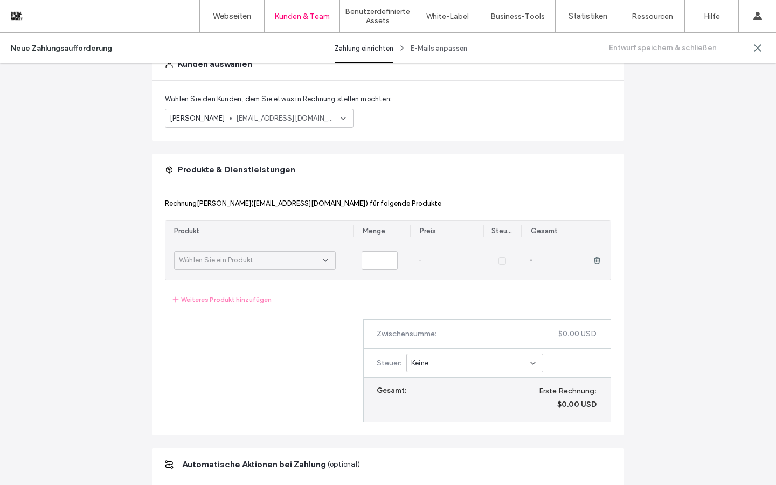
click at [310, 263] on div "Wählen Sie ein Produkt" at bounding box center [251, 260] width 144 height 11
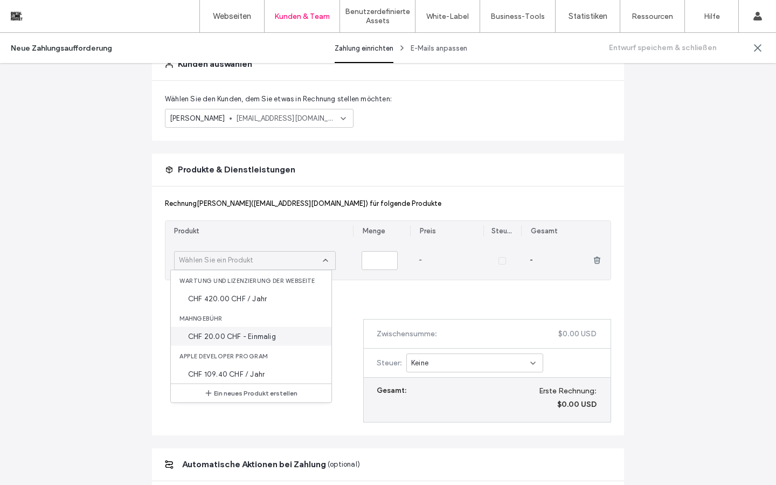
click at [277, 332] on div "CHF 20.00 CHF - Einmalig" at bounding box center [251, 336] width 161 height 19
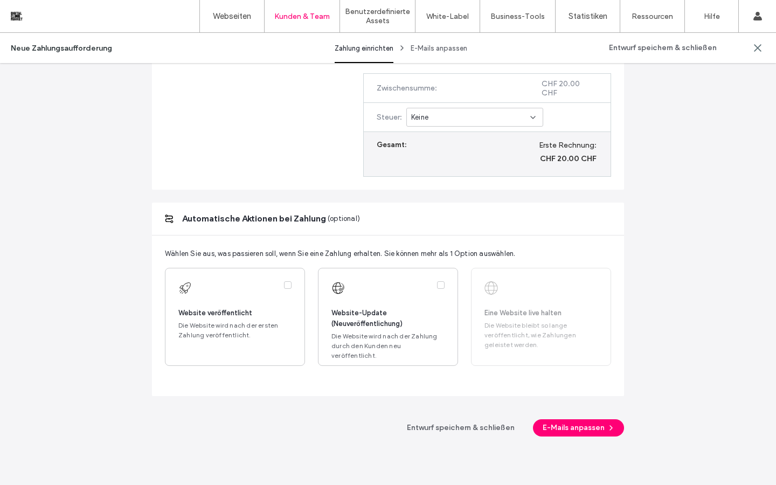
scroll to position [359, 0]
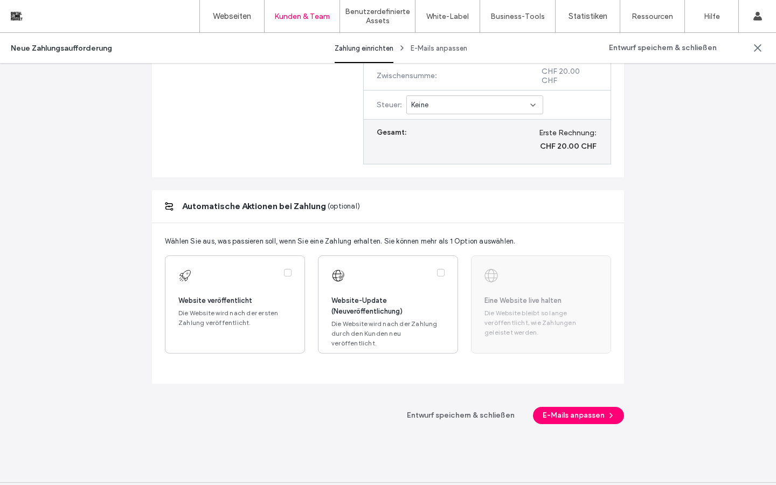
click at [535, 311] on span "Die Website bleibt so lange veröffentlicht, wie Zahlungen geleistet werden." at bounding box center [540, 322] width 113 height 29
click at [496, 273] on div at bounding box center [540, 275] width 113 height 13
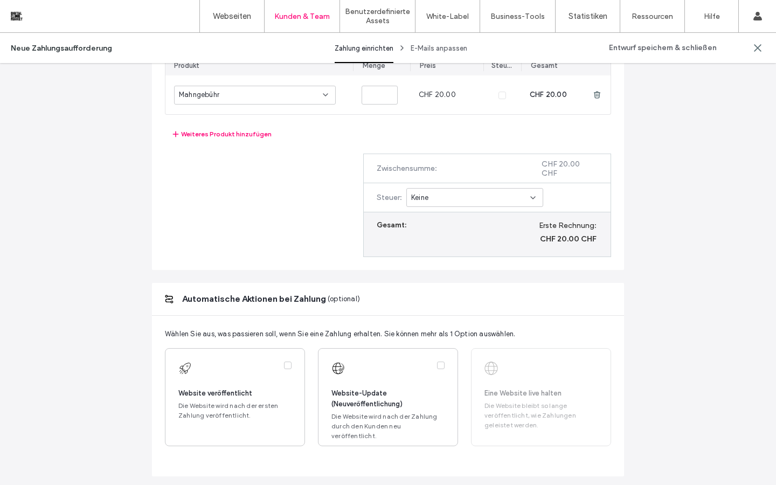
scroll to position [389, 0]
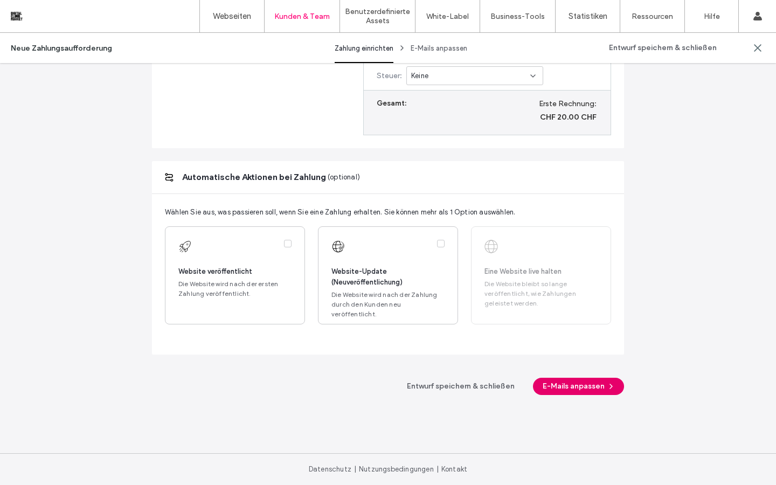
click at [558, 389] on button "E-Mails anpassen" at bounding box center [578, 386] width 91 height 17
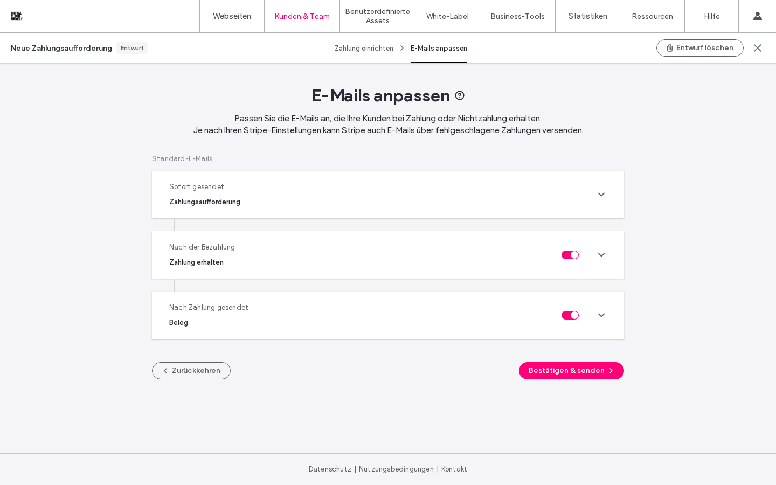
click at [602, 194] on use at bounding box center [600, 194] width 5 height 3
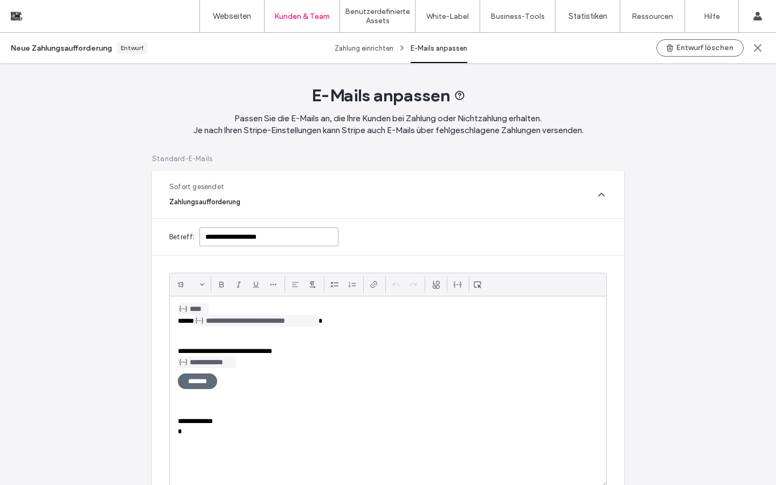
drag, startPoint x: 301, startPoint y: 235, endPoint x: 175, endPoint y: 234, distance: 125.5
click at [175, 234] on div "**********" at bounding box center [388, 237] width 472 height 36
paste input "*****"
type input "**********"
click at [191, 319] on span "**********" at bounding box center [250, 320] width 145 height 7
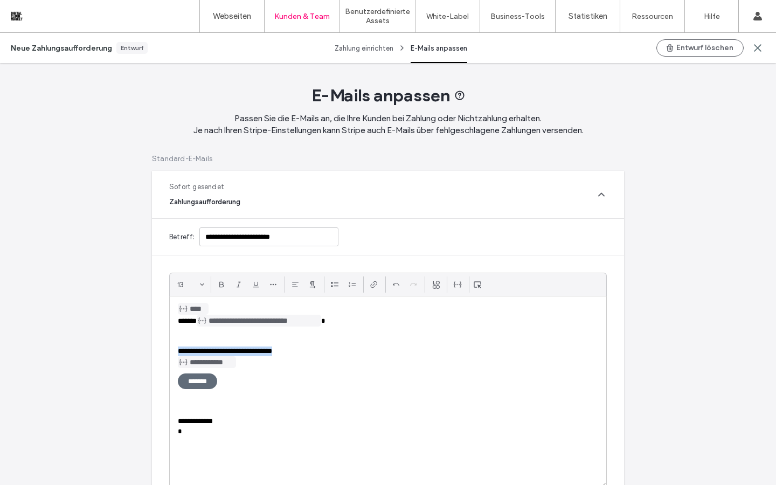
drag, startPoint x: 297, startPoint y: 351, endPoint x: 173, endPoint y: 348, distance: 123.9
click at [173, 348] on div "**********" at bounding box center [388, 391] width 436 height 191
copy span "**********"
click at [301, 234] on input "**********" at bounding box center [268, 236] width 139 height 19
paste input "**********"
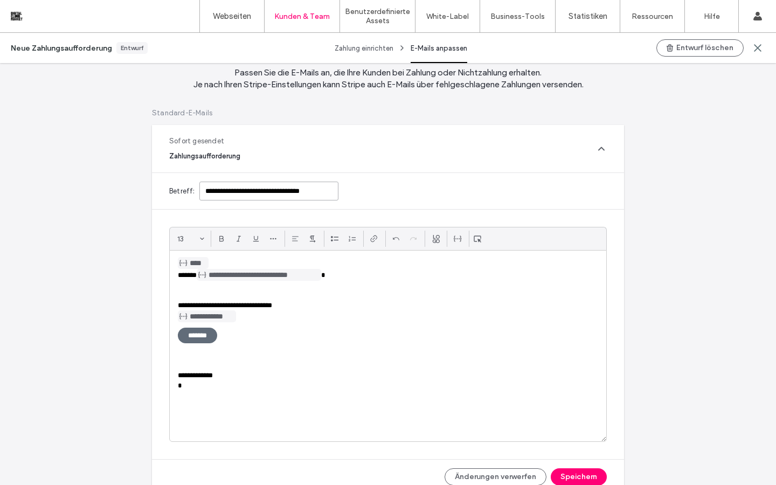
scroll to position [47, 0]
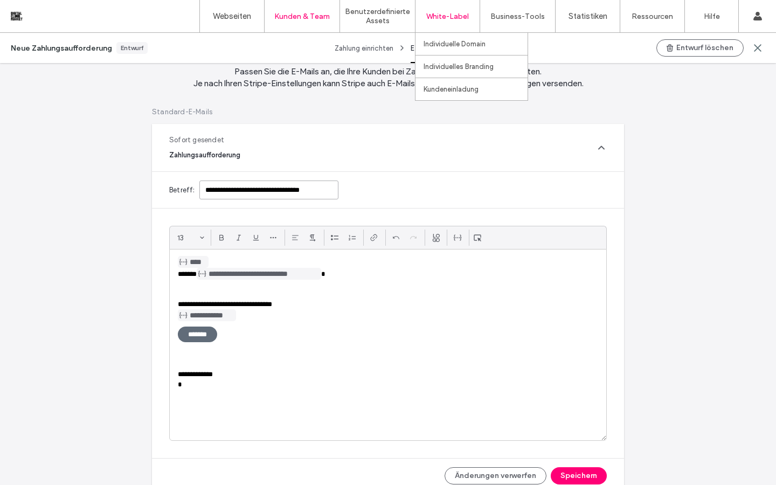
type input "**********"
click at [272, 325] on div "**********" at bounding box center [388, 344] width 436 height 191
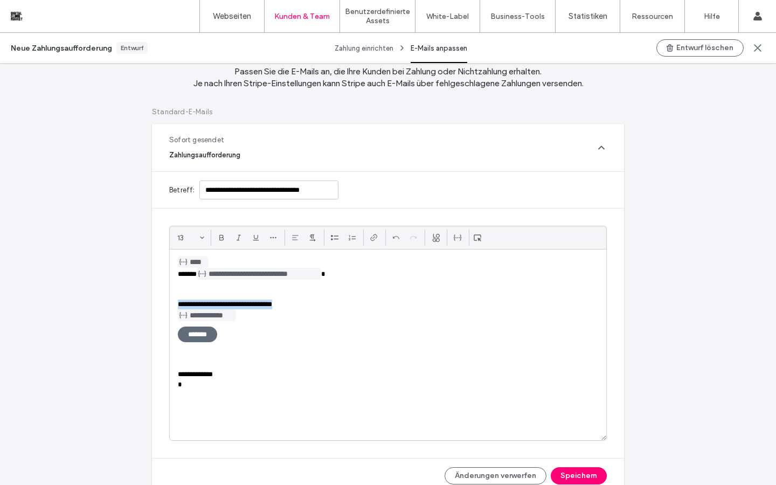
drag, startPoint x: 300, startPoint y: 304, endPoint x: 161, endPoint y: 302, distance: 139.0
click at [161, 302] on div "**********" at bounding box center [388, 332] width 472 height 249
paste div
drag, startPoint x: 215, startPoint y: 333, endPoint x: 178, endPoint y: 332, distance: 36.6
click at [178, 332] on span "*******" at bounding box center [197, 334] width 39 height 16
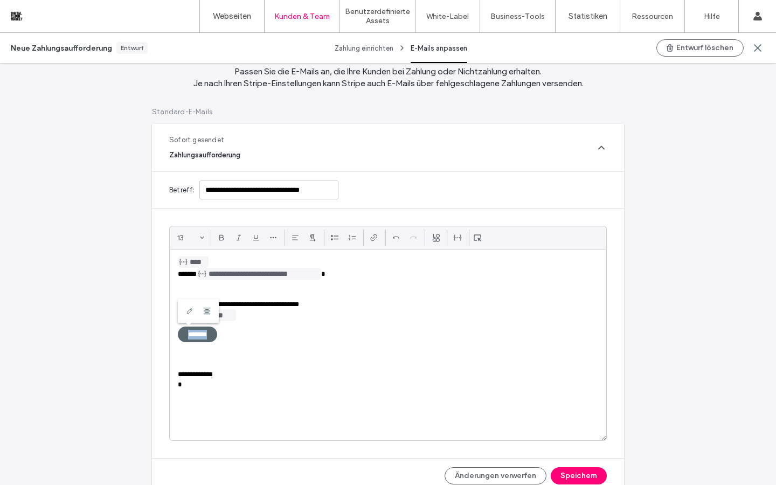
copy span "*******"
click at [187, 311] on use at bounding box center [189, 311] width 5 height 5
click at [224, 316] on input "*******" at bounding box center [242, 311] width 112 height 16
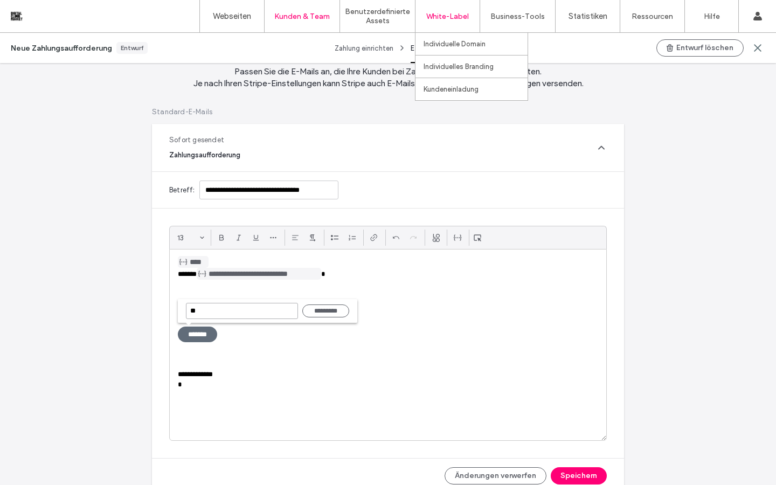
type input "*"
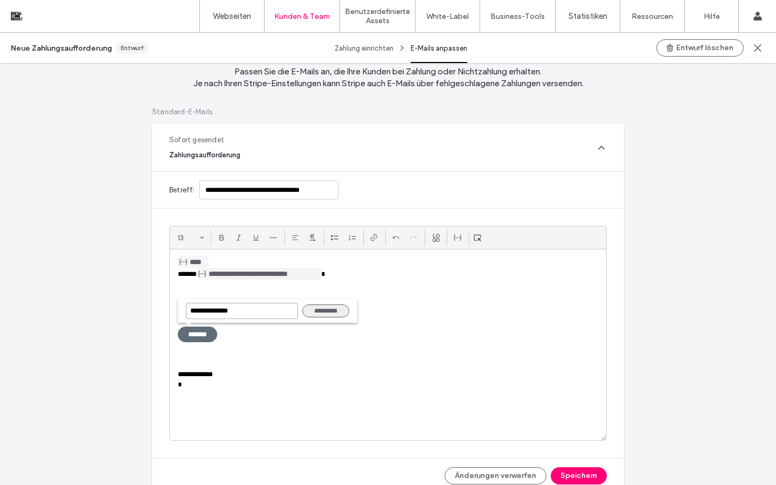
type input "**********"
click at [330, 315] on button "*********" at bounding box center [325, 310] width 47 height 13
drag, startPoint x: 232, startPoint y: 373, endPoint x: 196, endPoint y: 375, distance: 35.7
click at [196, 375] on p "**********" at bounding box center [388, 375] width 420 height 10
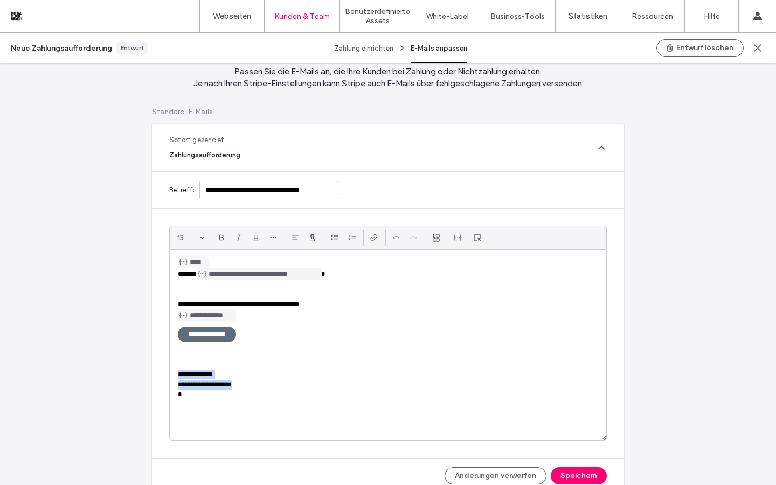
drag, startPoint x: 252, startPoint y: 389, endPoint x: 154, endPoint y: 371, distance: 99.2
click at [154, 371] on div "**********" at bounding box center [388, 332] width 472 height 249
copy div "**********"
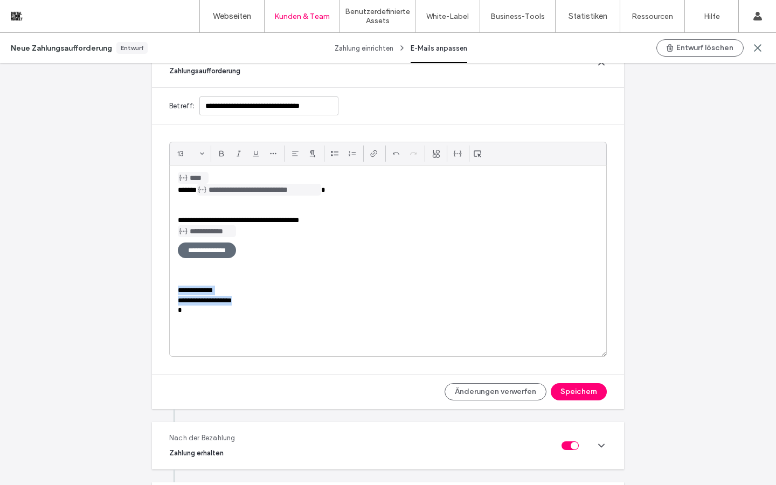
scroll to position [171, 0]
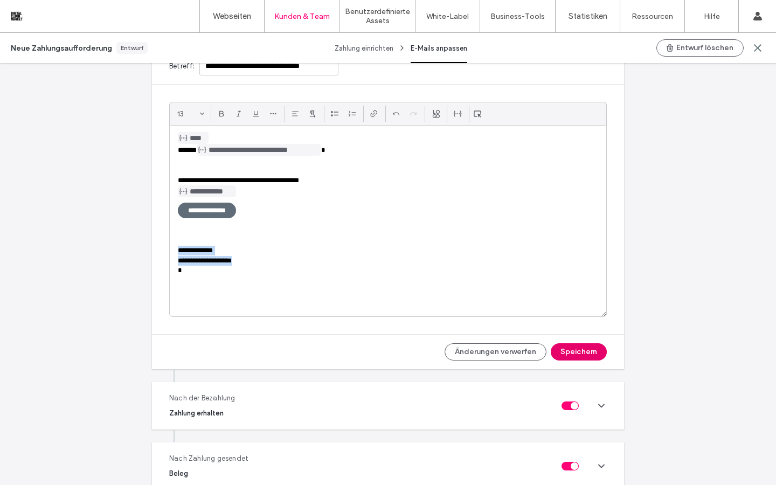
click at [572, 350] on button "Speichern" at bounding box center [579, 351] width 56 height 17
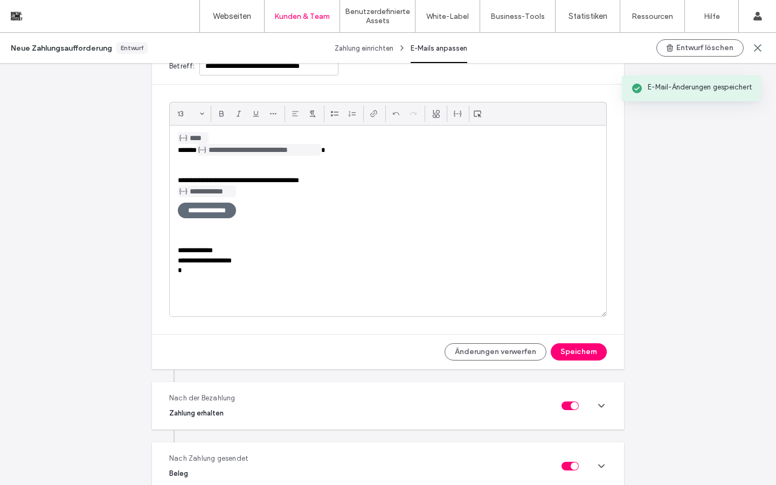
click at [596, 406] on icon at bounding box center [601, 405] width 11 height 11
type input "**********"
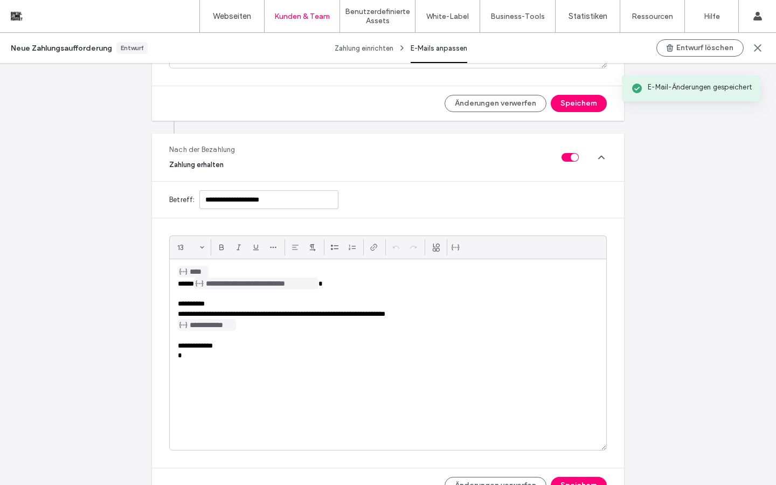
scroll to position [497, 0]
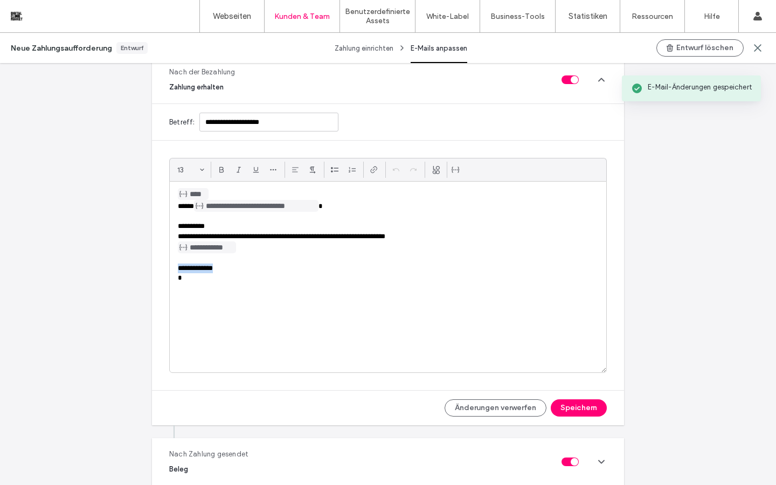
drag, startPoint x: 231, startPoint y: 269, endPoint x: 161, endPoint y: 269, distance: 70.0
click at [161, 269] on div "**********" at bounding box center [388, 265] width 472 height 249
paste div
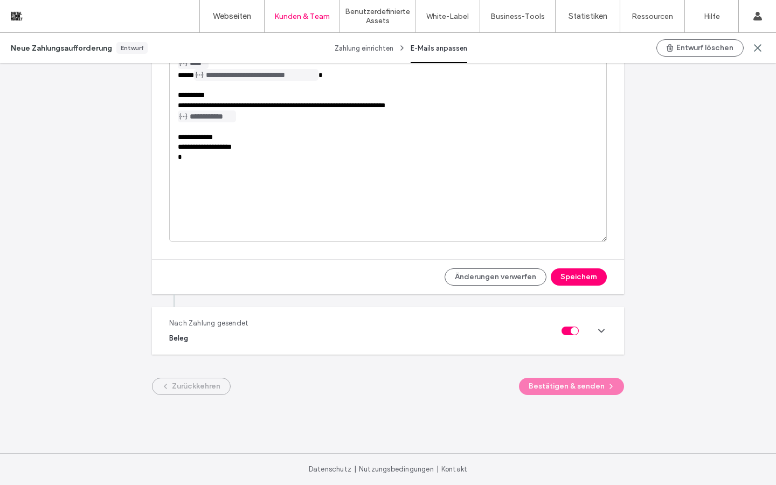
click at [596, 333] on icon at bounding box center [601, 330] width 11 height 11
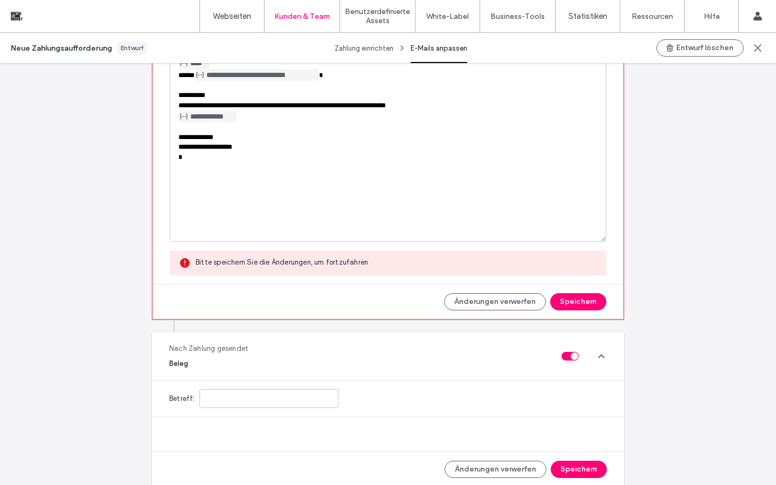
type input "**********"
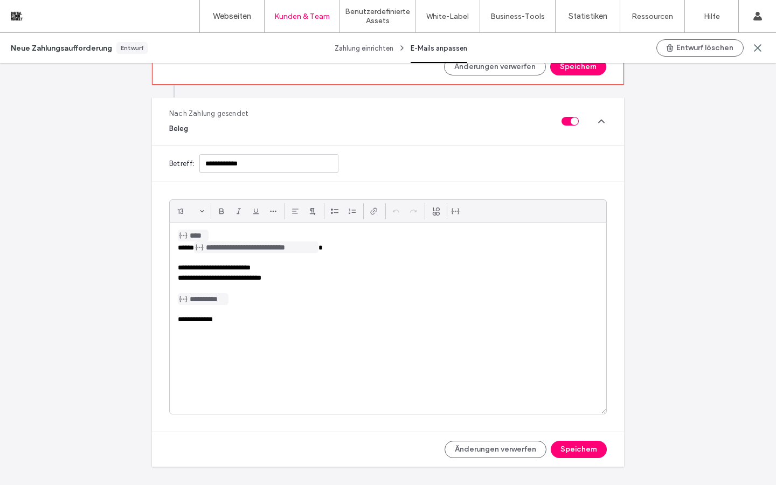
scroll to position [975, 0]
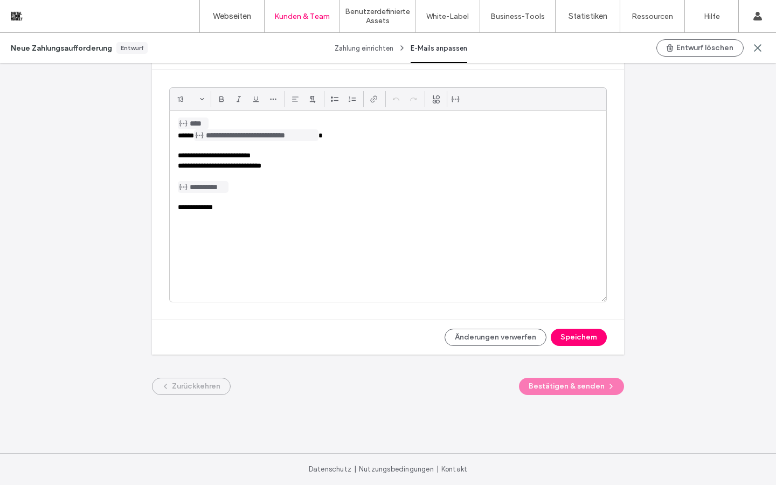
drag, startPoint x: 253, startPoint y: 213, endPoint x: 154, endPoint y: 212, distance: 99.1
click at [154, 212] on div "**********" at bounding box center [388, 194] width 472 height 249
drag, startPoint x: 233, startPoint y: 212, endPoint x: 150, endPoint y: 212, distance: 82.4
click at [152, 212] on div "**********" at bounding box center [388, 194] width 472 height 249
paste div
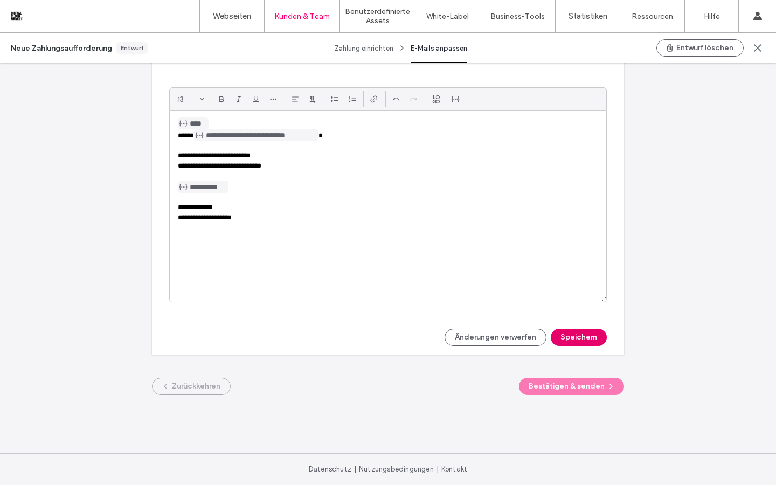
click at [582, 338] on button "Speichern" at bounding box center [579, 337] width 56 height 17
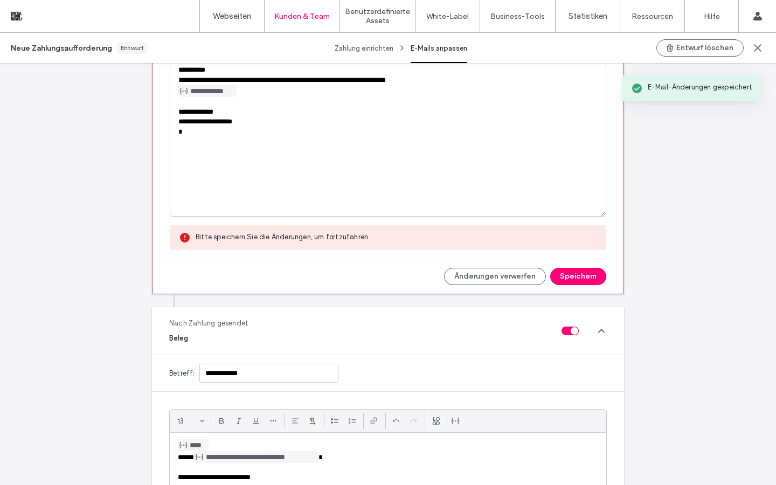
scroll to position [547, 0]
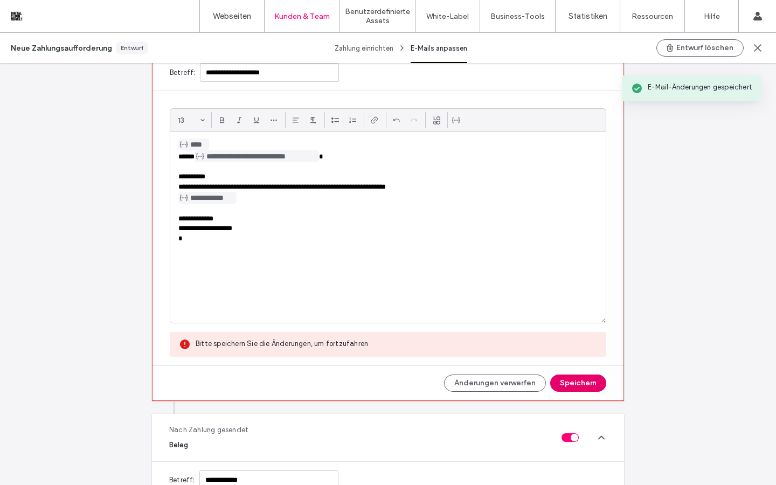
click at [587, 379] on button "Speichern" at bounding box center [578, 382] width 56 height 17
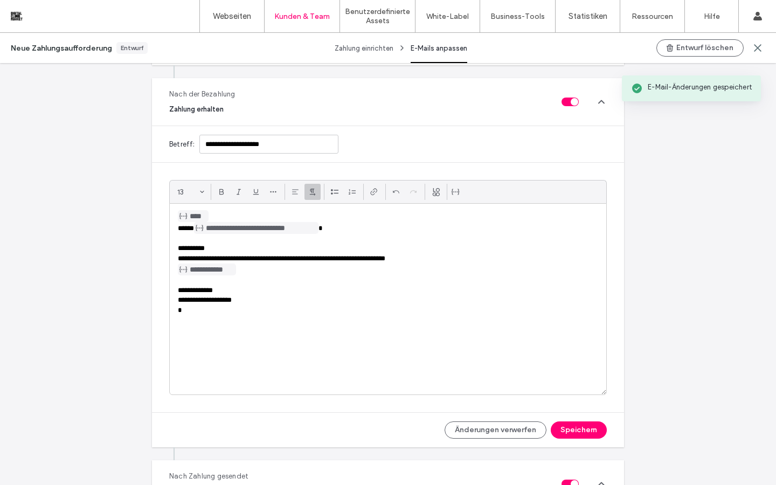
scroll to position [482, 0]
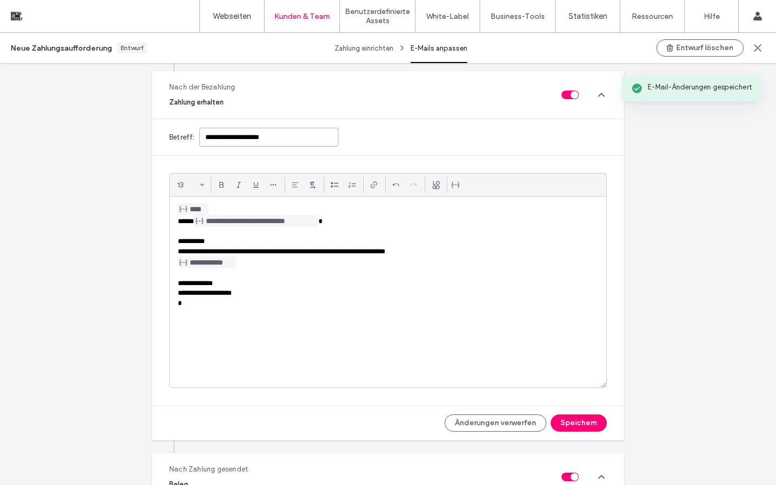
drag, startPoint x: 290, startPoint y: 142, endPoint x: 179, endPoint y: 137, distance: 110.6
click at [179, 137] on div "**********" at bounding box center [388, 137] width 472 height 36
paste input
type input "**********"
drag, startPoint x: 189, startPoint y: 221, endPoint x: 179, endPoint y: 222, distance: 10.2
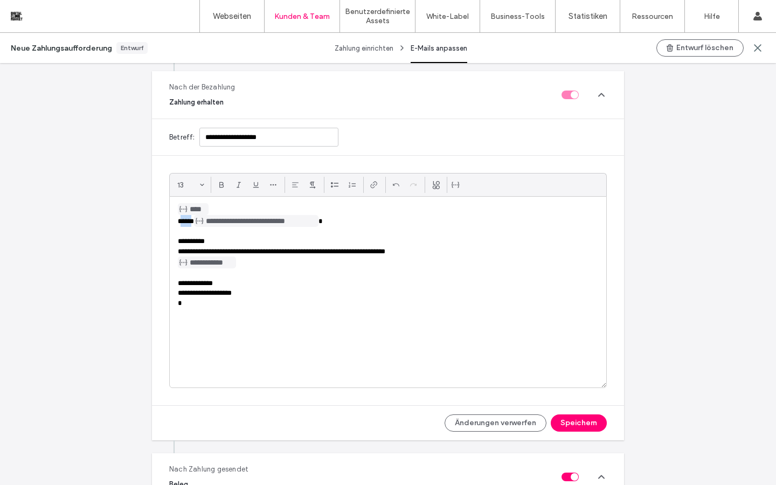
click at [179, 222] on span "**********" at bounding box center [250, 221] width 145 height 7
drag, startPoint x: 415, startPoint y: 250, endPoint x: 162, endPoint y: 242, distance: 253.3
click at [162, 242] on div "**********" at bounding box center [388, 280] width 472 height 249
copy div "**********"
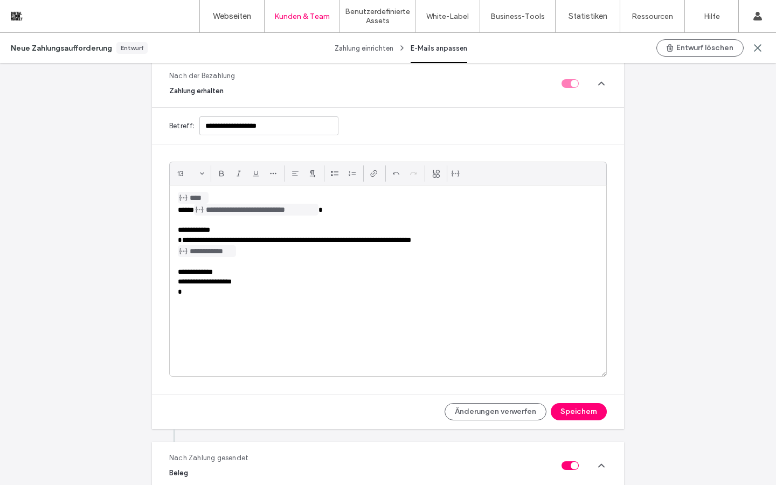
scroll to position [496, 0]
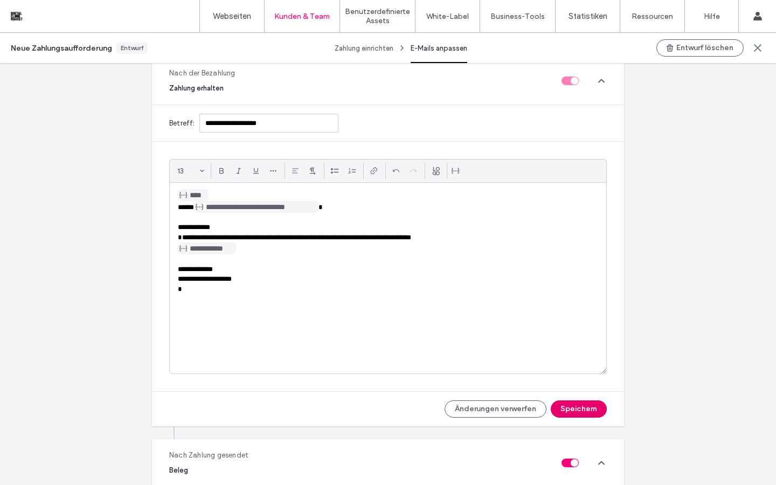
click at [573, 415] on button "Speichern" at bounding box center [579, 408] width 56 height 17
click at [573, 410] on button "Speichern" at bounding box center [579, 408] width 56 height 17
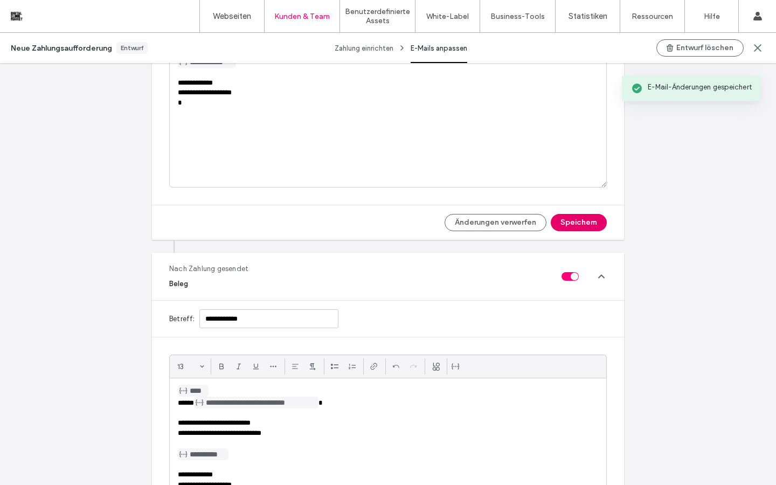
scroll to position [737, 0]
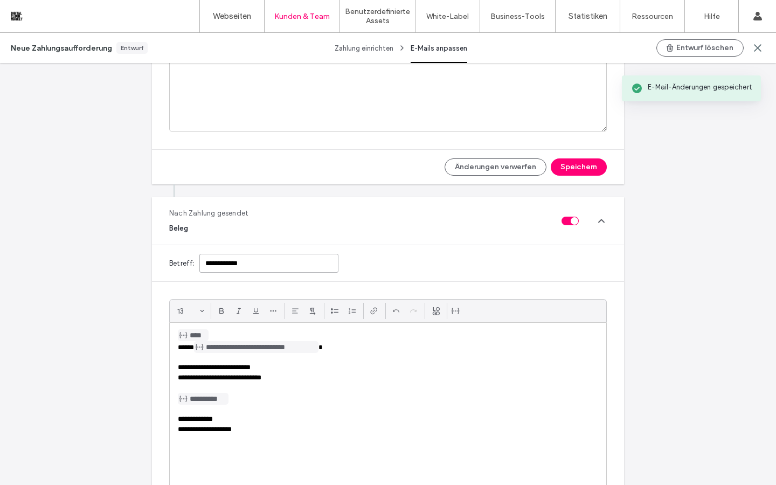
drag, startPoint x: 271, startPoint y: 266, endPoint x: 192, endPoint y: 266, distance: 79.2
click at [192, 266] on div "**********" at bounding box center [388, 263] width 472 height 36
paste input "**********"
type input "**********"
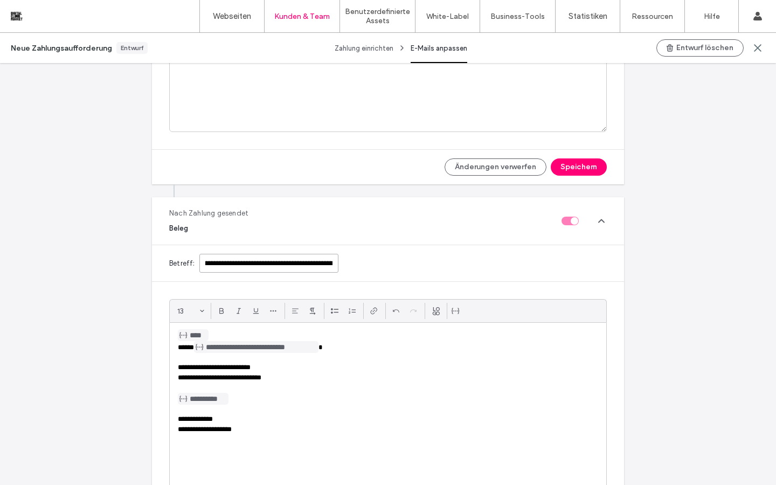
scroll to position [0, 0]
drag, startPoint x: 331, startPoint y: 262, endPoint x: 160, endPoint y: 256, distance: 170.9
click at [160, 256] on div "**********" at bounding box center [388, 263] width 472 height 36
drag, startPoint x: 266, startPoint y: 376, endPoint x: 159, endPoint y: 364, distance: 107.3
click at [159, 364] on div "**********" at bounding box center [388, 406] width 472 height 249
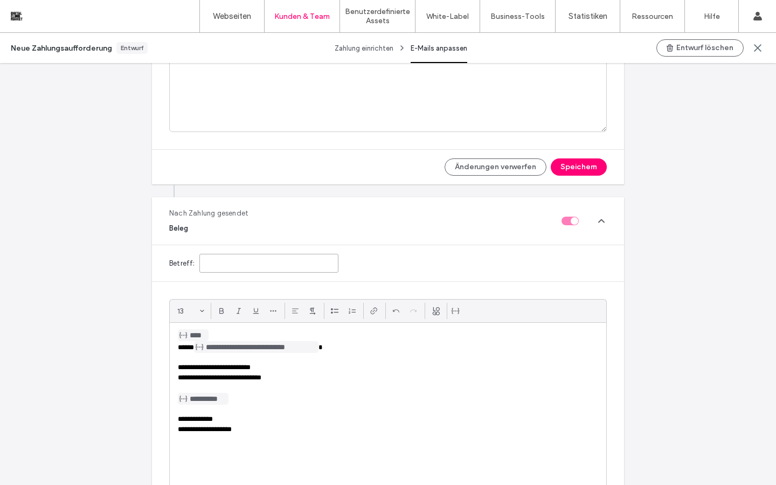
click at [274, 255] on input at bounding box center [268, 263] width 139 height 19
paste input "**********"
type input "**********"
drag, startPoint x: 273, startPoint y: 376, endPoint x: 163, endPoint y: 366, distance: 110.9
click at [163, 366] on div "**********" at bounding box center [388, 406] width 472 height 249
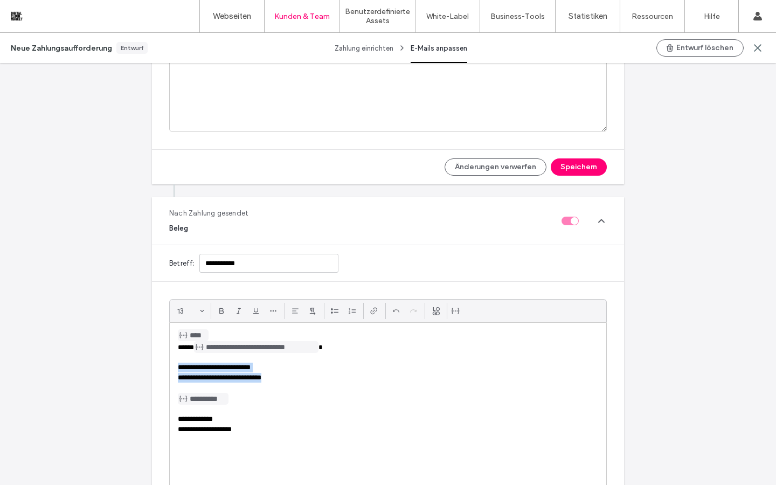
copy div "**********"
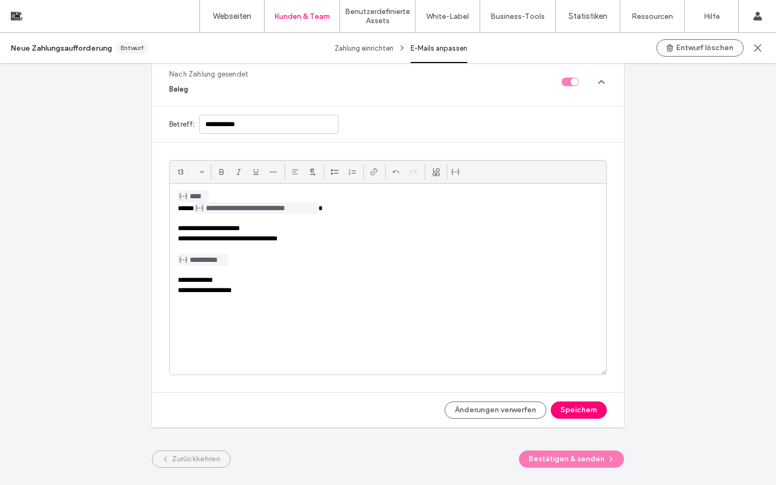
scroll to position [949, 0]
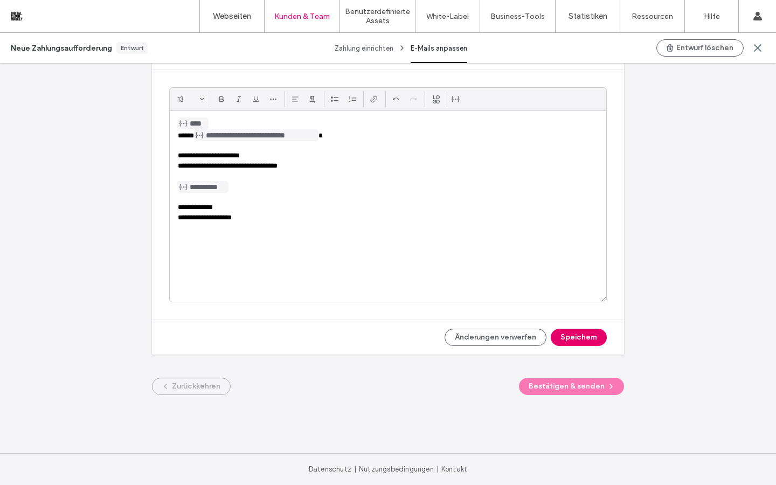
click at [577, 337] on button "Speichern" at bounding box center [579, 337] width 56 height 17
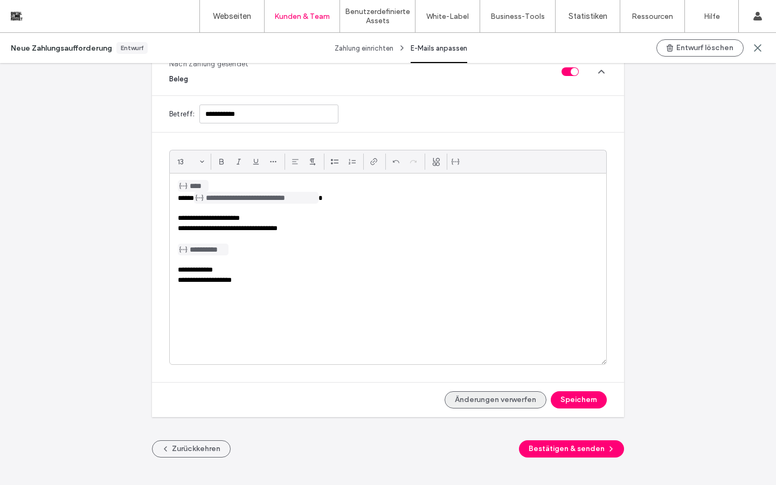
click at [493, 402] on button "Änderungen verwerfen" at bounding box center [495, 399] width 102 height 17
click at [565, 401] on button "Speichern" at bounding box center [579, 399] width 56 height 17
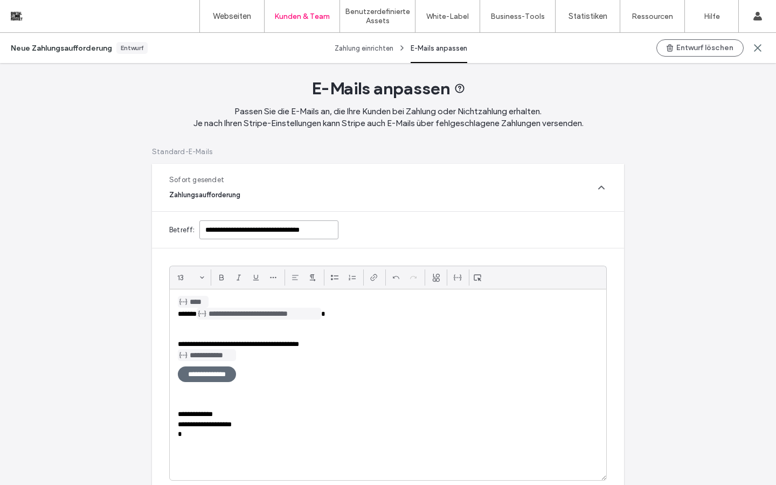
scroll to position [0, 4]
drag, startPoint x: 205, startPoint y: 230, endPoint x: 367, endPoint y: 233, distance: 162.7
click at [368, 234] on div "**********" at bounding box center [388, 230] width 472 height 36
click at [381, 337] on p at bounding box center [388, 334] width 420 height 10
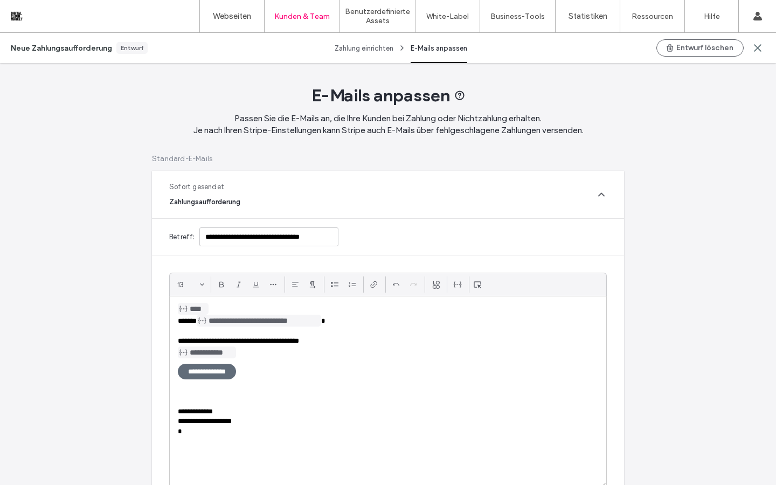
click at [596, 190] on icon at bounding box center [601, 194] width 11 height 11
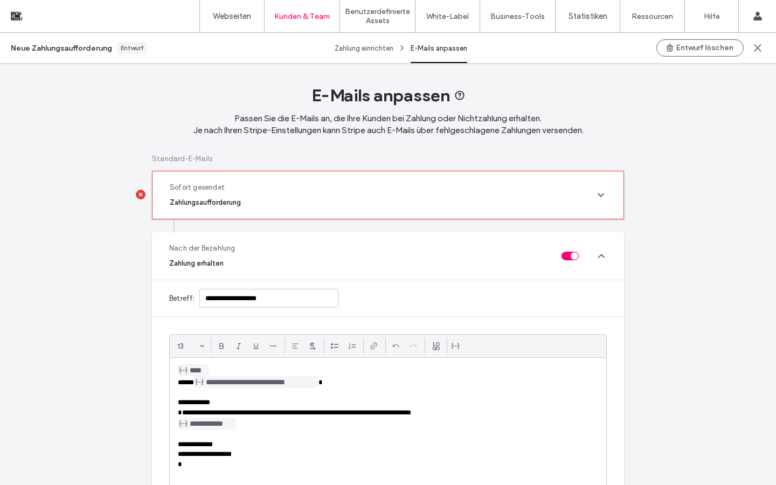
click at [600, 201] on div "Sofort gesendet Zahlungsaufforderung" at bounding box center [387, 194] width 471 height 47
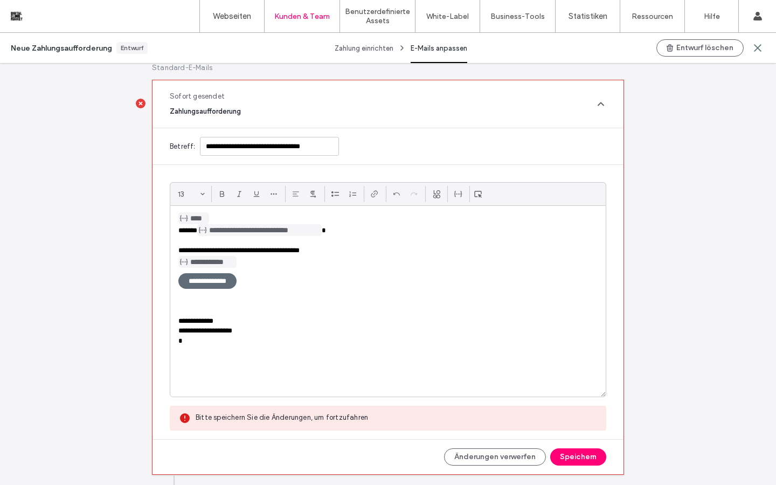
scroll to position [249, 0]
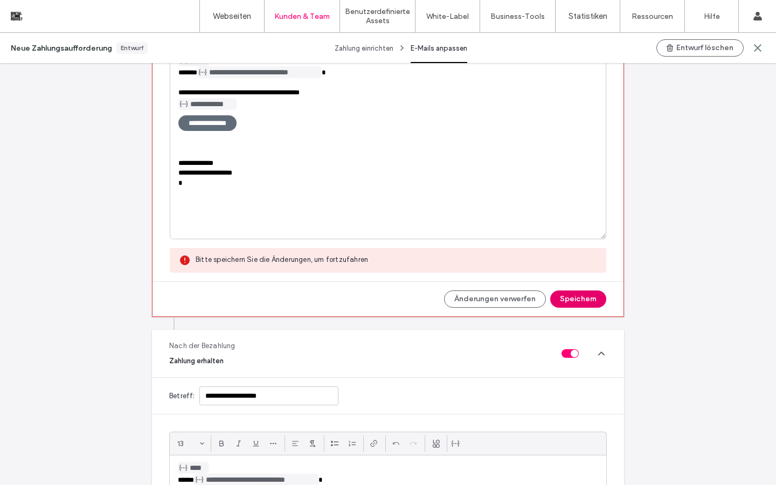
click at [579, 305] on button "Speichern" at bounding box center [578, 298] width 56 height 17
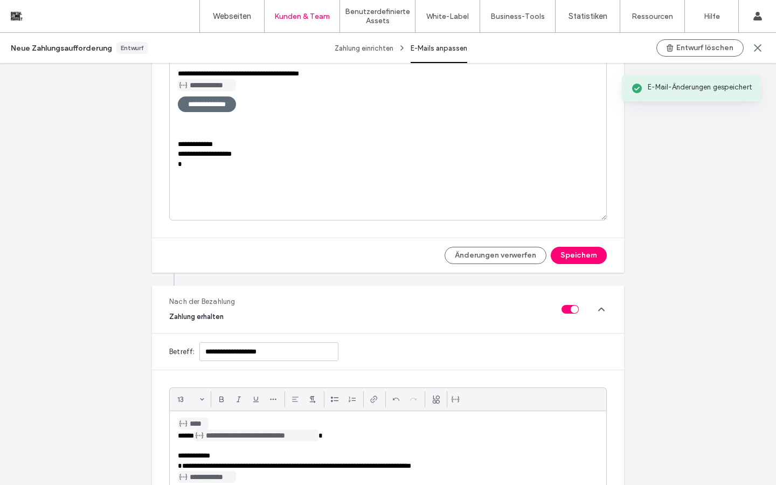
scroll to position [273, 0]
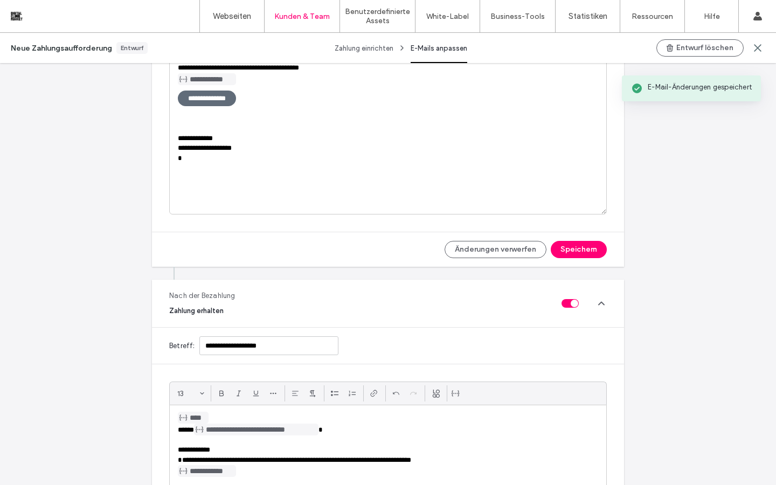
click at [603, 298] on div "Nach der Bezahlung Zahlung erhalten" at bounding box center [388, 303] width 472 height 47
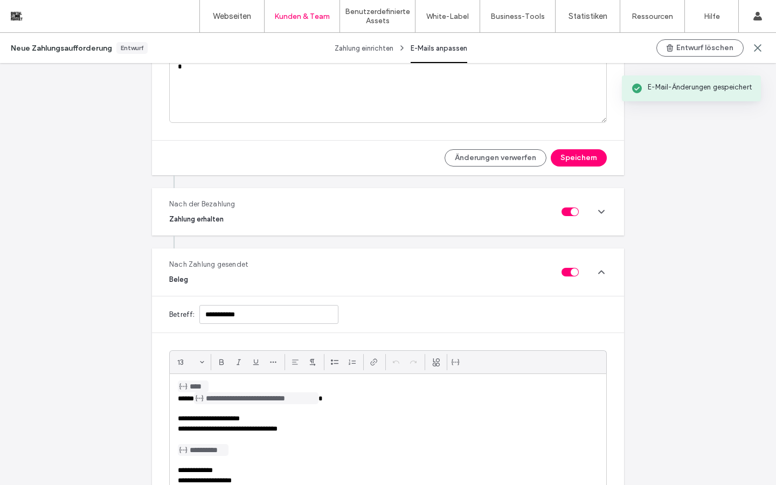
scroll to position [374, 0]
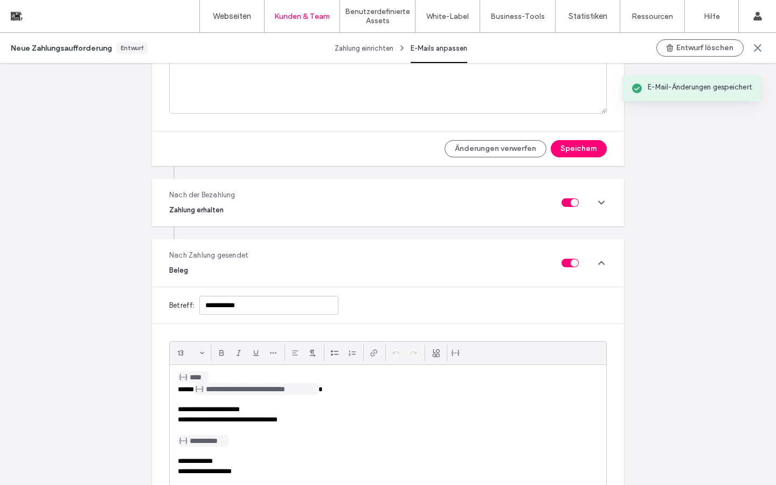
click at [600, 265] on icon at bounding box center [601, 262] width 11 height 11
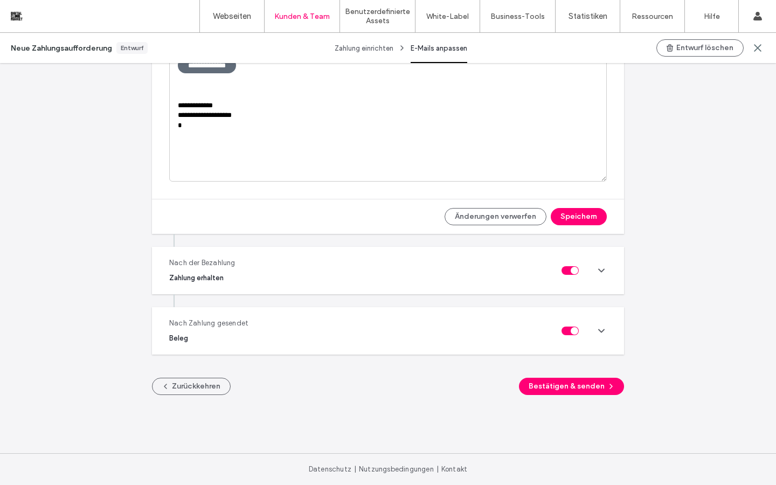
scroll to position [306, 0]
click at [196, 386] on button "Zurückkehren" at bounding box center [191, 386] width 79 height 17
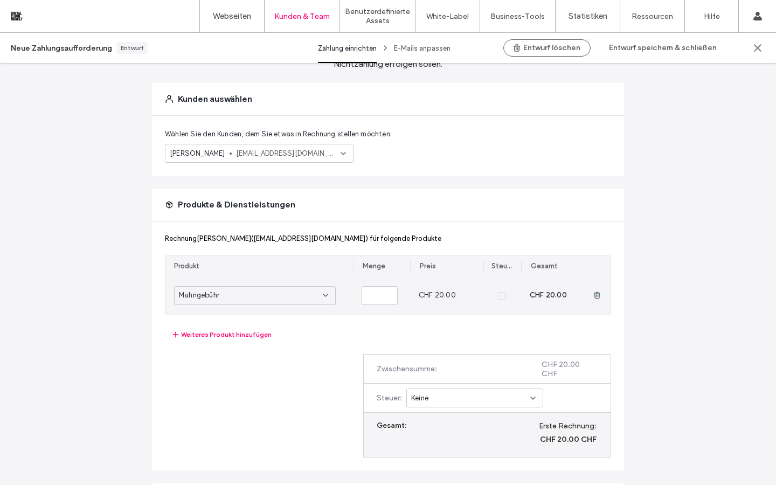
scroll to position [108, 0]
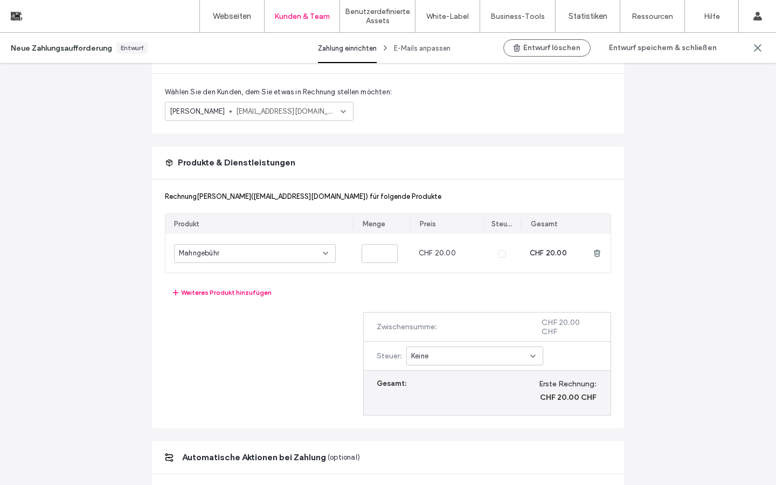
click at [340, 110] on icon at bounding box center [343, 111] width 9 height 9
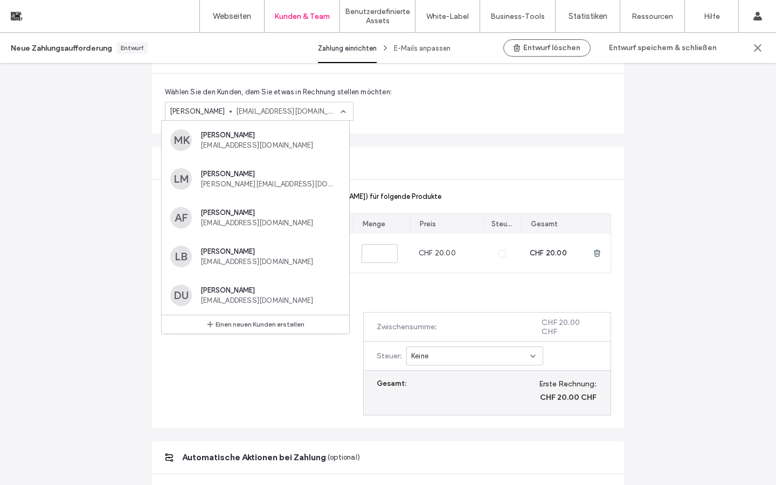
click at [444, 123] on div "Wählen Sie den Kunden, dem Sie etwas in Rechnung stellen möchten: Dashi Ukaj in…" at bounding box center [388, 104] width 472 height 60
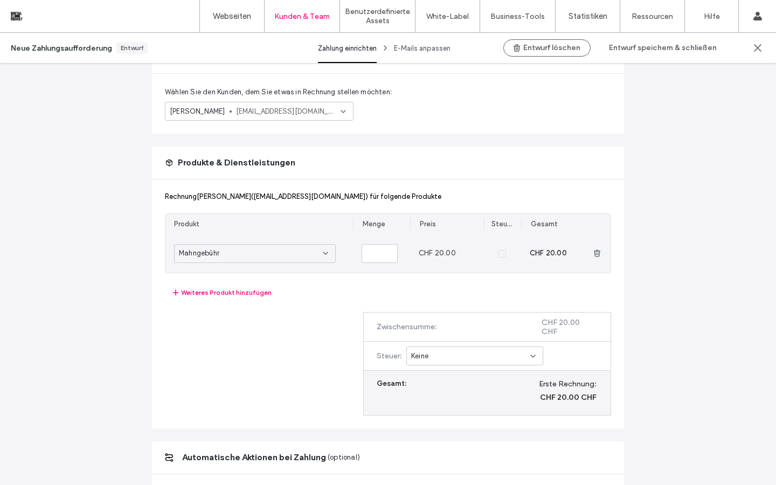
click at [315, 256] on div "Mahngebühr" at bounding box center [251, 253] width 144 height 11
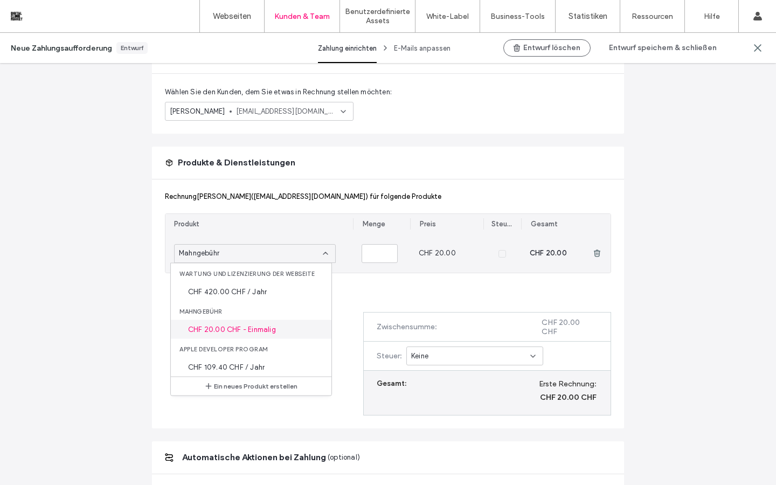
click at [262, 325] on span "CHF 20.00 CHF - Einmalig" at bounding box center [232, 329] width 88 height 11
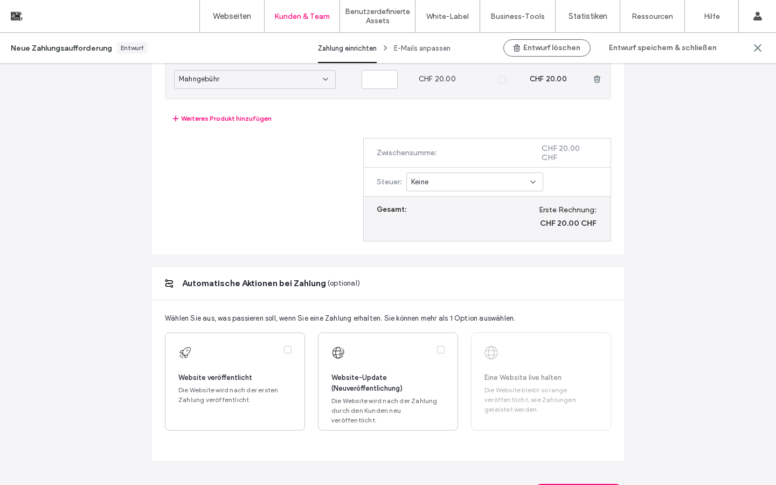
scroll to position [389, 0]
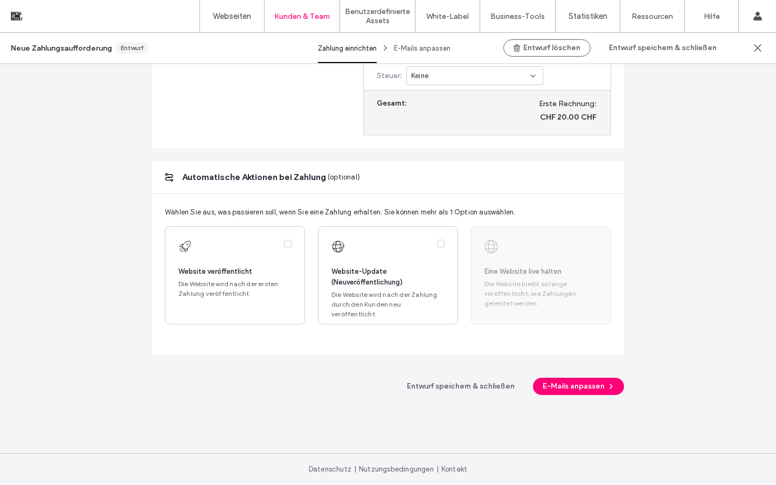
click at [525, 235] on div "Eine Website live halten Die Website bleibt so lange veröffentlicht, wie Zahlun…" at bounding box center [541, 275] width 140 height 98
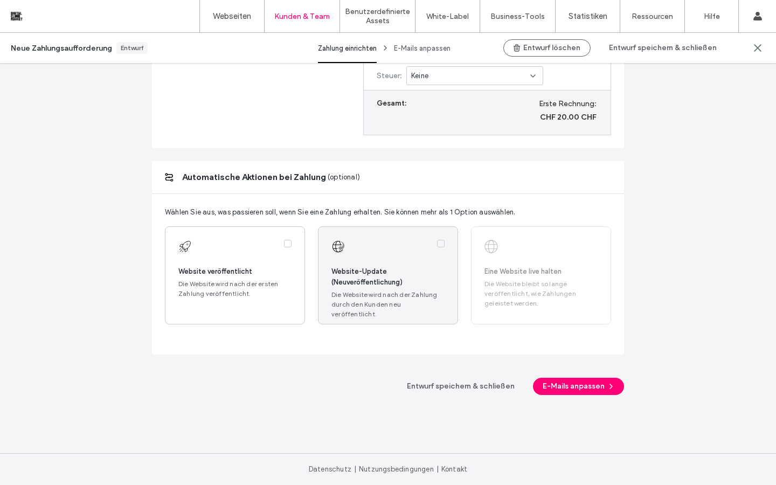
click at [438, 242] on icon at bounding box center [440, 243] width 4 height 3
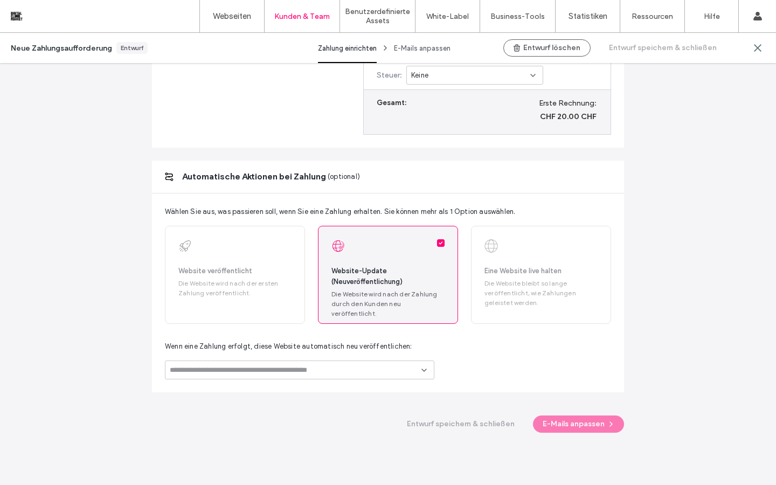
click at [438, 241] on icon at bounding box center [440, 242] width 4 height 3
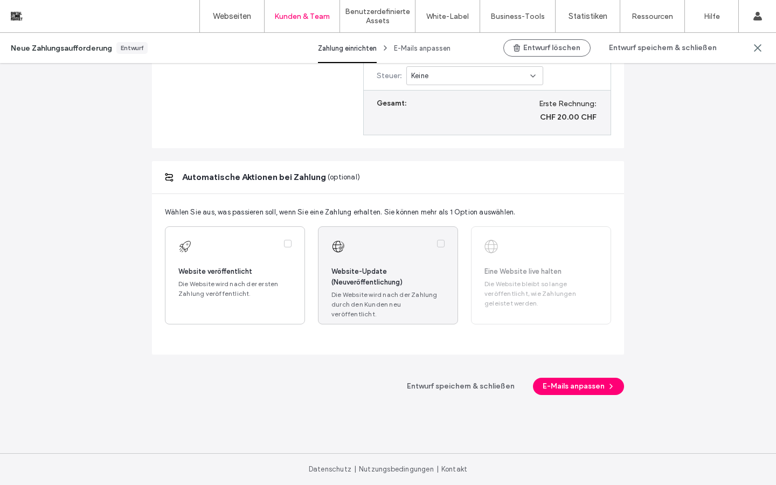
click at [437, 240] on span at bounding box center [441, 244] width 8 height 8
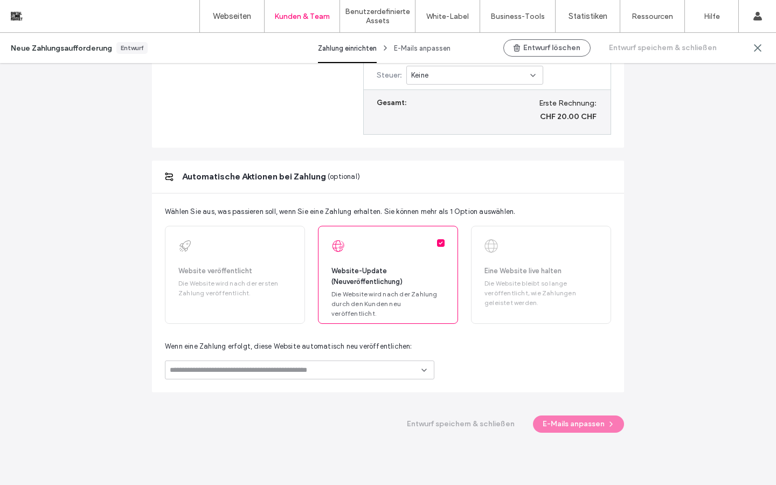
click at [415, 372] on input at bounding box center [296, 370] width 252 height 9
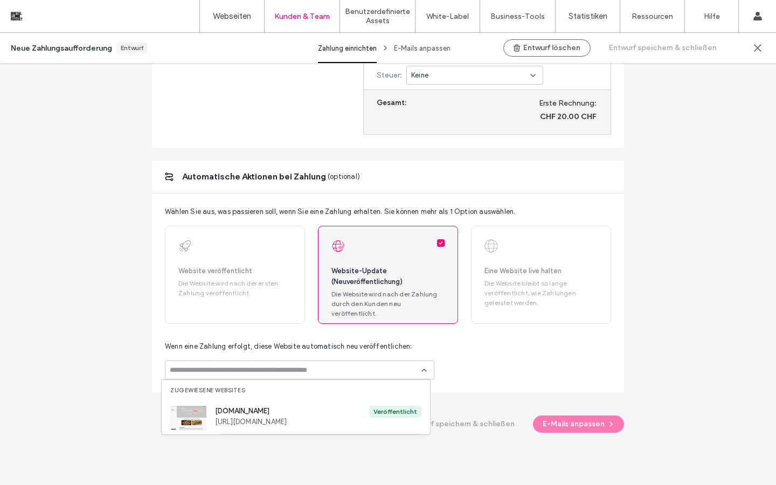
click at [438, 240] on span at bounding box center [441, 243] width 8 height 8
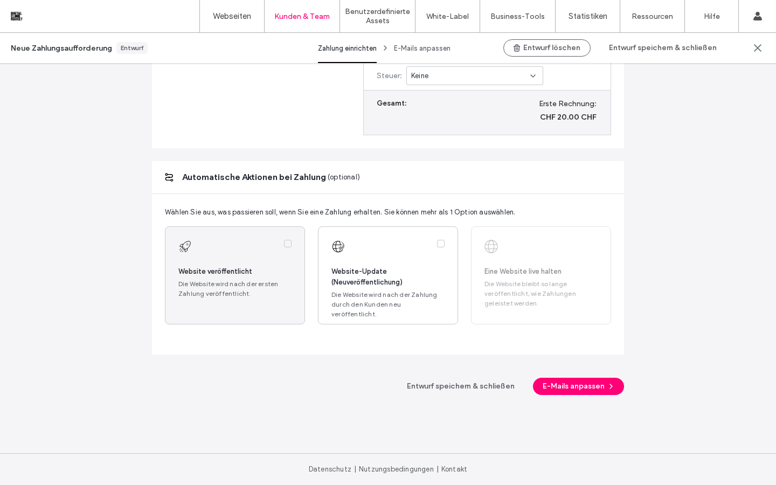
click at [288, 245] on label at bounding box center [234, 275] width 139 height 97
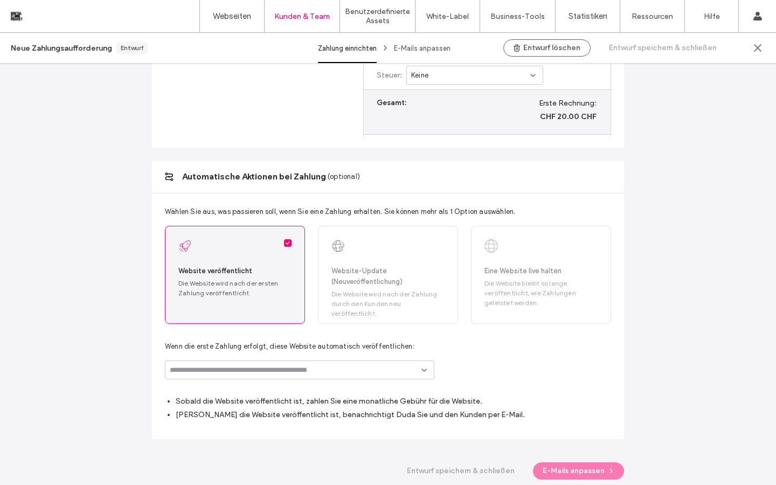
click at [288, 245] on label at bounding box center [234, 274] width 139 height 97
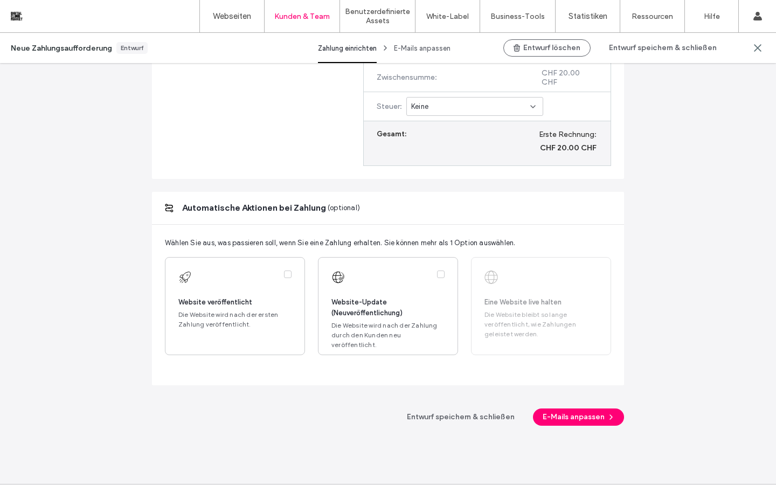
scroll to position [359, 0]
click at [475, 417] on button "Entwurf speichern & schließen" at bounding box center [460, 415] width 127 height 17
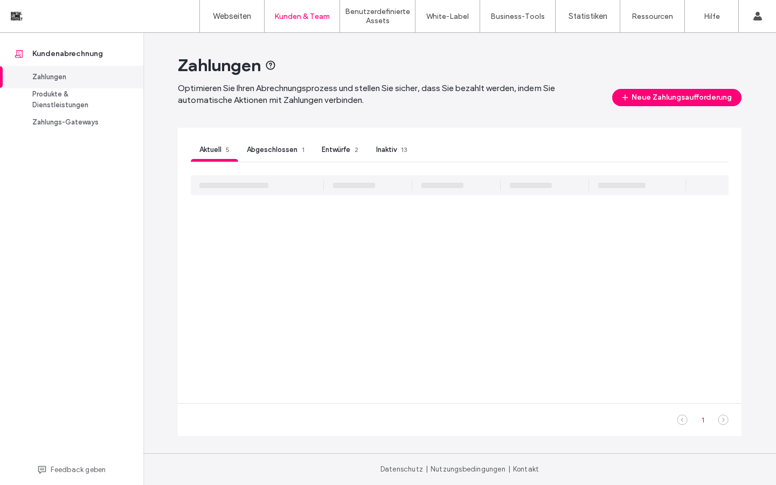
click at [338, 145] on span "Entwürfe" at bounding box center [336, 149] width 29 height 8
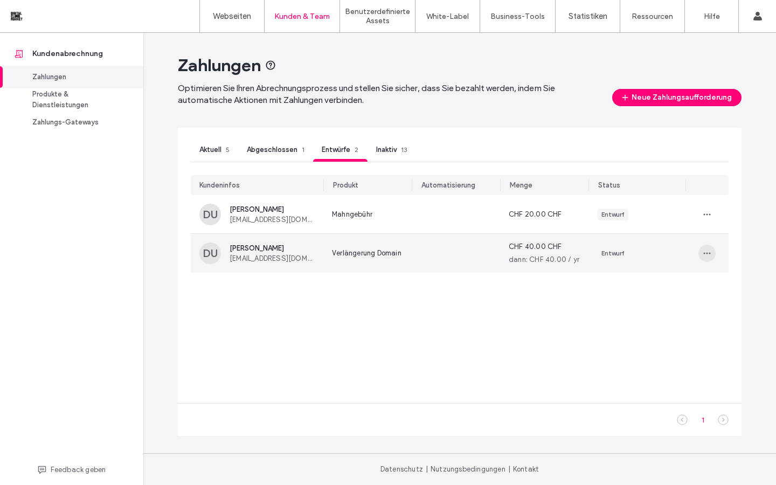
click at [708, 253] on icon "button" at bounding box center [706, 253] width 9 height 9
click at [676, 302] on span "Entwurf löschen" at bounding box center [667, 299] width 52 height 11
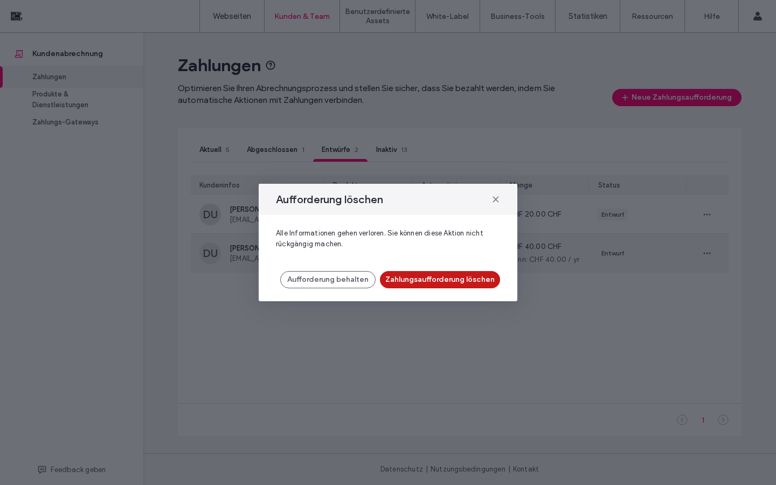
click at [458, 282] on button "Zahlungsaufforderung löschen" at bounding box center [440, 279] width 120 height 17
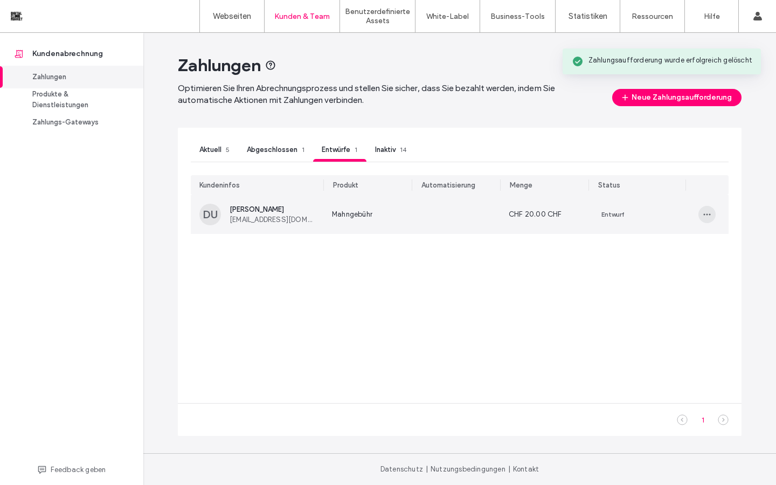
click at [705, 214] on icon "button" at bounding box center [706, 214] width 9 height 9
click at [654, 260] on span "Entwurf löschen" at bounding box center [667, 260] width 52 height 11
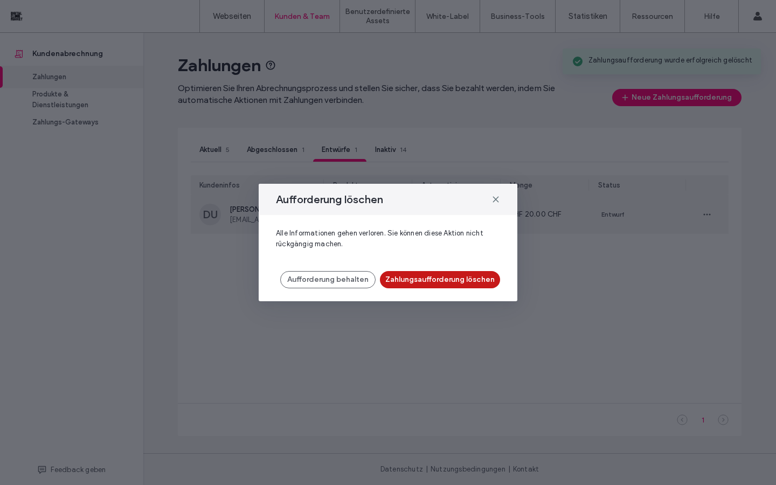
click at [483, 280] on button "Zahlungsaufforderung löschen" at bounding box center [440, 279] width 120 height 17
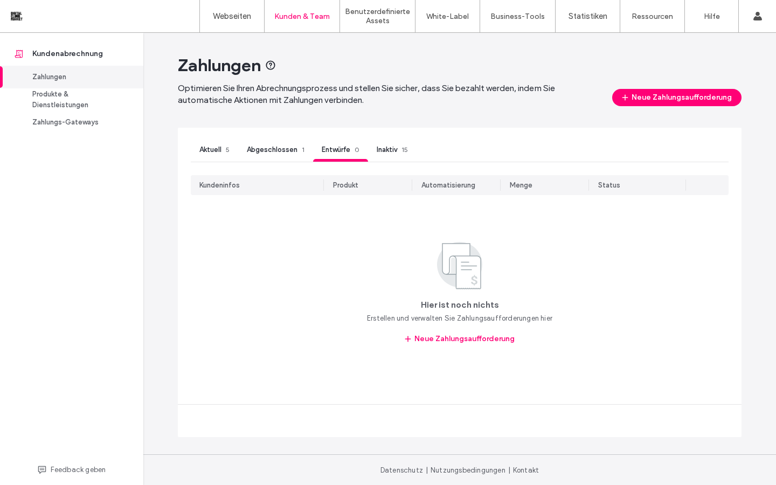
click at [211, 150] on span "Aktuell" at bounding box center [210, 149] width 22 height 8
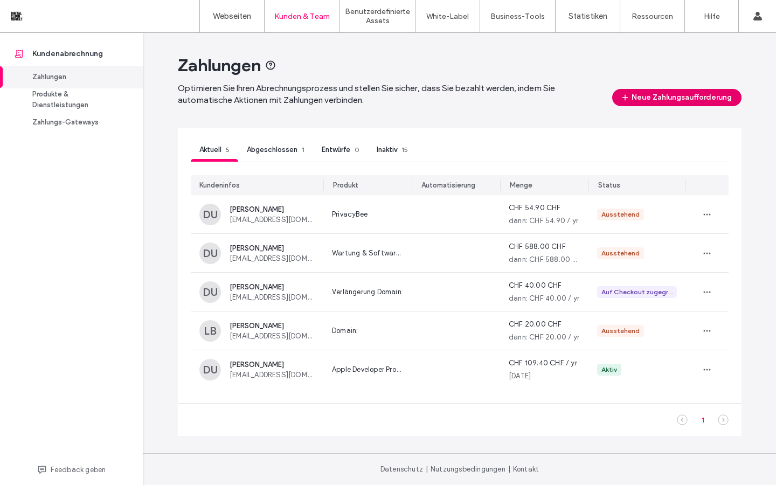
click at [678, 100] on button "Neue Zahlungsaufforderung" at bounding box center [676, 97] width 129 height 17
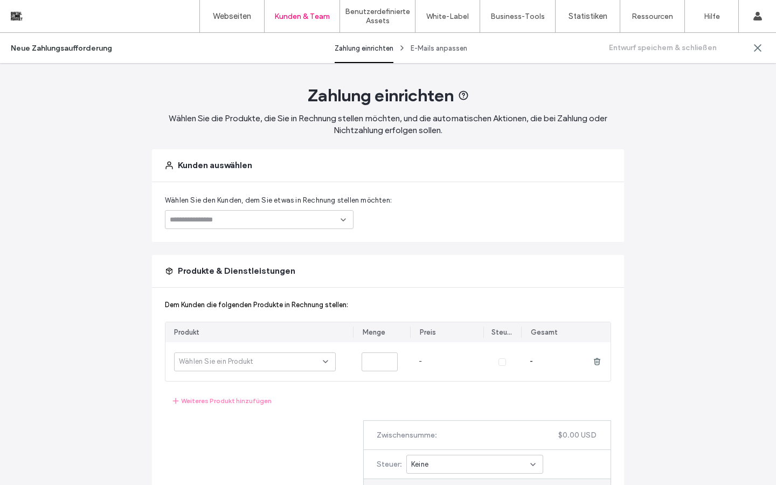
click at [331, 221] on input at bounding box center [255, 219] width 171 height 9
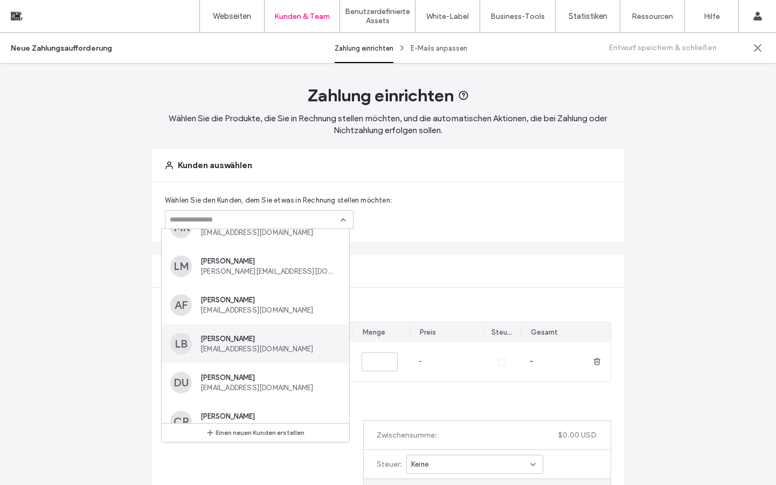
scroll to position [22, 0]
click at [260, 341] on span "[PERSON_NAME]" at bounding box center [268, 338] width 136 height 8
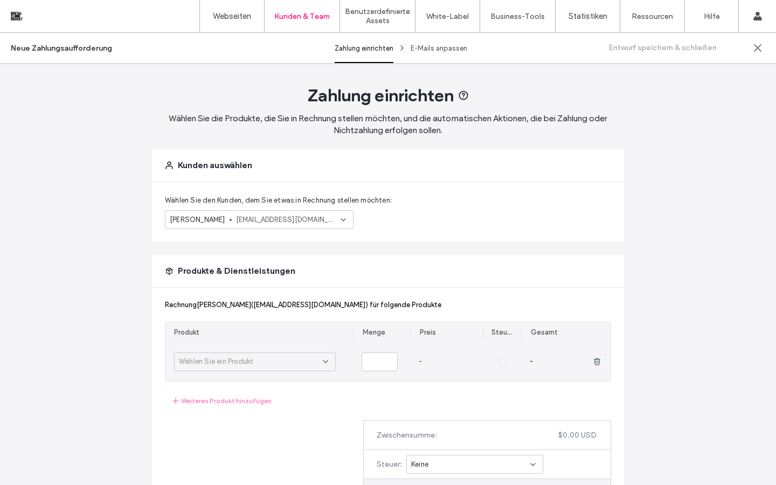
click at [289, 367] on div "Wählen Sie ein Produkt" at bounding box center [251, 361] width 144 height 11
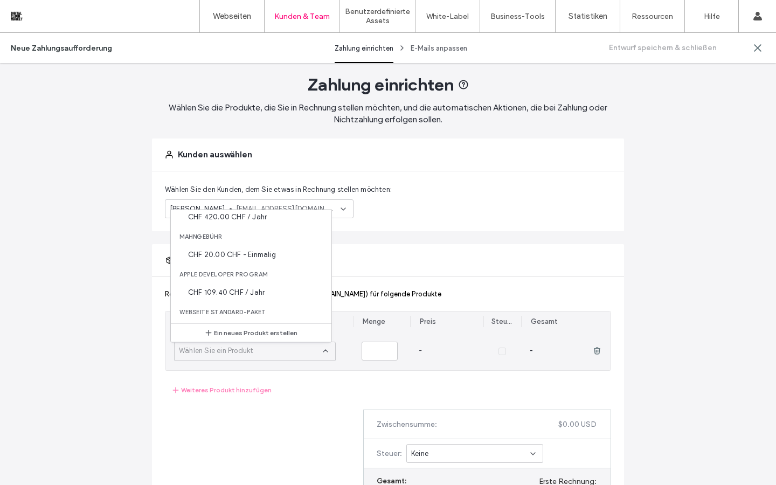
scroll to position [15, 0]
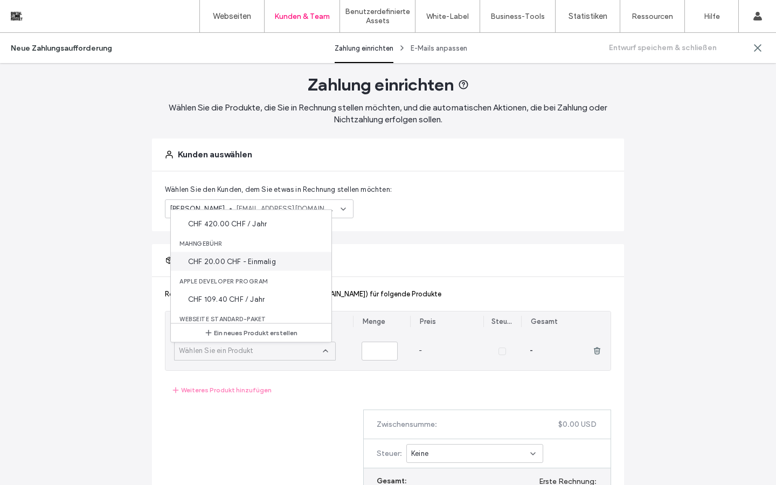
click at [238, 254] on div "CHF 20.00 CHF - Einmalig" at bounding box center [251, 261] width 161 height 19
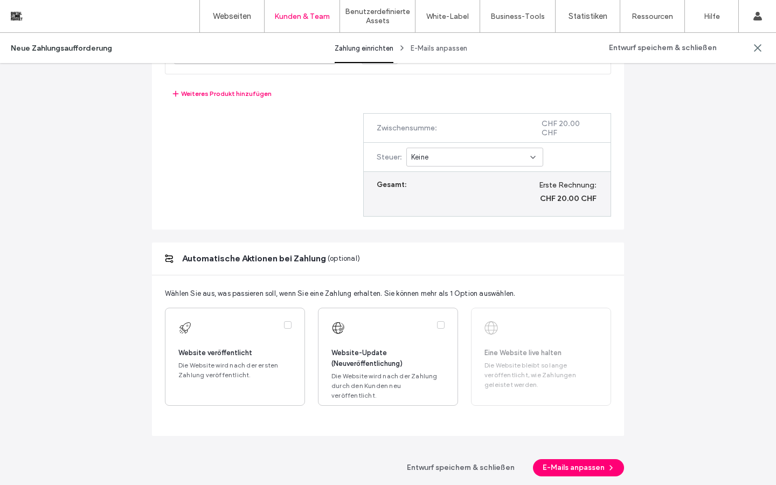
scroll to position [376, 0]
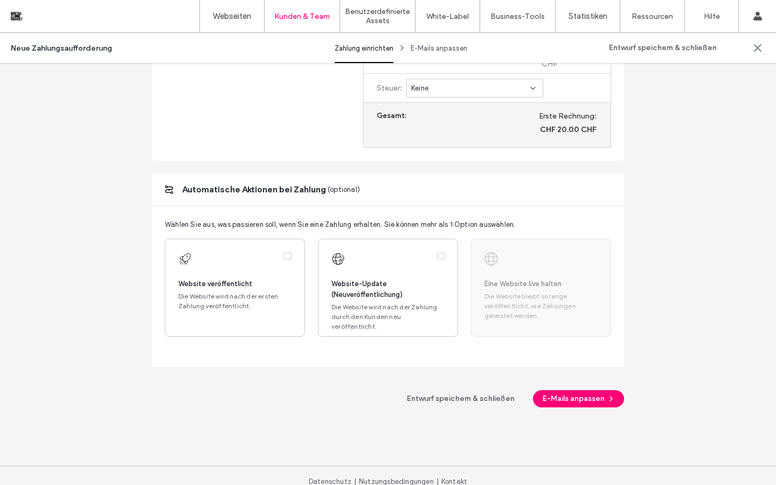
click at [541, 266] on div "Eine Website live halten Die Website bleibt so lange veröffentlicht, wie Zahlun…" at bounding box center [541, 288] width 140 height 98
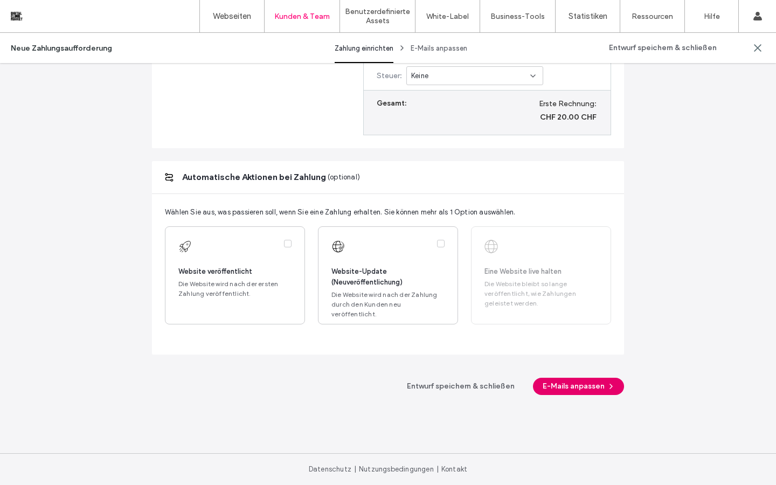
click at [570, 393] on button "E-Mails anpassen" at bounding box center [578, 386] width 91 height 17
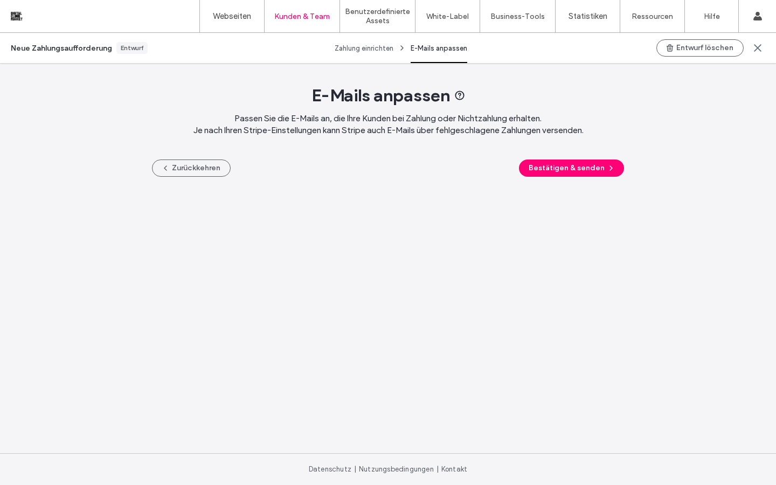
scroll to position [0, 0]
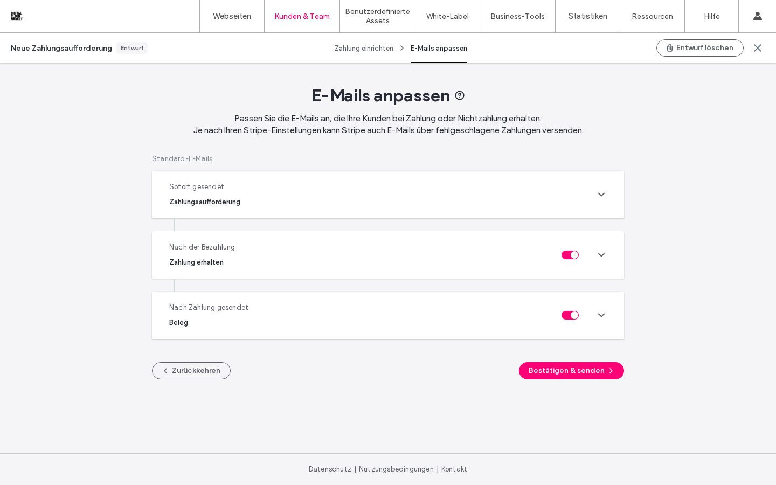
click at [603, 254] on use at bounding box center [600, 255] width 5 height 3
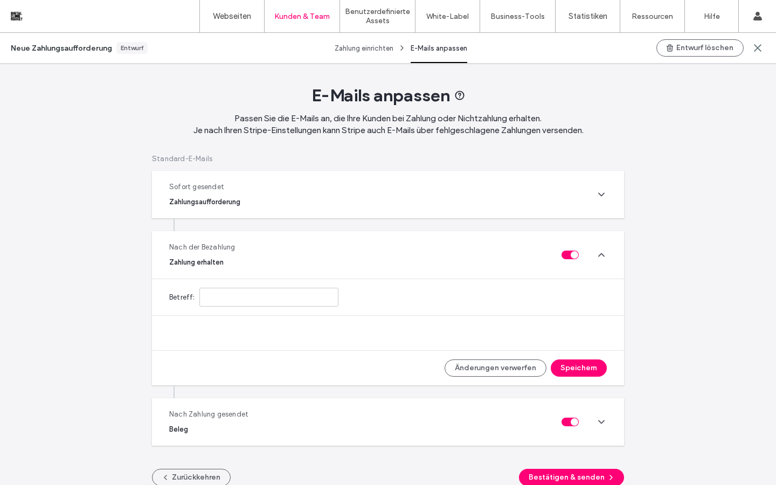
type input "**********"
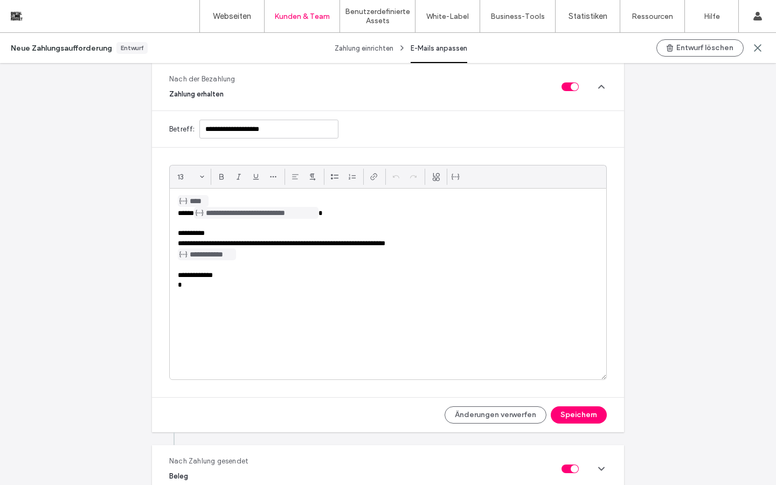
scroll to position [177, 0]
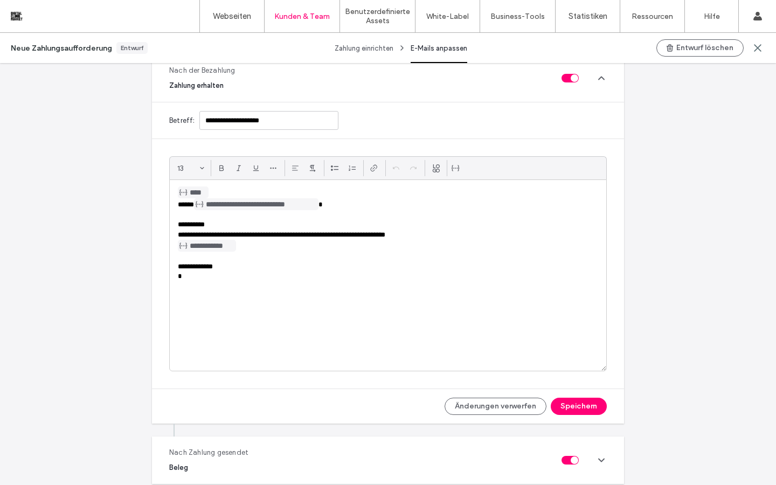
click at [596, 78] on icon at bounding box center [601, 78] width 11 height 11
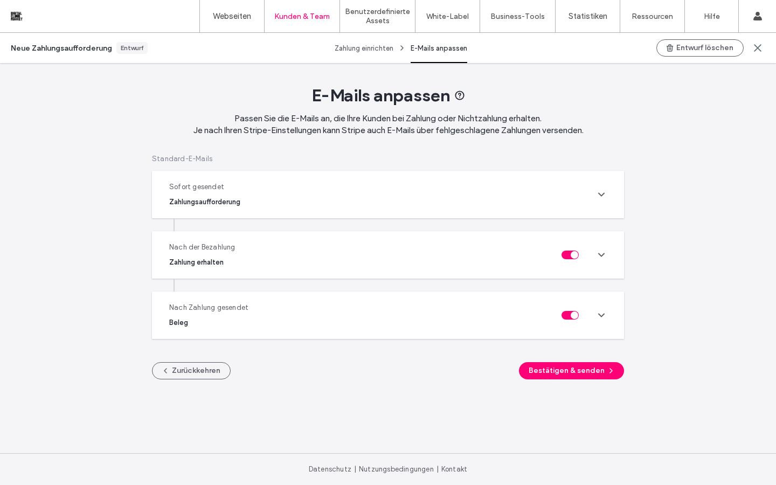
scroll to position [0, 0]
click at [597, 312] on icon at bounding box center [601, 315] width 11 height 11
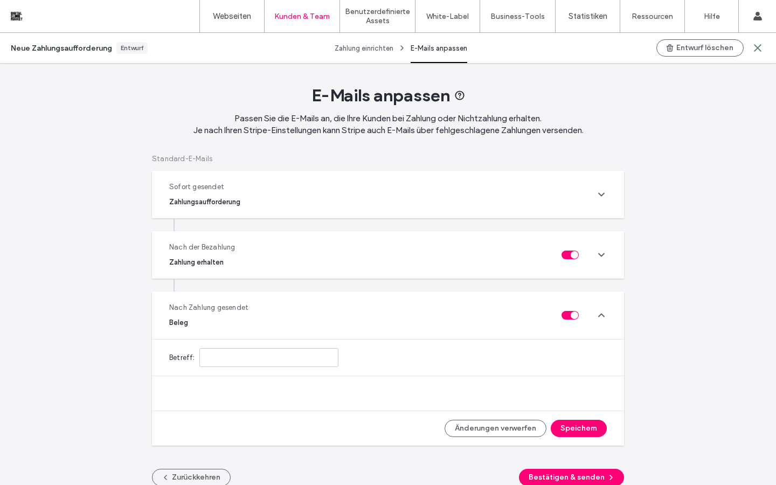
type input "**********"
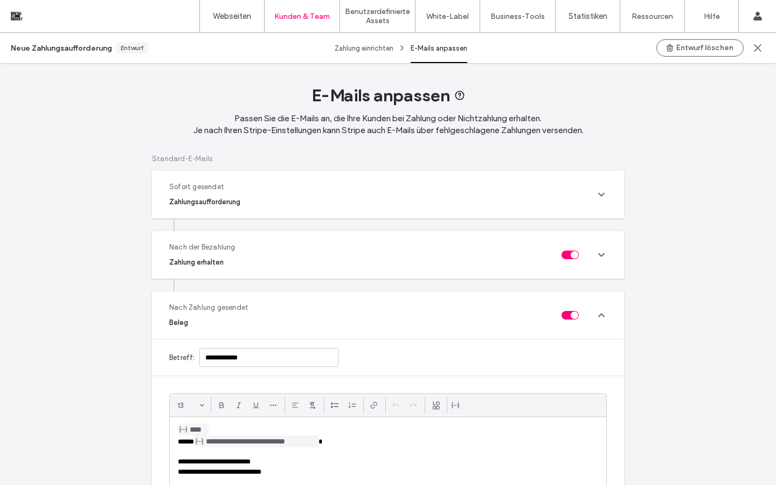
click at [598, 250] on icon at bounding box center [601, 254] width 11 height 11
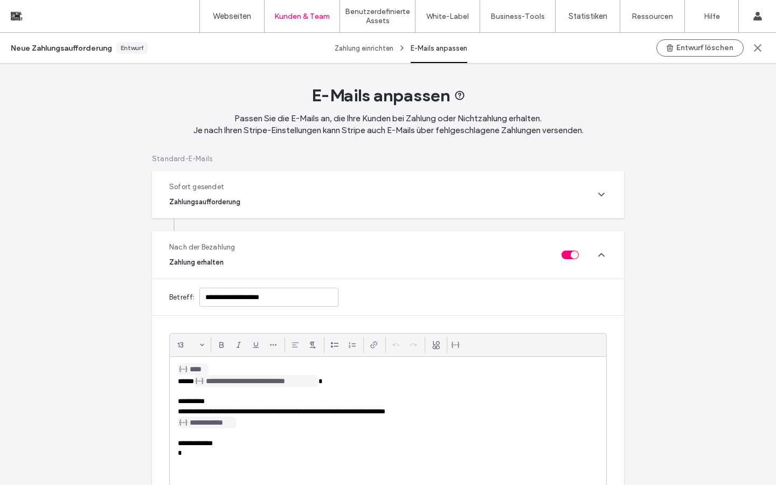
click at [579, 200] on div "Sofort gesendet Zahlungsaufforderung" at bounding box center [388, 194] width 472 height 47
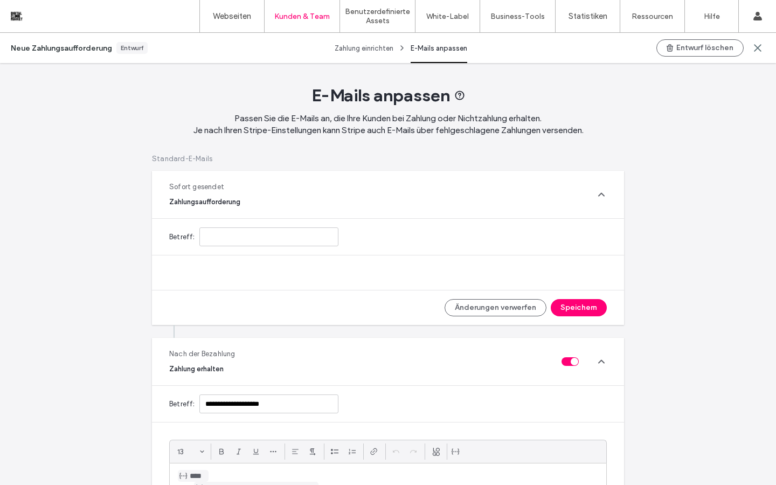
type input "**********"
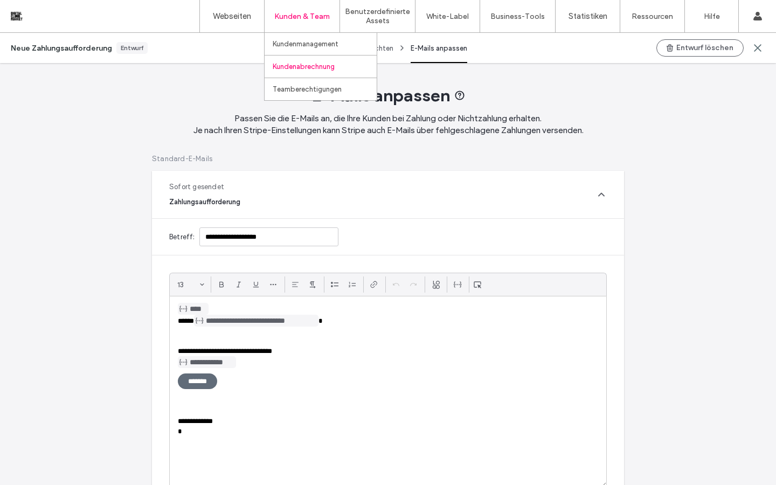
click at [307, 69] on label "Kundenabrechnung" at bounding box center [304, 66] width 62 height 8
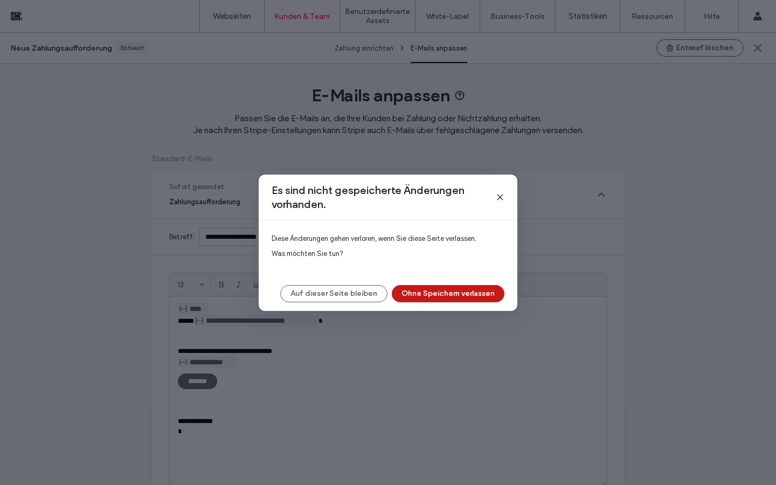
click at [423, 298] on button "Ohne Speichern verlassen" at bounding box center [448, 293] width 113 height 17
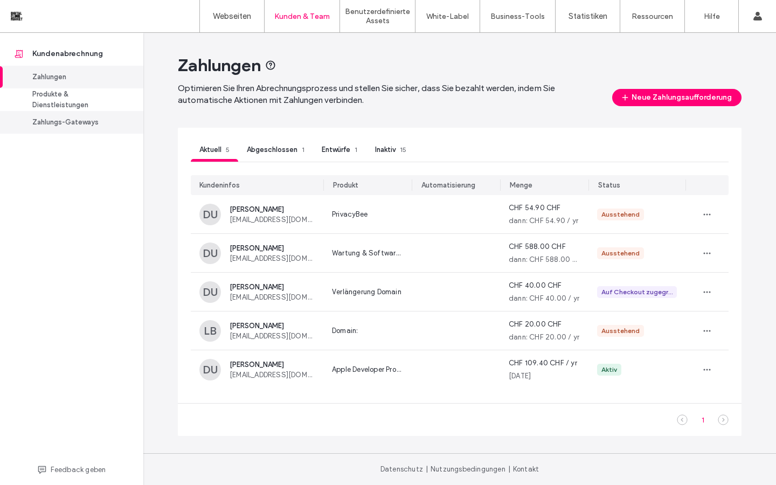
click at [58, 111] on link "Zahlungs-Gateways" at bounding box center [71, 122] width 143 height 23
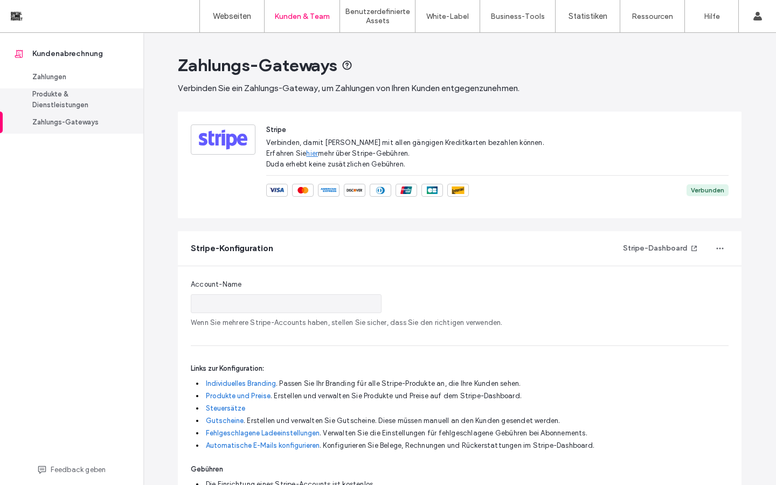
click at [59, 104] on div "Produkte & Dienstleistungen" at bounding box center [76, 100] width 88 height 22
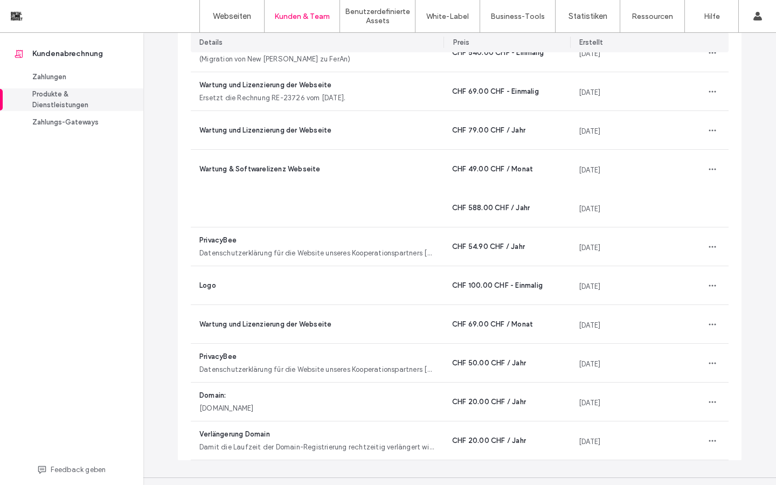
scroll to position [314, 0]
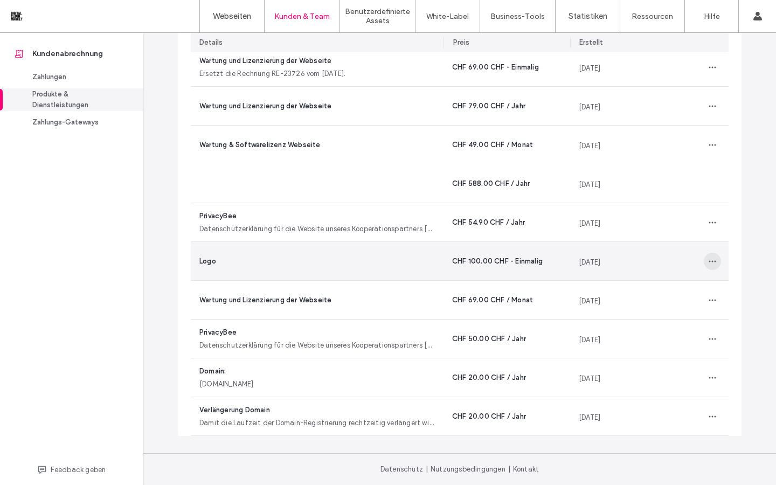
click at [713, 266] on span "button" at bounding box center [712, 261] width 17 height 17
click at [708, 289] on div "Weiteren Preis hinzufügen" at bounding box center [665, 287] width 101 height 20
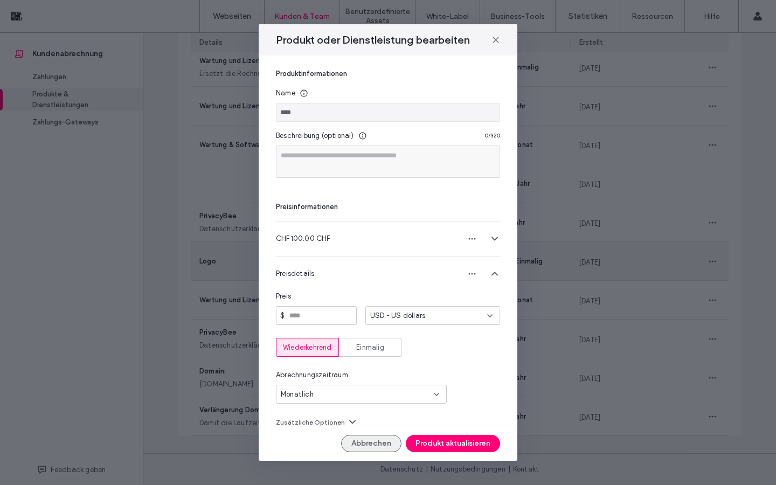
click at [363, 446] on button "Abbrechen" at bounding box center [371, 443] width 60 height 17
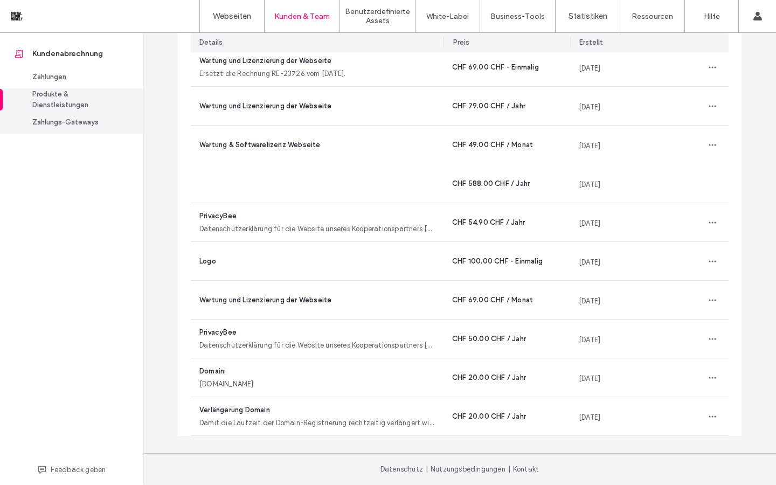
click at [85, 130] on link "Zahlungs-Gateways" at bounding box center [71, 122] width 143 height 23
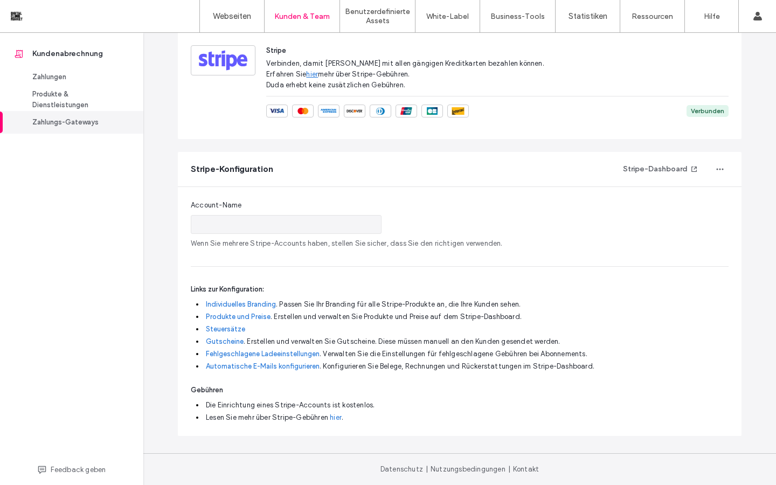
scroll to position [79, 0]
type input "**********"
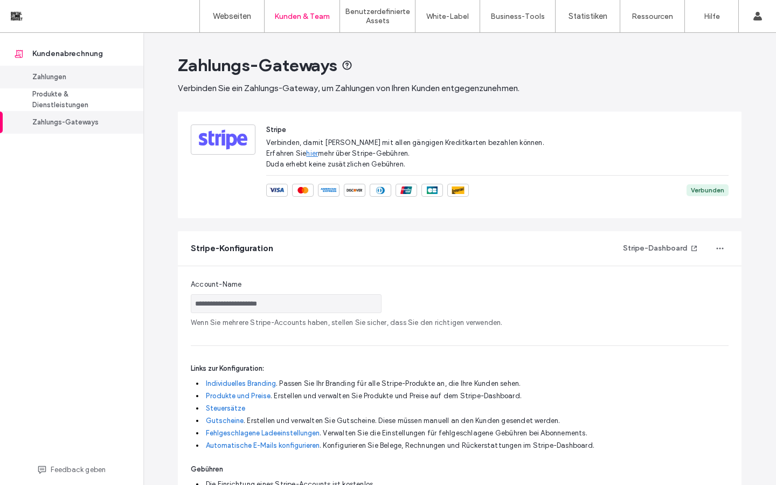
click at [61, 80] on div "Zahlungen" at bounding box center [76, 77] width 88 height 11
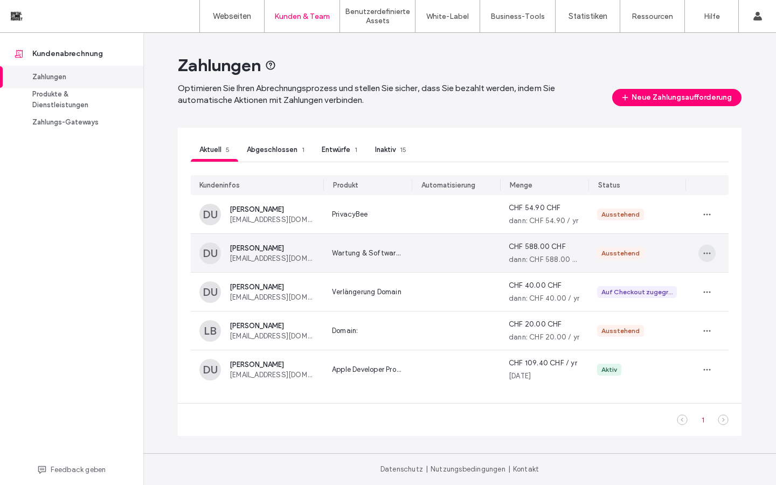
click at [709, 255] on icon "button" at bounding box center [706, 253] width 9 height 9
click at [616, 281] on span "Anzeigen" at bounding box center [620, 279] width 30 height 11
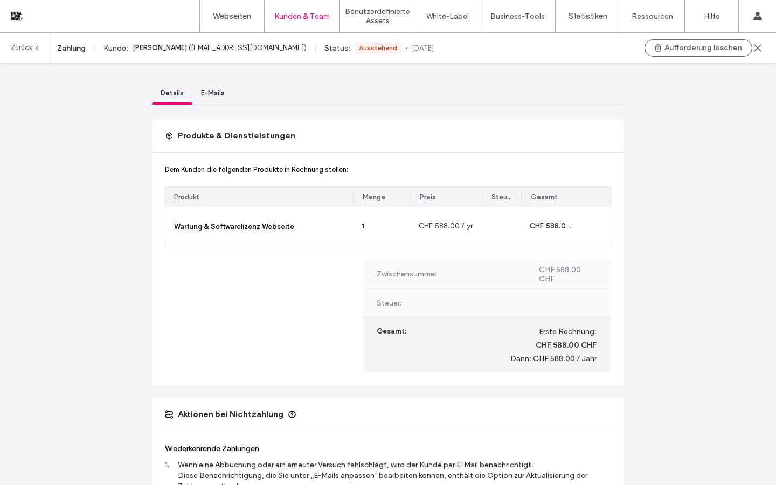
scroll to position [154, 0]
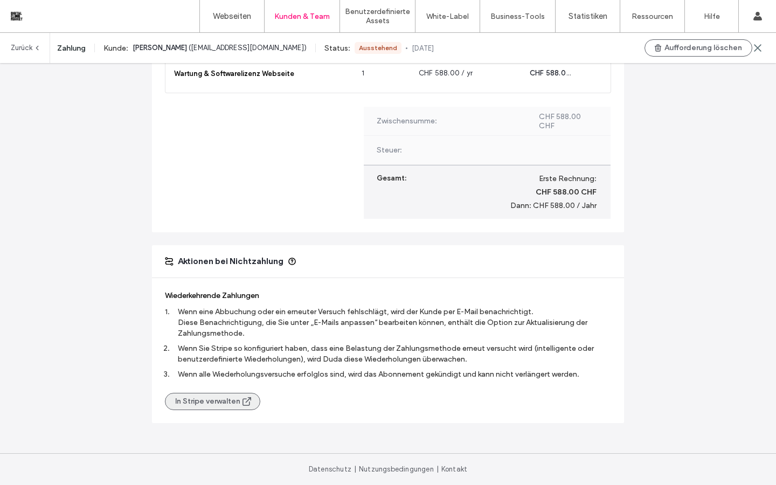
click at [225, 400] on button "In Stripe verwalten" at bounding box center [212, 401] width 95 height 17
click at [222, 403] on button "In Stripe verwalten" at bounding box center [212, 401] width 95 height 17
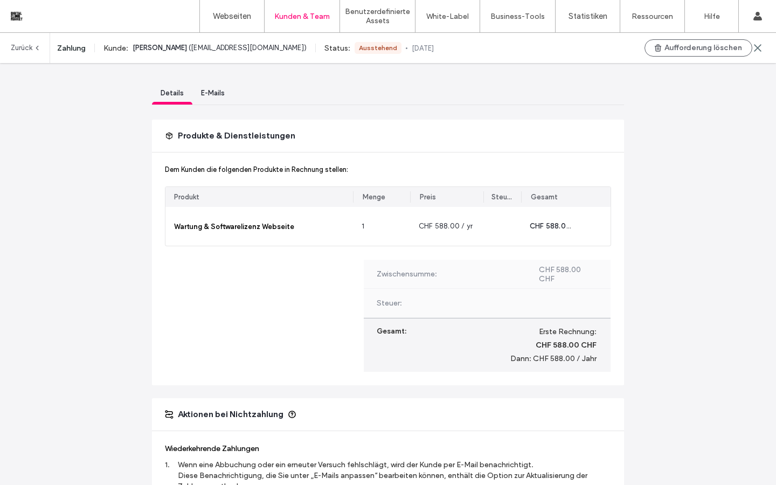
click at [211, 94] on span "E-Mails" at bounding box center [213, 93] width 24 height 8
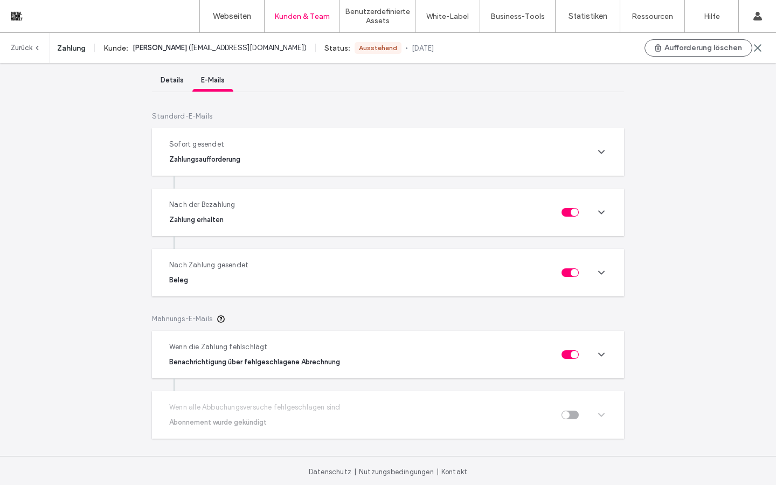
scroll to position [16, 0]
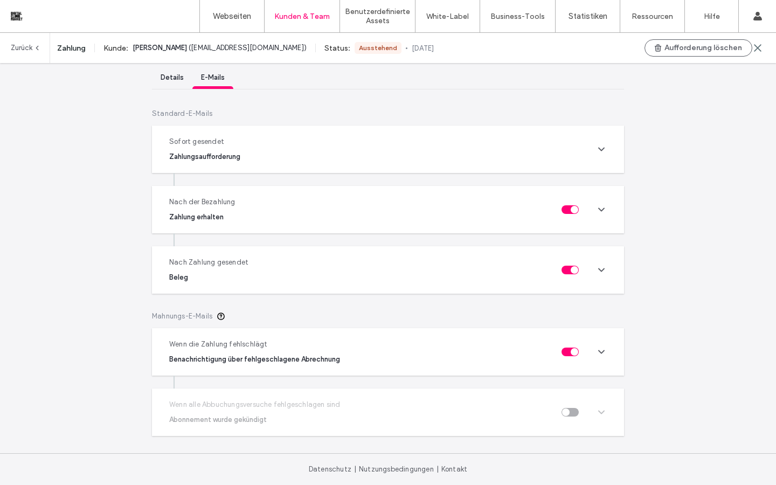
click at [598, 353] on icon at bounding box center [601, 351] width 11 height 11
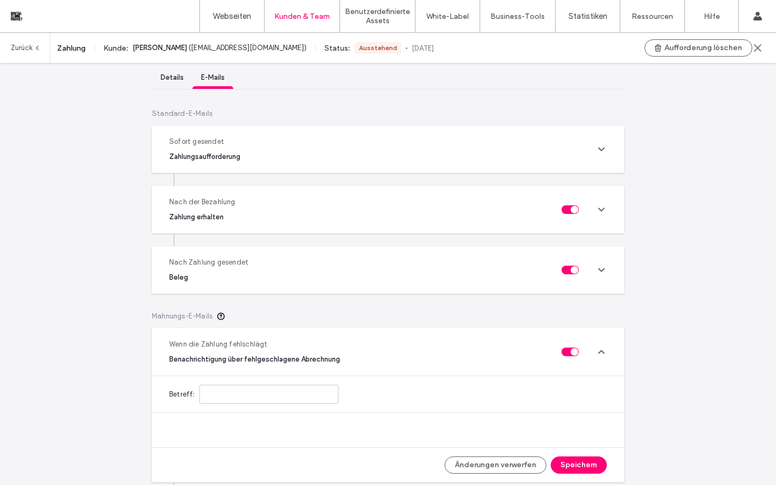
type input "**********"
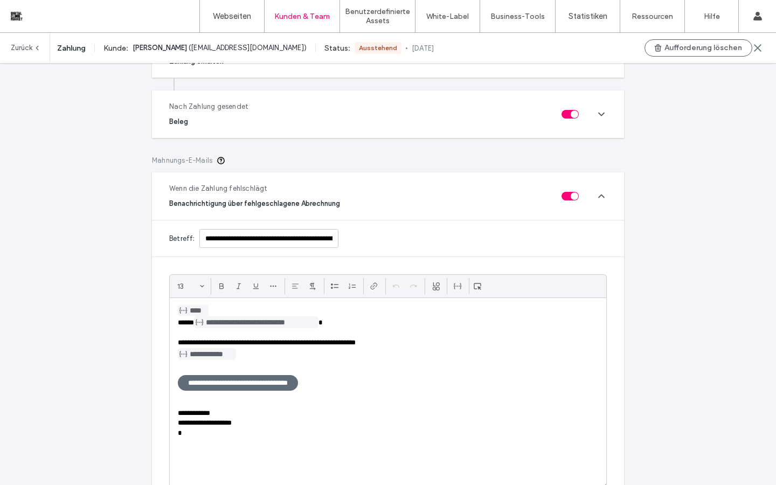
scroll to position [201, 0]
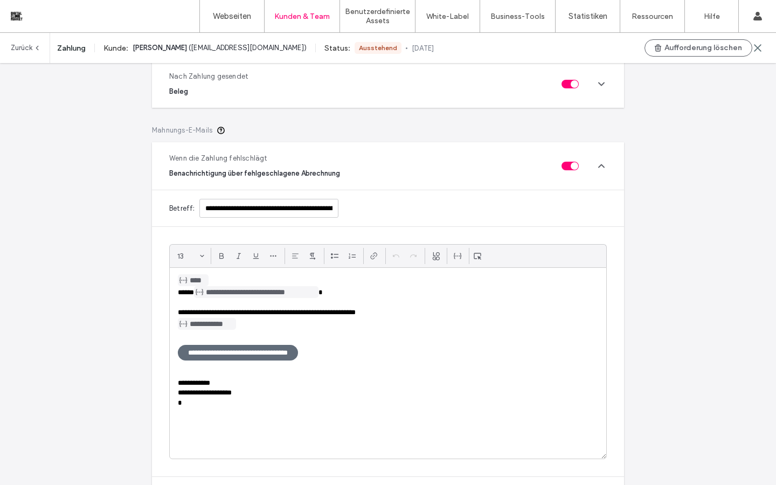
click at [219, 130] on use at bounding box center [221, 130] width 6 height 6
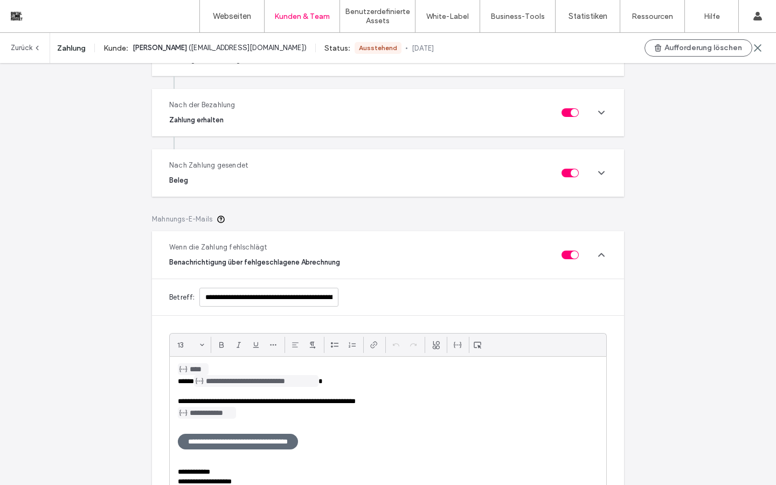
scroll to position [57, 0]
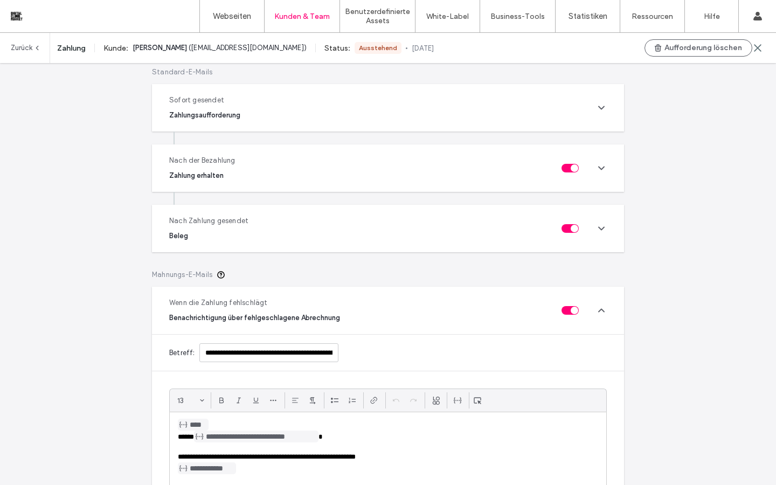
click at [599, 232] on icon at bounding box center [601, 228] width 11 height 11
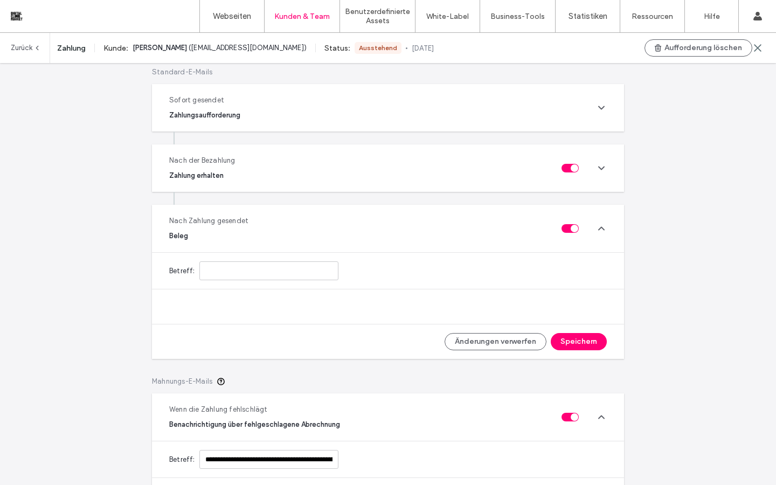
type input "**********"
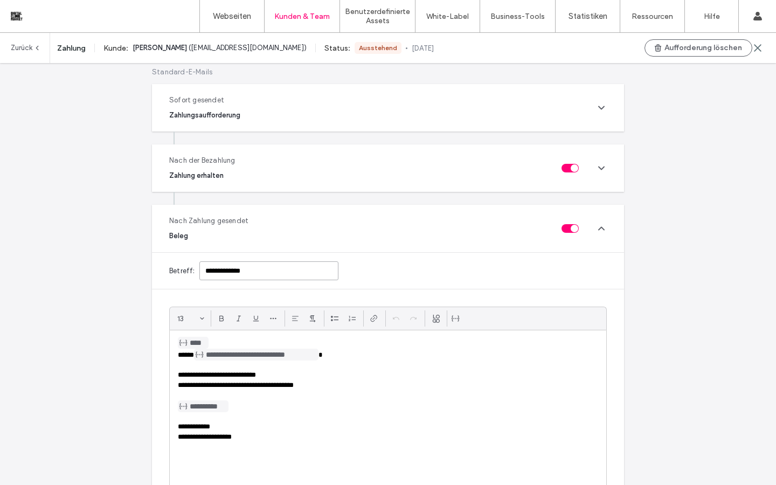
drag, startPoint x: 257, startPoint y: 271, endPoint x: 179, endPoint y: 269, distance: 77.6
click at [179, 269] on div "**********" at bounding box center [388, 271] width 472 height 36
click at [602, 223] on icon at bounding box center [601, 228] width 11 height 11
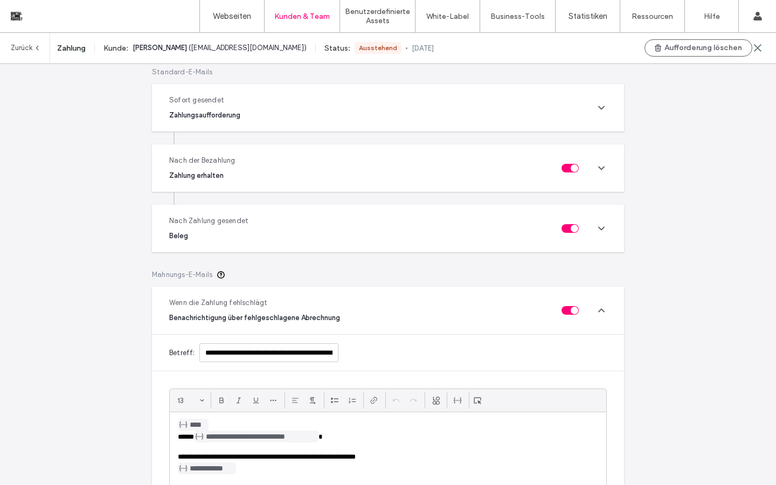
scroll to position [0, 0]
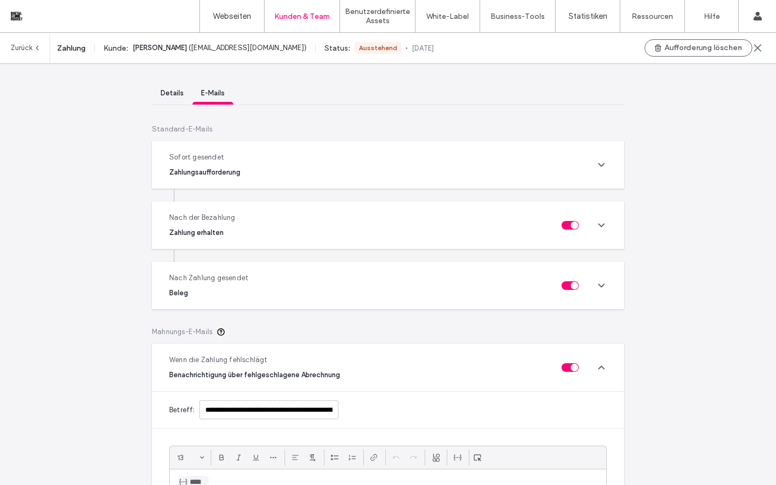
click at [597, 226] on icon at bounding box center [601, 225] width 11 height 11
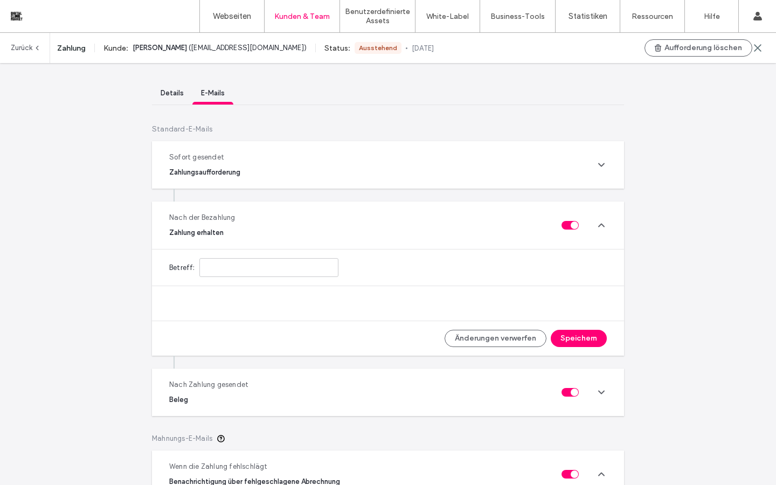
type input "**********"
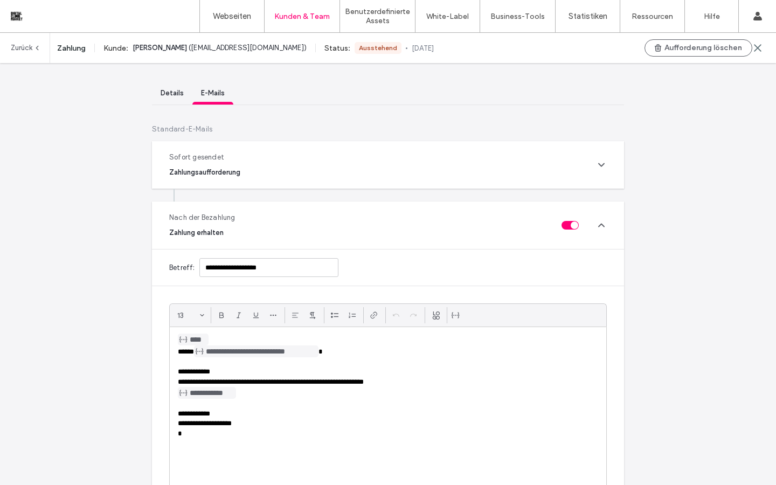
click at [596, 162] on icon at bounding box center [601, 164] width 11 height 11
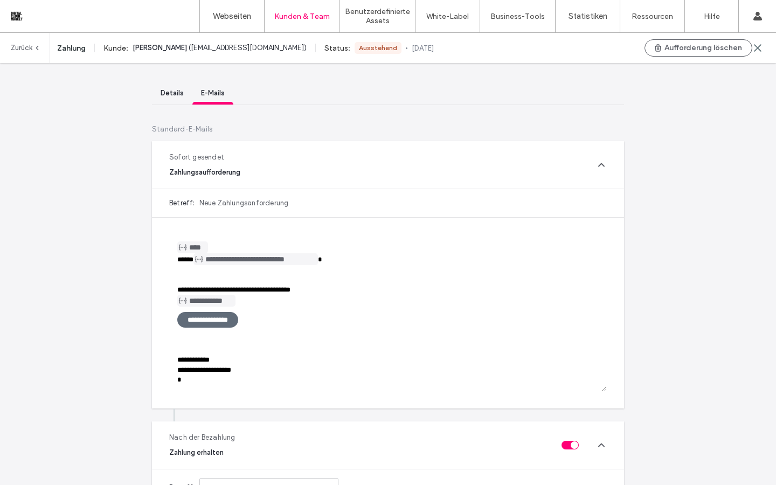
click at [166, 94] on span "Details" at bounding box center [172, 93] width 23 height 8
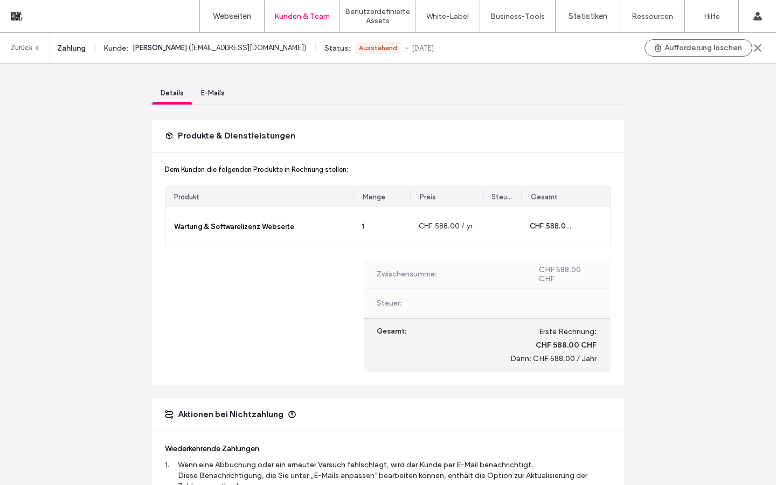
click at [20, 48] on link "Zurück" at bounding box center [26, 48] width 30 height 30
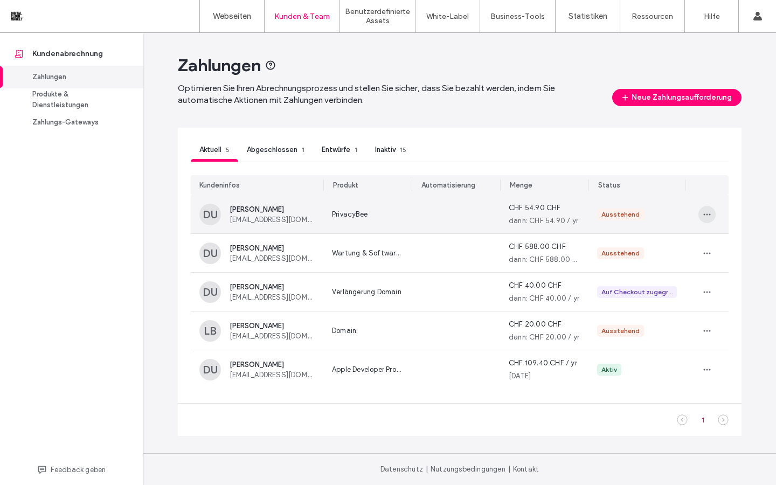
click at [707, 217] on icon "button" at bounding box center [706, 214] width 9 height 9
click at [623, 244] on span "Anzeigen" at bounding box center [620, 240] width 30 height 11
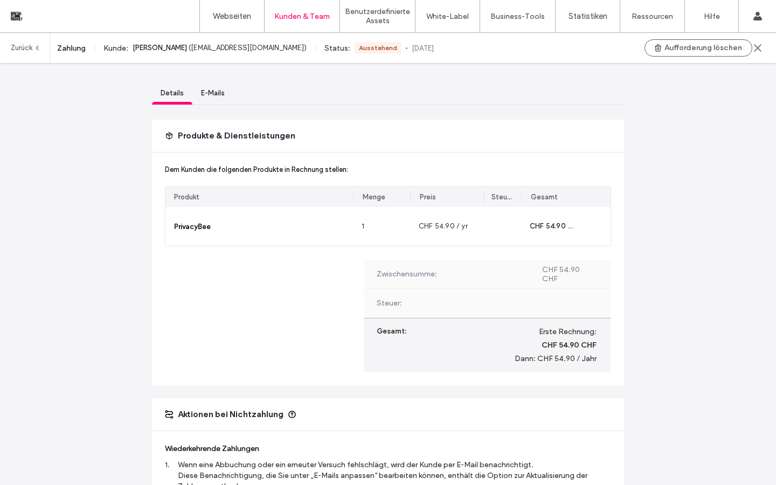
click at [211, 94] on span "E-Mails" at bounding box center [213, 93] width 24 height 8
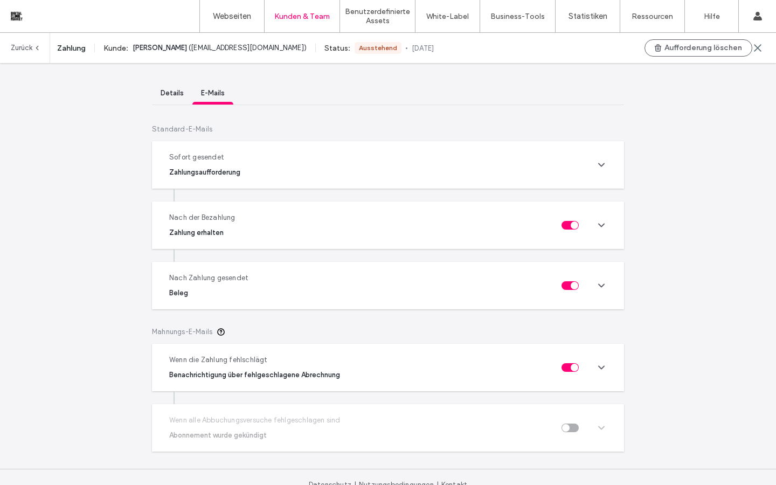
scroll to position [16, 0]
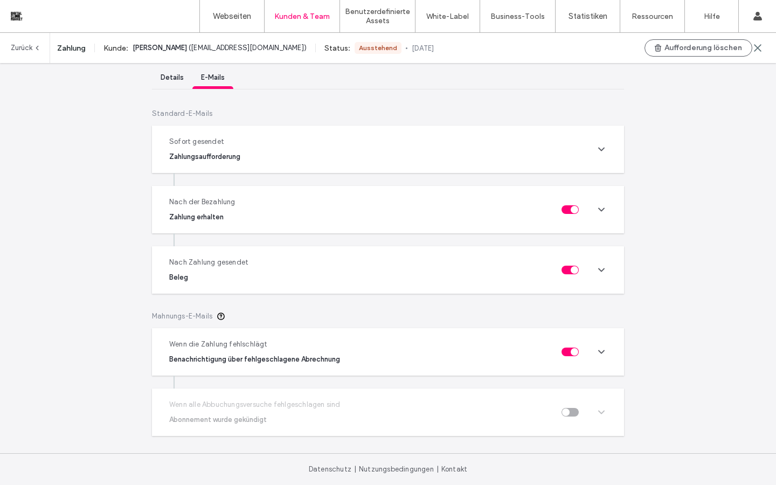
click at [601, 352] on icon at bounding box center [601, 351] width 11 height 11
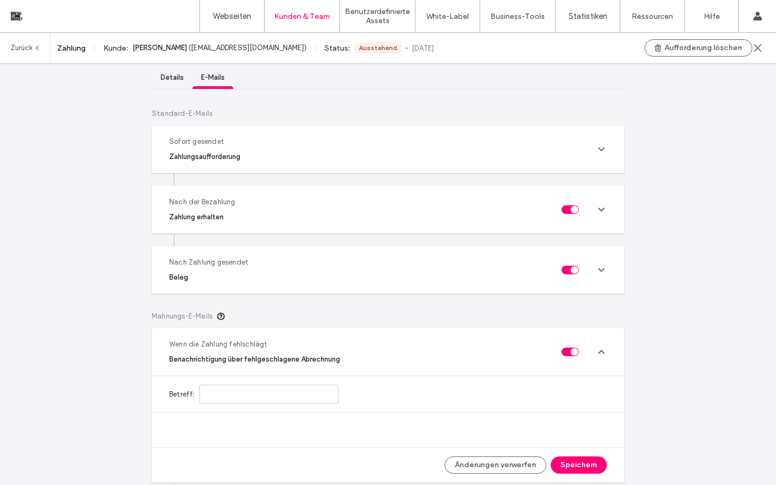
type input "**********"
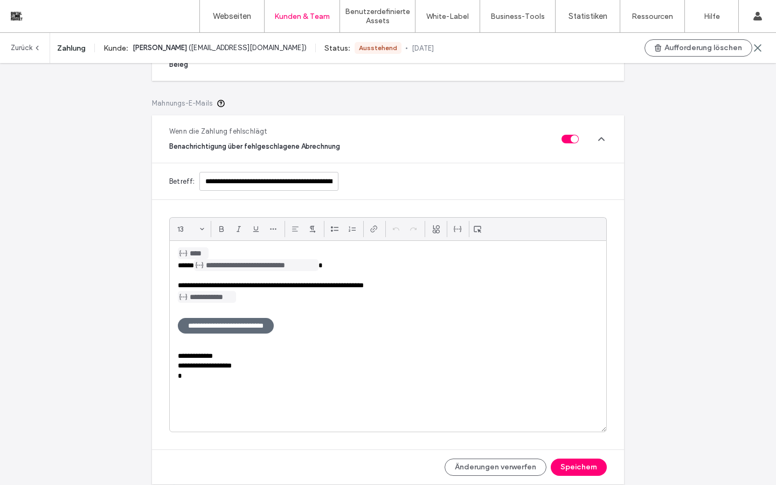
scroll to position [335, 0]
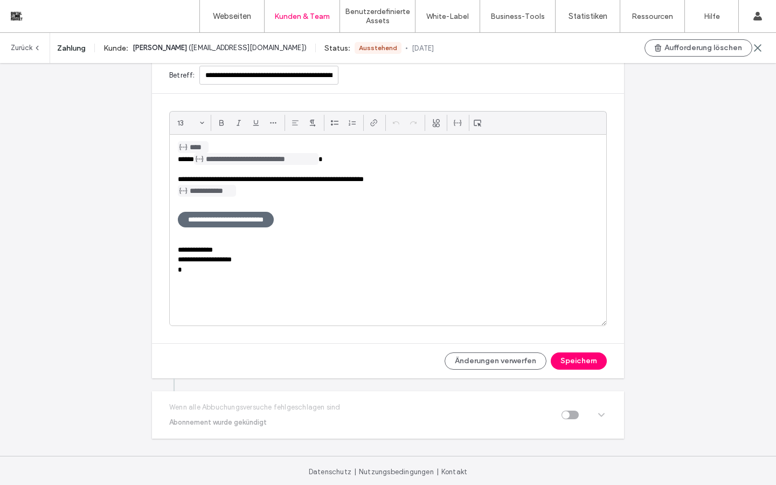
click at [465, 262] on p "**********" at bounding box center [388, 260] width 420 height 10
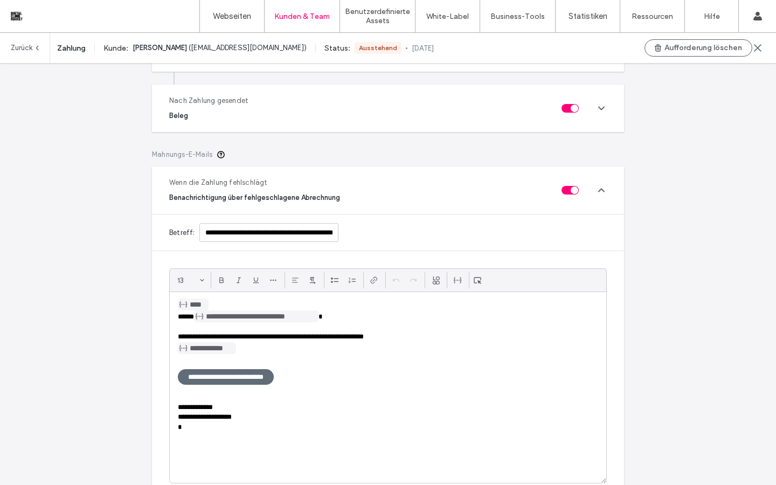
scroll to position [75, 0]
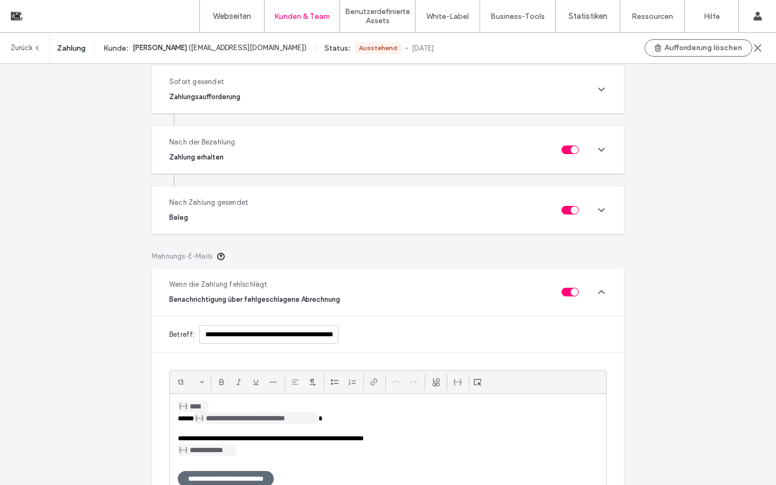
click at [603, 210] on div "Nach Zahlung gesendet Beleg" at bounding box center [388, 209] width 472 height 47
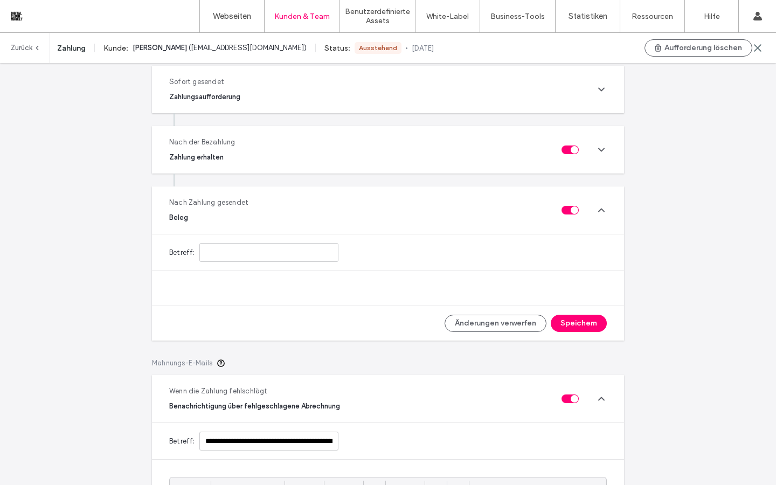
type input "**********"
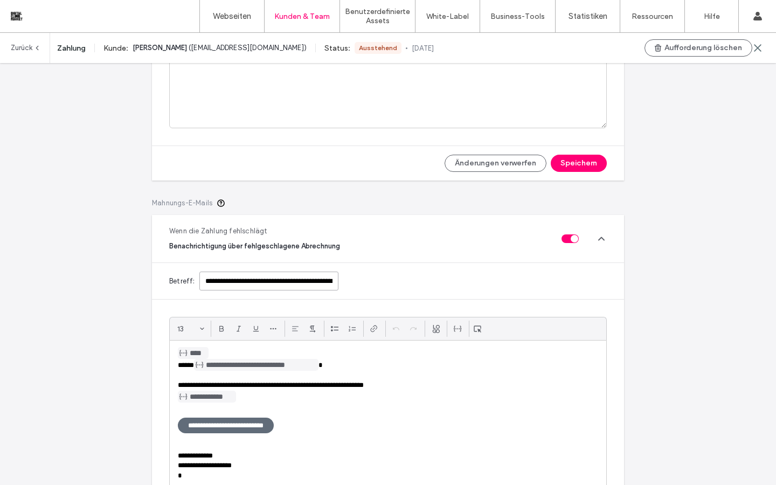
scroll to position [0, 28]
drag, startPoint x: 199, startPoint y: 279, endPoint x: 364, endPoint y: 290, distance: 165.3
click at [364, 290] on div "**********" at bounding box center [388, 281] width 472 height 36
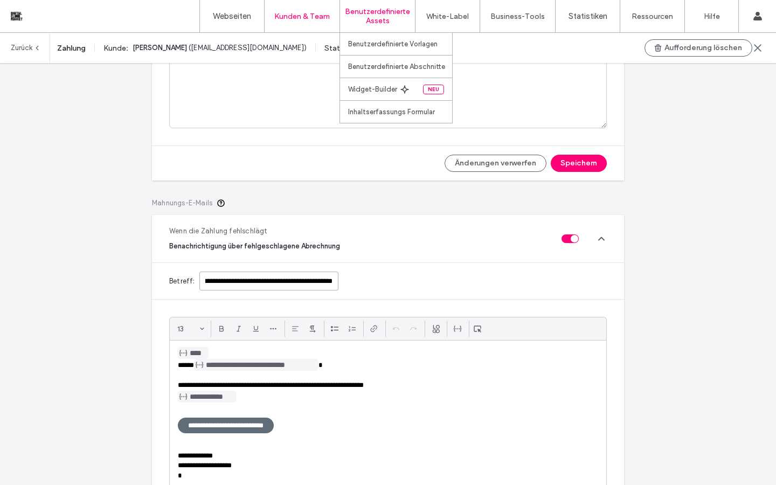
scroll to position [0, 0]
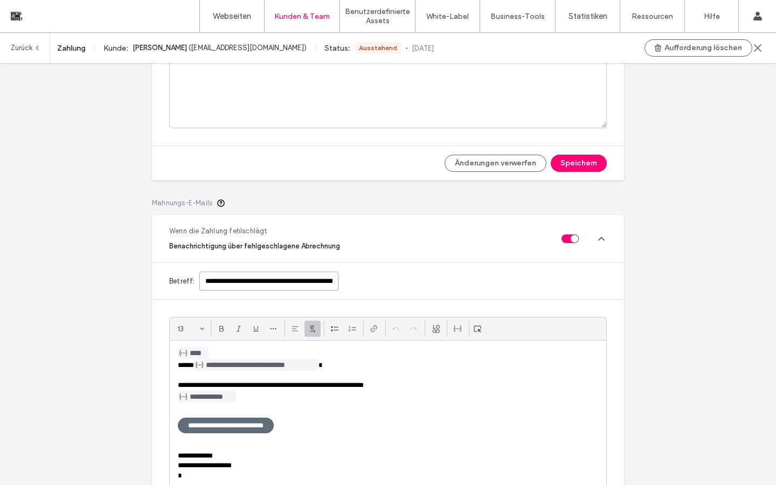
paste input "*"
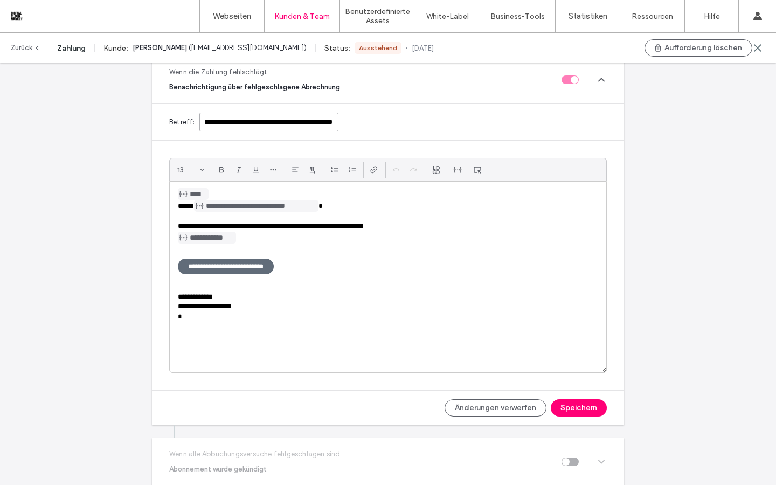
scroll to position [659, 0]
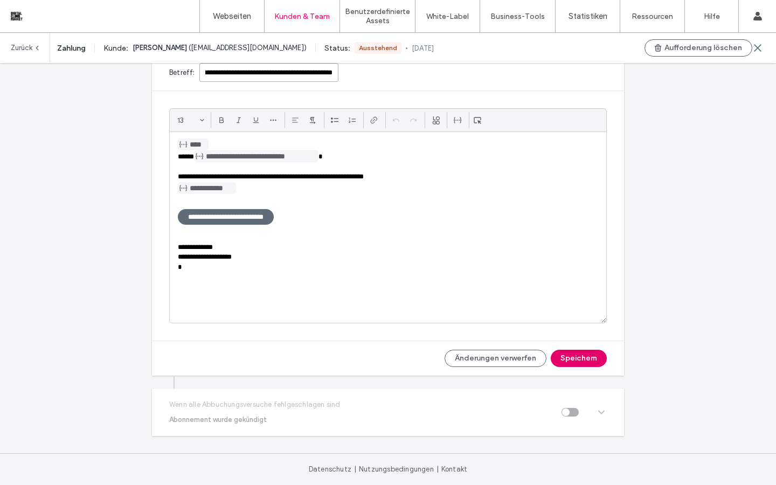
type input "**********"
click at [563, 356] on button "Speichern" at bounding box center [579, 358] width 56 height 17
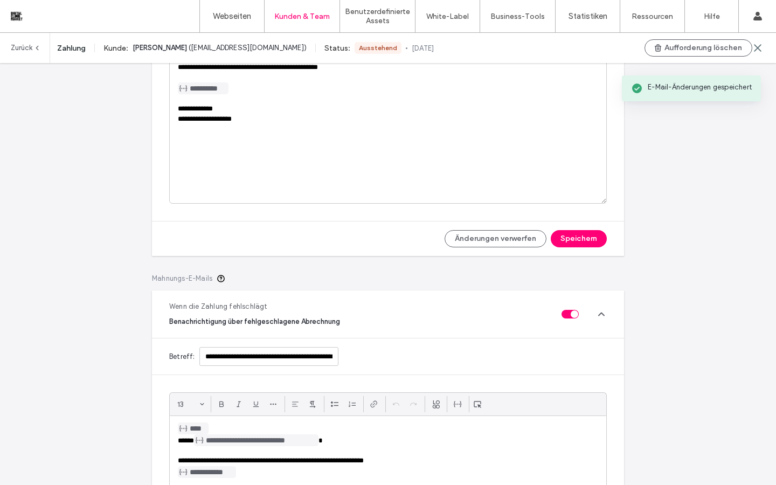
scroll to position [302, 0]
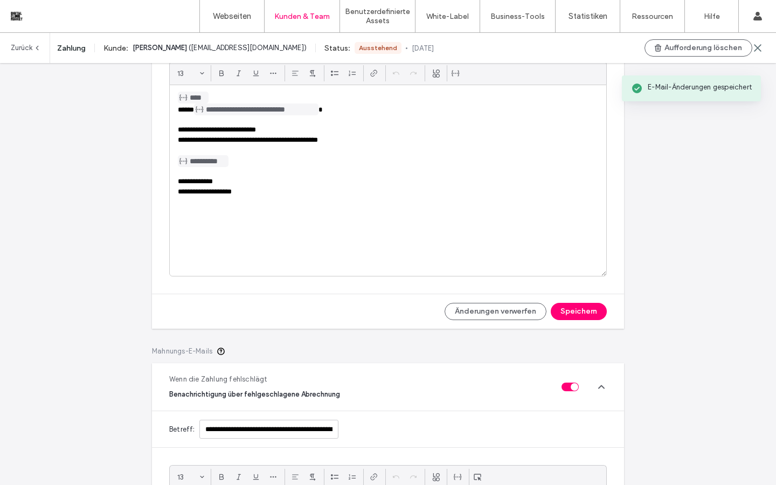
click at [597, 387] on icon at bounding box center [601, 386] width 11 height 11
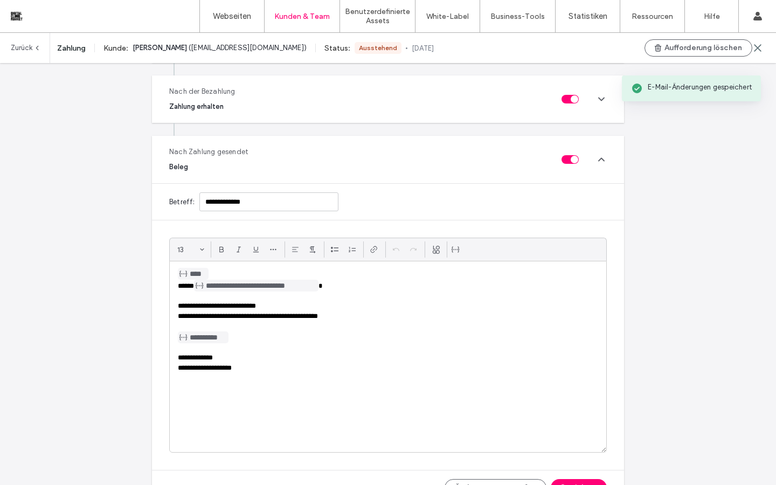
scroll to position [83, 0]
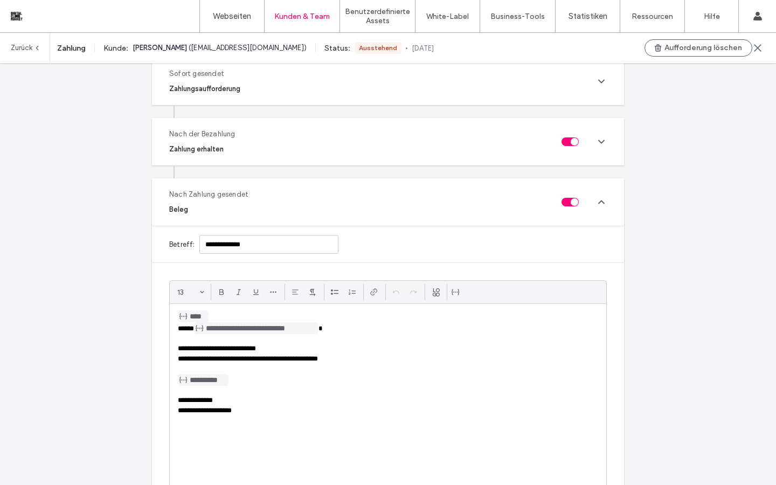
click at [596, 203] on icon at bounding box center [601, 202] width 11 height 11
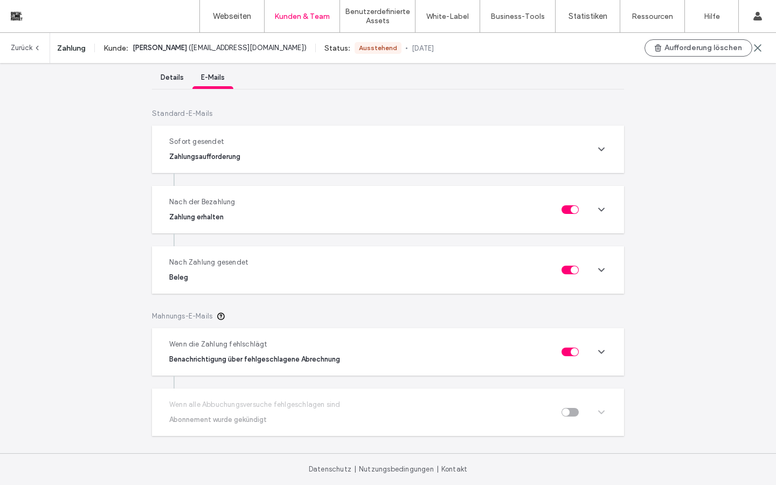
click at [596, 156] on div "Sofort gesendet Zahlungsaufforderung" at bounding box center [388, 149] width 472 height 47
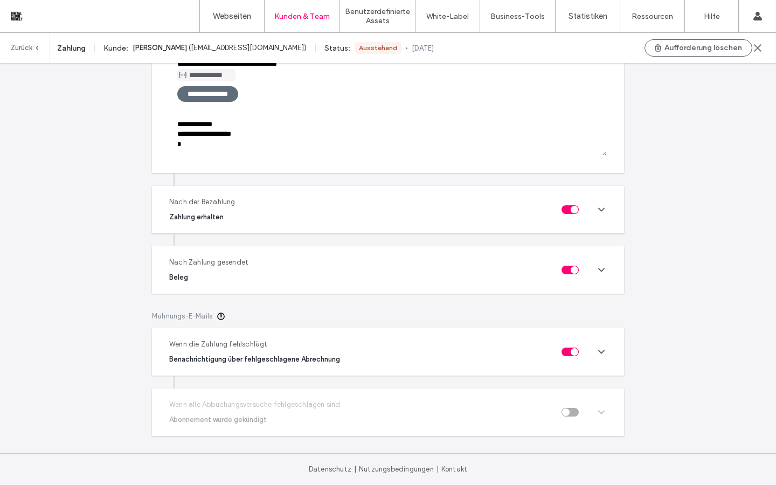
scroll to position [0, 0]
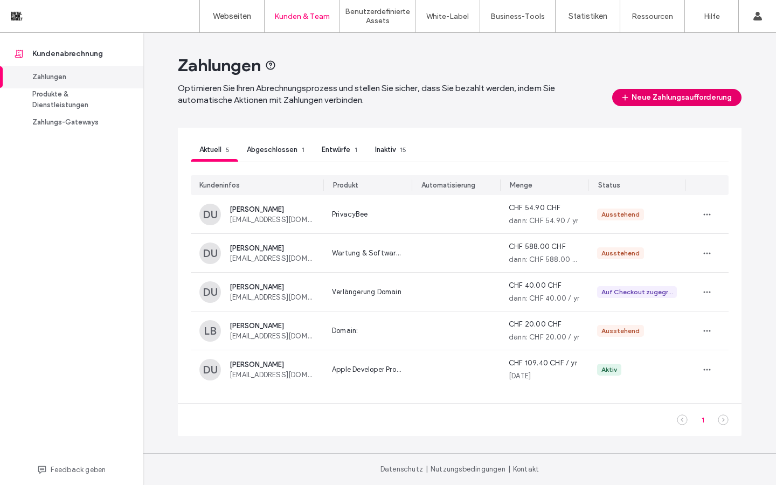
click at [692, 96] on button "Neue Zahlungsaufforderung" at bounding box center [676, 97] width 129 height 17
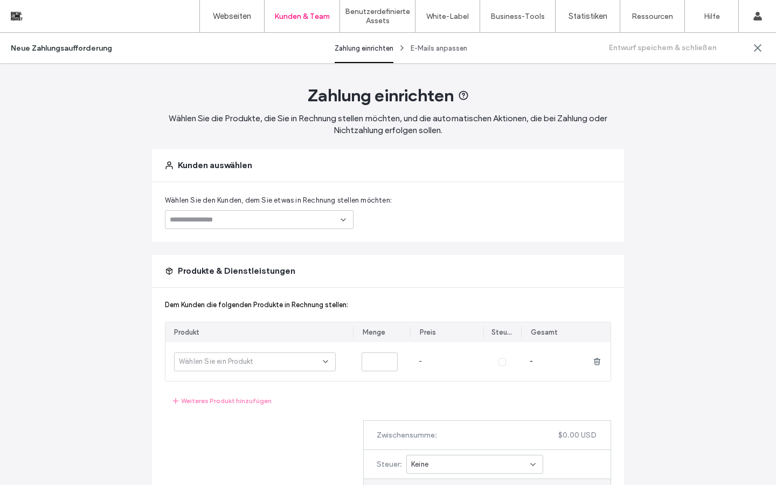
click at [332, 221] on input at bounding box center [255, 219] width 171 height 9
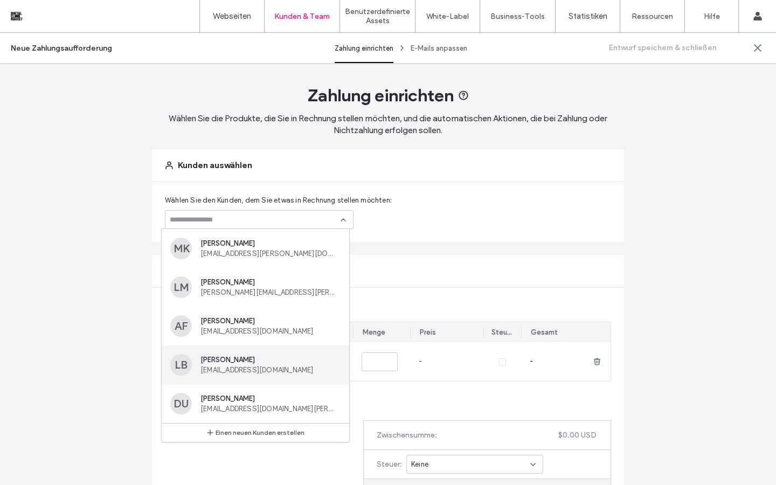
click at [241, 364] on div "Ludmila Belokurova info@bellevisage.ch" at bounding box center [268, 365] width 136 height 18
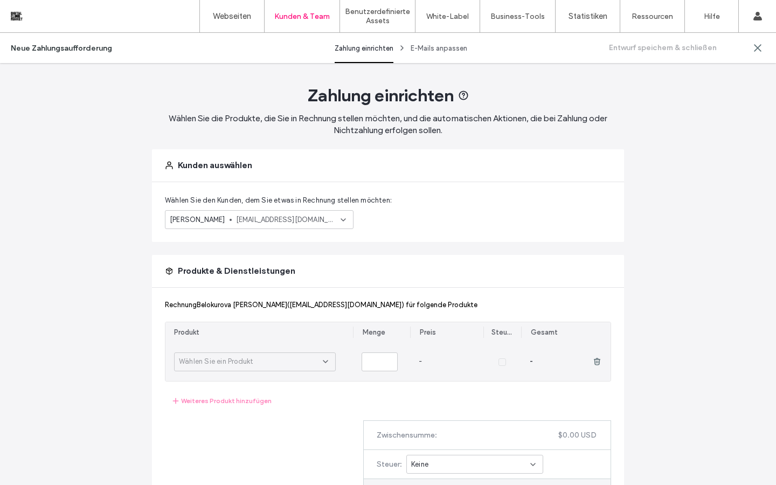
click at [272, 360] on div "Wählen Sie ein Produkt" at bounding box center [251, 361] width 144 height 11
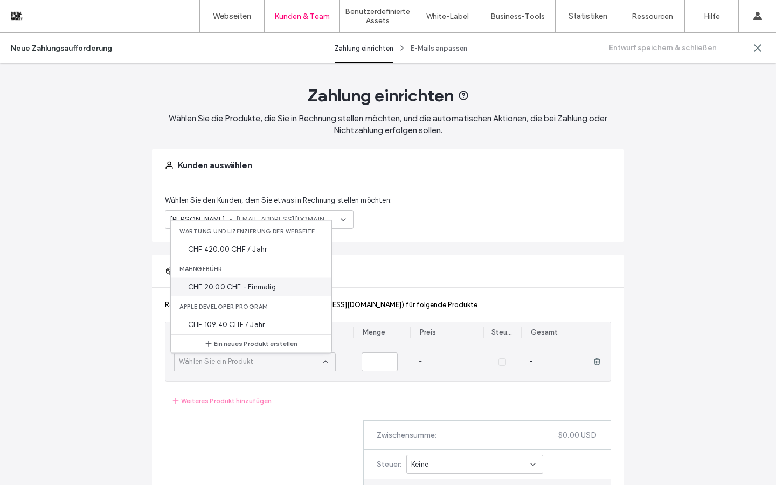
click at [257, 281] on span "CHF 20.00 CHF - Einmalig" at bounding box center [232, 286] width 88 height 11
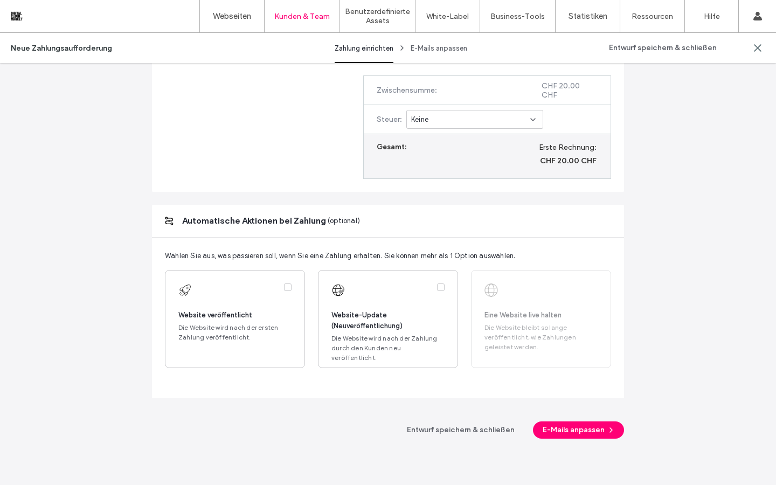
scroll to position [389, 0]
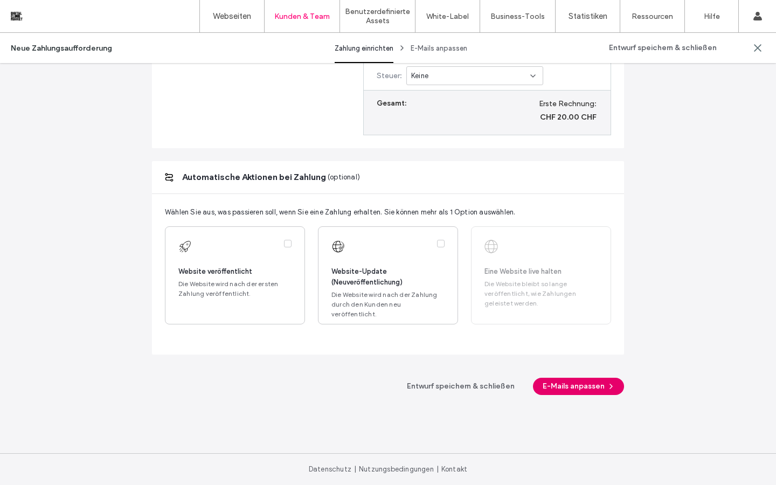
click at [575, 382] on button "E-Mails anpassen" at bounding box center [578, 386] width 91 height 17
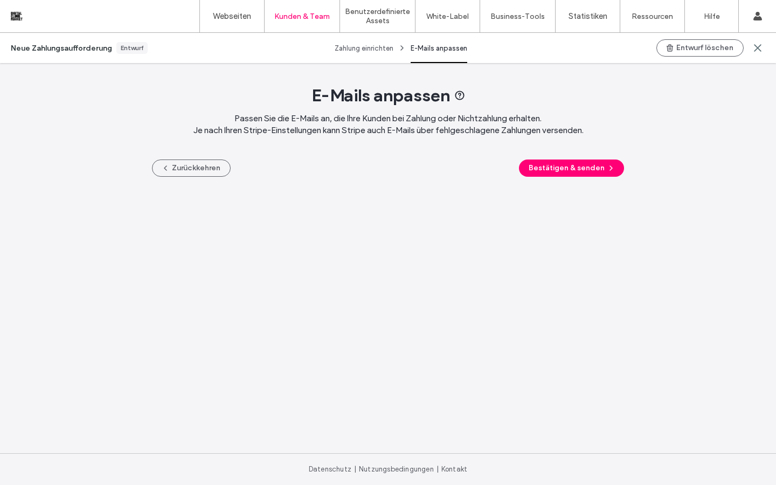
scroll to position [0, 0]
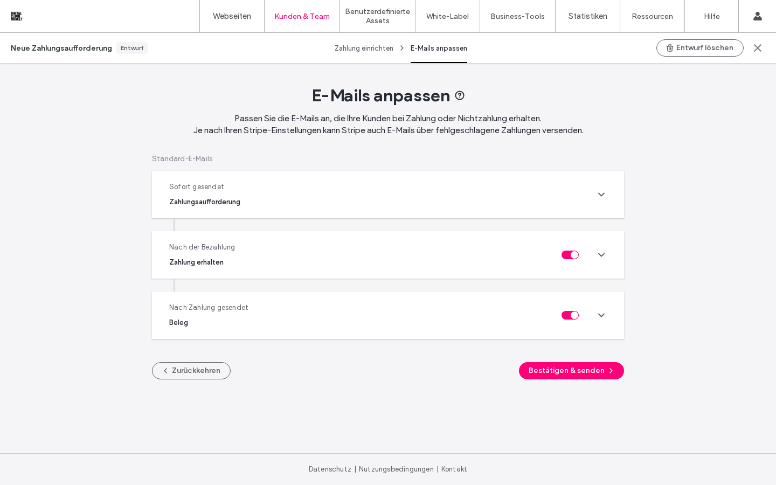
click at [600, 257] on icon at bounding box center [601, 254] width 11 height 11
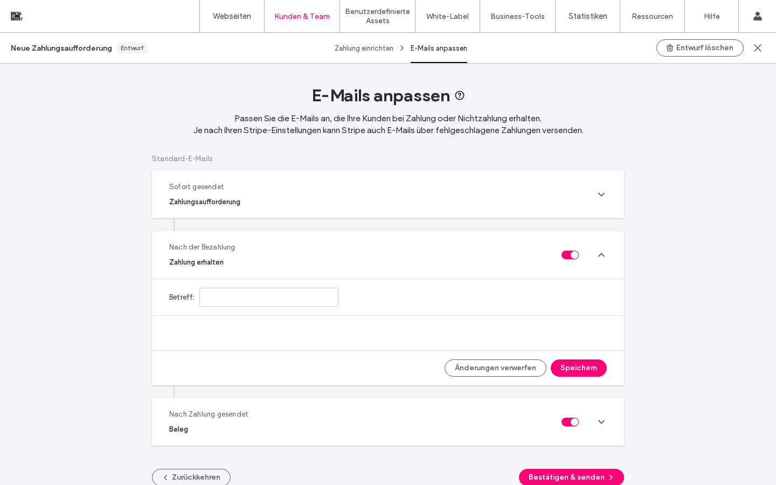
type input "**********"
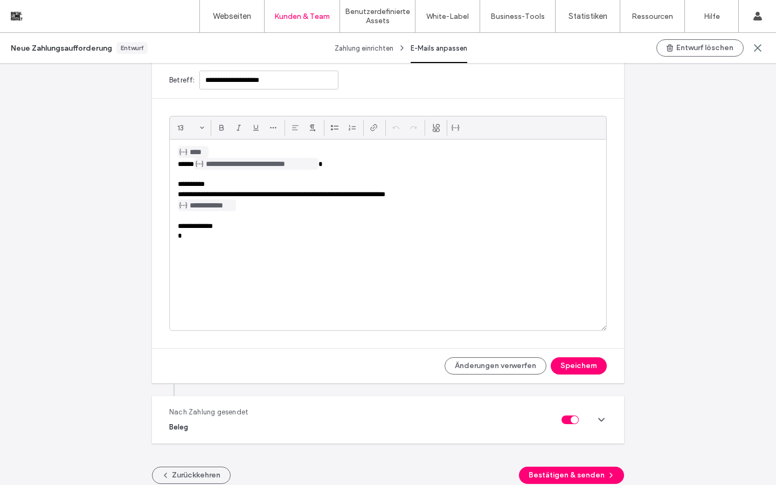
scroll to position [245, 0]
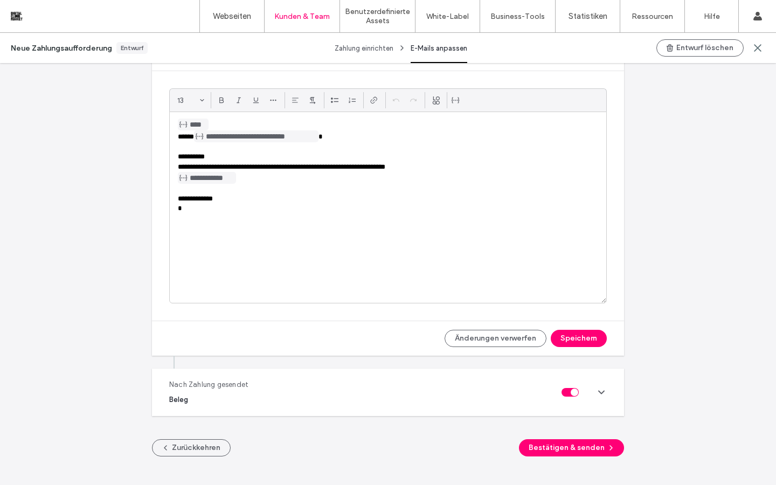
click at [598, 392] on use at bounding box center [600, 392] width 5 height 3
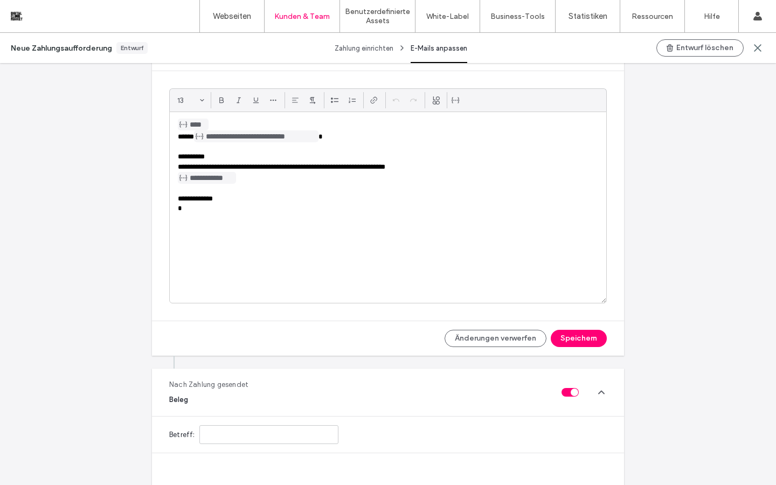
type input "**********"
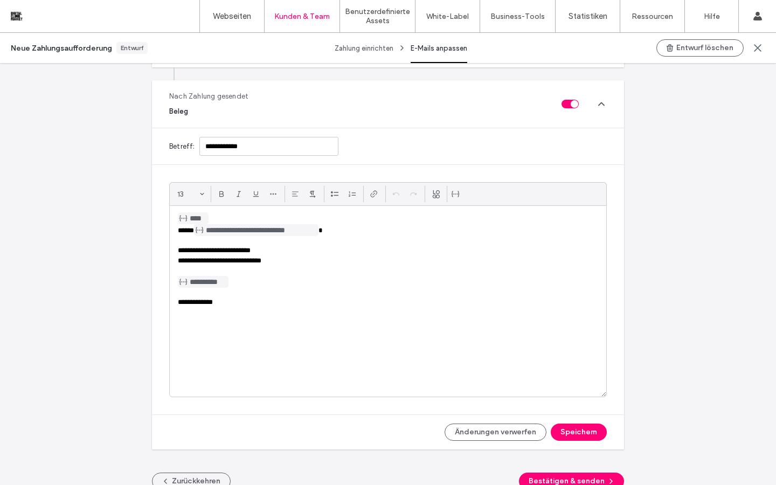
scroll to position [384, 0]
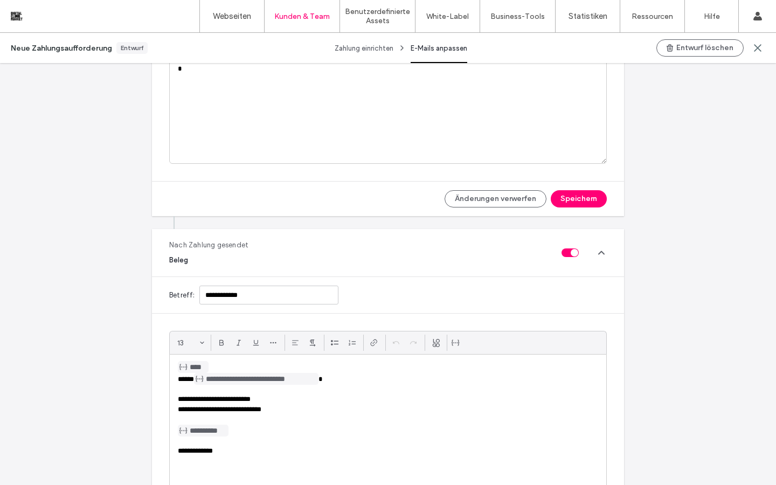
click at [596, 250] on icon at bounding box center [601, 252] width 11 height 11
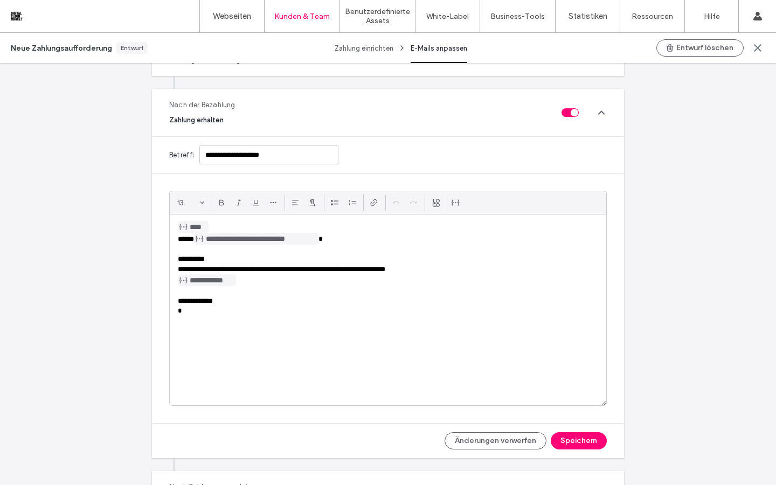
scroll to position [126, 0]
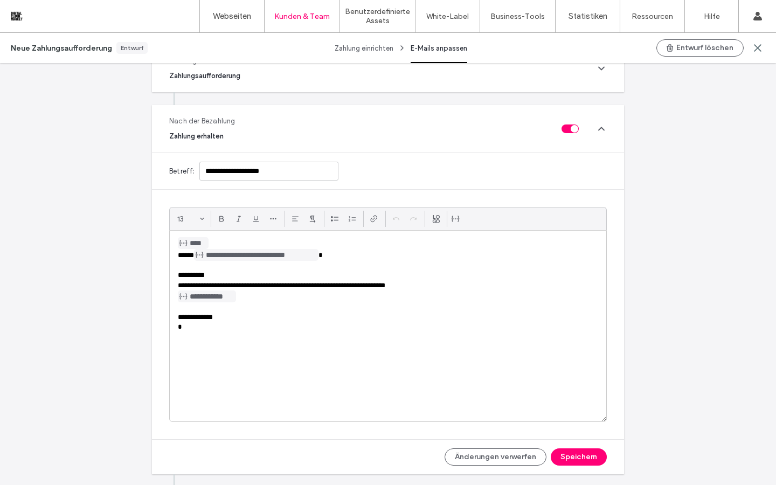
click at [601, 125] on icon at bounding box center [601, 128] width 11 height 11
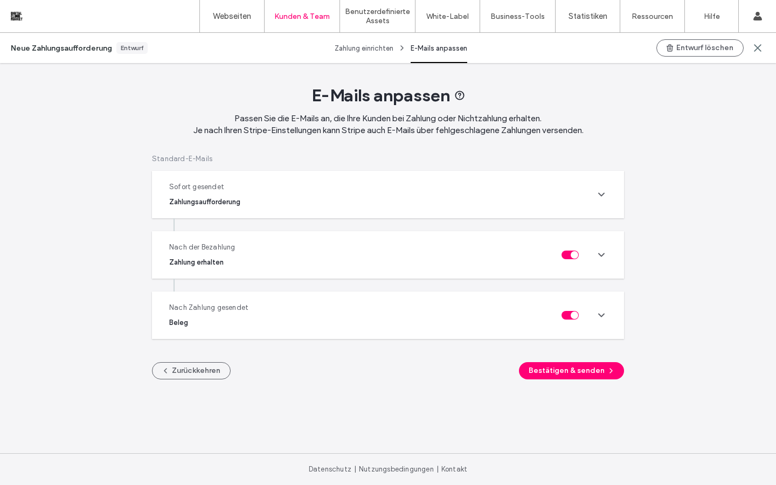
scroll to position [0, 0]
click at [461, 96] on icon at bounding box center [459, 95] width 11 height 11
click at [205, 374] on button "Zurückkehren" at bounding box center [191, 370] width 79 height 17
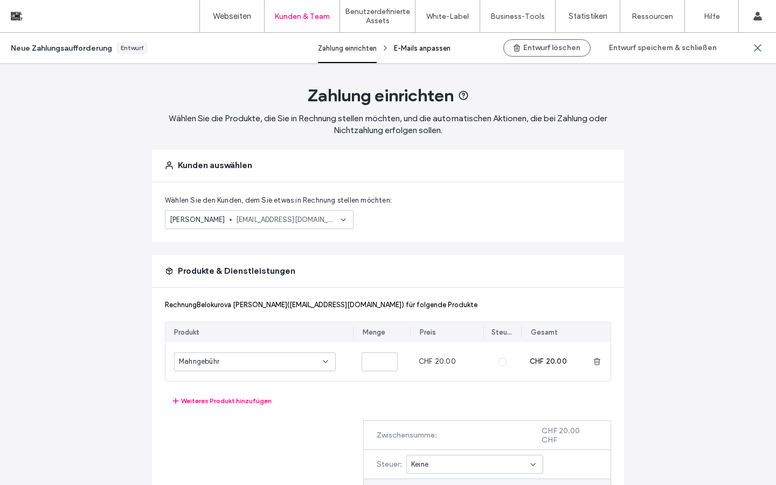
click at [409, 52] on div "E-Mails anpassen" at bounding box center [422, 48] width 57 height 30
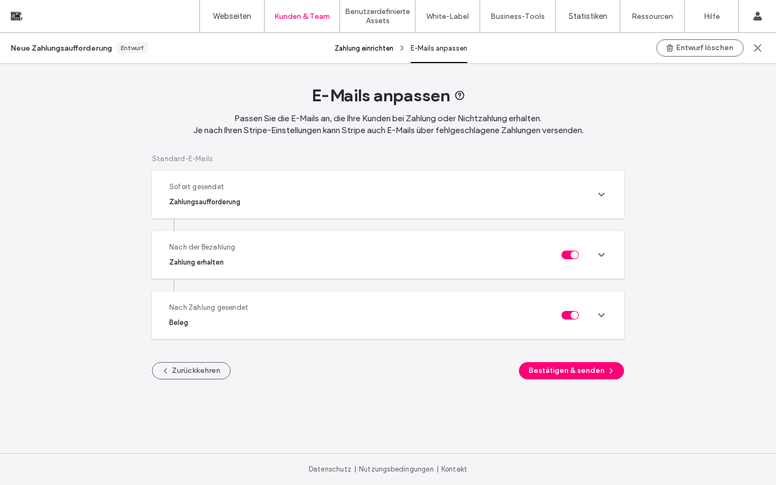
click at [363, 48] on div "Zahlung einrichten" at bounding box center [364, 48] width 59 height 30
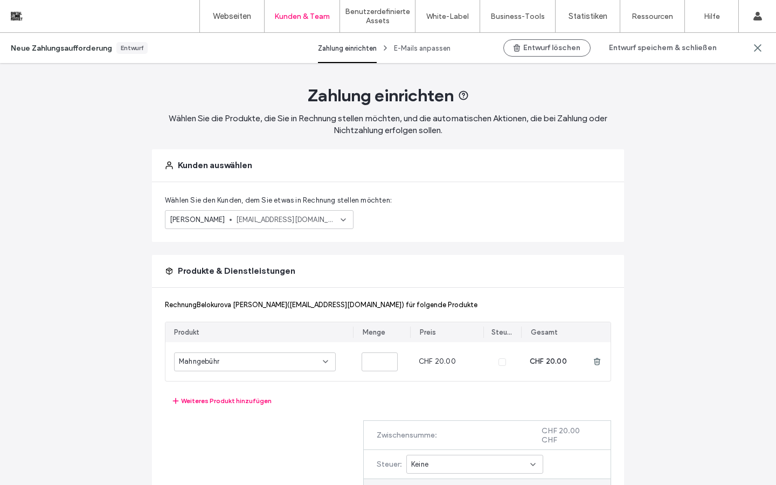
click at [84, 50] on div "Neue Zahlungsaufforderung" at bounding box center [61, 48] width 101 height 9
click at [754, 51] on use at bounding box center [757, 48] width 6 height 6
click at [760, 46] on icon at bounding box center [757, 48] width 11 height 11
click at [317, 68] on label "Kundenabrechnung" at bounding box center [304, 66] width 62 height 8
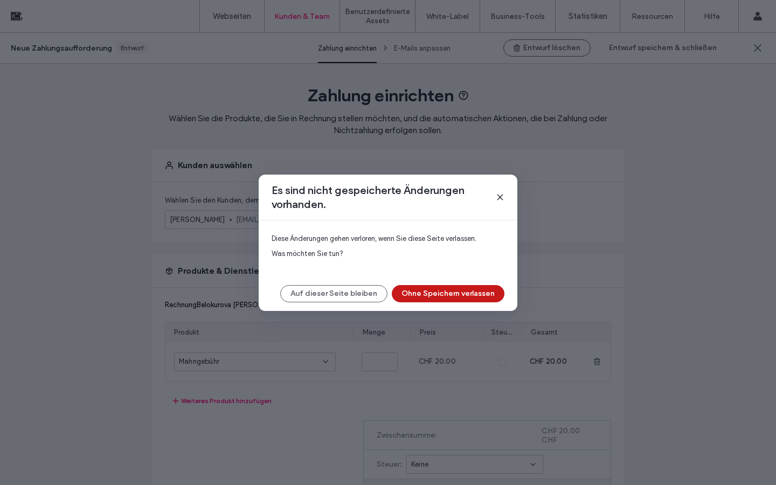
click at [436, 296] on button "Ohne Speichern verlassen" at bounding box center [448, 293] width 113 height 17
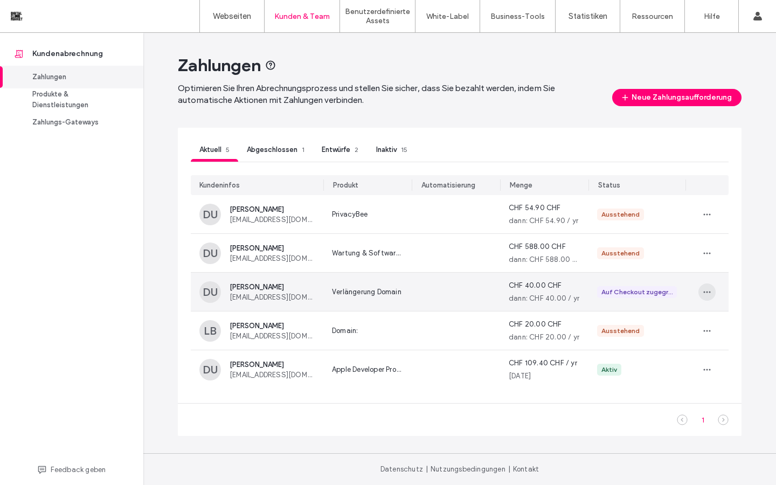
click at [710, 289] on icon "button" at bounding box center [706, 292] width 9 height 9
click at [628, 318] on span "Anzeigen" at bounding box center [620, 317] width 30 height 11
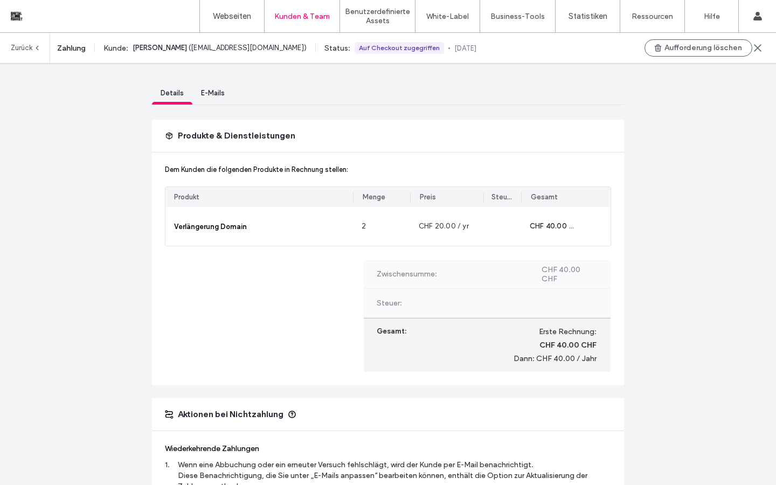
click at [213, 93] on span "E-Mails" at bounding box center [213, 93] width 24 height 8
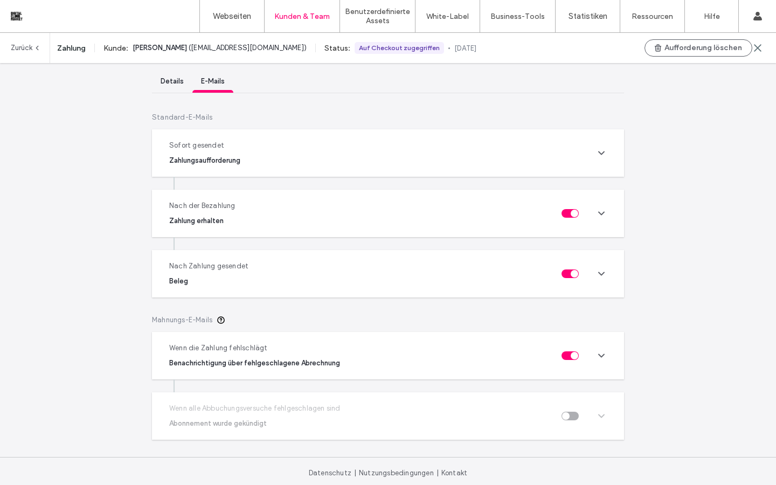
scroll to position [11, 0]
click at [599, 358] on icon at bounding box center [601, 356] width 11 height 11
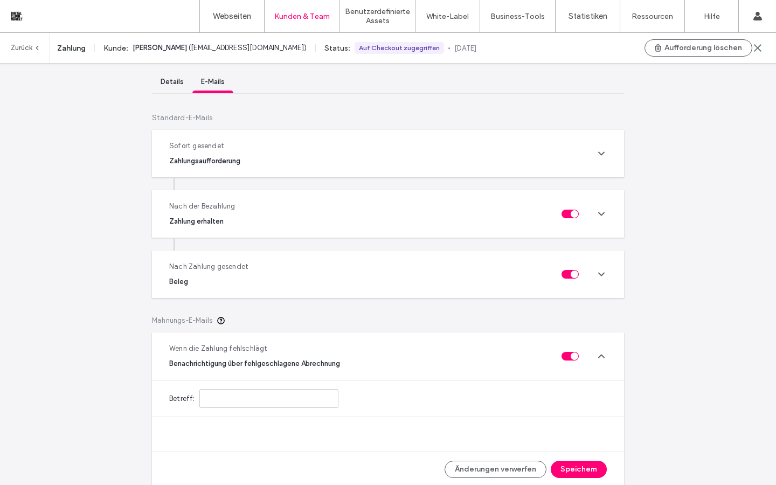
type input "**********"
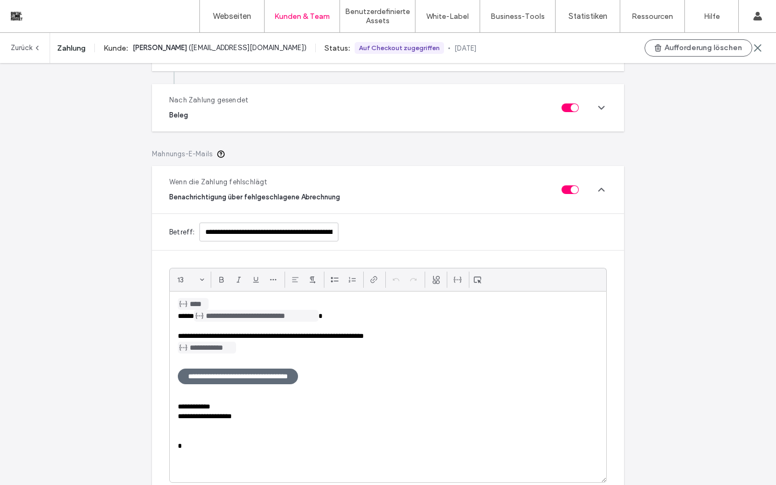
scroll to position [162, 0]
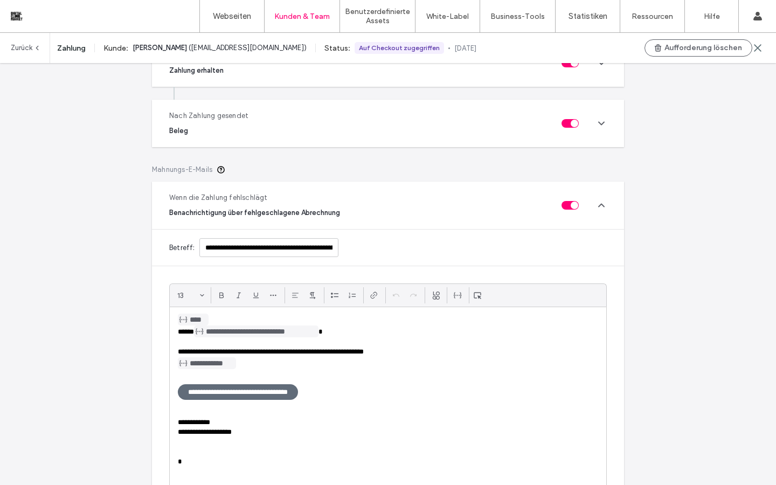
click at [599, 207] on icon at bounding box center [601, 205] width 11 height 11
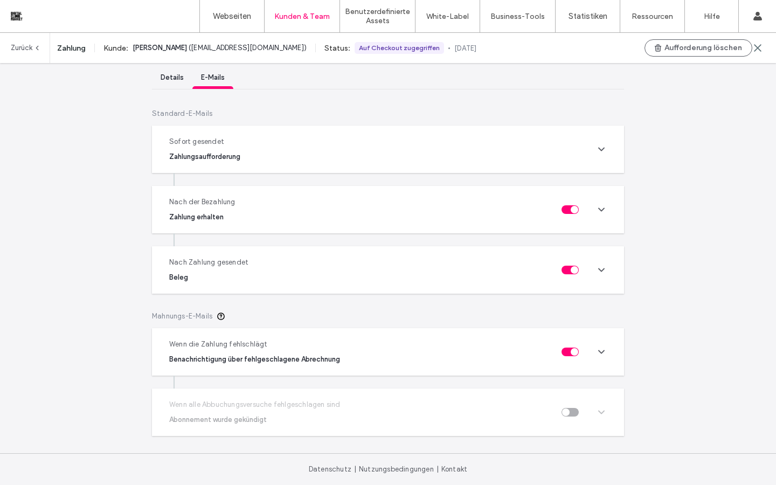
scroll to position [16, 0]
click at [596, 350] on icon at bounding box center [601, 351] width 11 height 11
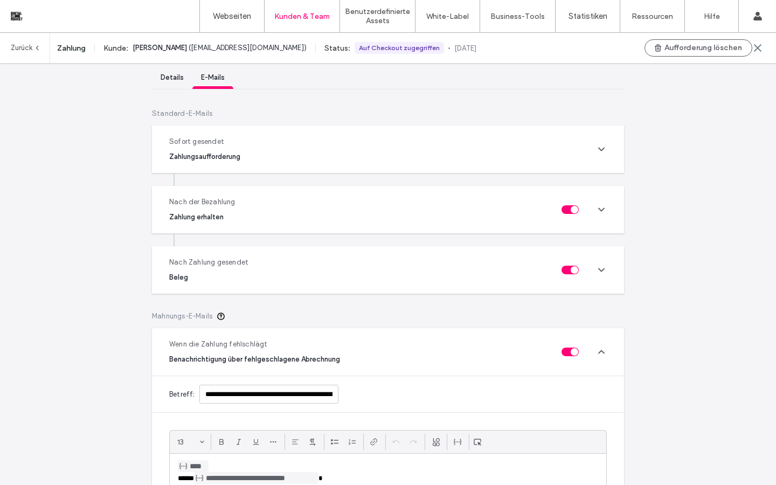
scroll to position [162, 0]
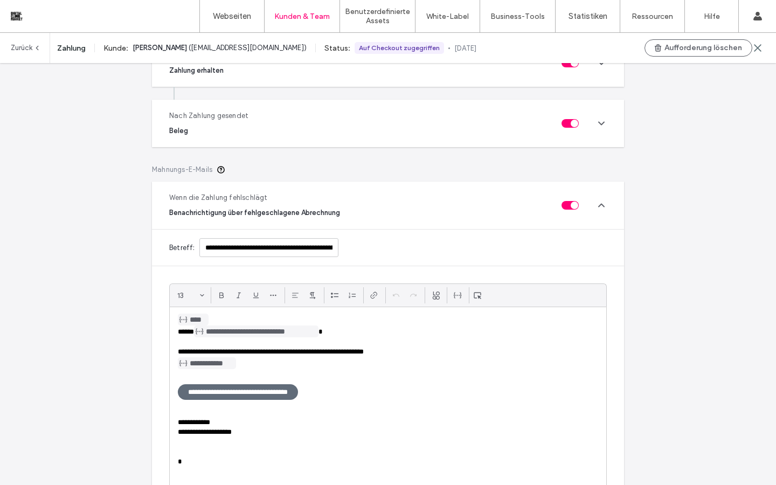
click at [597, 205] on icon at bounding box center [601, 205] width 11 height 11
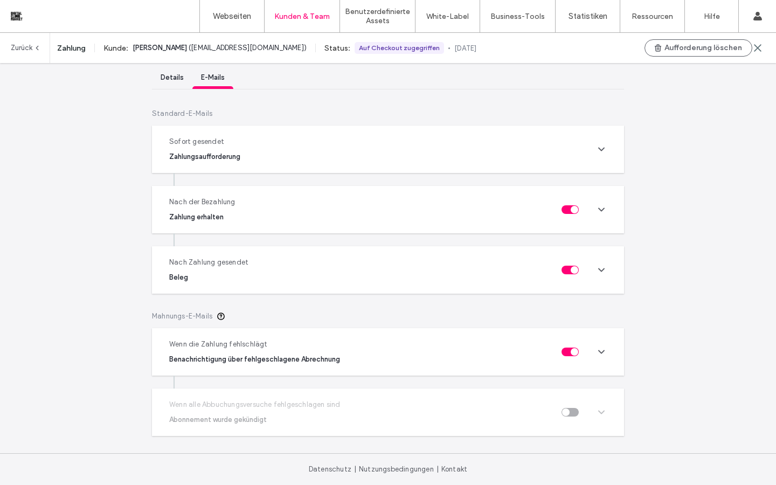
click at [599, 272] on icon at bounding box center [601, 269] width 11 height 11
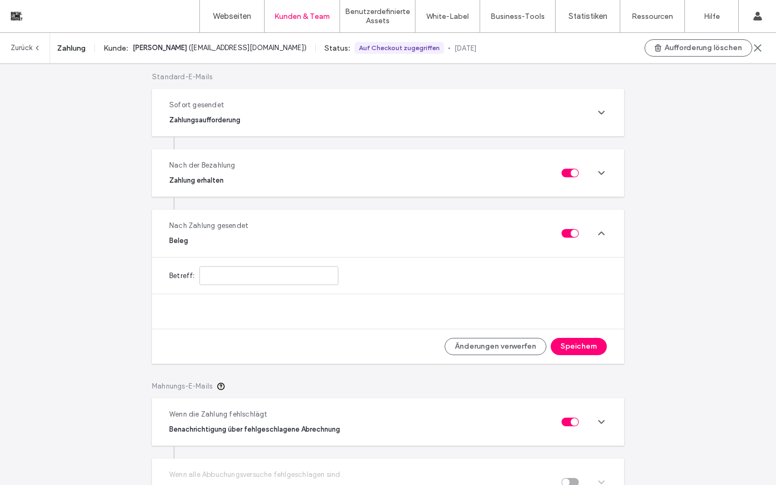
type input "**********"
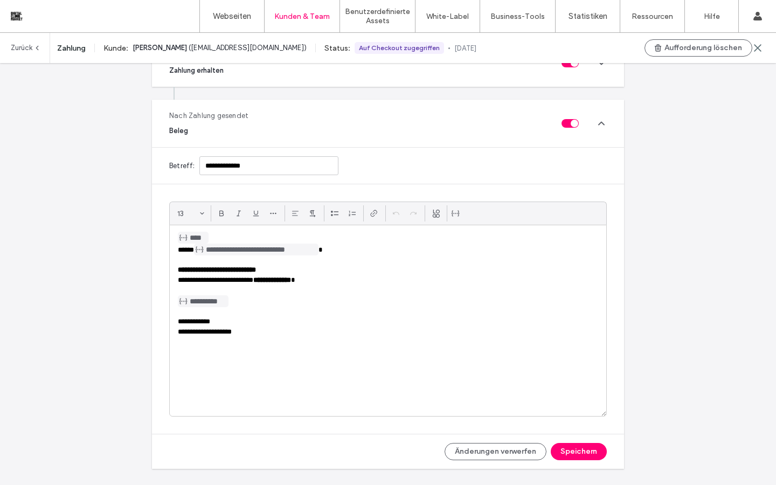
click at [598, 141] on div "Nach Zahlung gesendet Beleg" at bounding box center [388, 123] width 472 height 47
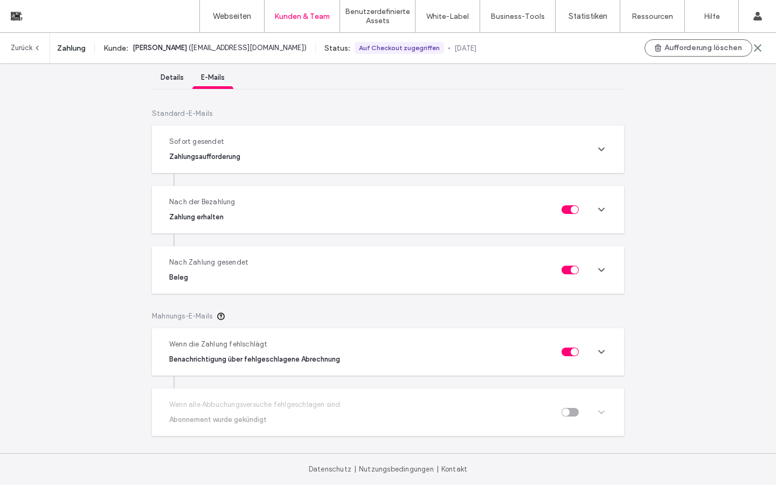
click at [599, 212] on icon at bounding box center [601, 209] width 11 height 11
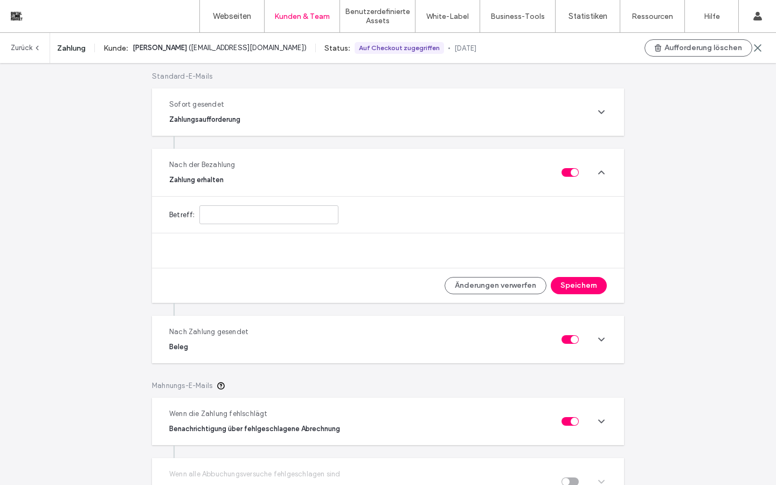
type input "**********"
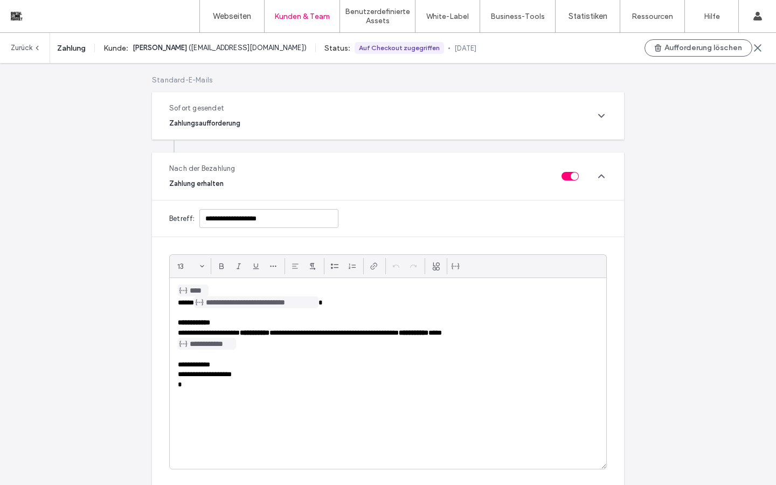
click at [597, 174] on icon at bounding box center [601, 176] width 11 height 11
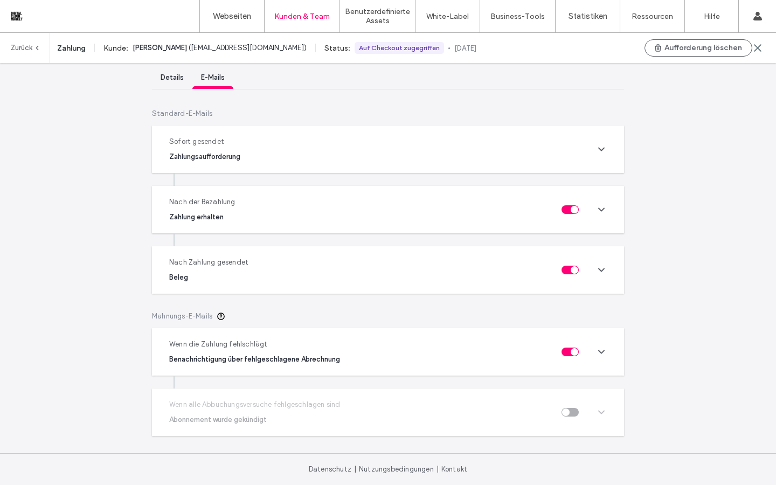
click at [596, 150] on icon at bounding box center [601, 149] width 11 height 11
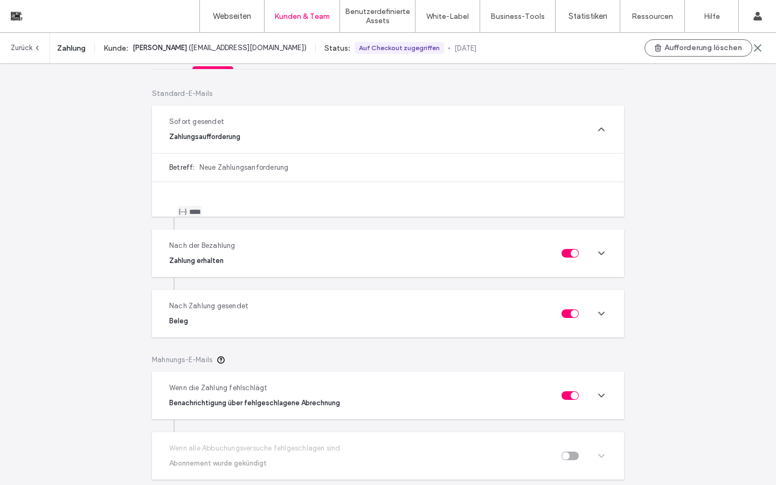
scroll to position [49, 0]
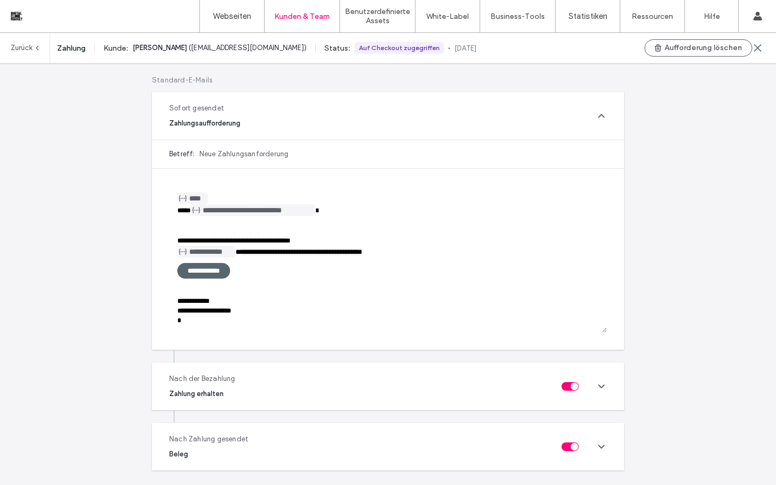
click at [217, 276] on span "**********" at bounding box center [203, 271] width 53 height 16
click at [217, 272] on span "**********" at bounding box center [203, 271] width 53 height 16
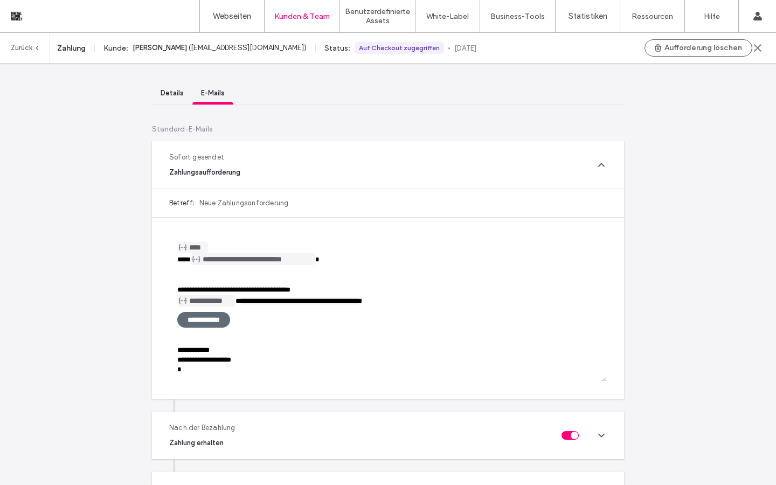
scroll to position [26, 0]
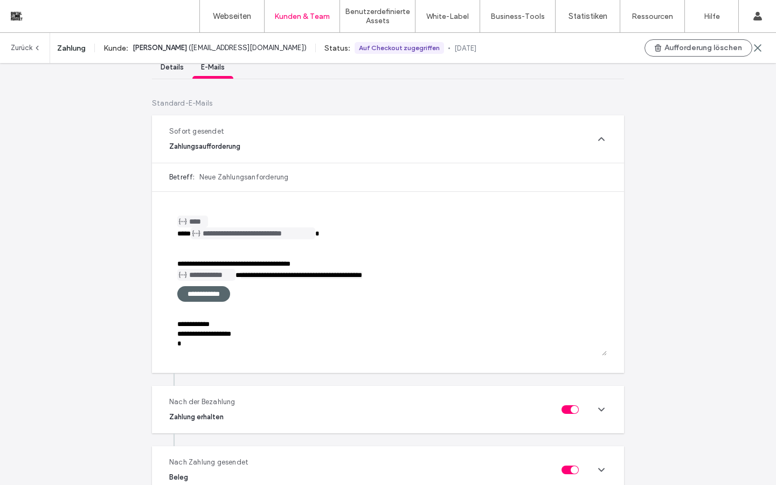
click at [208, 295] on span "**********" at bounding box center [203, 294] width 53 height 16
click at [215, 233] on span "**********" at bounding box center [253, 233] width 122 height 12
click at [170, 69] on span "Details" at bounding box center [172, 67] width 23 height 8
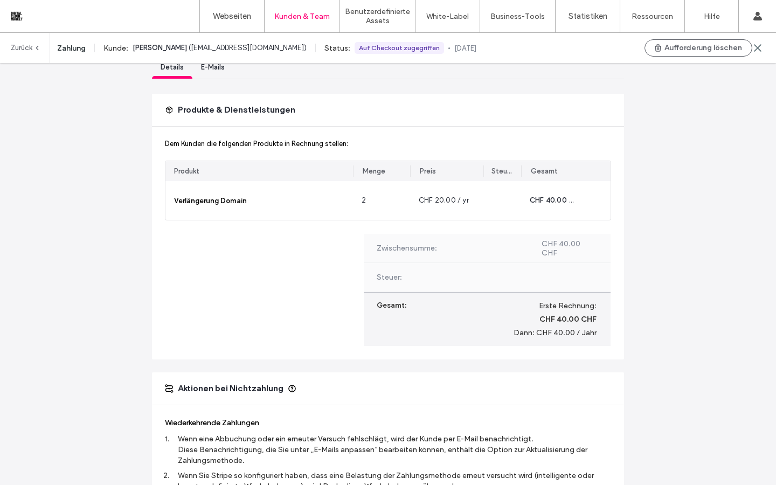
click at [210, 71] on span "E-Mails" at bounding box center [213, 67] width 24 height 8
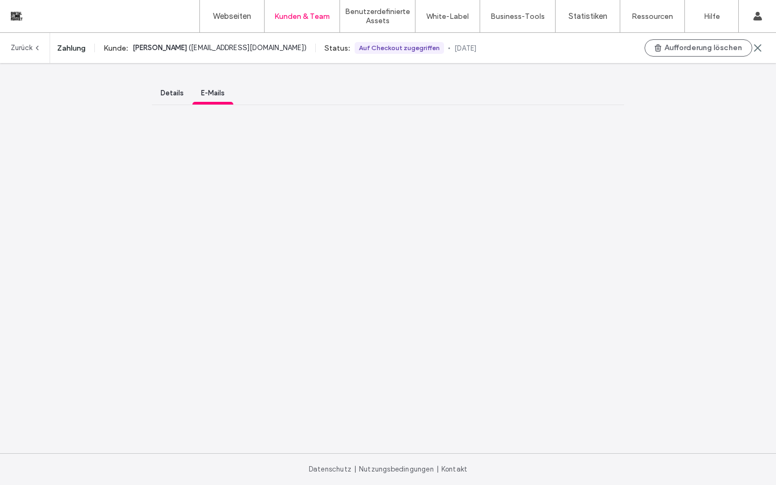
scroll to position [0, 0]
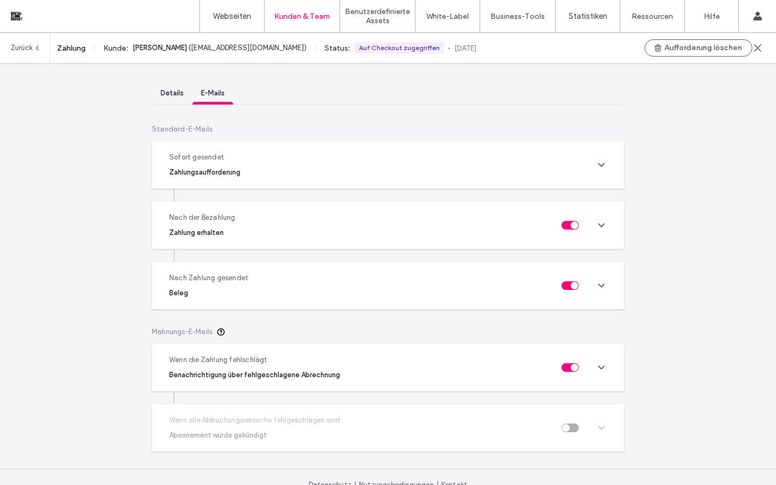
click at [597, 288] on icon at bounding box center [601, 285] width 11 height 11
type input "**********"
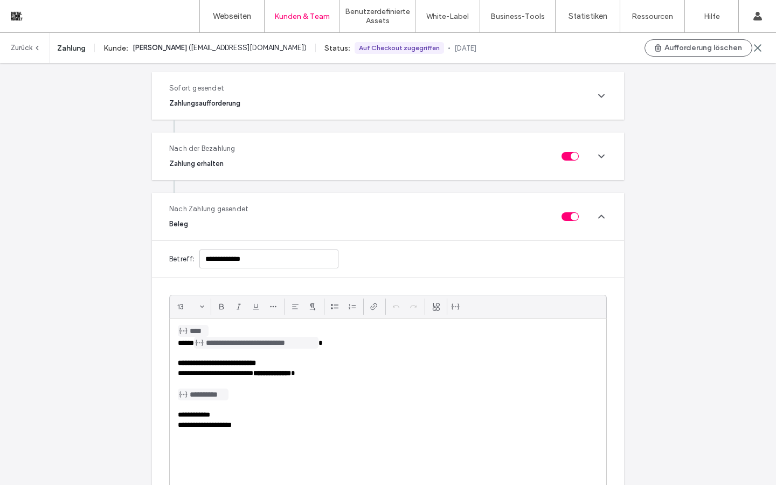
scroll to position [71, 0]
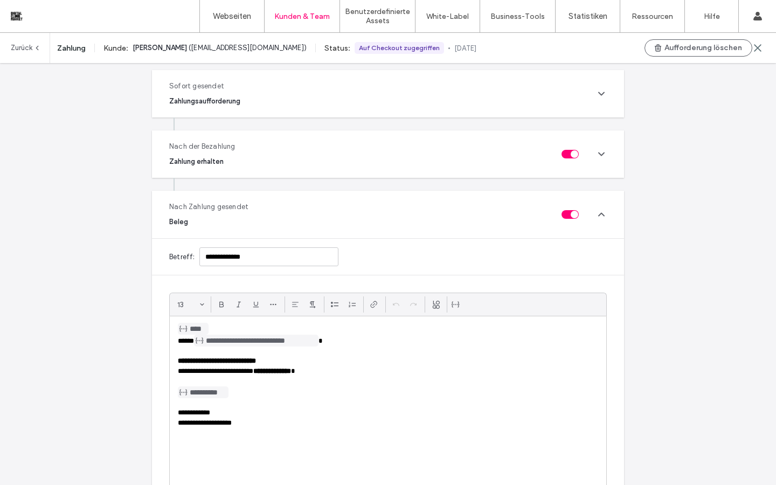
click at [596, 162] on div "Nach der Bezahlung Zahlung erhalten" at bounding box center [388, 153] width 472 height 47
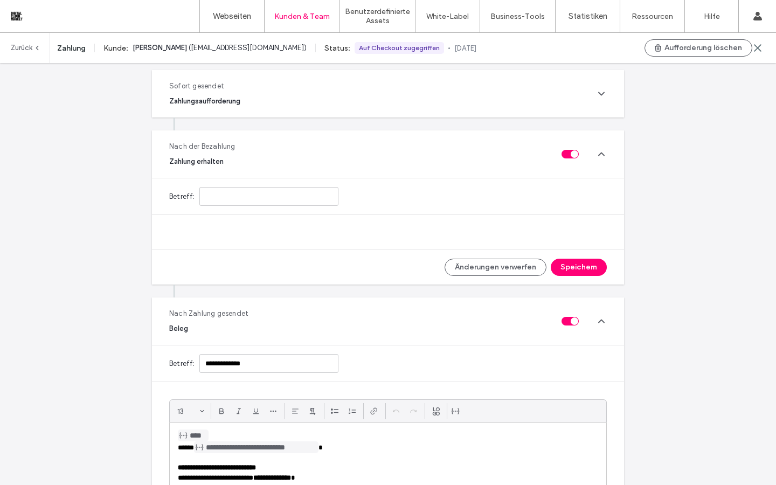
type input "**********"
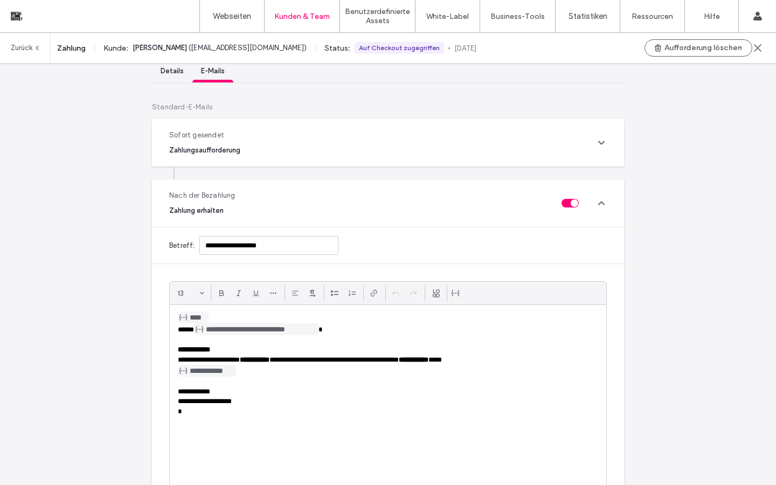
scroll to position [0, 0]
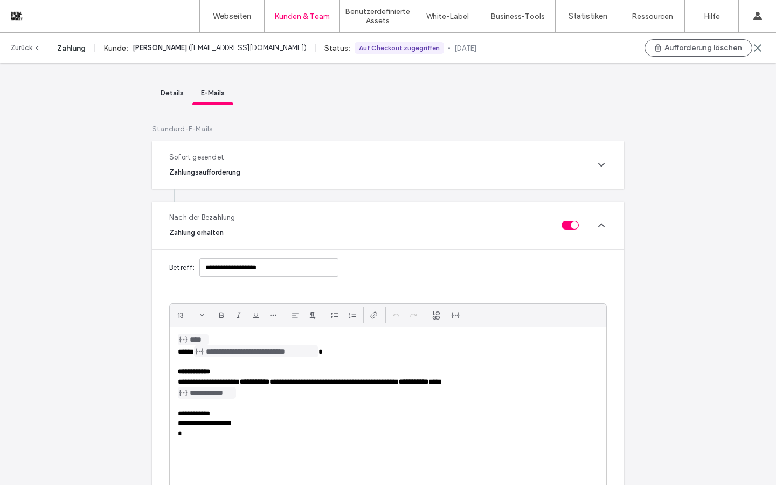
click at [599, 167] on icon at bounding box center [601, 164] width 11 height 11
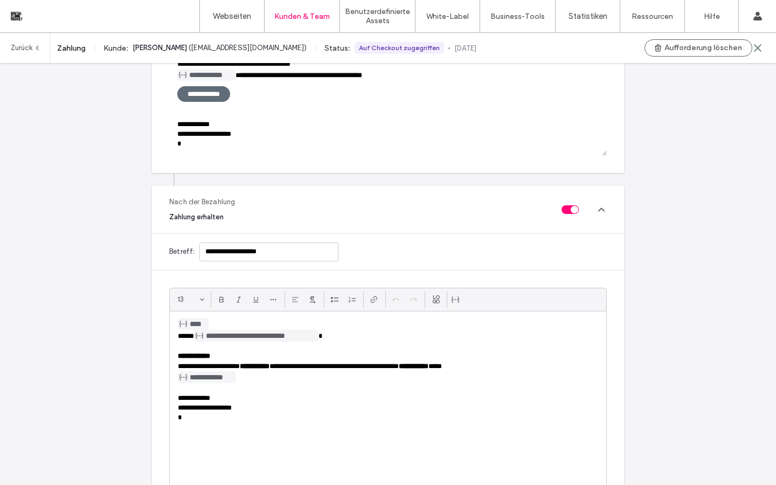
scroll to position [225, 0]
click at [601, 206] on icon at bounding box center [601, 210] width 11 height 11
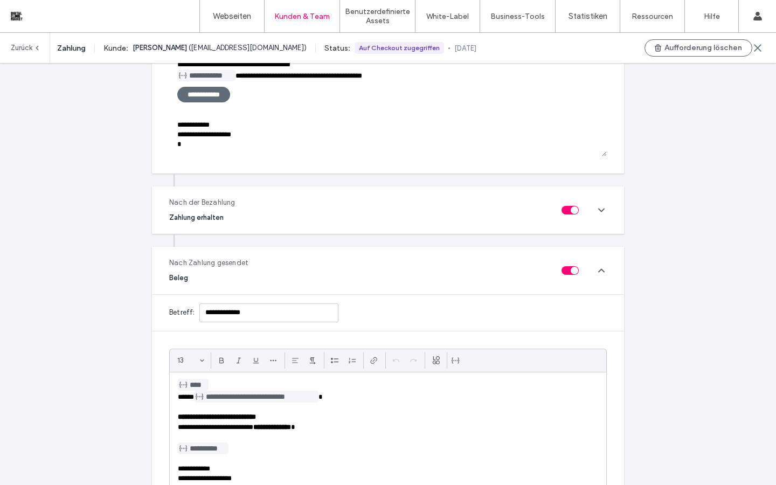
click at [598, 262] on div "Nach Zahlung gesendet Beleg" at bounding box center [388, 270] width 472 height 47
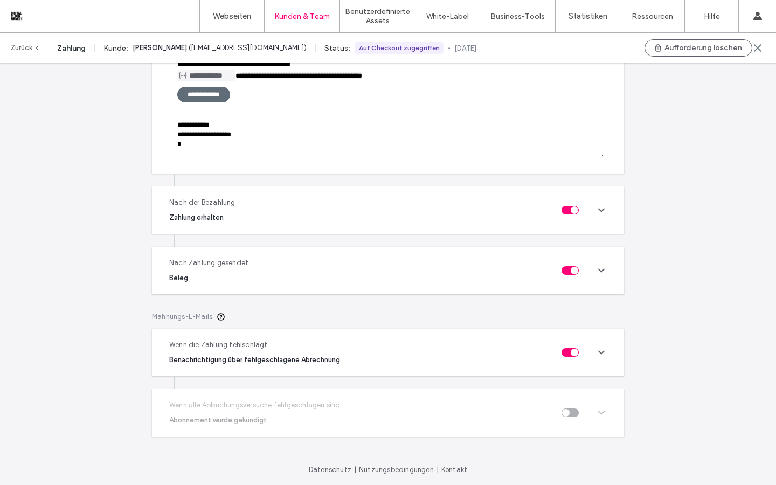
click at [600, 349] on icon at bounding box center [601, 352] width 11 height 11
type input "**********"
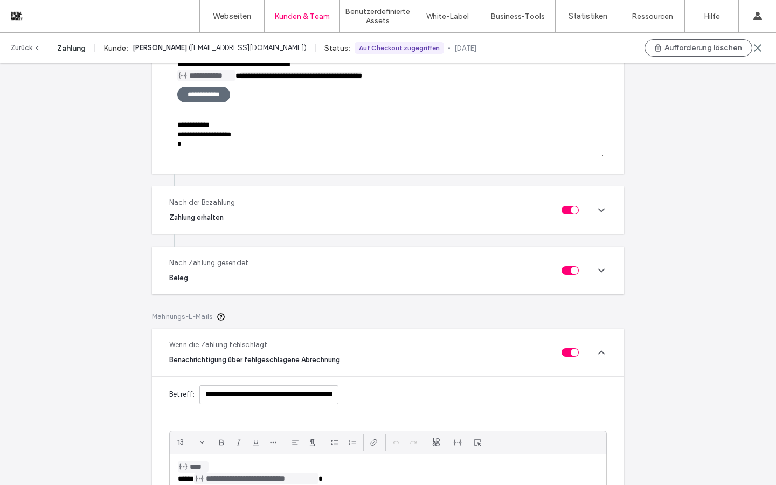
click at [600, 349] on icon at bounding box center [601, 352] width 11 height 11
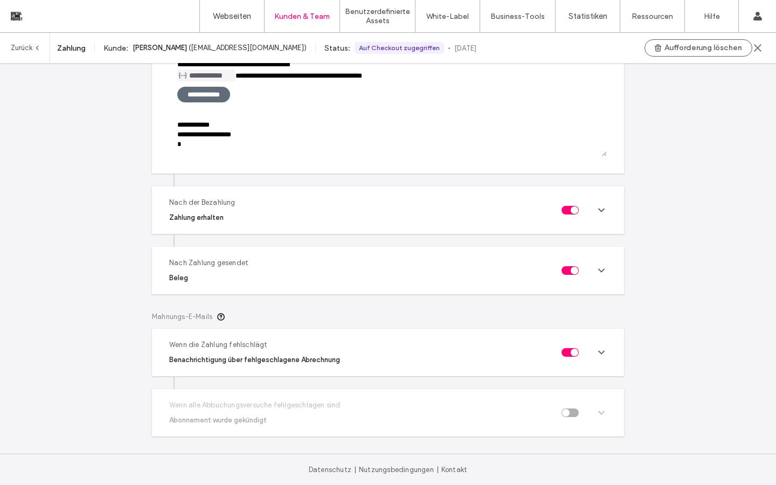
click at [30, 45] on link "Zurück" at bounding box center [26, 48] width 30 height 30
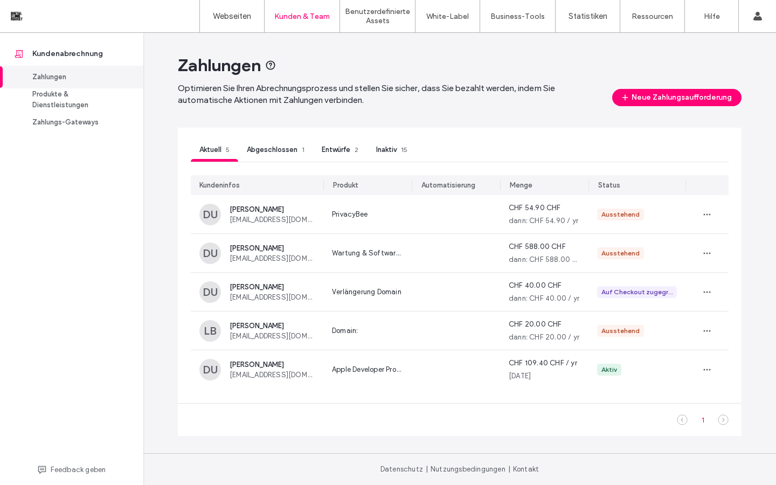
click at [92, 466] on span "Feedback geben" at bounding box center [78, 469] width 55 height 11
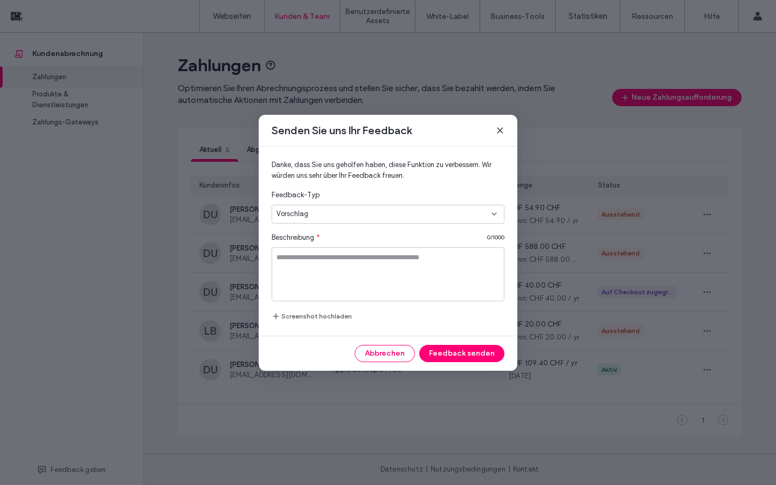
click at [489, 231] on div "Danke, dass Sie uns geholfen haben, diese Funktion zu verbessern. Wir würden un…" at bounding box center [388, 241] width 259 height 189
click at [490, 218] on div "Vorschlag" at bounding box center [383, 213] width 215 height 11
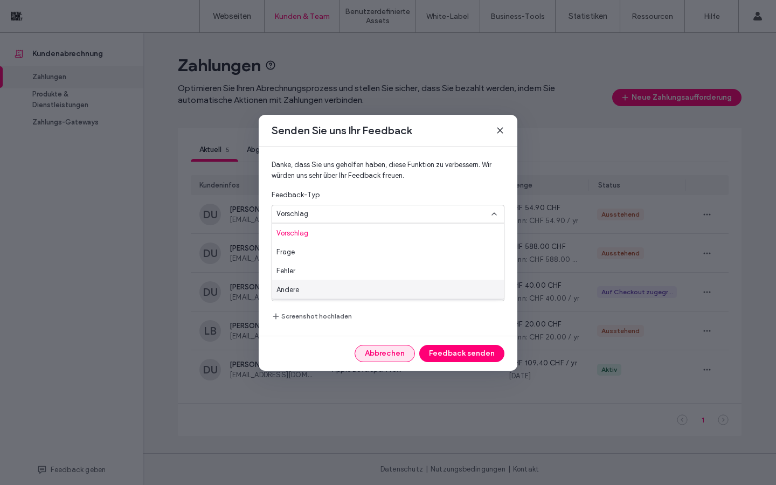
click at [395, 358] on button "Abbrechen" at bounding box center [384, 353] width 60 height 17
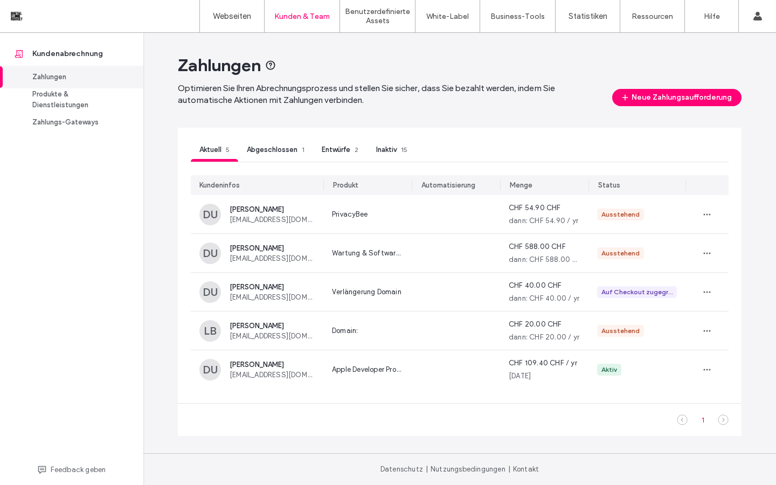
click at [723, 423] on icon at bounding box center [723, 419] width 11 height 11
click at [682, 423] on icon at bounding box center [682, 419] width 11 height 11
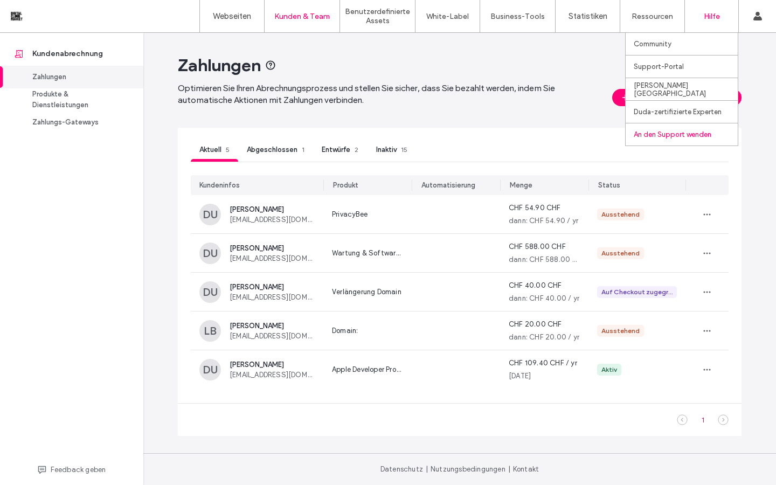
click at [674, 133] on label "An den Support wenden" at bounding box center [673, 134] width 78 height 8
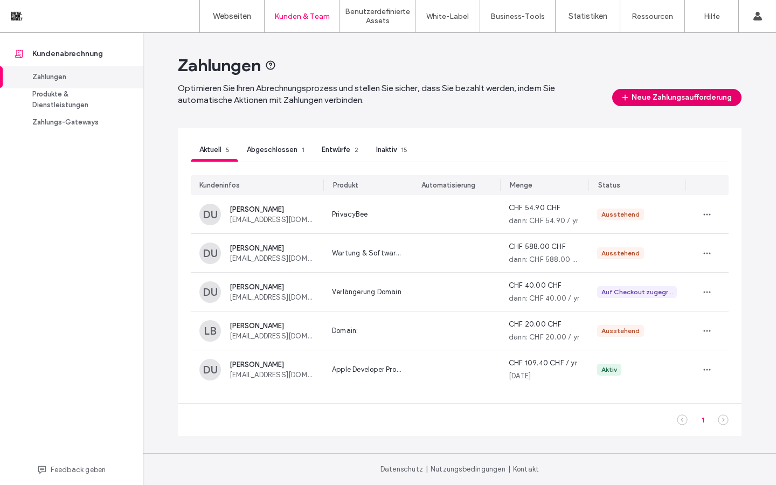
click at [682, 99] on button "Neue Zahlungsaufforderung" at bounding box center [676, 97] width 129 height 17
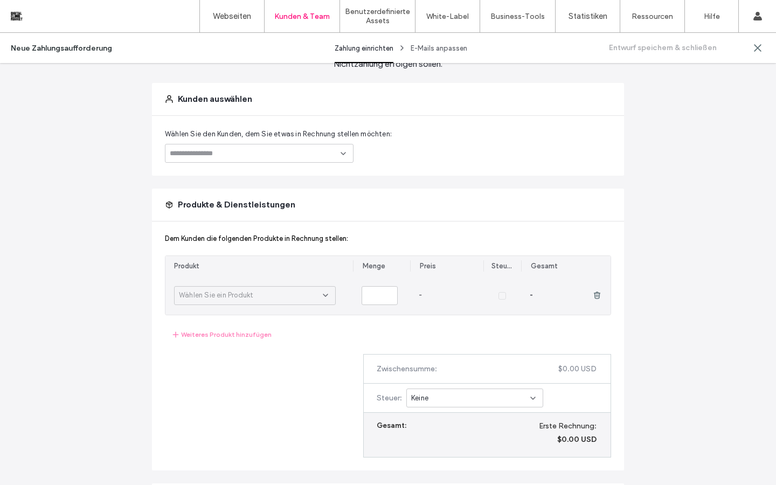
scroll to position [67, 0]
click at [503, 293] on div at bounding box center [502, 294] width 38 height 39
click at [502, 295] on div at bounding box center [502, 294] width 38 height 39
click at [500, 296] on icon at bounding box center [502, 295] width 4 height 3
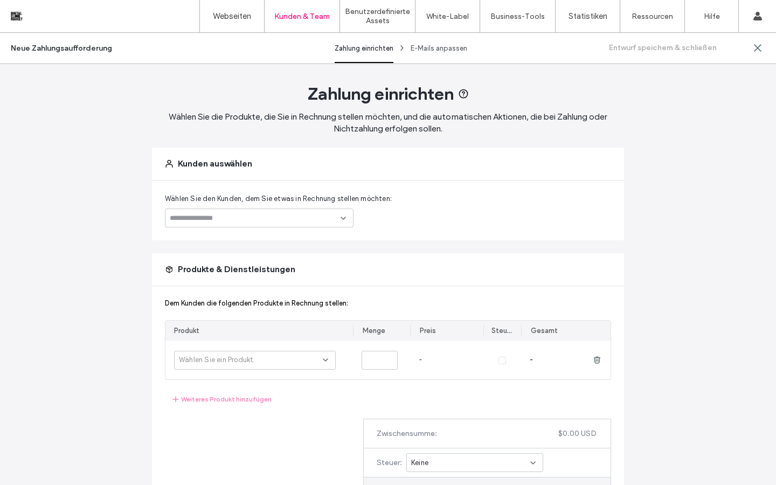
scroll to position [2, 0]
click at [339, 218] on icon at bounding box center [343, 217] width 9 height 9
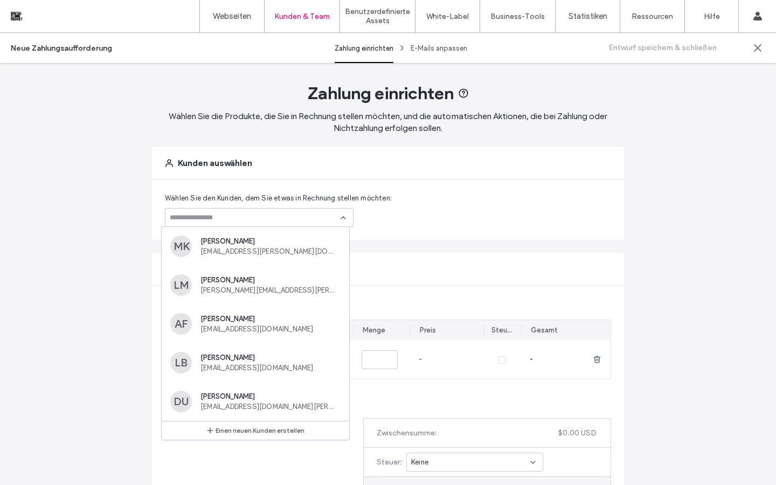
click at [260, 215] on input at bounding box center [255, 217] width 171 height 9
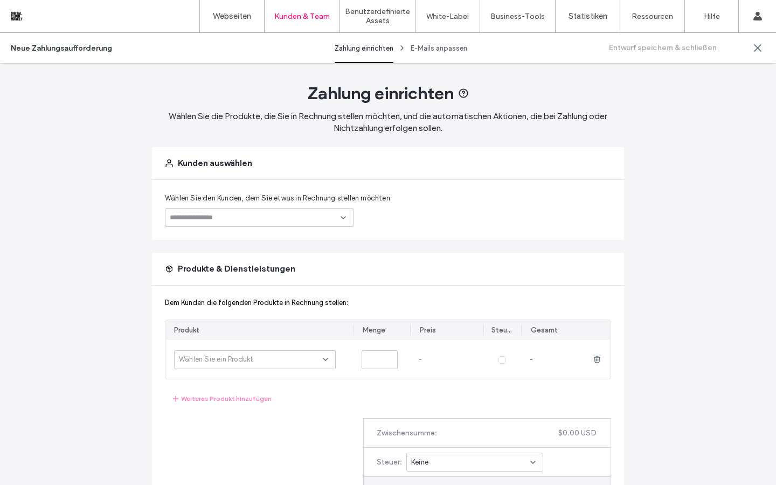
click at [260, 215] on input at bounding box center [255, 217] width 171 height 9
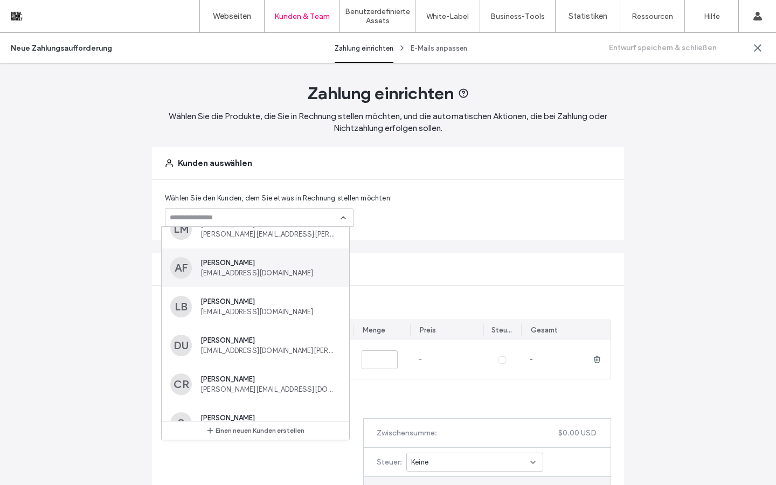
scroll to position [58, 0]
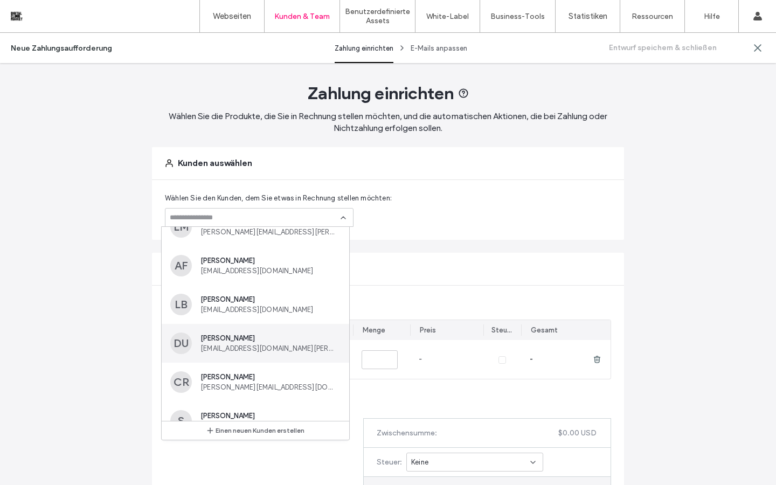
click at [245, 356] on div "DU Dashi Ukaj info@landgasthof-traube.ch" at bounding box center [255, 343] width 187 height 39
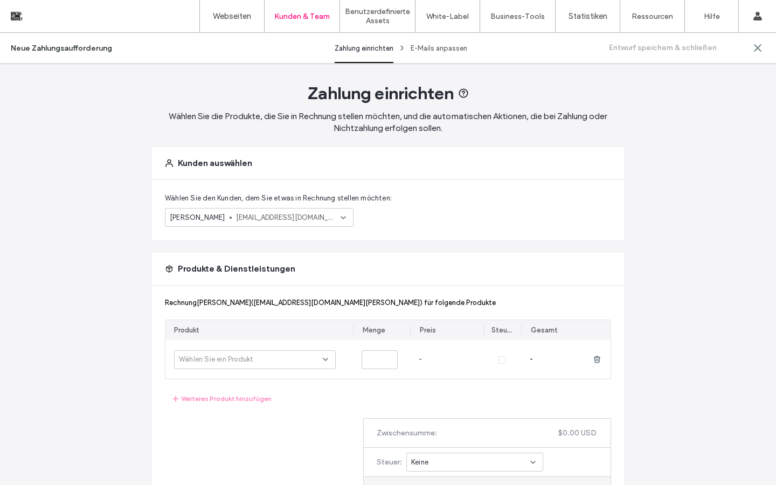
click at [339, 218] on icon at bounding box center [343, 217] width 9 height 9
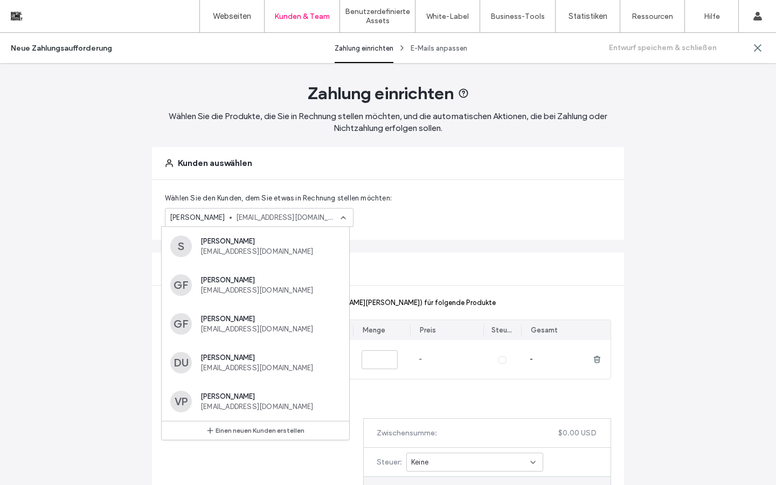
scroll to position [233, 0]
click at [240, 360] on span "[PERSON_NAME]" at bounding box center [268, 357] width 136 height 8
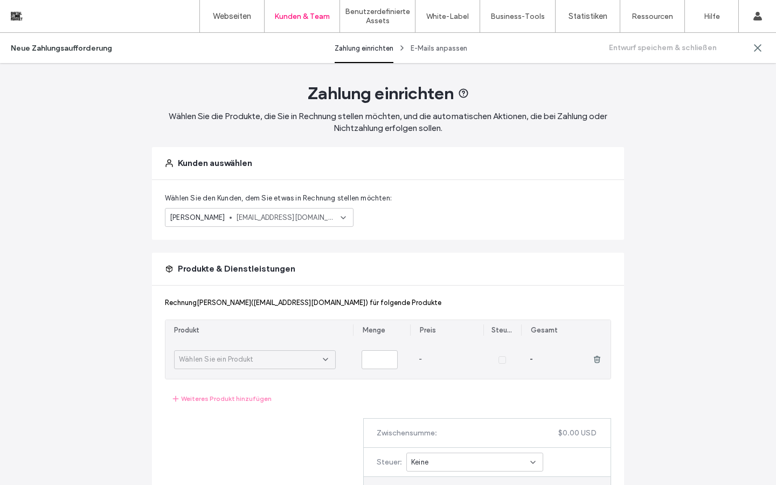
click at [262, 360] on div "Wählen Sie ein Produkt" at bounding box center [251, 359] width 144 height 11
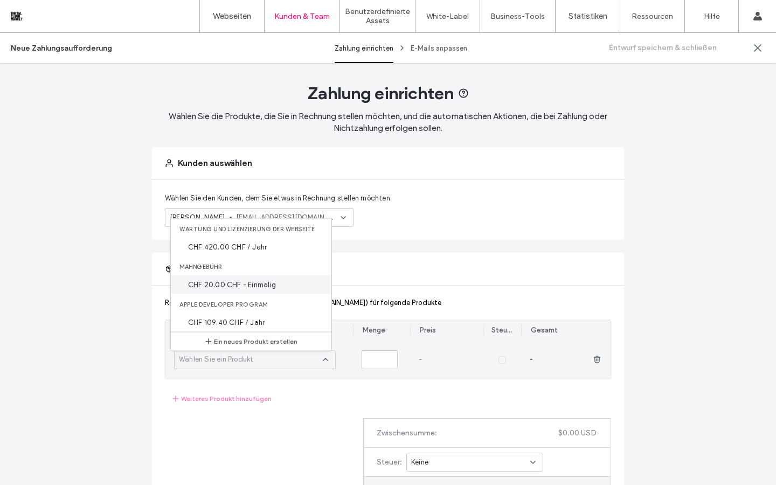
click at [244, 285] on span "CHF 20.00 CHF - Einmalig" at bounding box center [232, 284] width 88 height 11
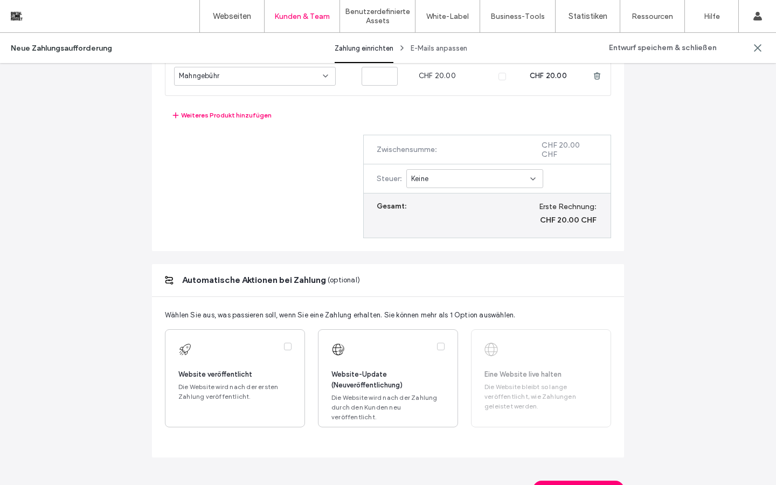
scroll to position [317, 0]
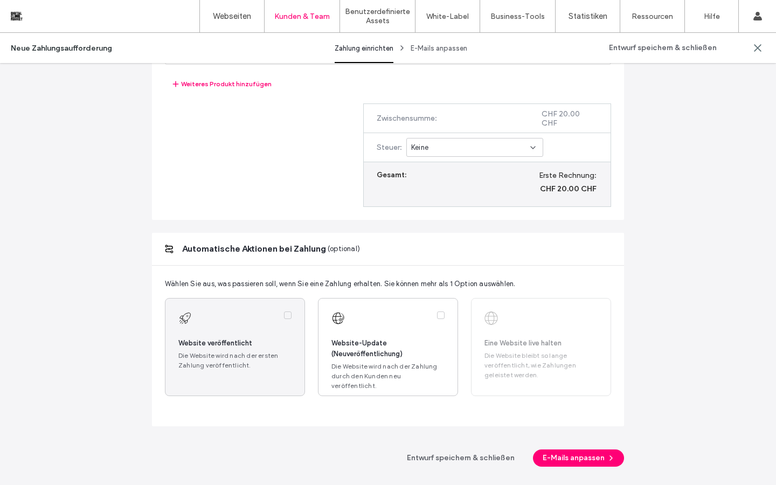
click at [284, 319] on span at bounding box center [288, 315] width 8 height 8
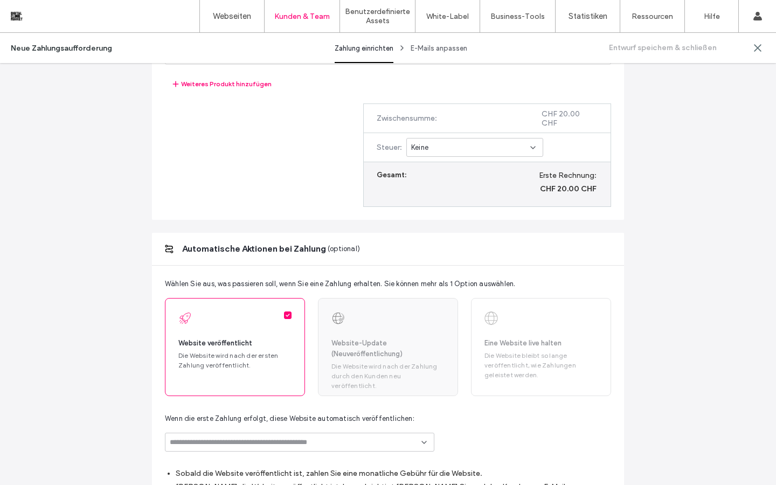
click at [440, 322] on div at bounding box center [387, 317] width 113 height 13
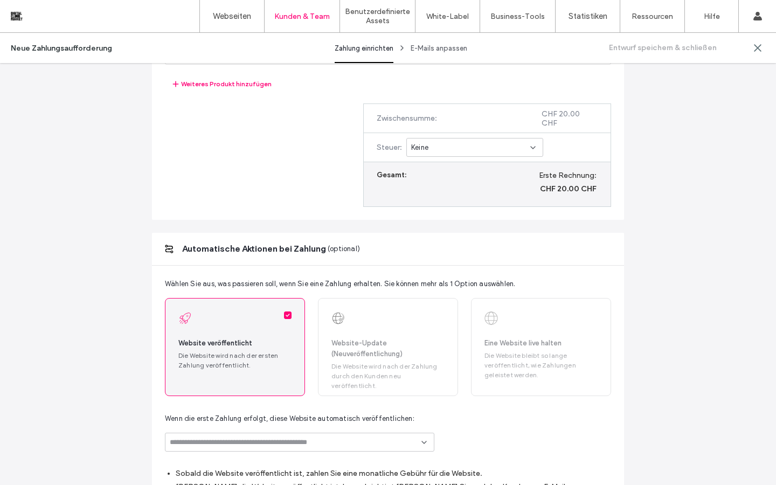
click at [286, 316] on icon at bounding box center [288, 315] width 4 height 3
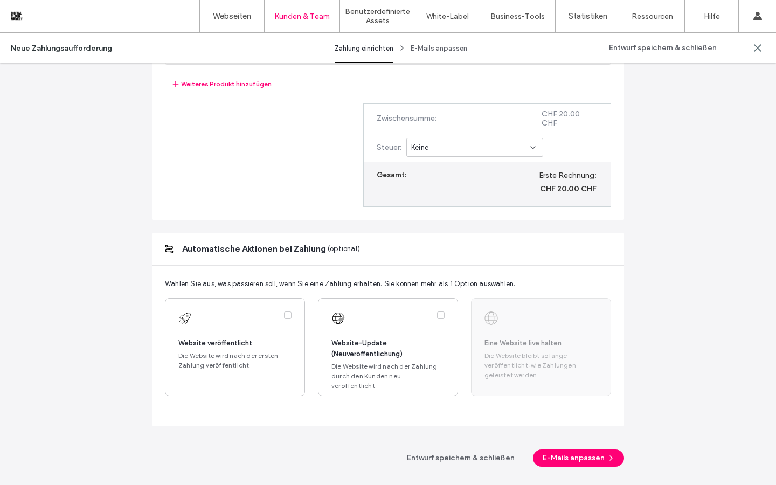
click at [488, 328] on div "Eine Website live halten Die Website bleibt so lange veröffentlicht, wie Zahlun…" at bounding box center [541, 347] width 140 height 98
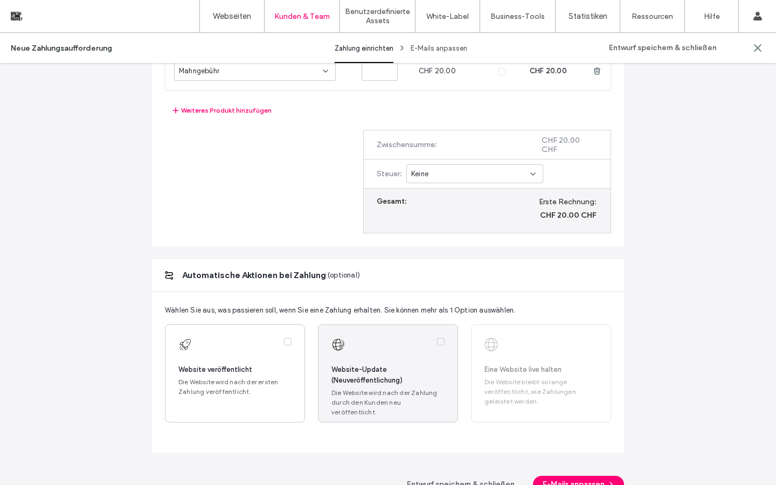
scroll to position [290, 0]
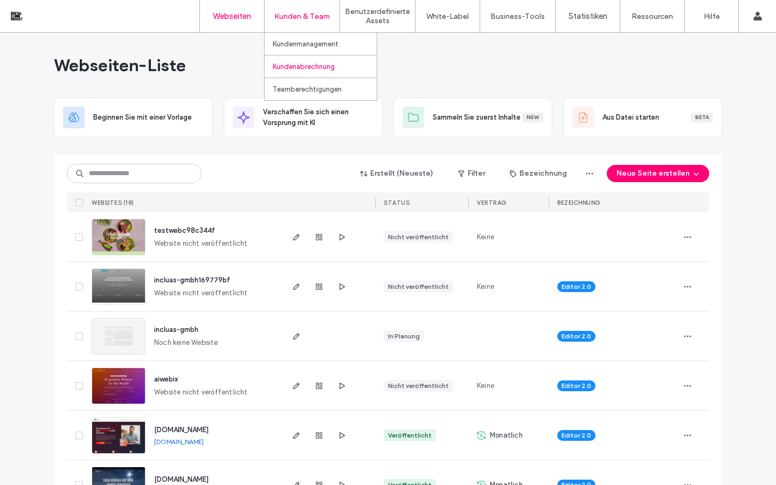
click at [308, 71] on link "Kundenabrechnung" at bounding box center [325, 66] width 104 height 22
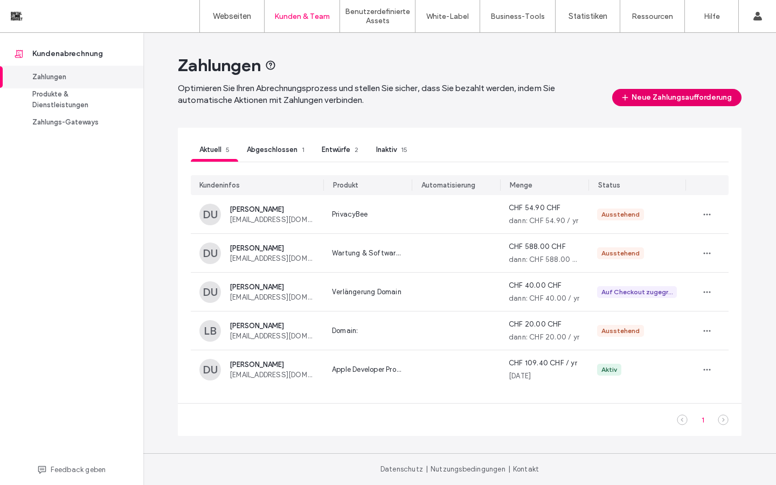
click at [666, 100] on button "Neue Zahlungsaufforderung" at bounding box center [676, 97] width 129 height 17
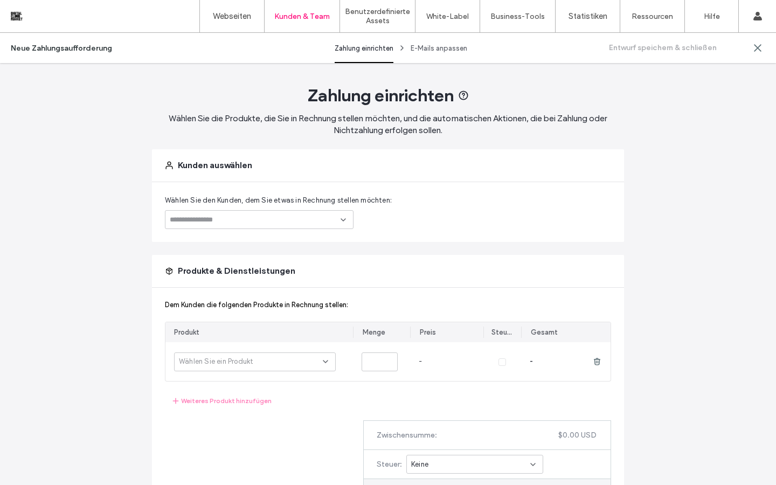
click at [300, 219] on input at bounding box center [255, 219] width 171 height 9
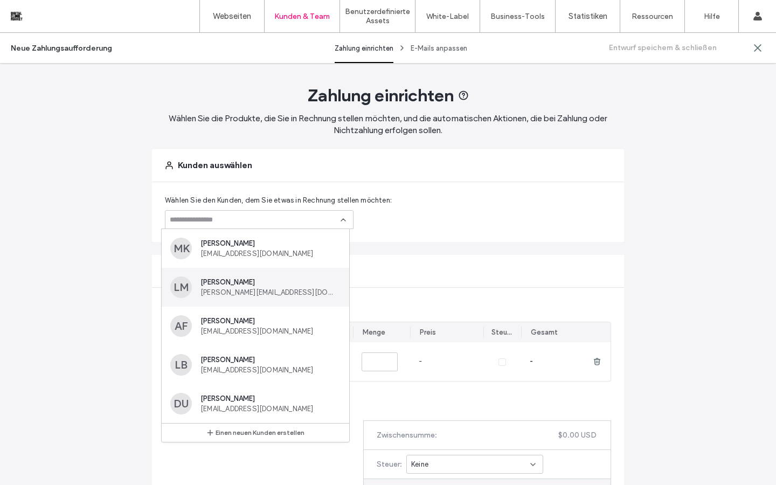
click at [257, 290] on span "[PERSON_NAME][EMAIL_ADDRESS][DOMAIN_NAME]" at bounding box center [268, 292] width 136 height 8
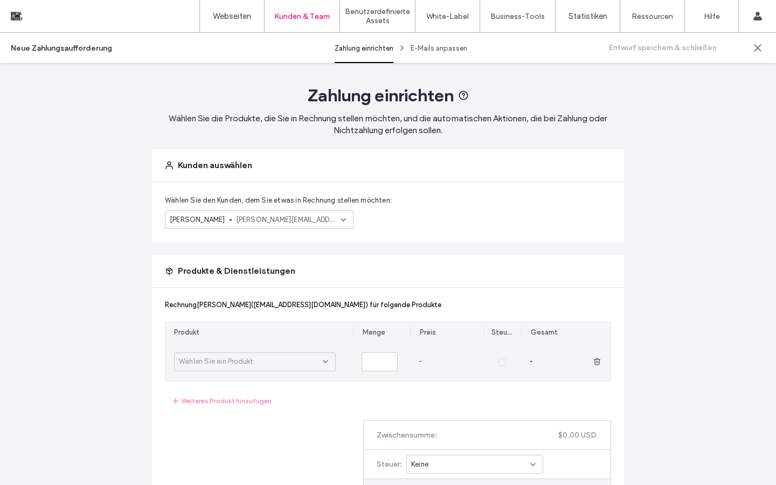
click at [289, 368] on div "Wählen Sie ein Produkt" at bounding box center [255, 361] width 162 height 19
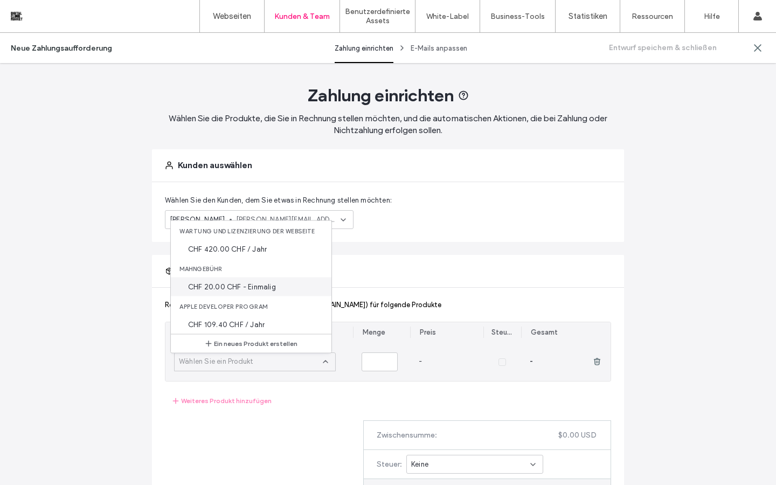
click at [252, 279] on div "CHF 20.00 CHF - Einmalig" at bounding box center [251, 286] width 161 height 19
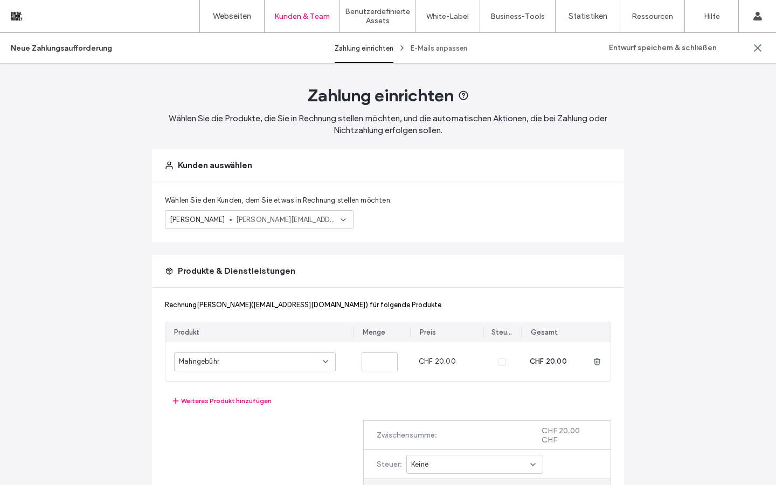
click at [342, 215] on icon at bounding box center [343, 219] width 9 height 9
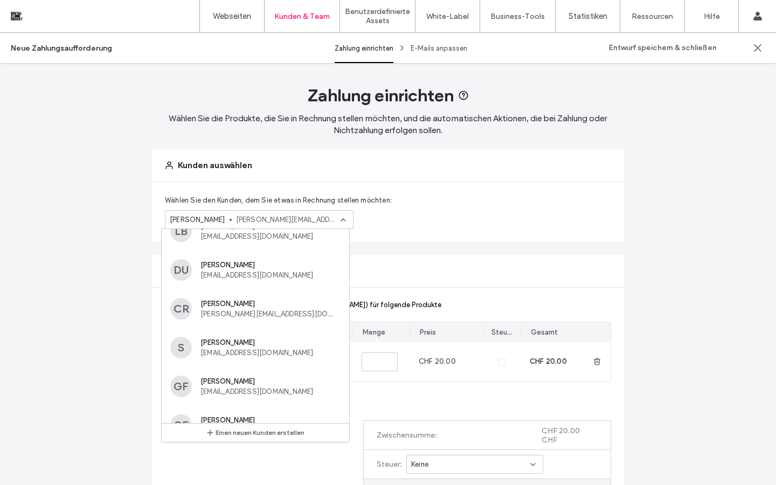
scroll to position [172, 0]
click at [242, 318] on span "[EMAIL_ADDRESS][DOMAIN_NAME]" at bounding box center [268, 314] width 136 height 8
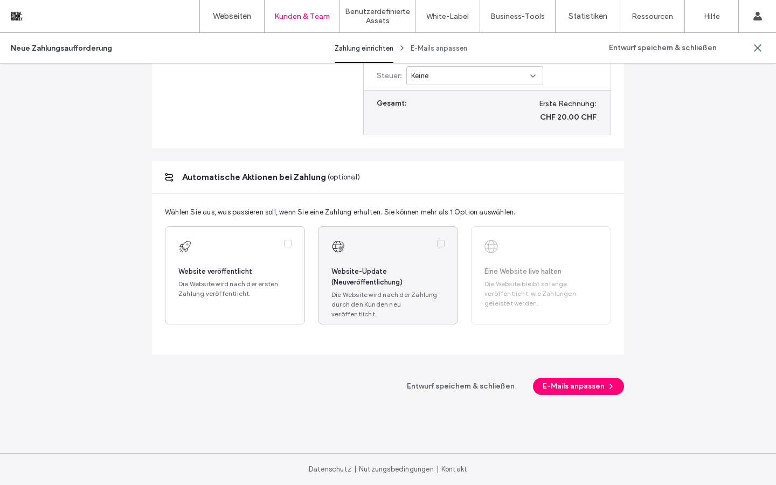
scroll to position [0, 0]
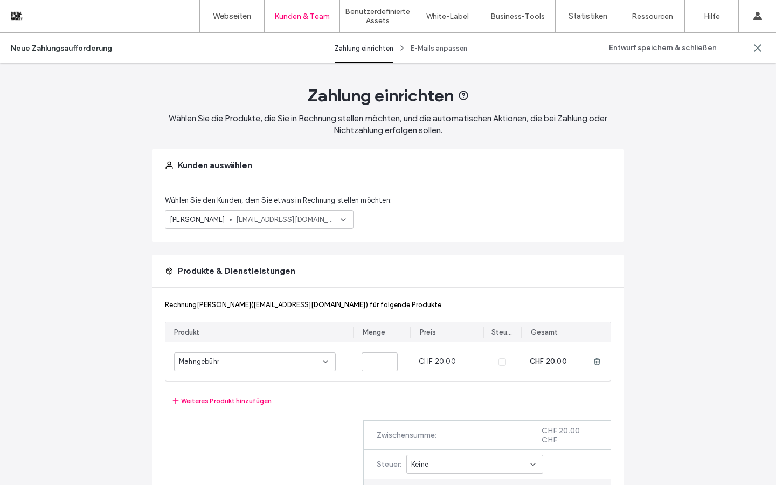
click at [336, 212] on div "[PERSON_NAME] [EMAIL_ADDRESS][DOMAIN_NAME]" at bounding box center [259, 219] width 189 height 19
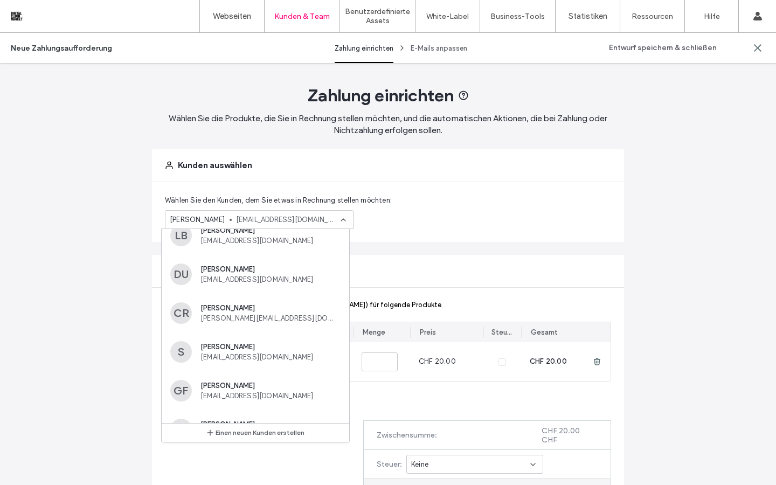
scroll to position [173, 0]
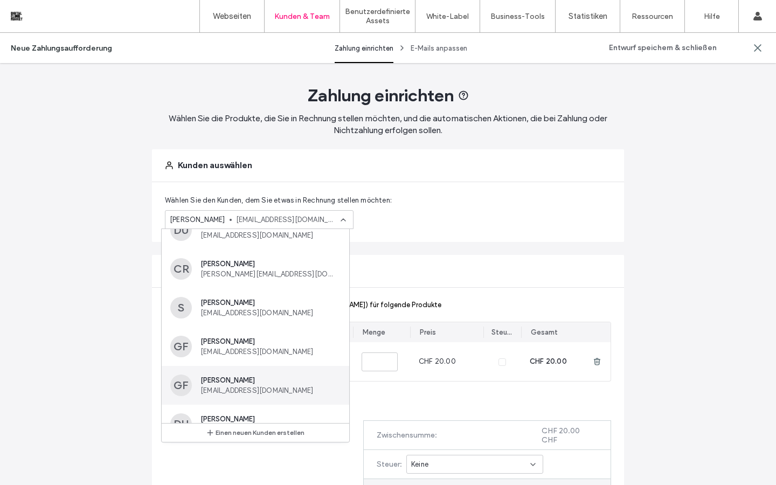
click at [241, 389] on span "[EMAIL_ADDRESS][DOMAIN_NAME]" at bounding box center [268, 390] width 136 height 8
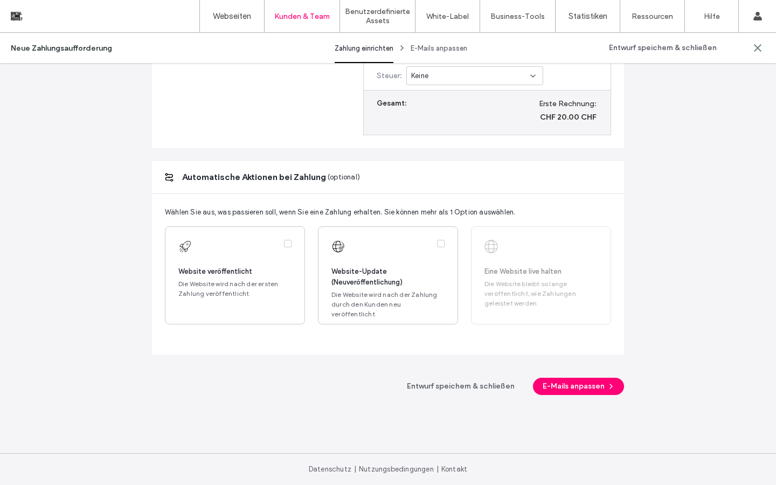
scroll to position [0, 0]
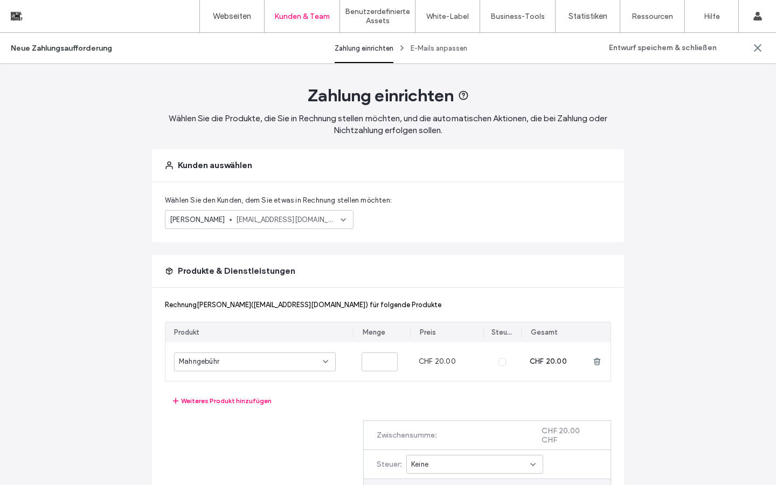
click at [339, 218] on icon at bounding box center [343, 219] width 9 height 9
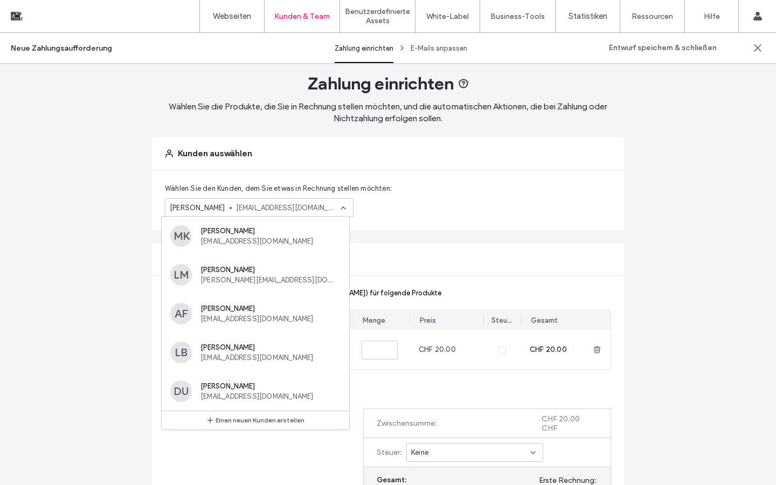
scroll to position [12, 0]
click at [371, 387] on div "Weiteres Produkt hinzufügen" at bounding box center [388, 388] width 446 height 13
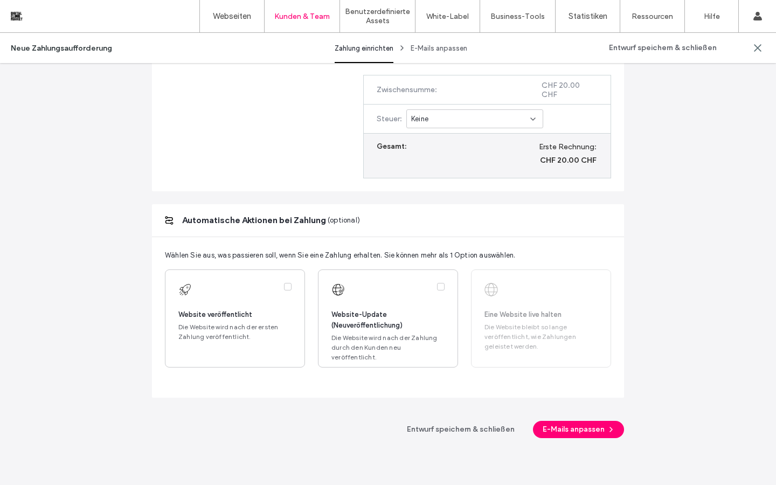
scroll to position [374, 0]
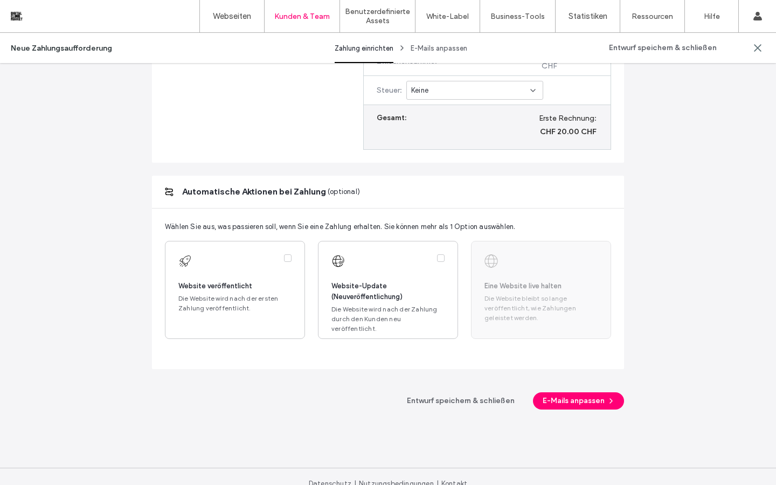
click at [505, 326] on div "Eine Website live halten Die Website bleibt so lange veröffentlicht, wie Zahlun…" at bounding box center [541, 290] width 140 height 98
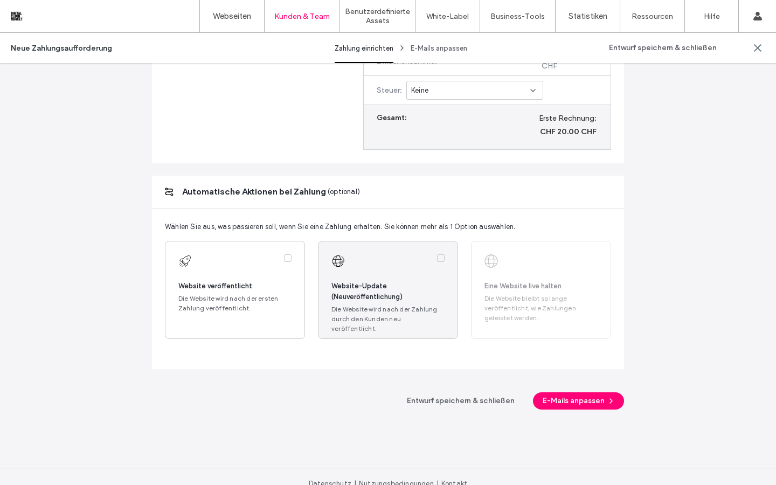
click at [410, 320] on label at bounding box center [387, 289] width 139 height 97
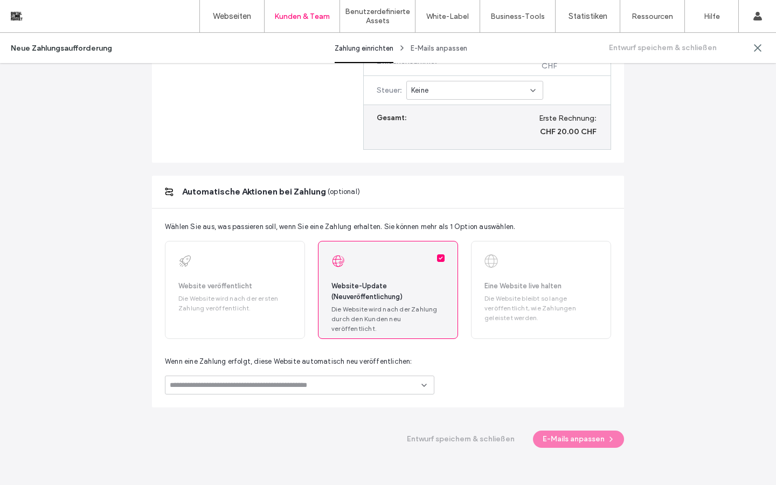
click at [438, 256] on span at bounding box center [441, 258] width 8 height 8
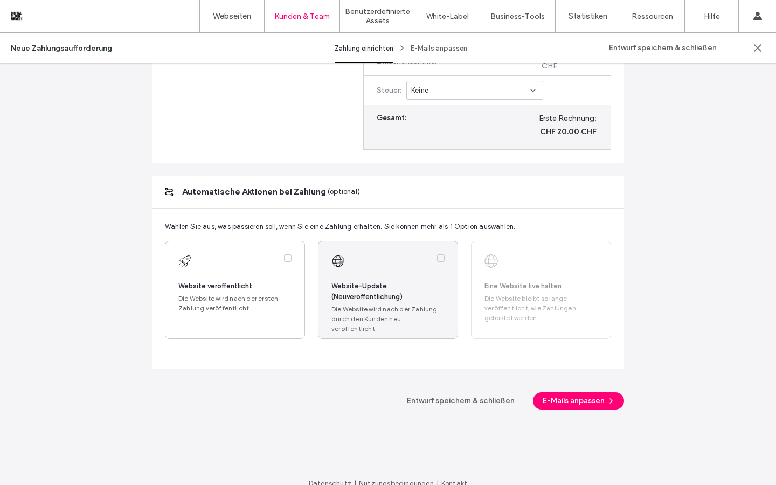
click at [438, 256] on span at bounding box center [441, 258] width 8 height 8
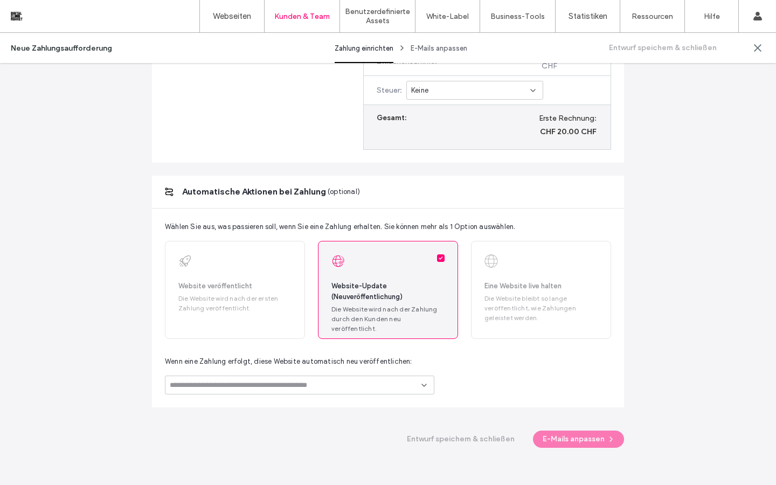
click at [438, 256] on span at bounding box center [441, 258] width 8 height 8
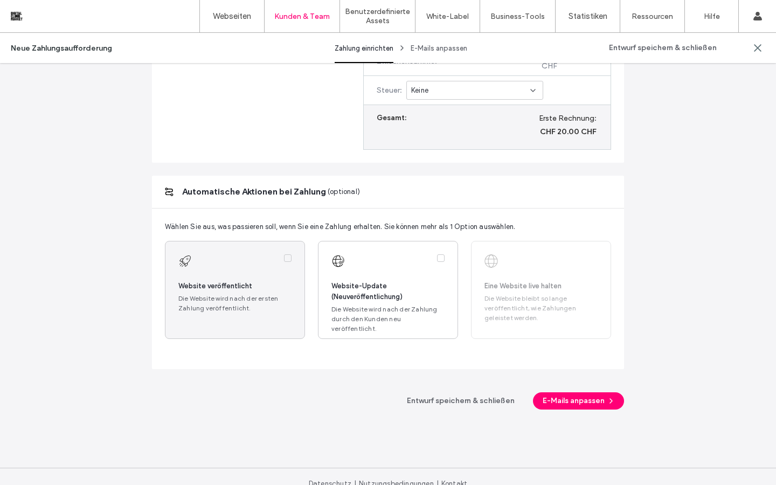
click at [288, 257] on label at bounding box center [234, 289] width 139 height 97
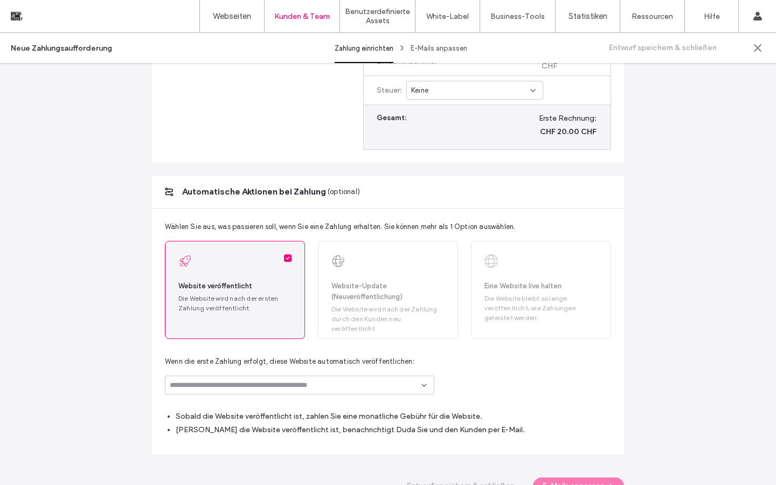
click at [285, 260] on span at bounding box center [288, 258] width 8 height 8
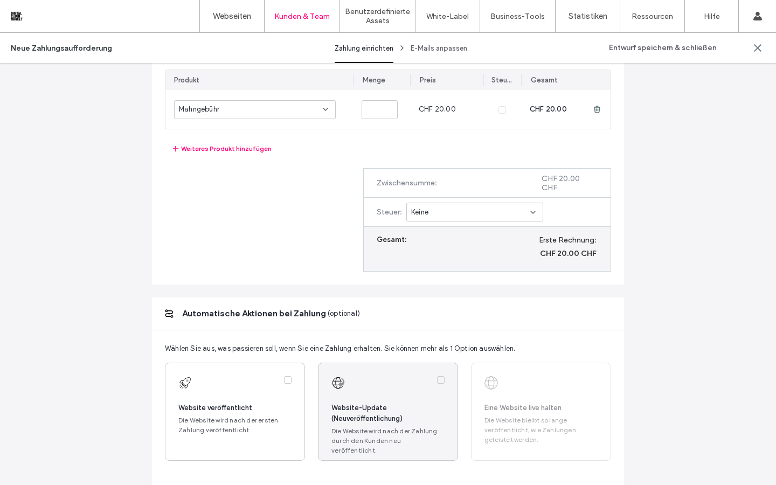
scroll to position [253, 0]
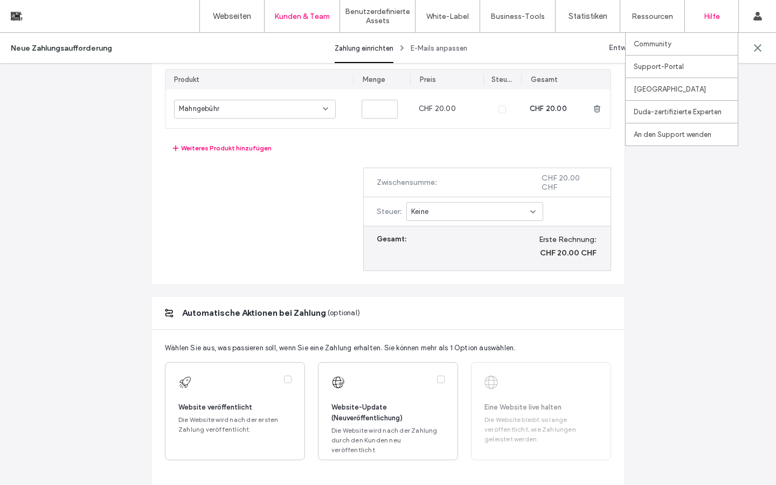
click at [714, 20] on label "Hilfe" at bounding box center [712, 16] width 16 height 9
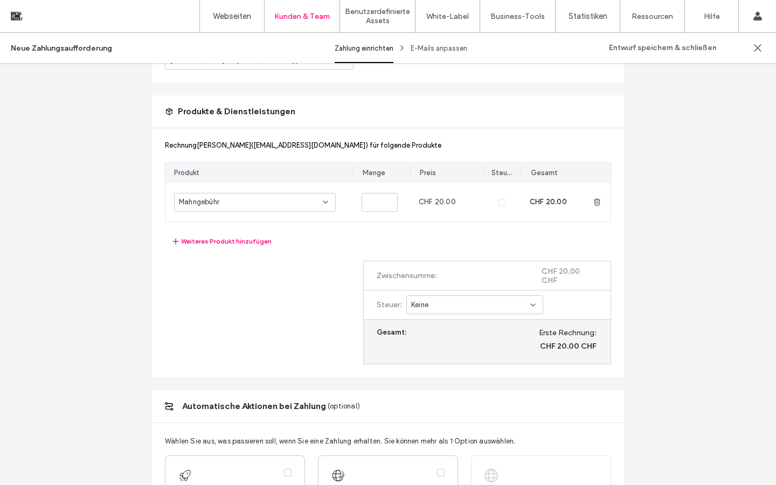
scroll to position [0, 0]
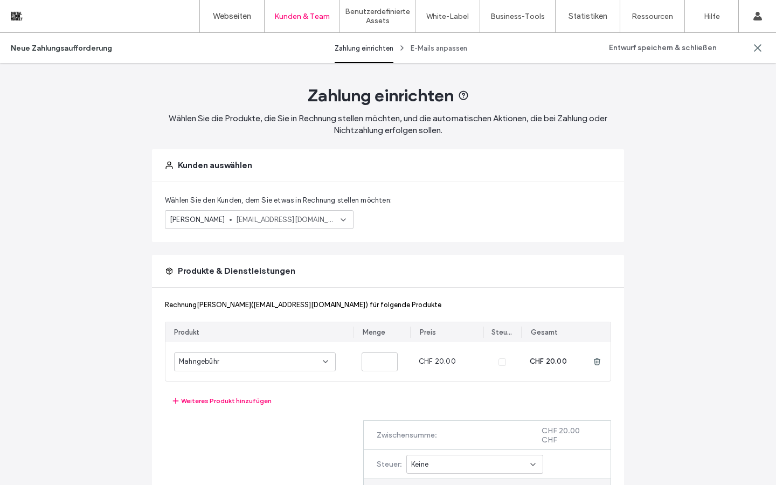
click at [339, 219] on icon at bounding box center [343, 219] width 9 height 9
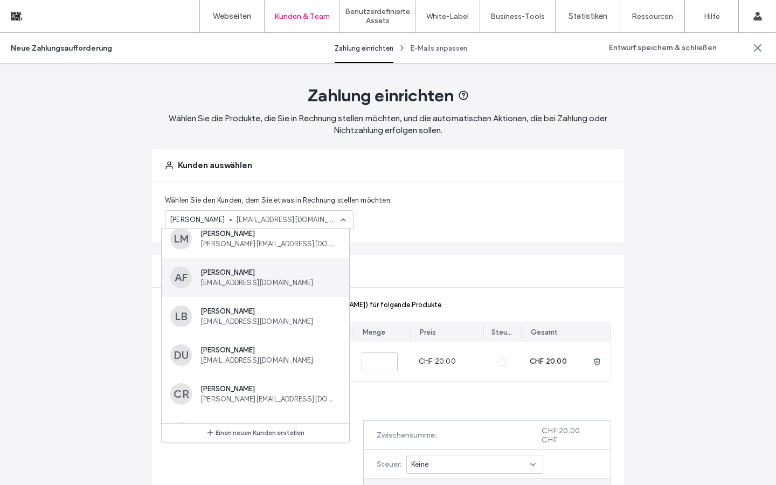
scroll to position [60, 0]
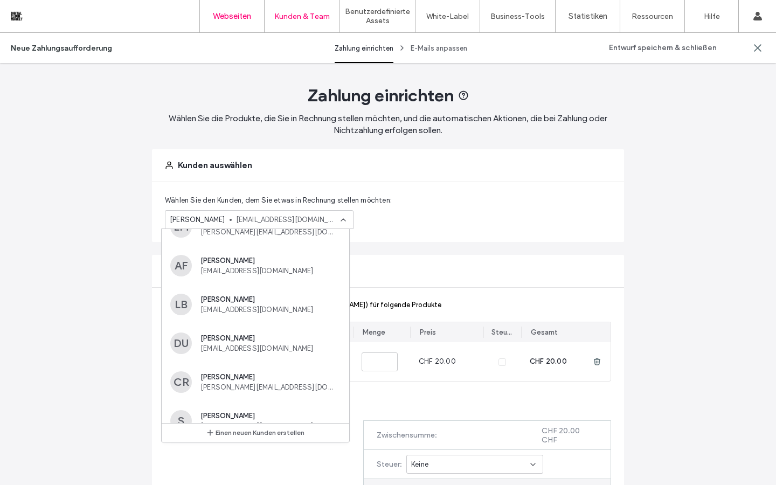
click at [239, 22] on link "Webseiten" at bounding box center [232, 16] width 64 height 32
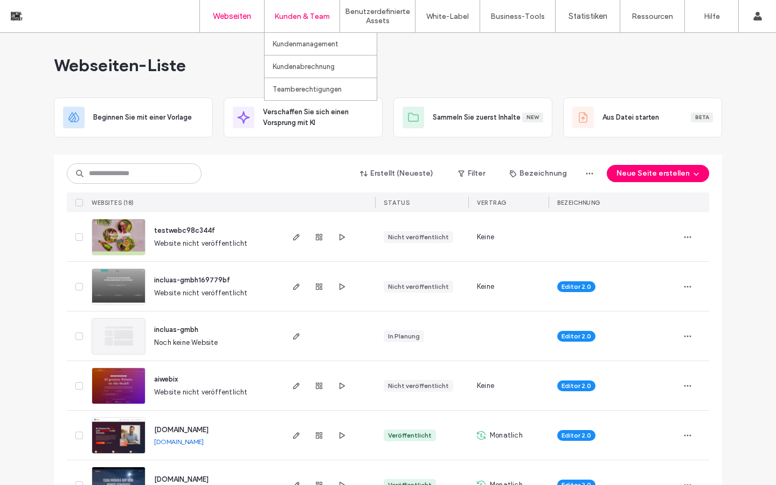
click at [315, 15] on label "Kunden & Team" at bounding box center [301, 16] width 55 height 9
click at [323, 43] on label "Kundenmanagement" at bounding box center [306, 44] width 66 height 8
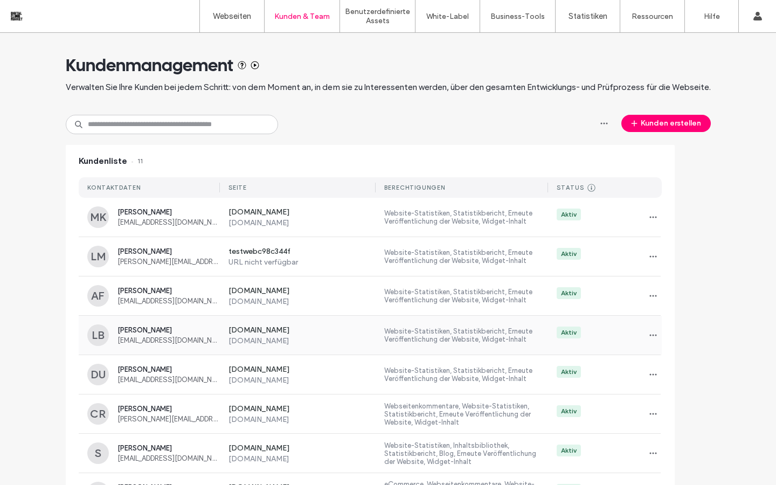
scroll to position [156, 0]
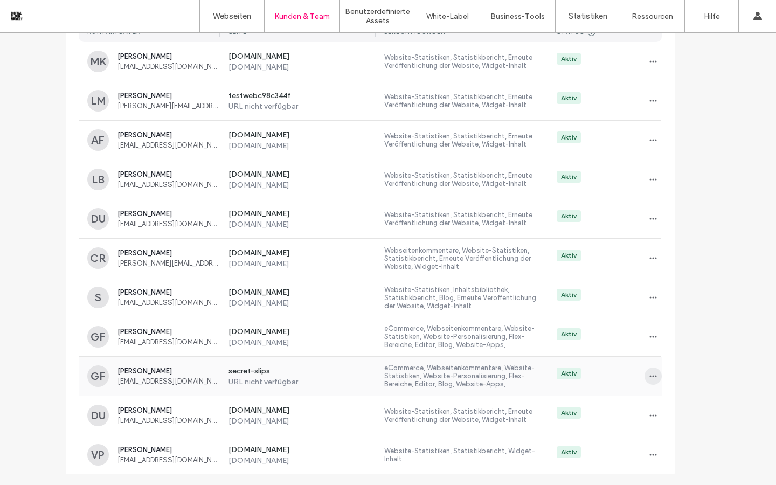
click at [649, 372] on icon "button" at bounding box center [653, 376] width 9 height 9
click at [674, 445] on span "Kunden löschen" at bounding box center [677, 445] width 50 height 11
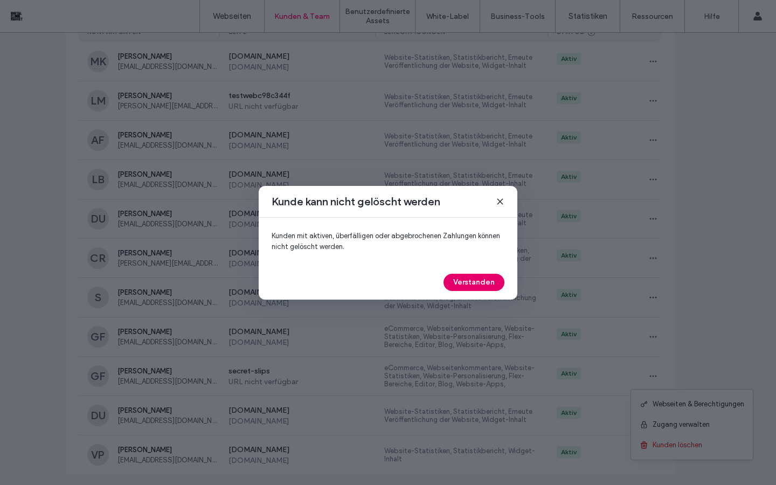
click at [488, 285] on button "Verstanden" at bounding box center [473, 282] width 61 height 17
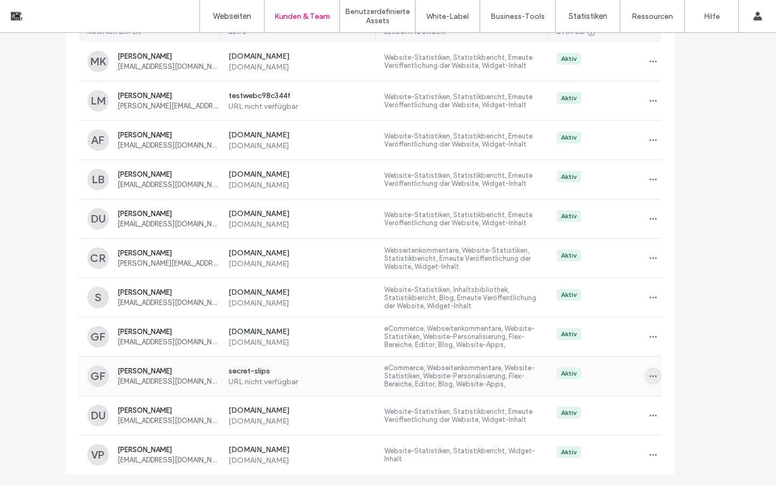
click at [644, 373] on span "button" at bounding box center [652, 375] width 17 height 17
click at [683, 446] on span "Kunden löschen" at bounding box center [677, 445] width 50 height 11
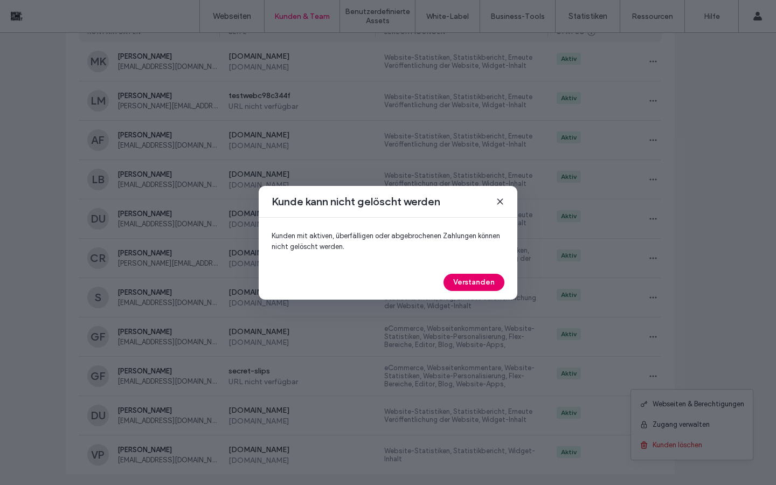
click at [471, 283] on button "Verstanden" at bounding box center [473, 282] width 61 height 17
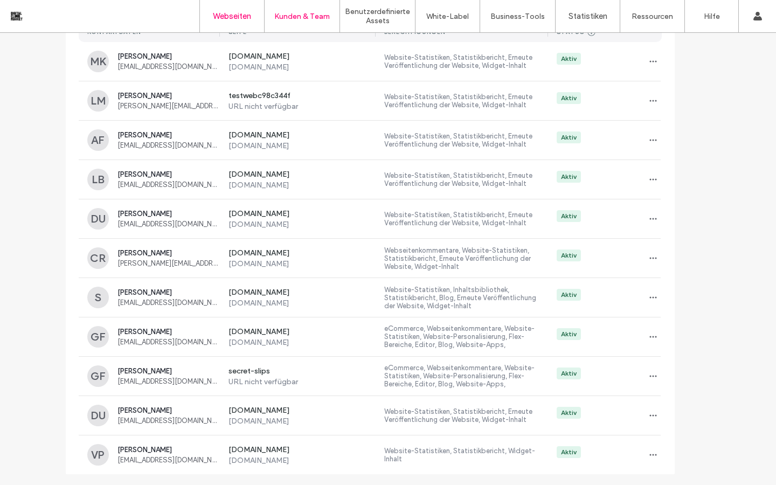
click at [236, 20] on label "Webseiten" at bounding box center [232, 16] width 38 height 10
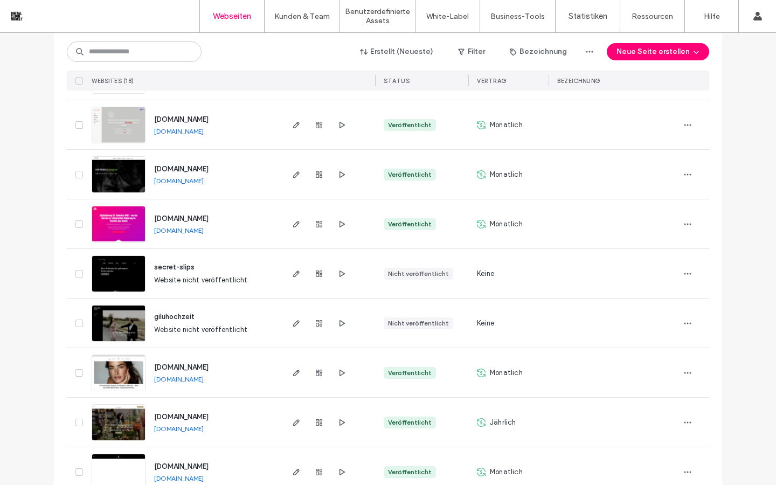
scroll to position [490, 0]
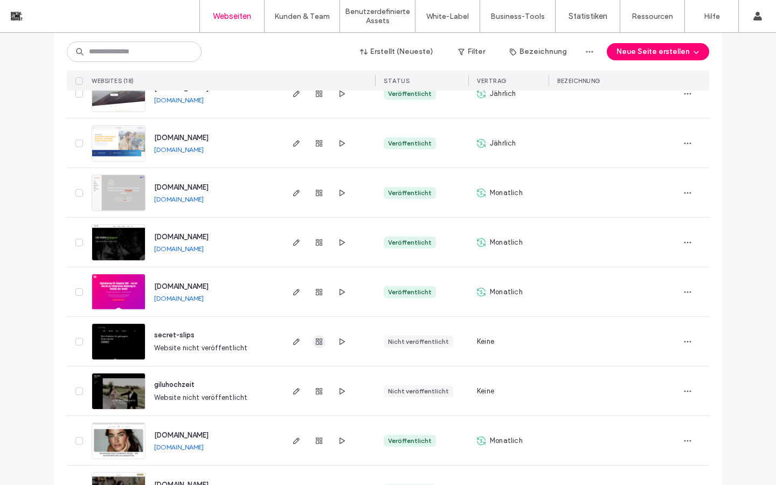
click at [318, 342] on use "button" at bounding box center [319, 341] width 6 height 6
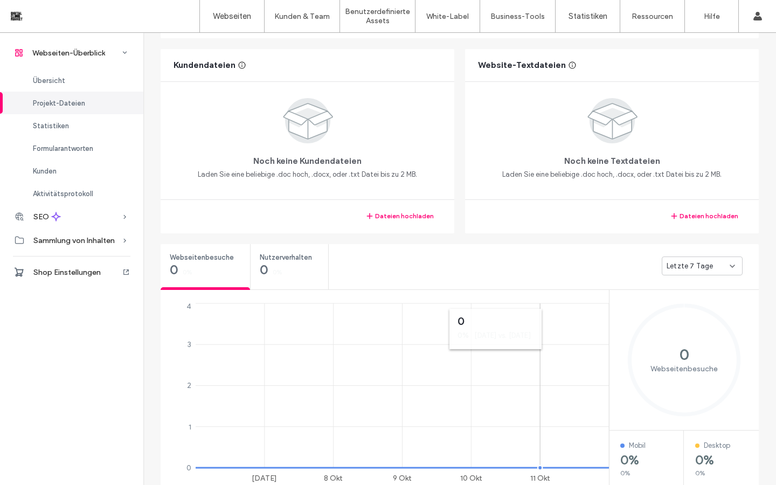
scroll to position [591, 0]
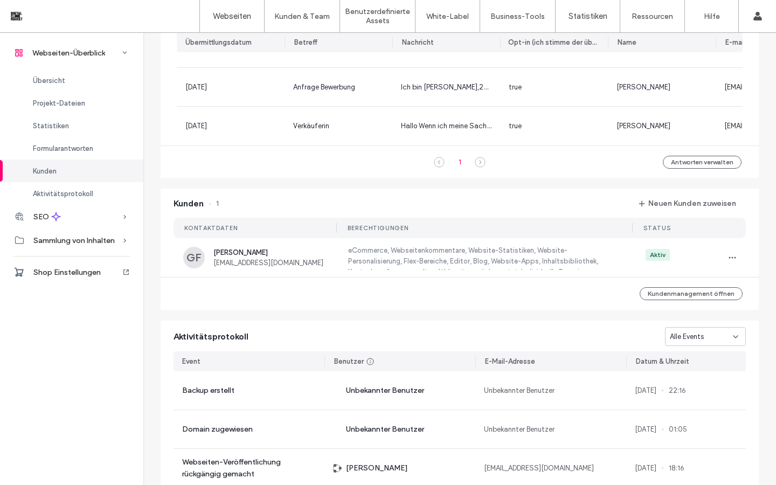
scroll to position [199, 0]
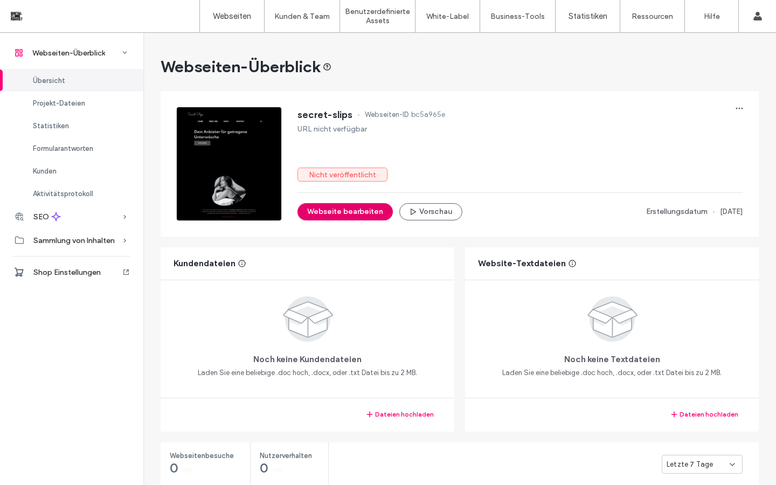
click at [357, 212] on button "Webseite bearbeiten" at bounding box center [344, 211] width 95 height 17
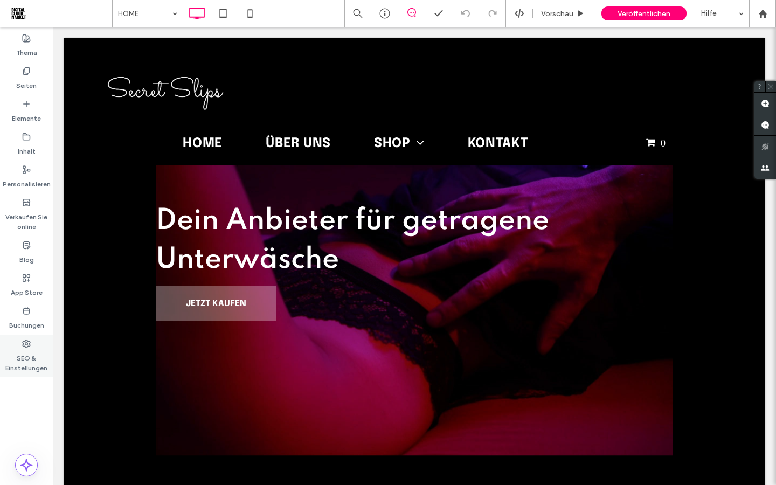
click at [23, 357] on label "SEO & Einstellungen" at bounding box center [26, 360] width 53 height 25
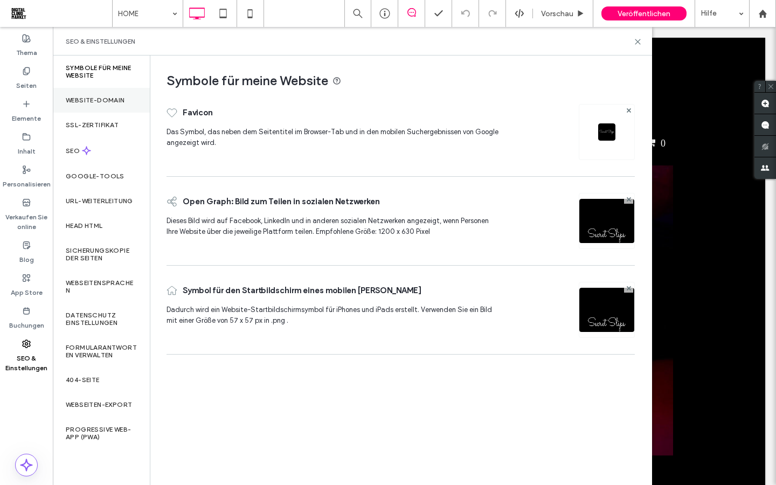
click at [113, 101] on label "Website-Domain" at bounding box center [95, 100] width 59 height 8
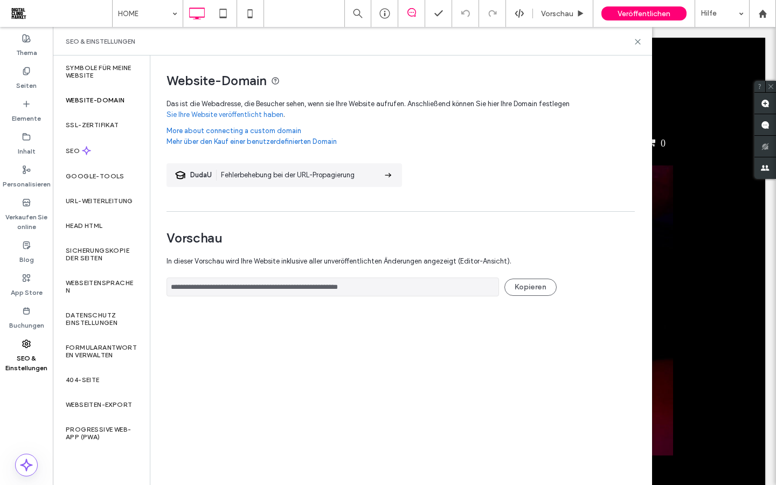
click at [105, 106] on div "Website-Domain" at bounding box center [101, 100] width 97 height 25
click at [107, 101] on label "Website-Domain" at bounding box center [95, 100] width 59 height 8
click at [98, 68] on label "Symbole für meine Website" at bounding box center [101, 71] width 71 height 15
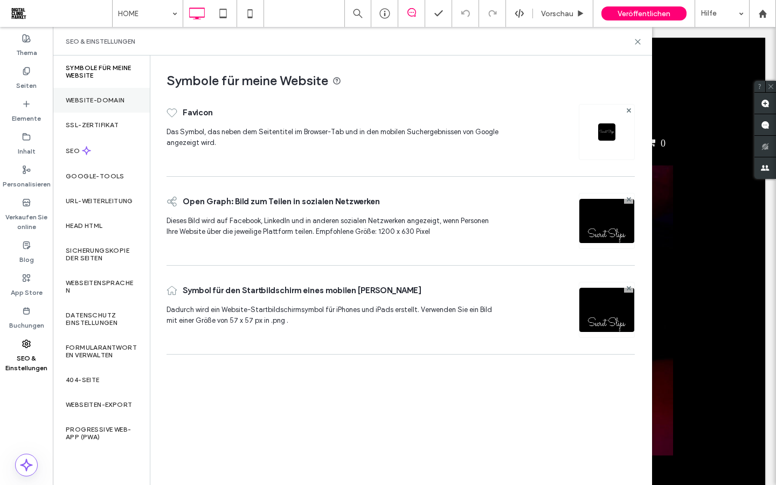
click at [107, 95] on div "Website-Domain" at bounding box center [101, 100] width 97 height 25
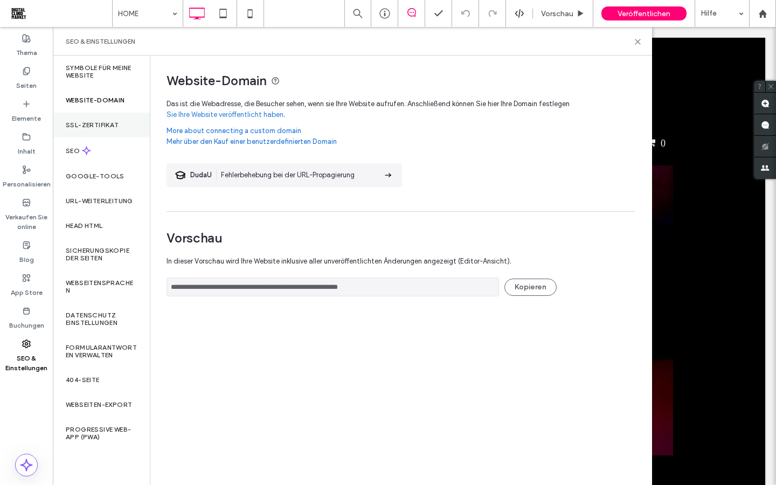
click at [112, 130] on div "SSL-Zertifikat" at bounding box center [101, 125] width 97 height 25
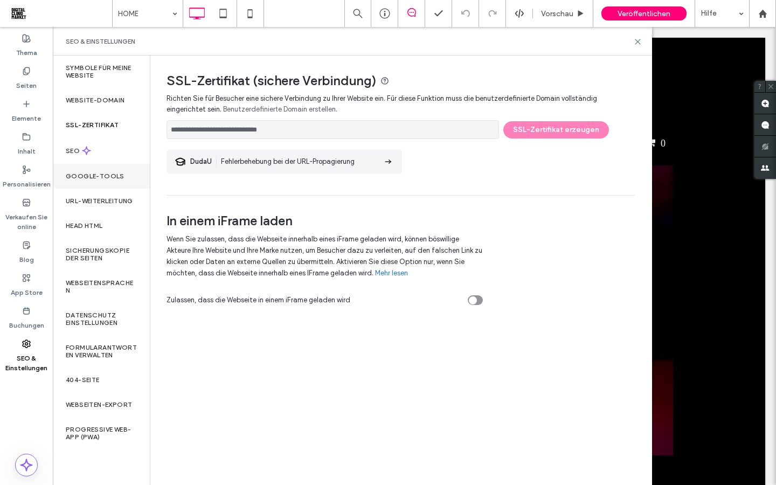
click at [112, 176] on label "Google-Tools" at bounding box center [95, 176] width 59 height 8
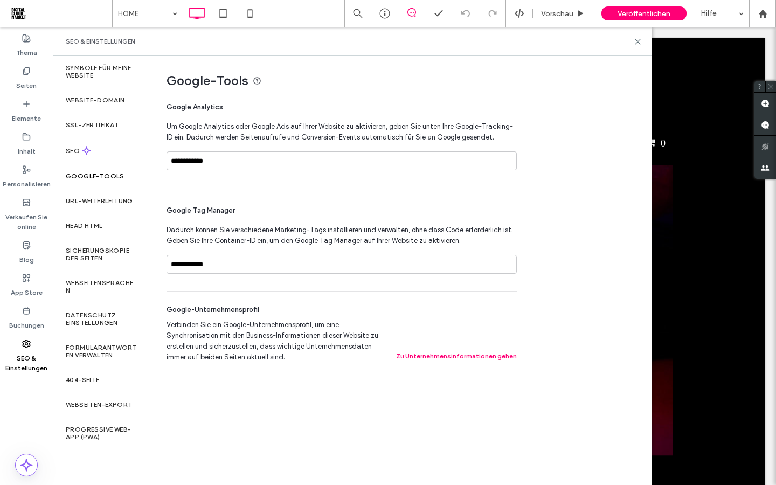
click at [118, 181] on div "Google-Tools" at bounding box center [101, 176] width 97 height 25
click at [118, 200] on label "URL-Weiterleitung" at bounding box center [99, 201] width 67 height 8
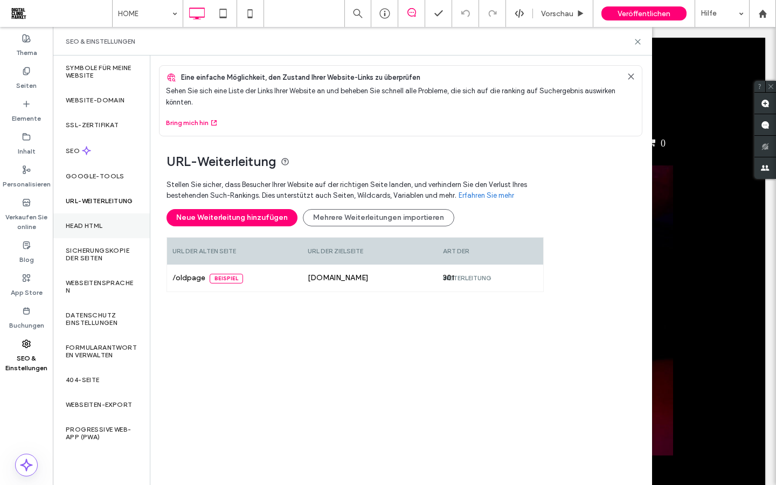
click at [112, 225] on div "Head HTML" at bounding box center [101, 225] width 97 height 25
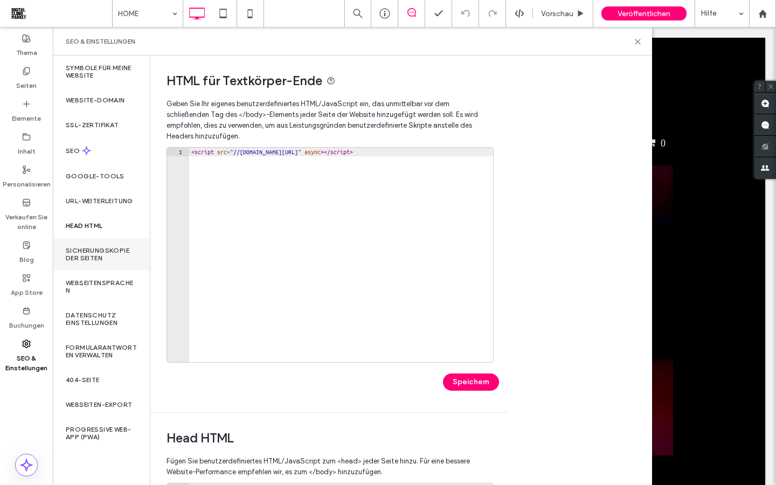
click at [114, 255] on label "Sicherungskopie der Seiten" at bounding box center [101, 254] width 71 height 15
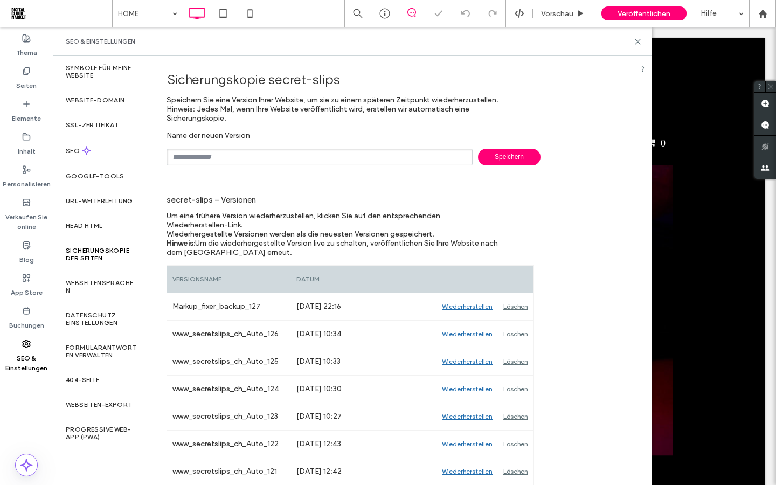
click at [116, 248] on label "Sicherungskopie der Seiten" at bounding box center [101, 254] width 71 height 15
click at [107, 286] on label "Webseitensprachen" at bounding box center [101, 286] width 71 height 15
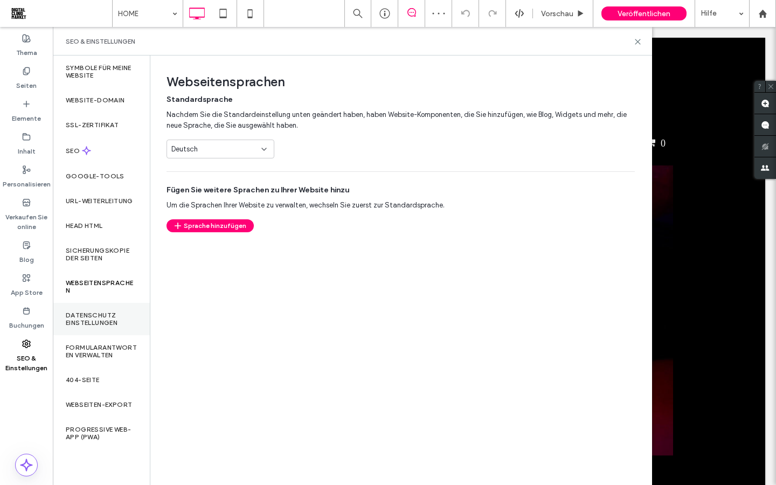
click at [110, 318] on label "Datenschutz einstellungen" at bounding box center [101, 318] width 71 height 15
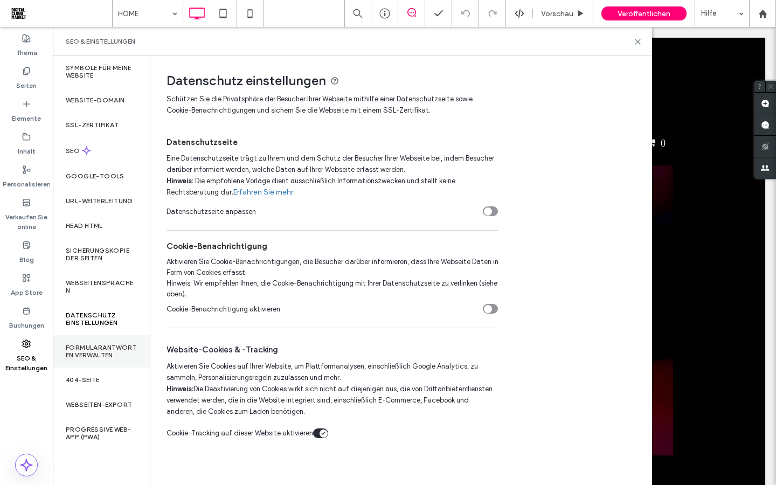
click at [113, 356] on label "Formularantworten verwalten" at bounding box center [101, 351] width 71 height 15
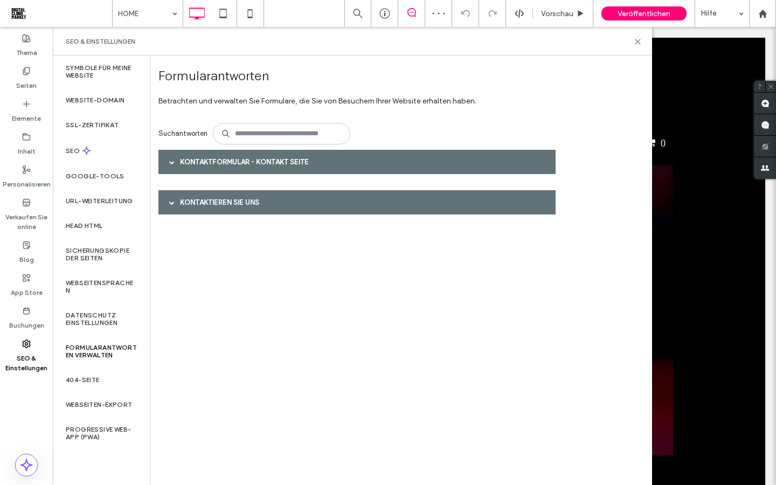
click at [178, 161] on div at bounding box center [172, 161] width 16 height 19
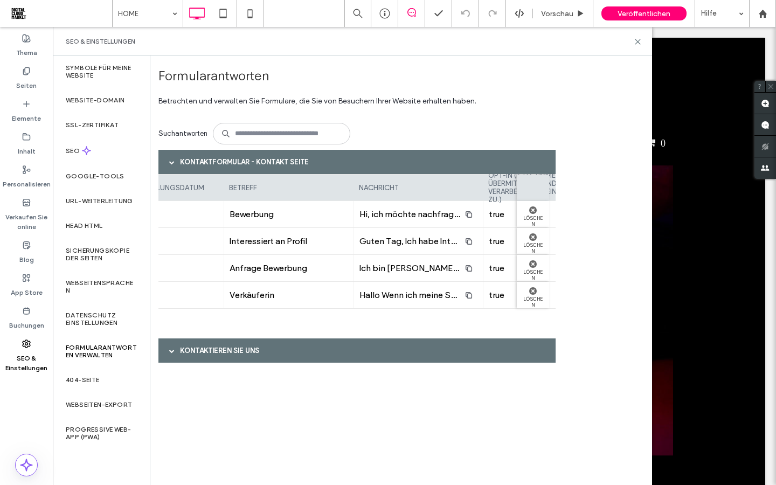
scroll to position [0, 41]
click at [444, 298] on span "Hallo Wenn ich meine Sachen verkaufen will, kann ich bei Euch einsteigen und wa…" at bounding box center [644, 295] width 571 height 10
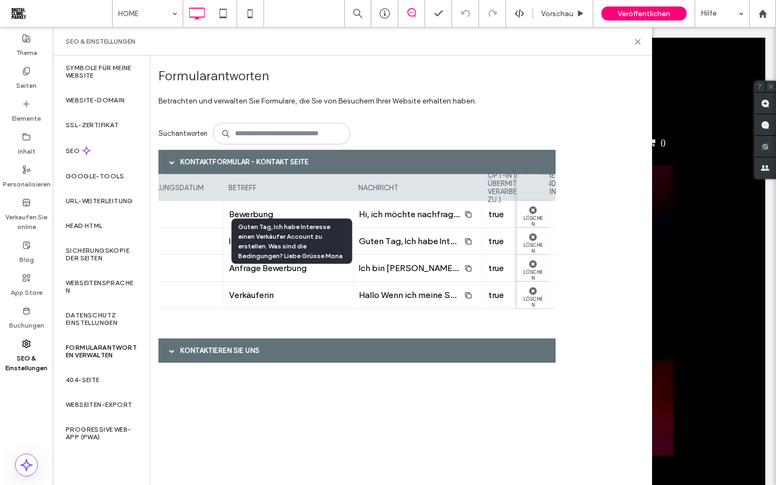
click at [431, 239] on span "Guten Tag, Ich habe Interesse einen Verkäufer Account zu erstellen. Was sind di…" at bounding box center [583, 241] width 449 height 10
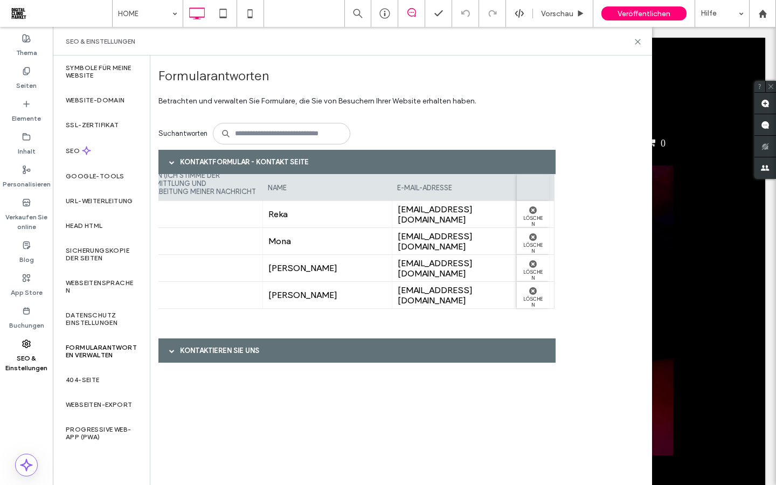
scroll to position [0, 395]
click at [102, 259] on label "Sicherungskopie der Seiten" at bounding box center [101, 254] width 71 height 15
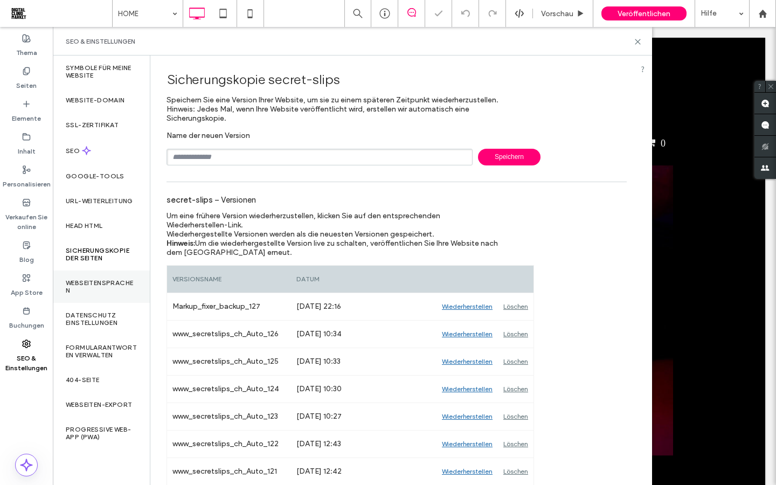
click at [109, 287] on label "Webseitensprachen" at bounding box center [101, 286] width 71 height 15
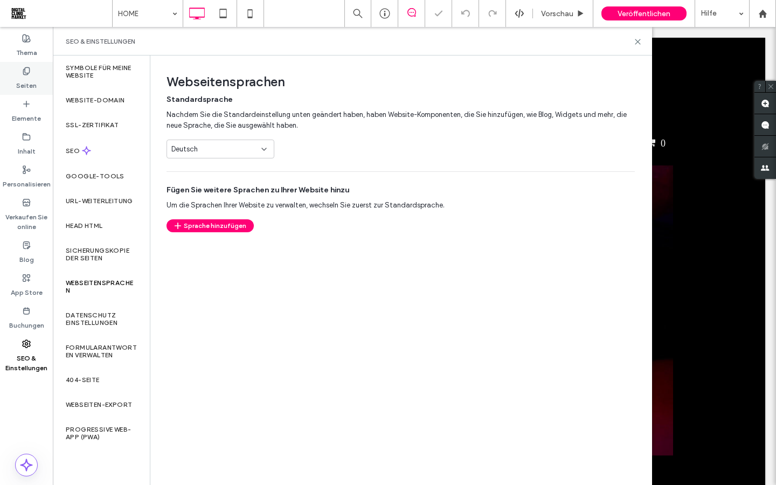
click at [36, 86] on label "Seiten" at bounding box center [26, 82] width 20 height 15
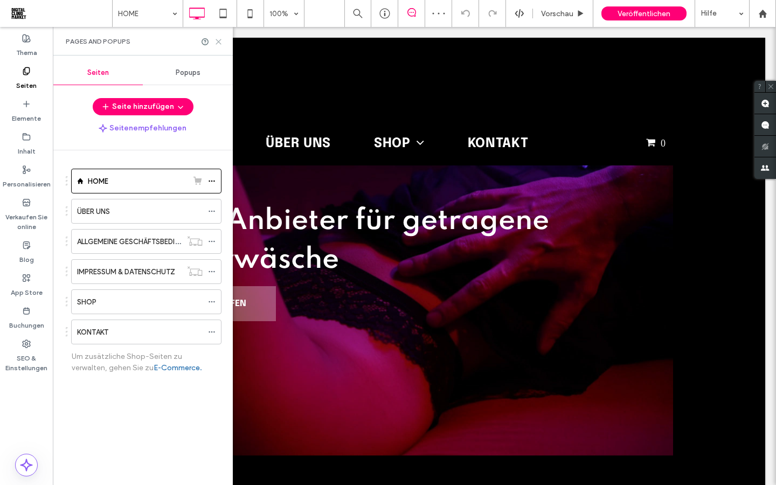
click at [217, 45] on icon at bounding box center [218, 42] width 8 height 8
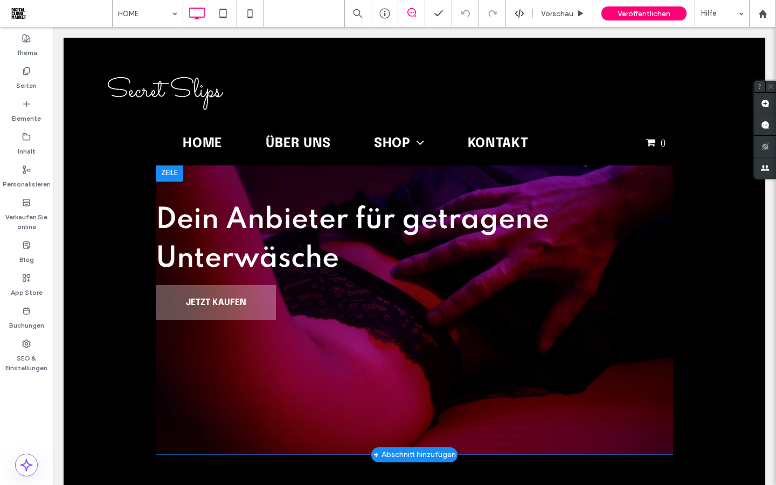
scroll to position [0, 0]
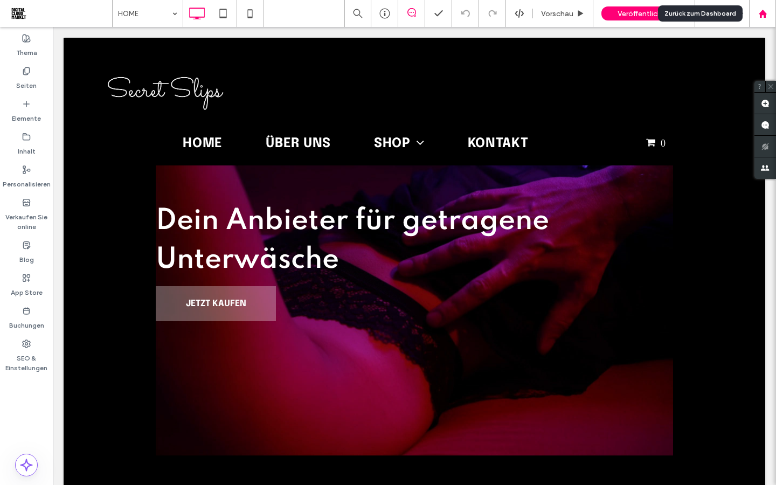
click at [762, 9] on use at bounding box center [762, 13] width 8 height 8
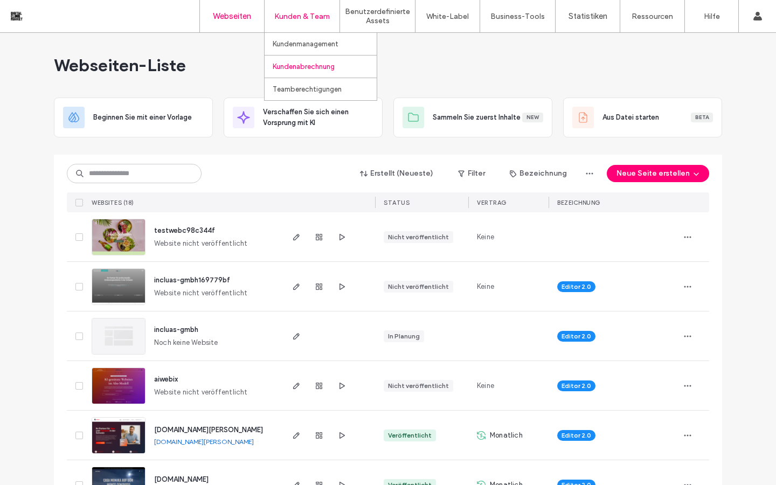
click at [303, 71] on link "Kundenabrechnung" at bounding box center [325, 66] width 104 height 22
